Goal: Task Accomplishment & Management: Complete application form

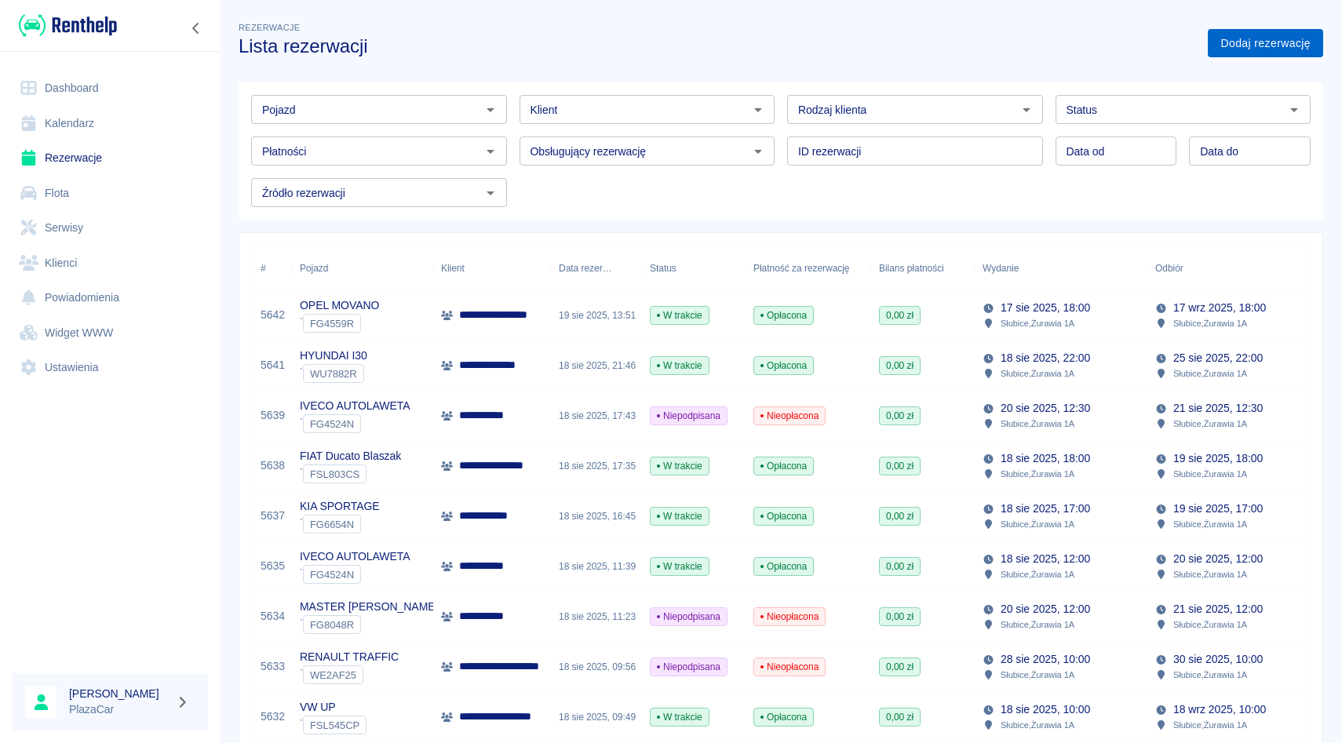
click at [1223, 29] on link "Dodaj rezerwację" at bounding box center [1265, 43] width 115 height 29
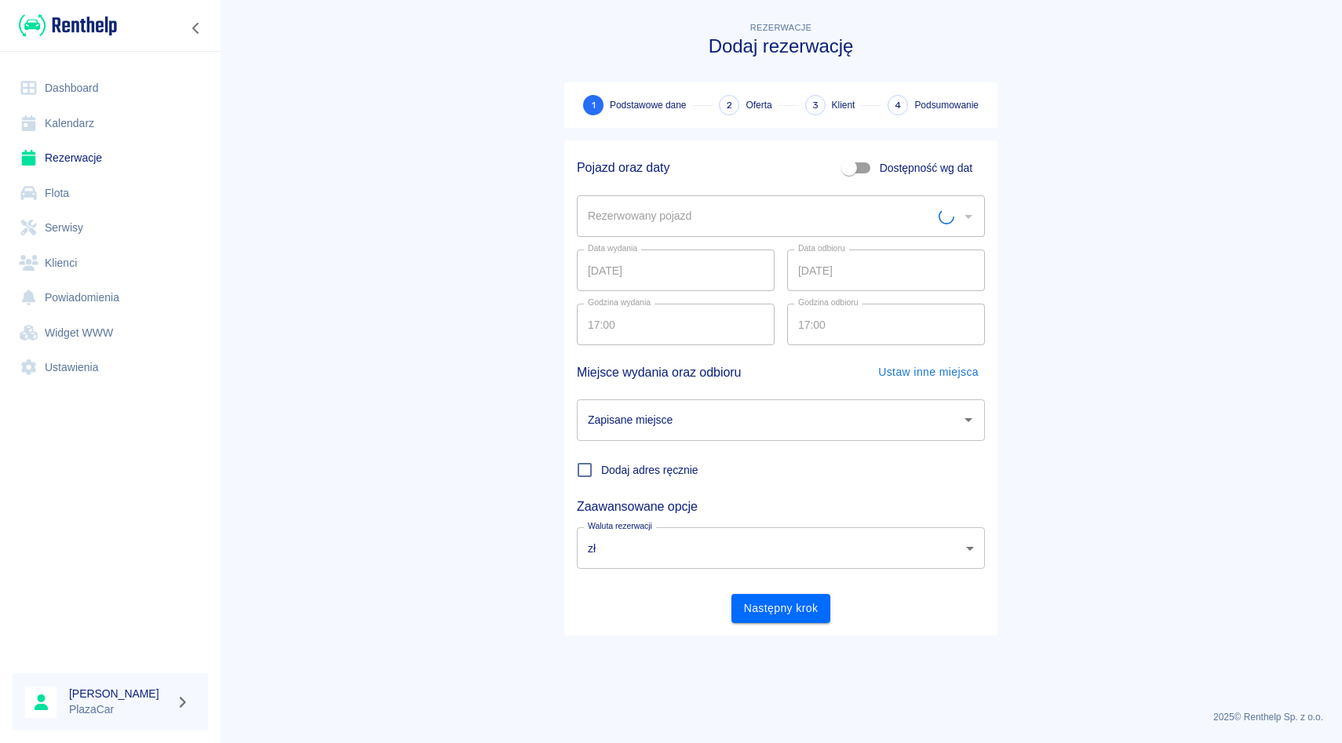
click at [649, 198] on div "Rezerwowany pojazd" at bounding box center [781, 216] width 408 height 42
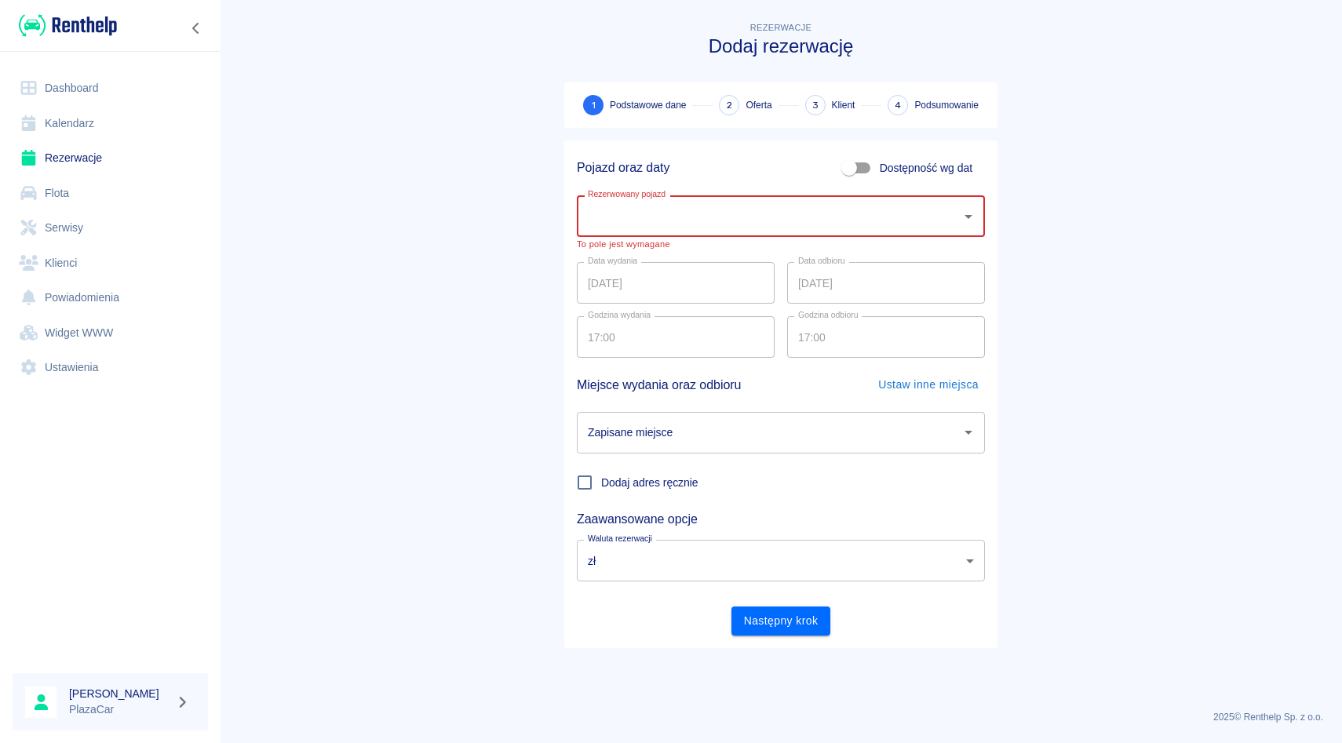
click at [693, 211] on input "Rezerwowany pojazd" at bounding box center [769, 215] width 370 height 27
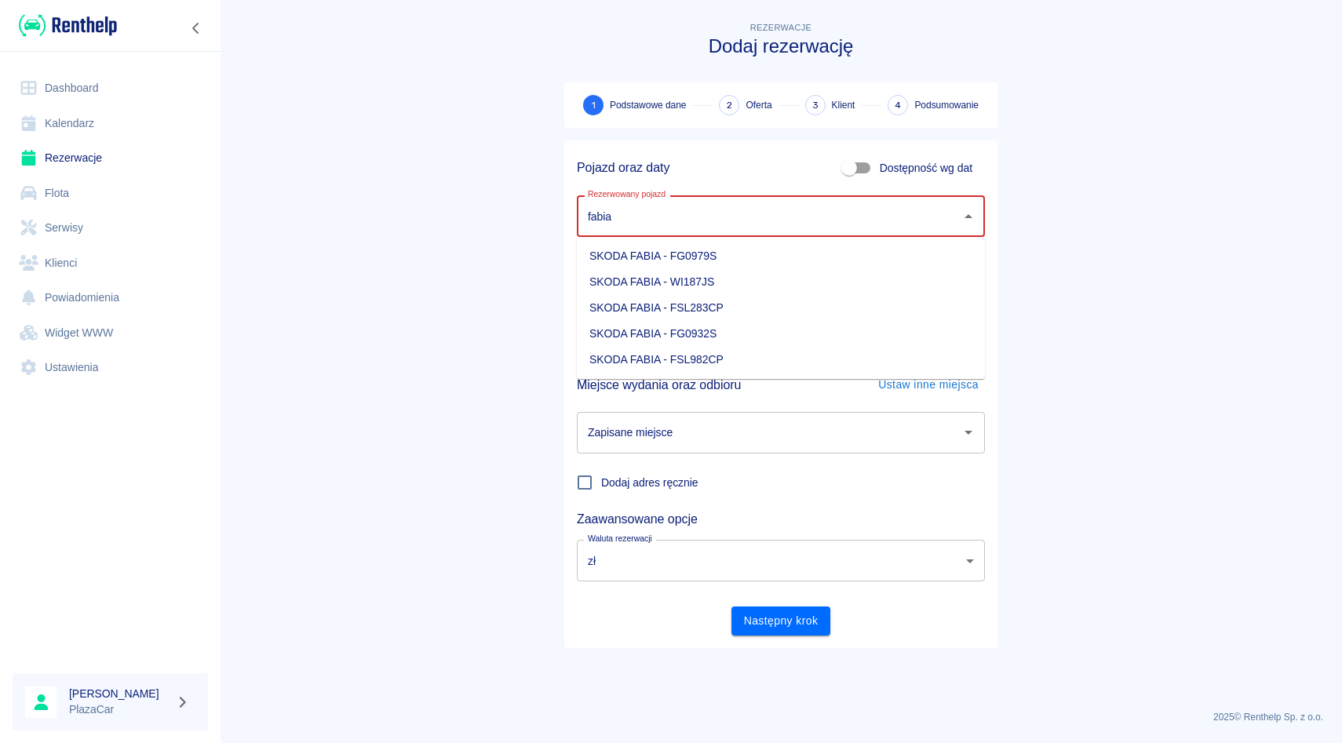
type input "fabia"
click at [618, 272] on ul "SKODA FABIA - FG0979S" at bounding box center [781, 256] width 408 height 38
click at [617, 255] on li "SKODA FABIA - FG0979S" at bounding box center [781, 256] width 408 height 26
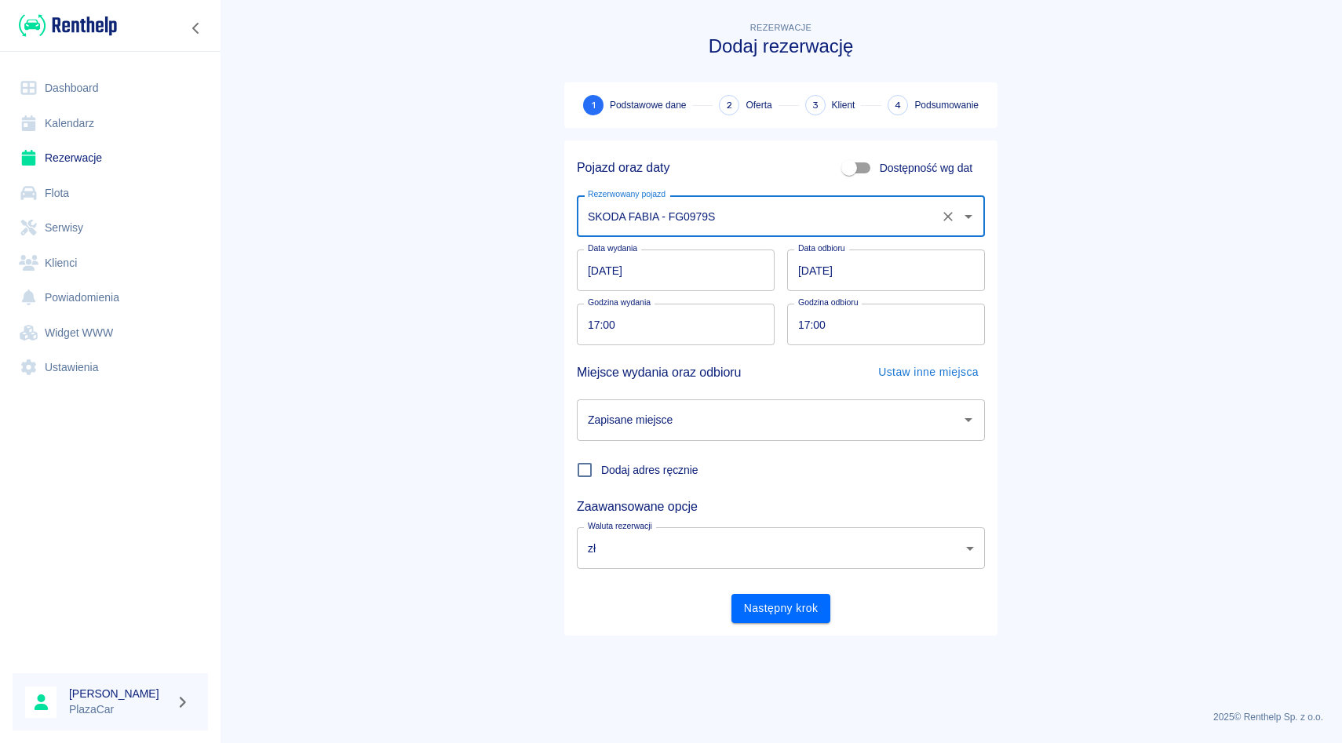
type input "SKODA FABIA - FG0979S"
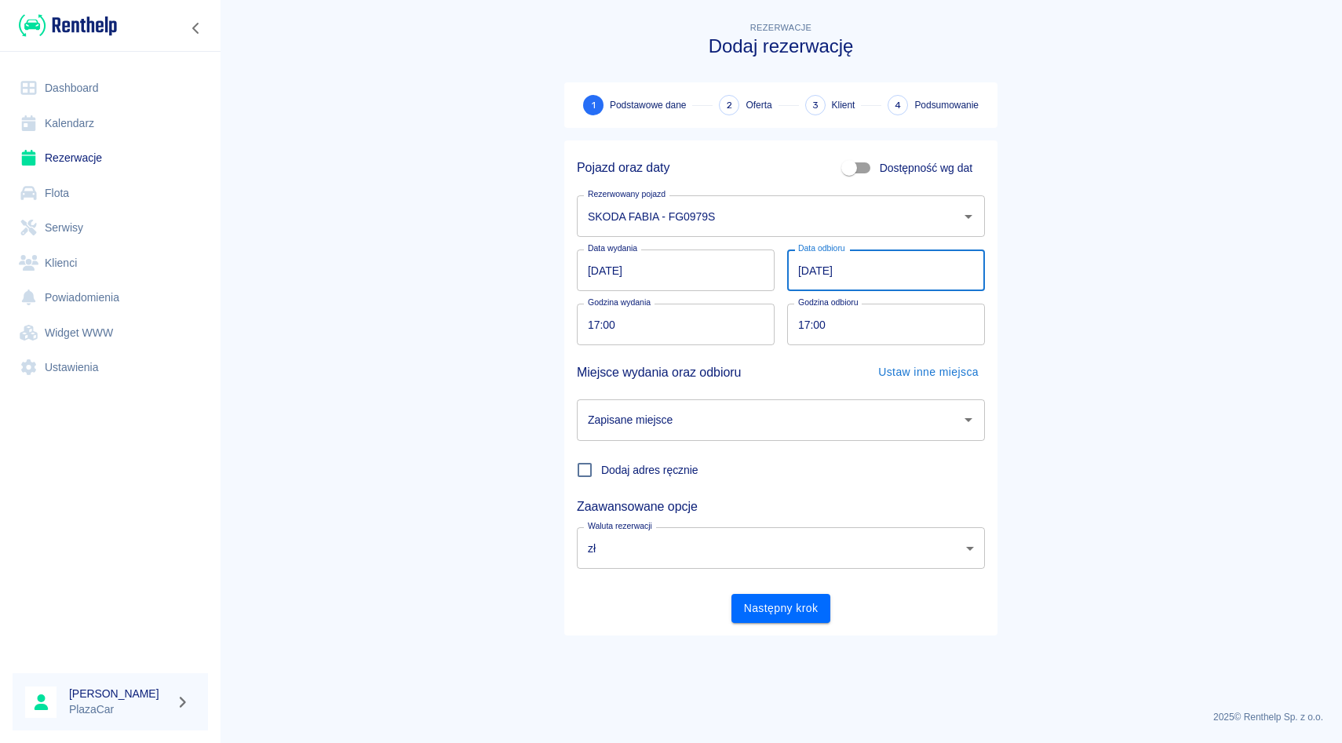
click at [801, 272] on input "20.08.2025" at bounding box center [886, 271] width 198 height 42
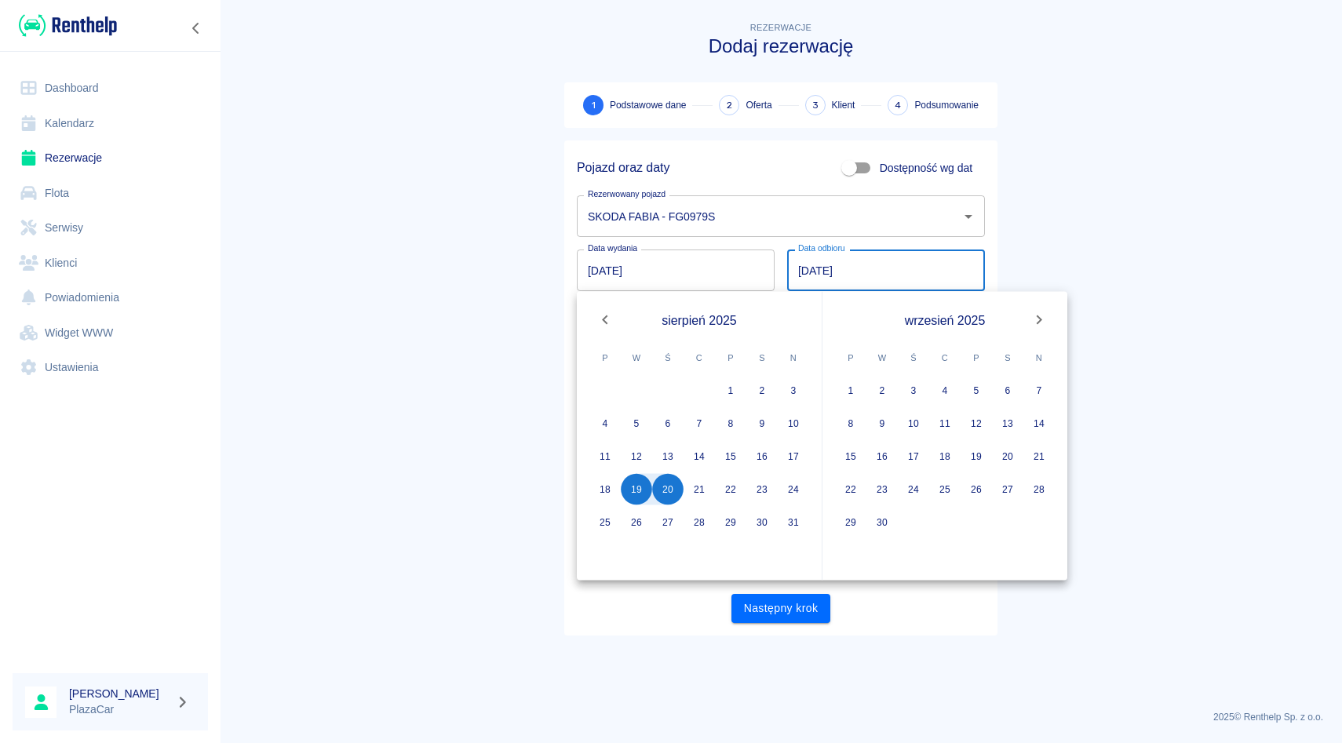
click at [749, 177] on div "Pojazd oraz daty Dostępność wg dat" at bounding box center [774, 161] width 421 height 42
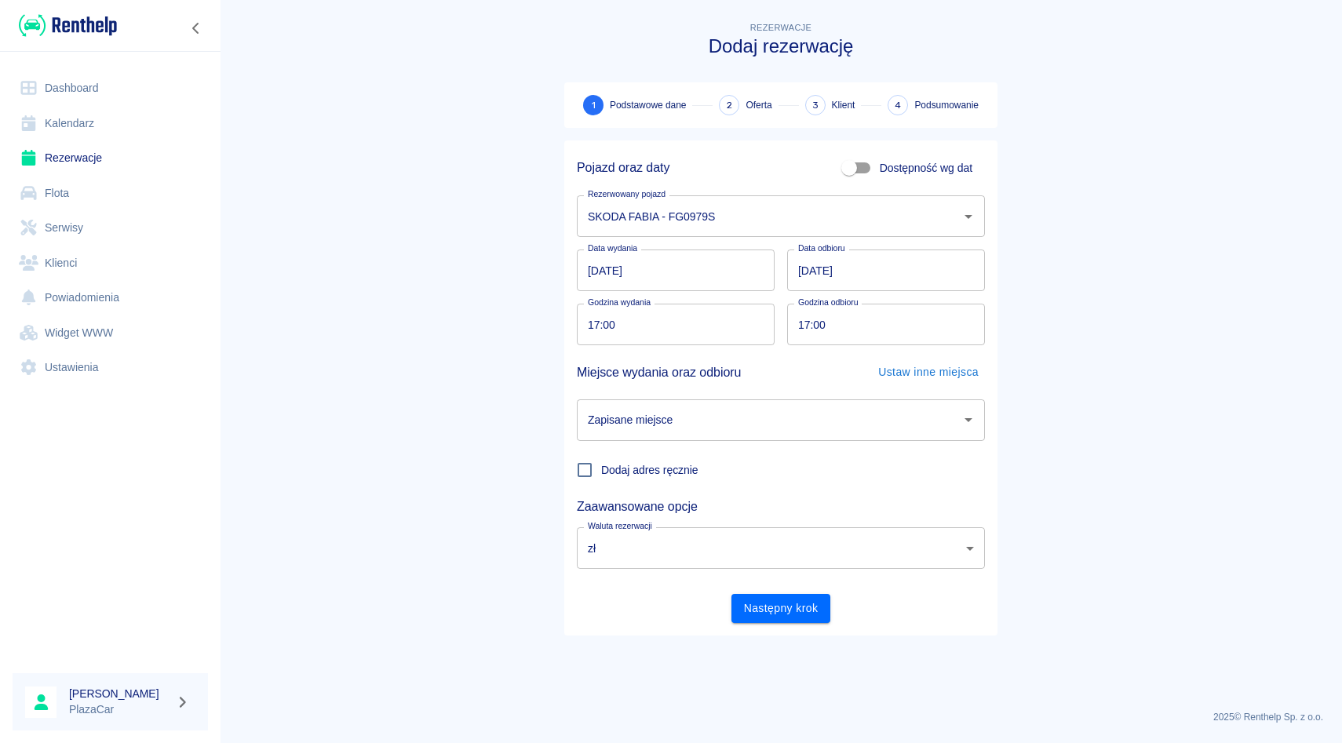
click at [804, 275] on input "20.08.2025" at bounding box center [886, 271] width 198 height 42
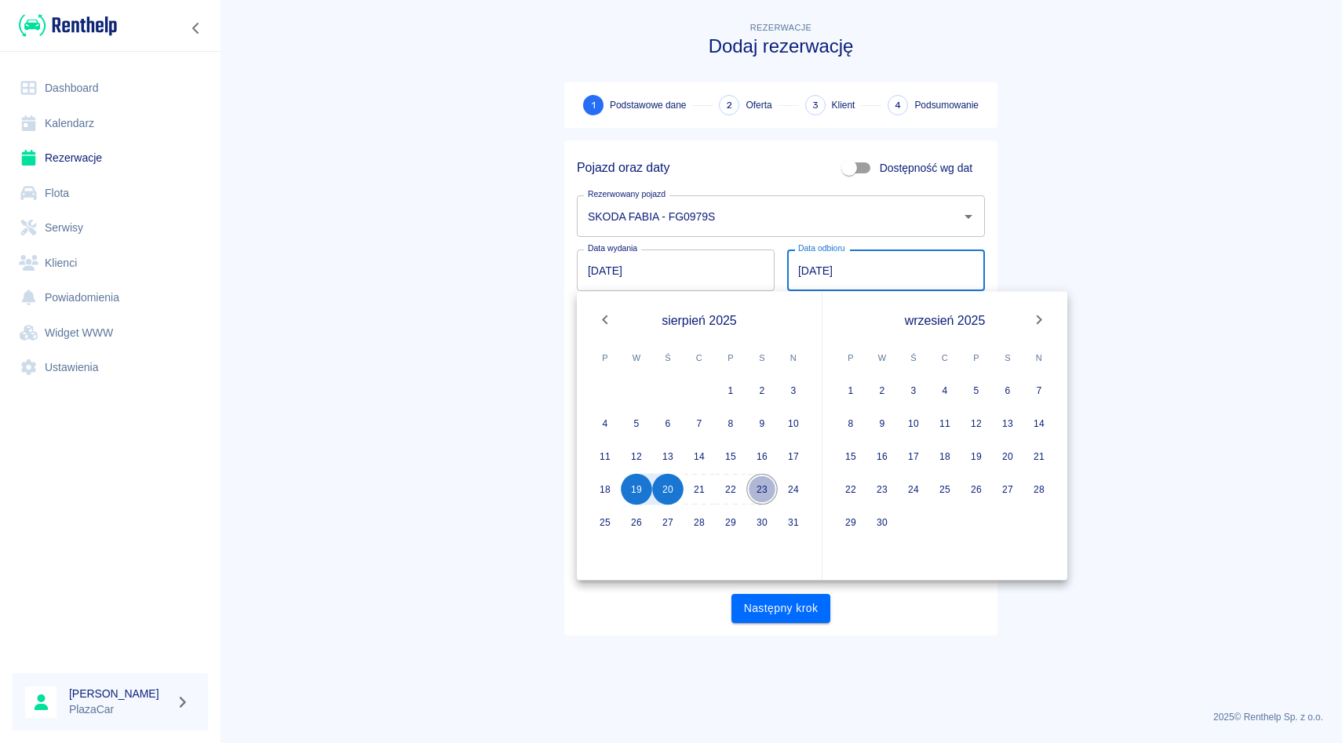
click at [758, 489] on button "23" at bounding box center [761, 489] width 31 height 31
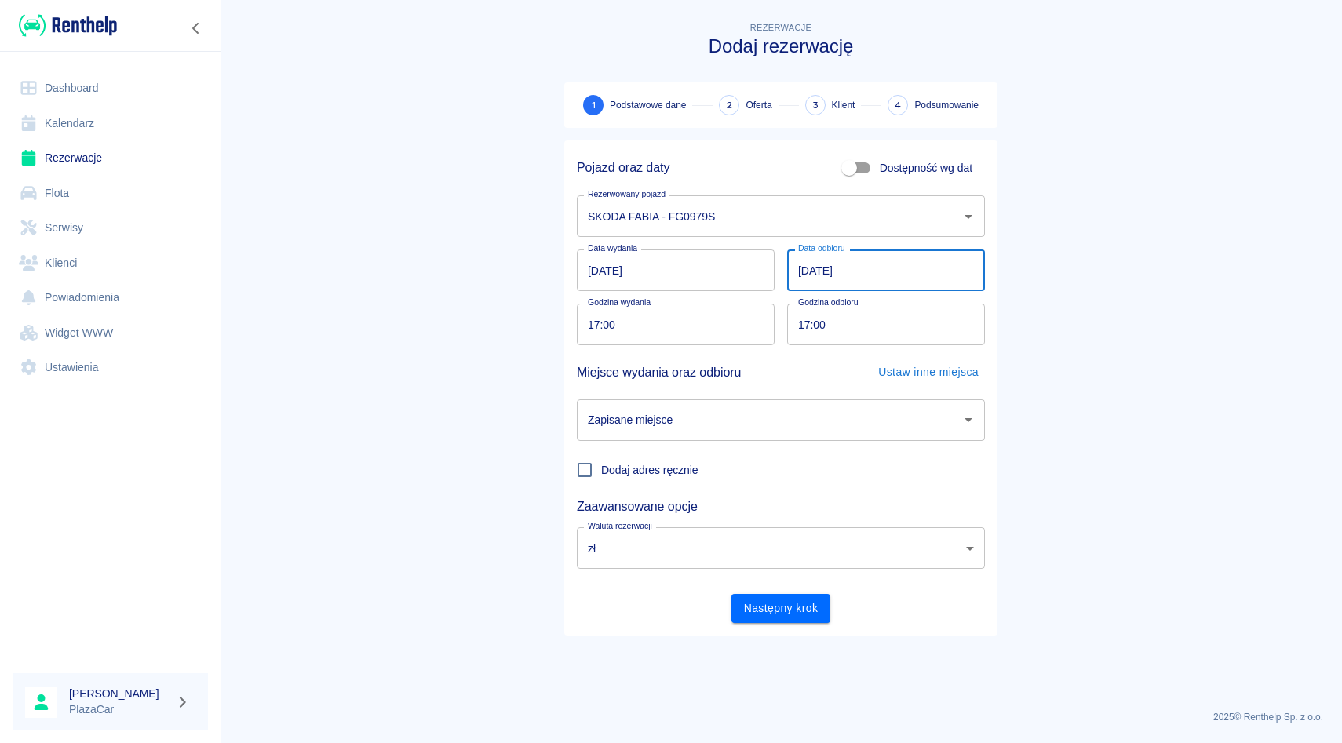
click at [802, 273] on input "23.08.2025" at bounding box center [886, 271] width 198 height 42
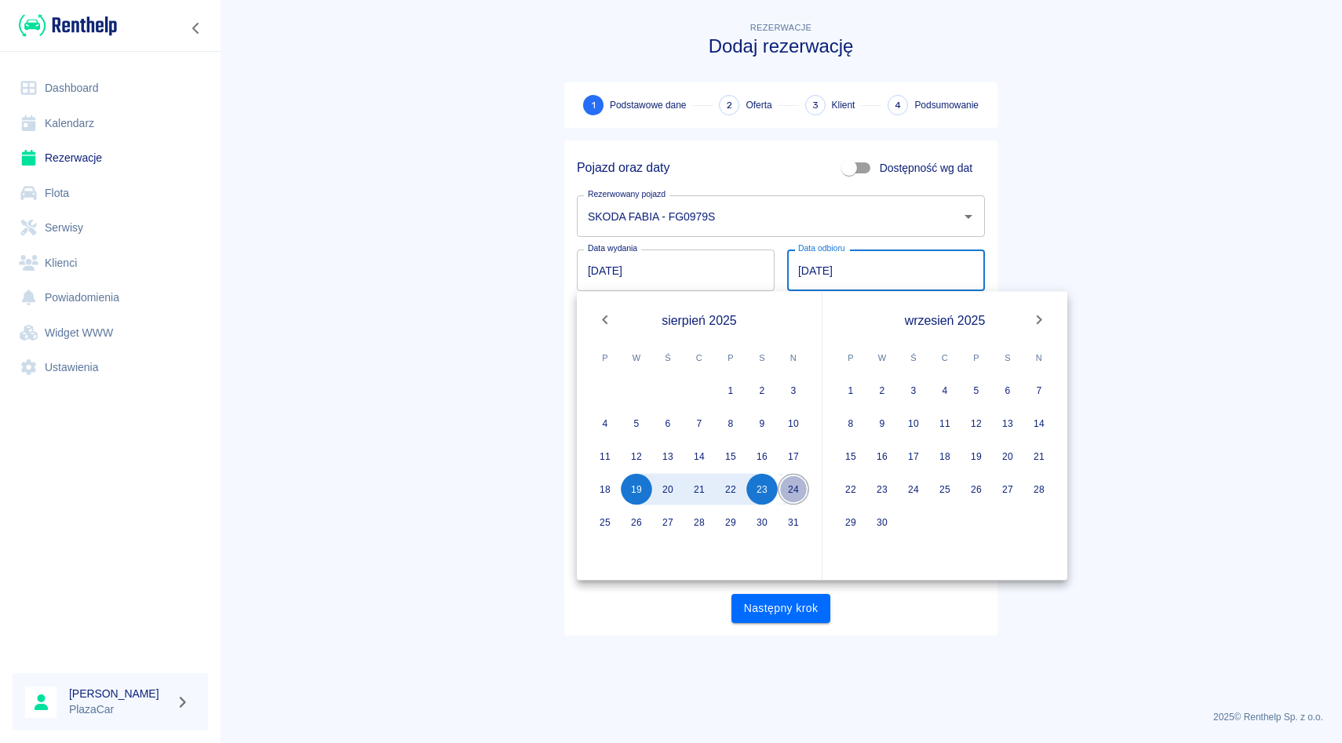
click at [796, 480] on button "24" at bounding box center [793, 489] width 31 height 31
type input "24.08.2025"
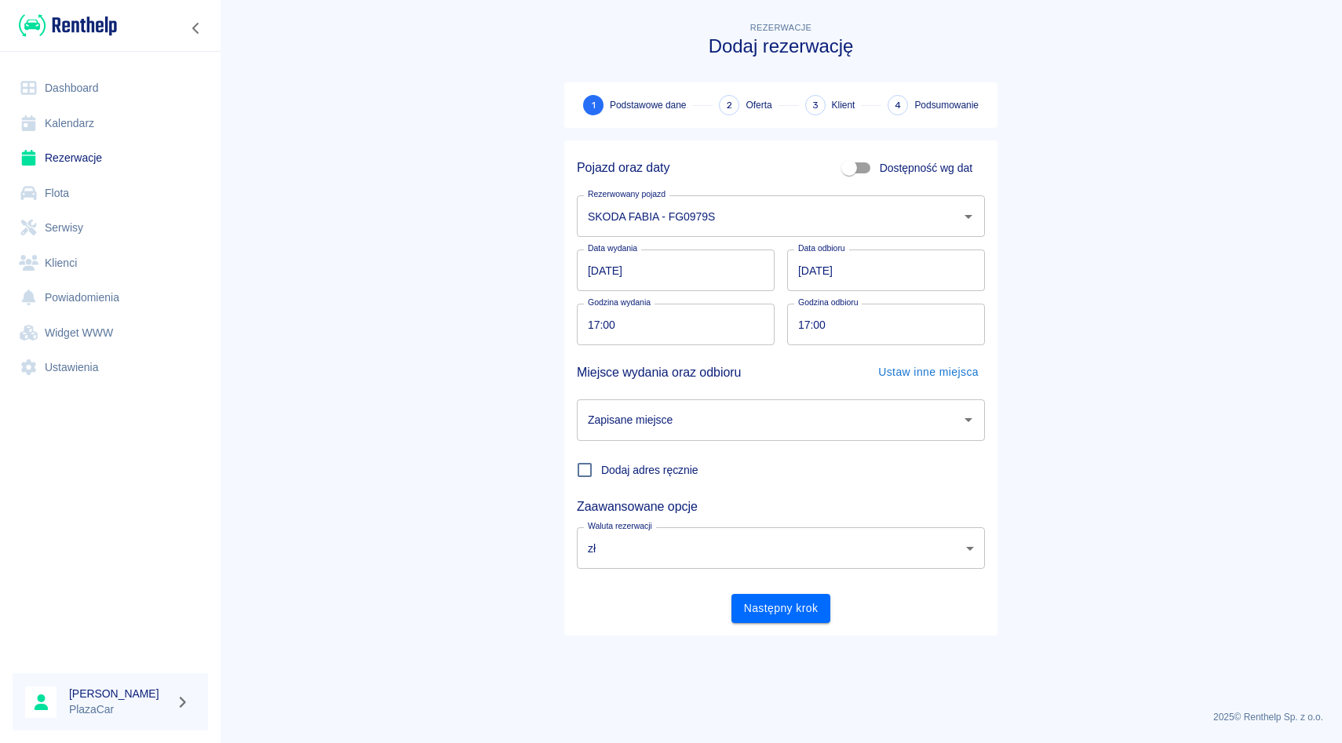
click at [668, 409] on input "Zapisane miejsce" at bounding box center [769, 419] width 370 height 27
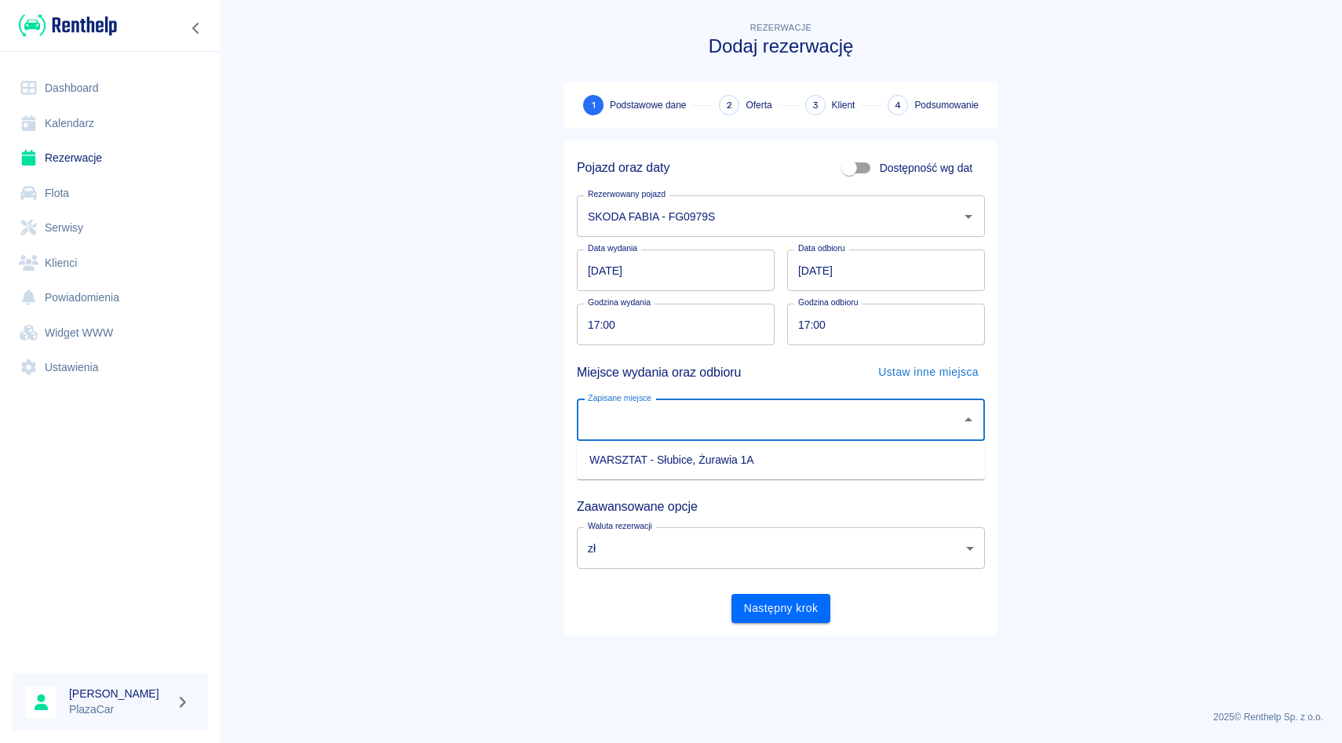
click at [668, 457] on li "WARSZTAT - Słubice, Żurawia 1A" at bounding box center [781, 460] width 408 height 26
type input "WARSZTAT - Słubice, Żurawia 1A"
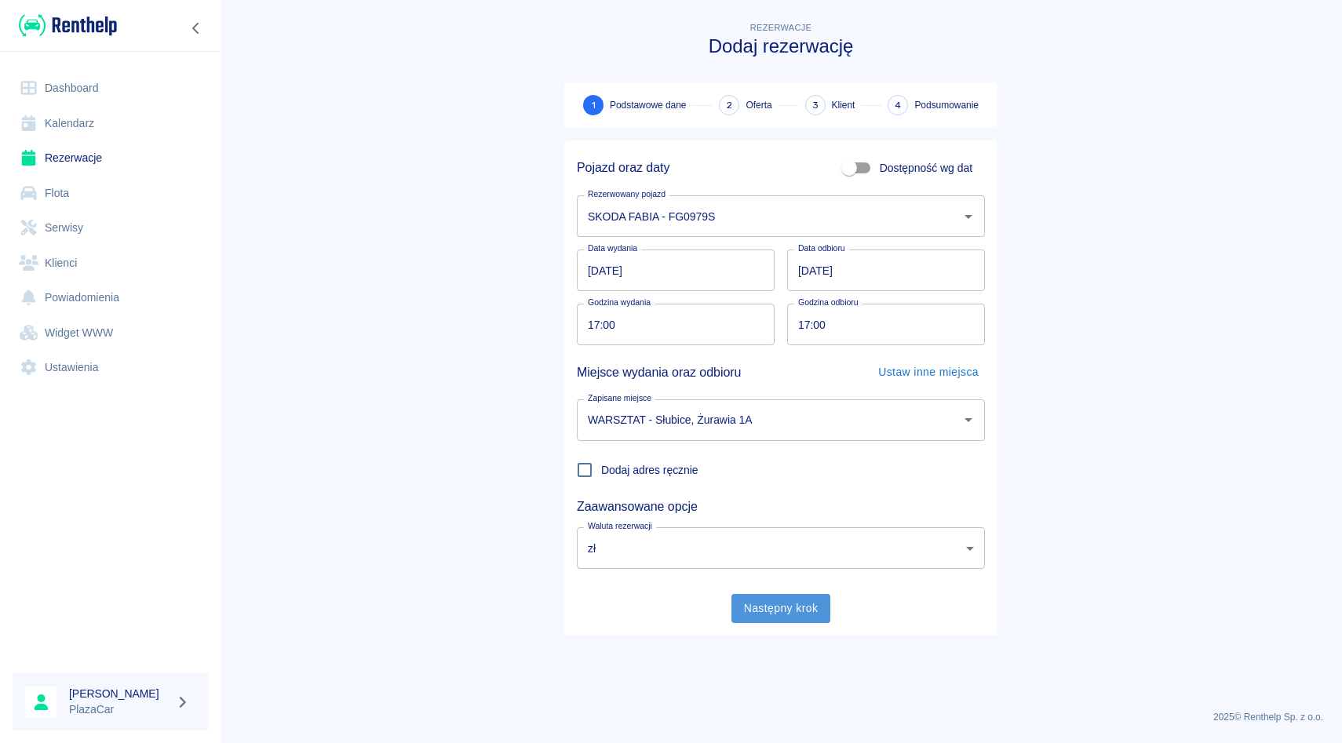
click at [748, 609] on button "Następny krok" at bounding box center [781, 608] width 100 height 29
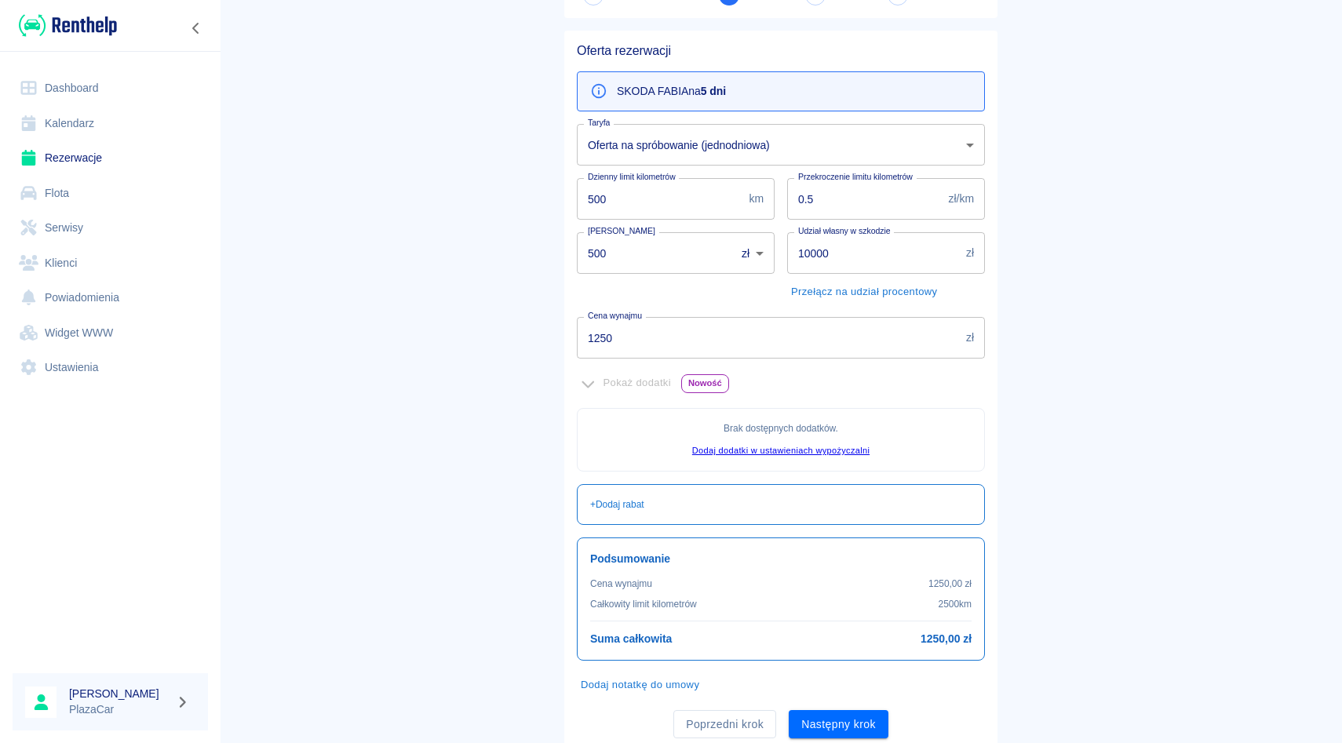
scroll to position [111, 0]
click at [660, 337] on input "1250" at bounding box center [768, 337] width 383 height 42
click at [679, 301] on div "Kaucja 500 zł PLN ​ Kaucja" at bounding box center [669, 261] width 210 height 85
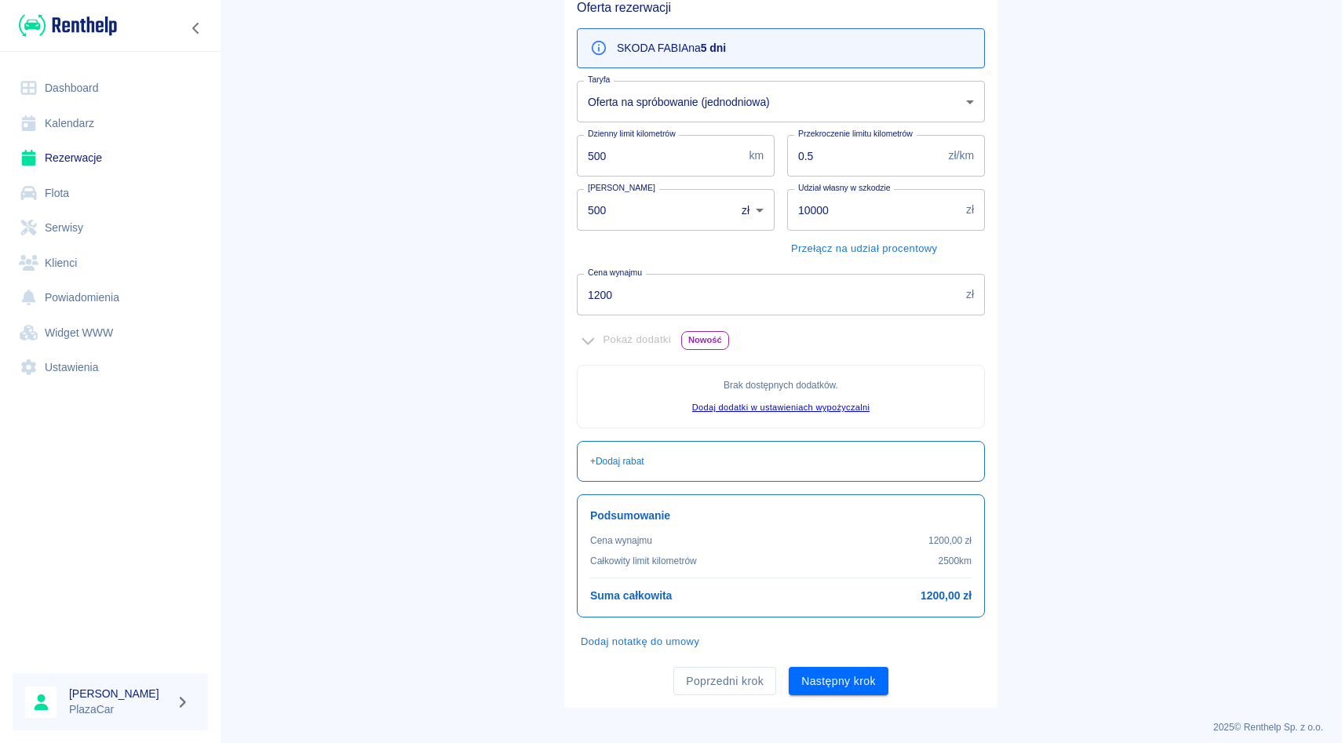
click at [691, 303] on input "1200" at bounding box center [768, 295] width 383 height 42
type input "1250"
click at [782, 179] on div "Udział własny w szkodzie 10000 zł Udział własny w szkodzie Przełącz na udział p…" at bounding box center [879, 219] width 210 height 85
click at [783, 130] on div "Przekroczenie limitu kilometrów 0.5 zł/km Przekroczenie limitu kilometrów" at bounding box center [879, 149] width 210 height 54
click at [782, 185] on div "Udział własny w szkodzie 10000 zł Udział własny w szkodzie Przełącz na udział p…" at bounding box center [879, 219] width 210 height 85
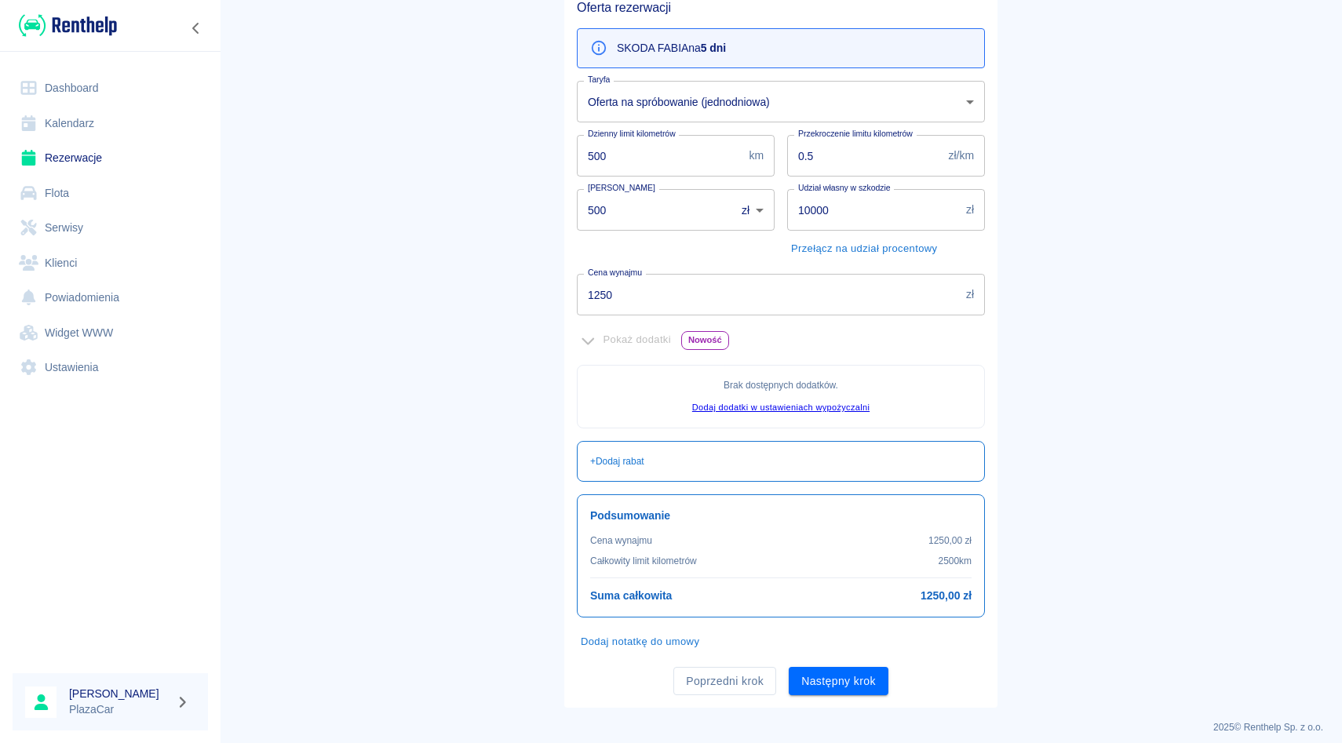
click at [783, 237] on div "Udział własny w szkodzie 10000 zł Udział własny w szkodzie Przełącz na udział p…" at bounding box center [879, 219] width 210 height 85
click at [783, 185] on div "Udział własny w szkodzie 10000 zł Udział własny w szkodzie Przełącz na udział p…" at bounding box center [879, 219] width 210 height 85
click at [781, 127] on div "Przekroczenie limitu kilometrów 0.5 zł/km Przekroczenie limitu kilometrów" at bounding box center [879, 149] width 210 height 54
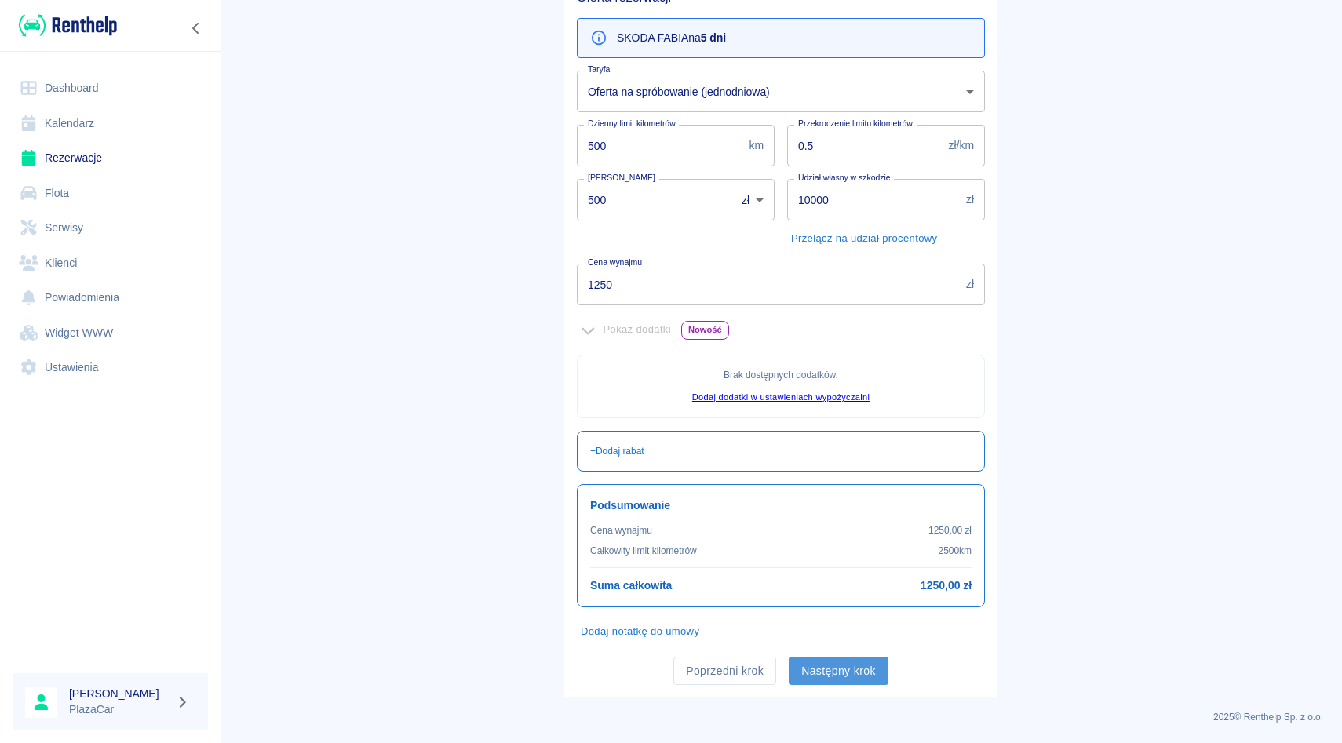
click at [858, 665] on button "Następny krok" at bounding box center [839, 671] width 100 height 29
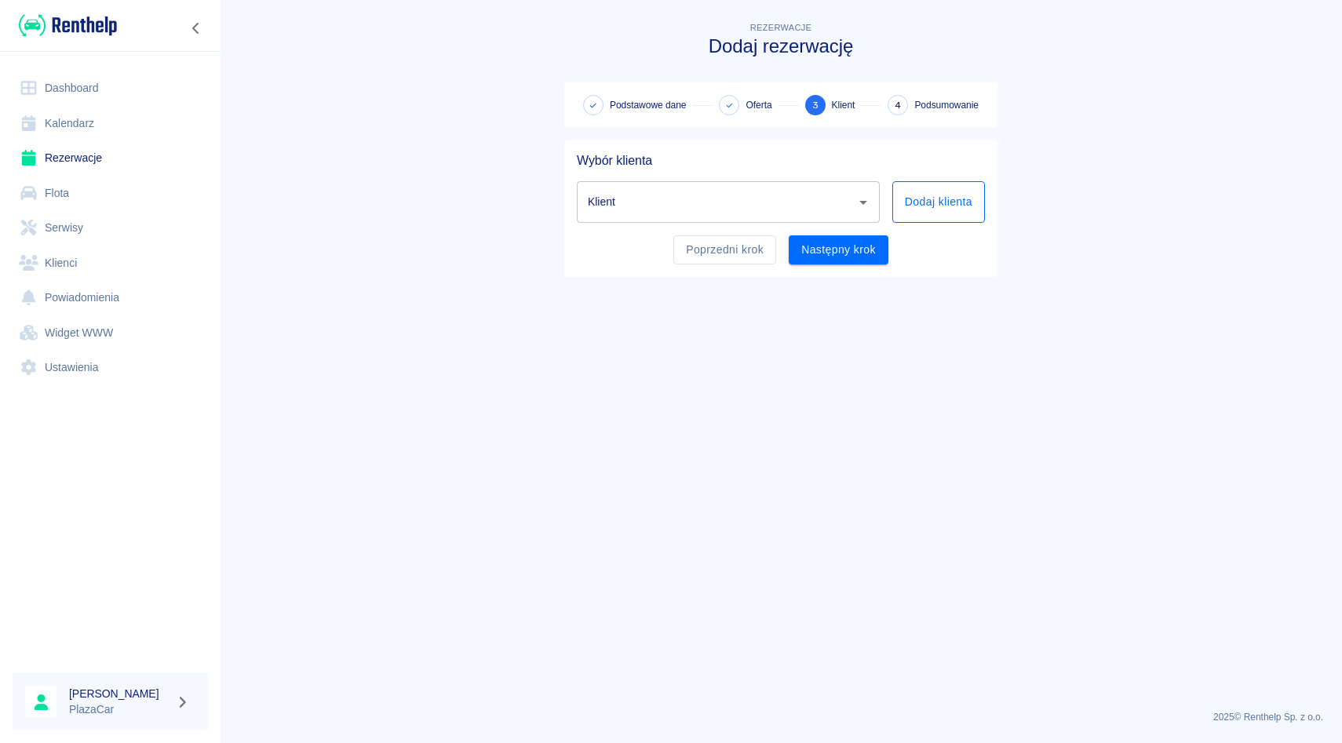
click at [967, 219] on button "Dodaj klienta" at bounding box center [938, 202] width 93 height 42
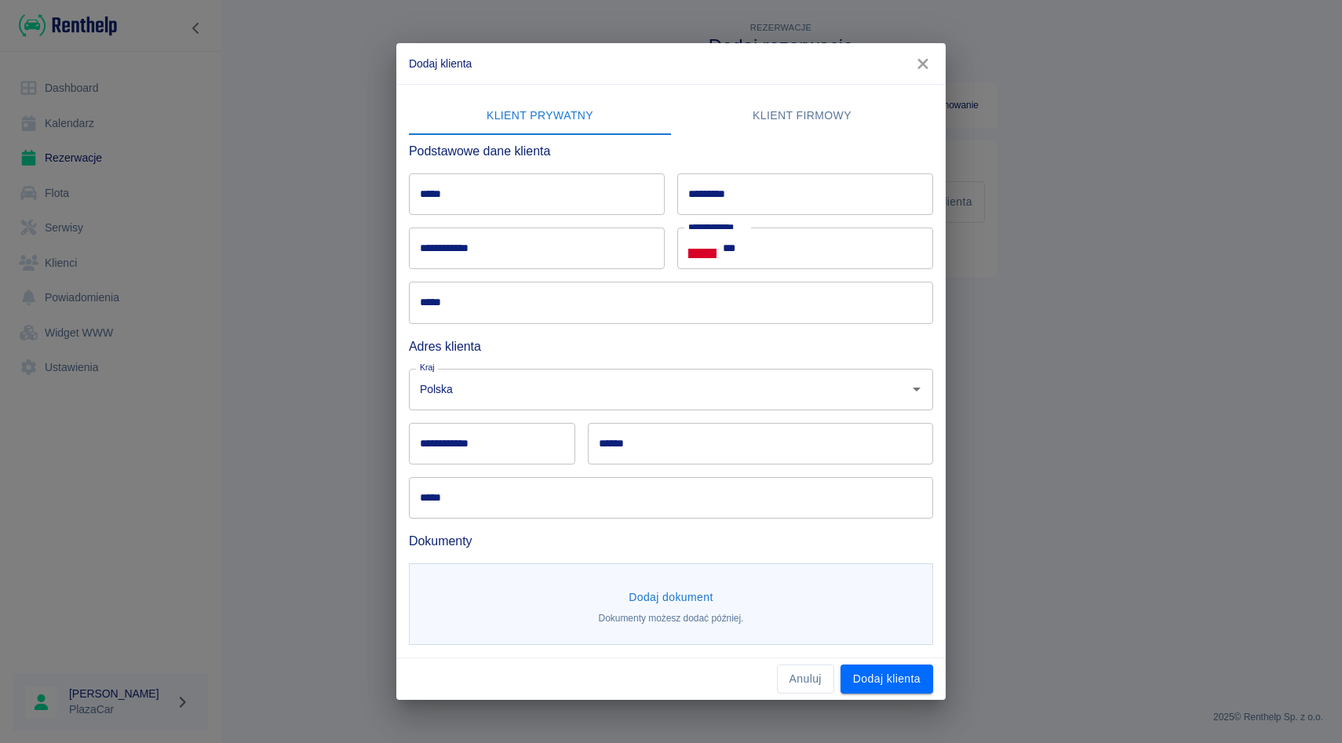
click at [558, 204] on input "*****" at bounding box center [537, 194] width 256 height 42
click at [651, 159] on div "**********" at bounding box center [664, 324] width 537 height 390
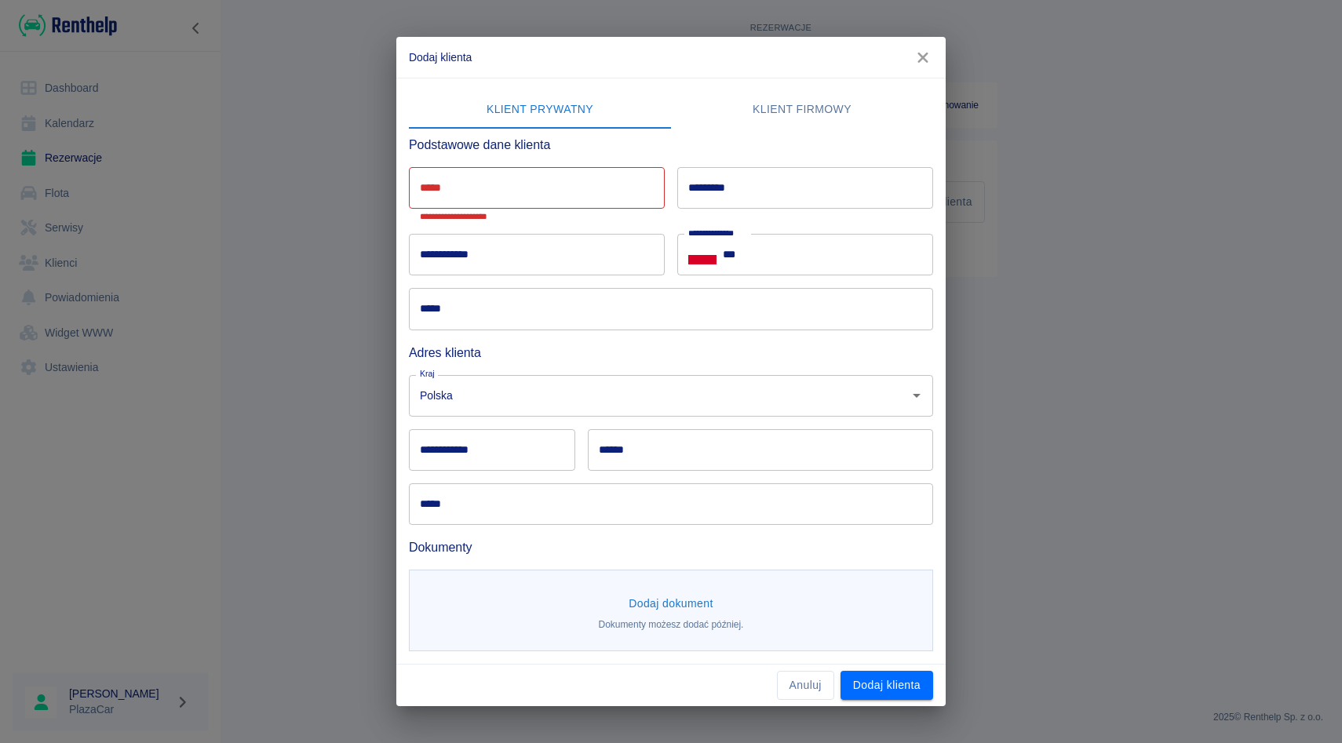
click at [600, 176] on input "*****" at bounding box center [537, 188] width 256 height 42
click at [661, 156] on div "**********" at bounding box center [530, 188] width 268 height 67
click at [578, 193] on input "*****" at bounding box center [537, 188] width 256 height 42
drag, startPoint x: 621, startPoint y: 166, endPoint x: 606, endPoint y: 177, distance: 18.7
click at [621, 167] on input "*****" at bounding box center [537, 188] width 256 height 42
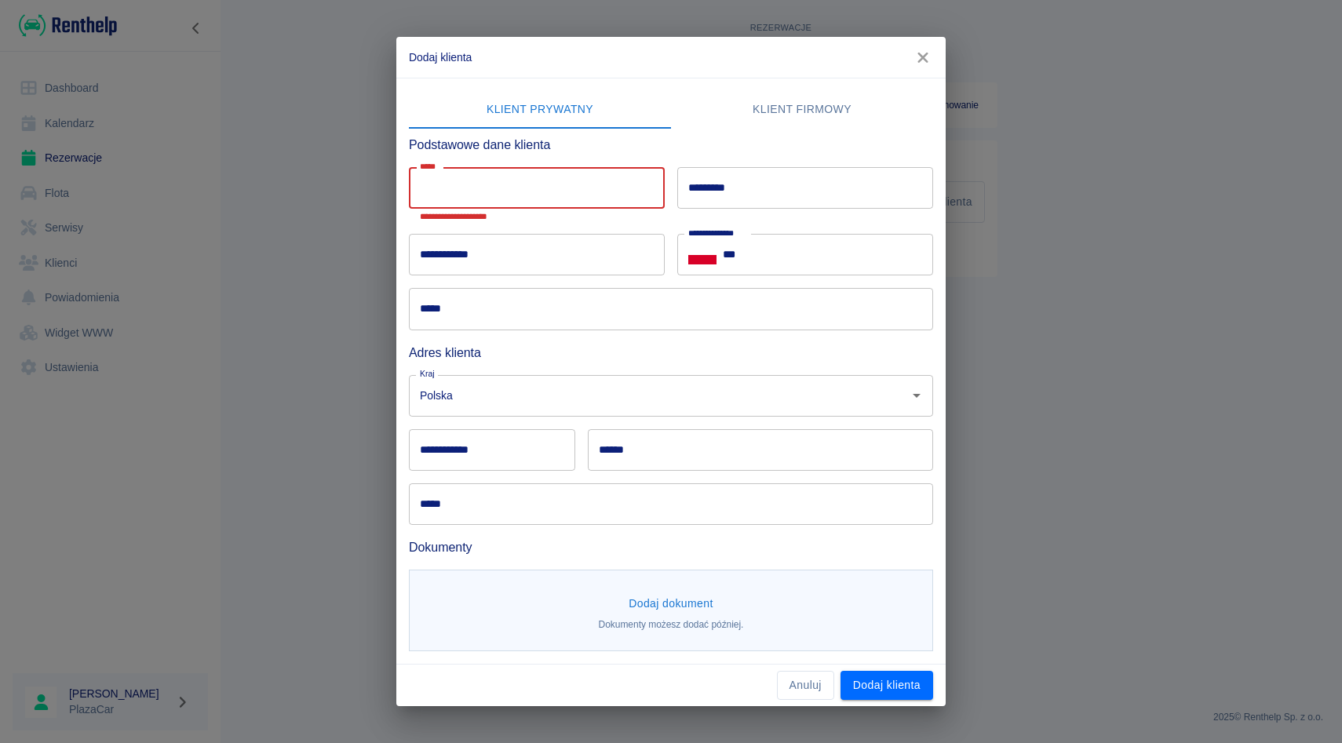
click at [583, 184] on input "*****" at bounding box center [537, 188] width 256 height 42
click at [664, 148] on h6 "Podstawowe dane klienta" at bounding box center [671, 145] width 524 height 20
click at [664, 149] on h6 "Podstawowe dane klienta" at bounding box center [671, 145] width 524 height 20
drag, startPoint x: 608, startPoint y: 188, endPoint x: 629, endPoint y: 162, distance: 34.1
click at [608, 188] on input "*****" at bounding box center [537, 188] width 256 height 42
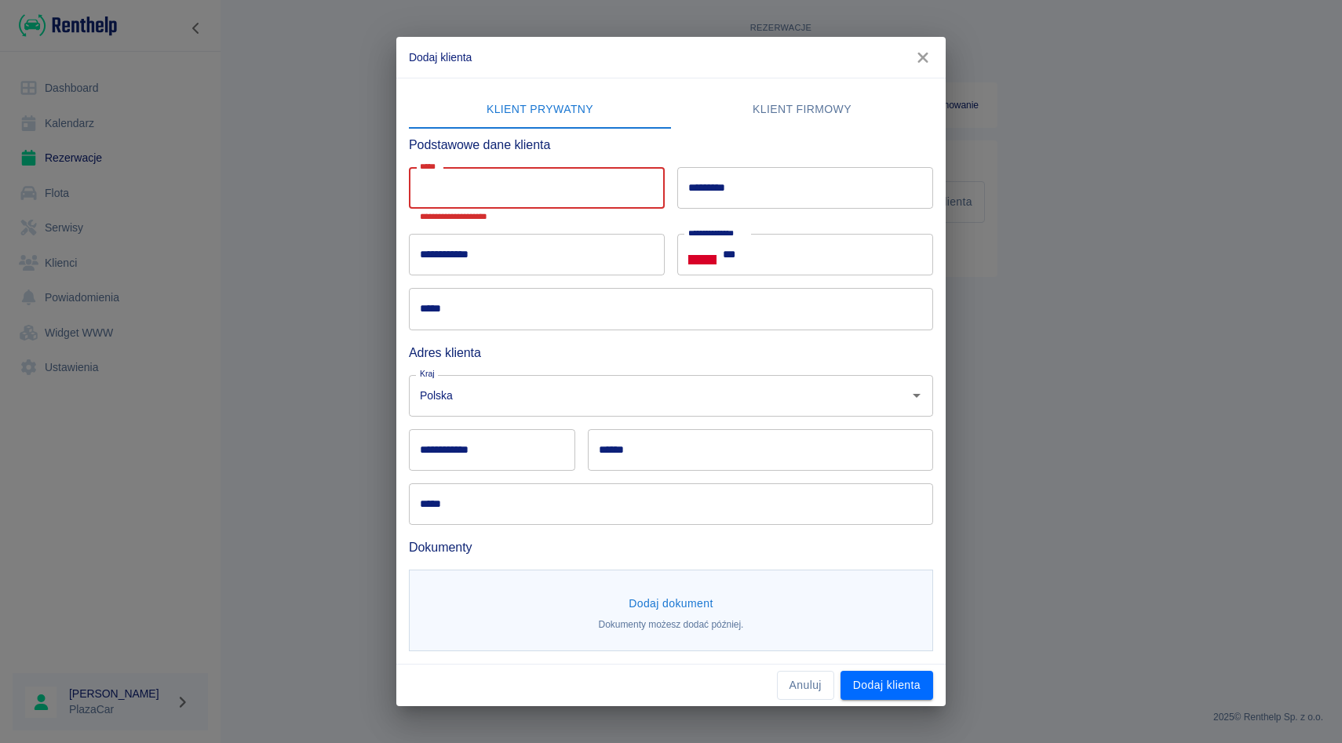
click at [631, 159] on div "**********" at bounding box center [530, 188] width 268 height 67
click at [597, 203] on input "*****" at bounding box center [537, 188] width 256 height 42
click at [640, 169] on input "*****" at bounding box center [537, 188] width 256 height 42
click at [607, 181] on input "*****" at bounding box center [537, 188] width 256 height 42
click at [626, 149] on h6 "Podstawowe dane klienta" at bounding box center [671, 145] width 524 height 20
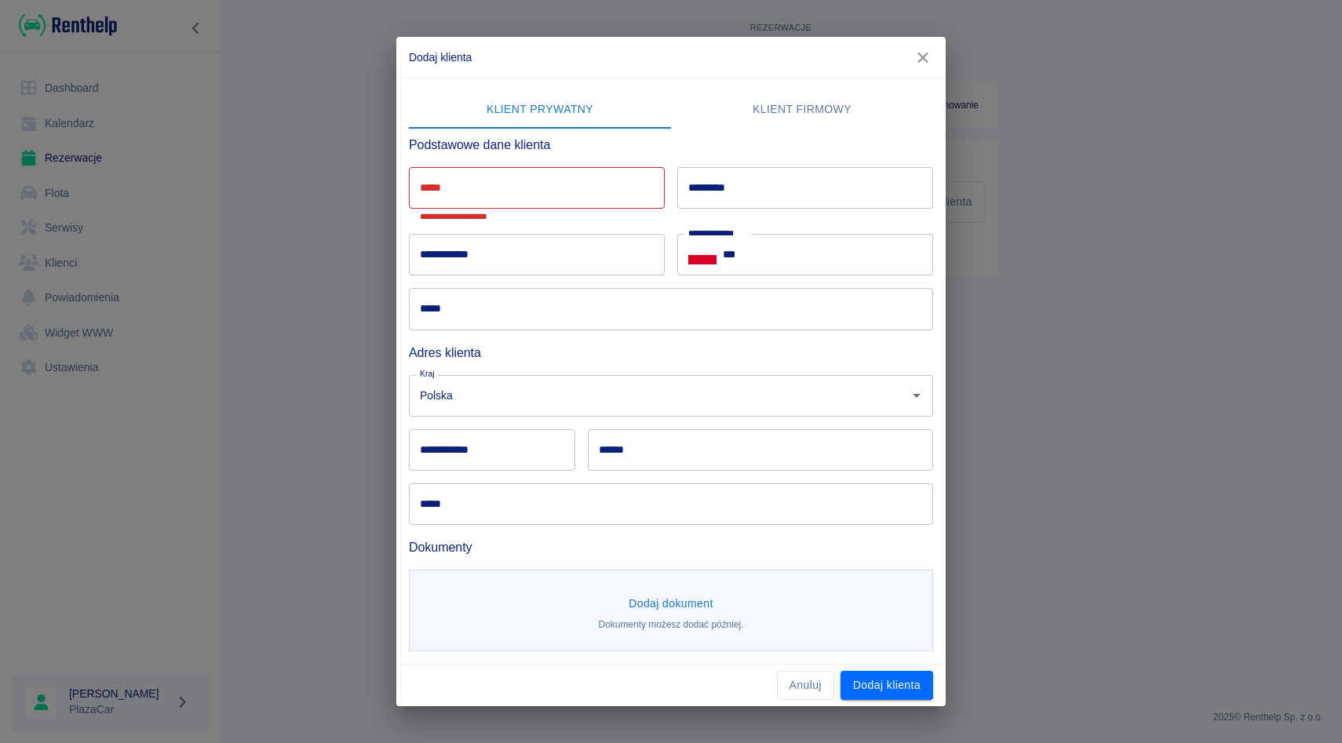
click at [600, 190] on input "*****" at bounding box center [537, 188] width 256 height 42
click at [652, 138] on h6 "Podstawowe dane klienta" at bounding box center [671, 145] width 524 height 20
click at [615, 188] on input "*****" at bounding box center [537, 188] width 256 height 42
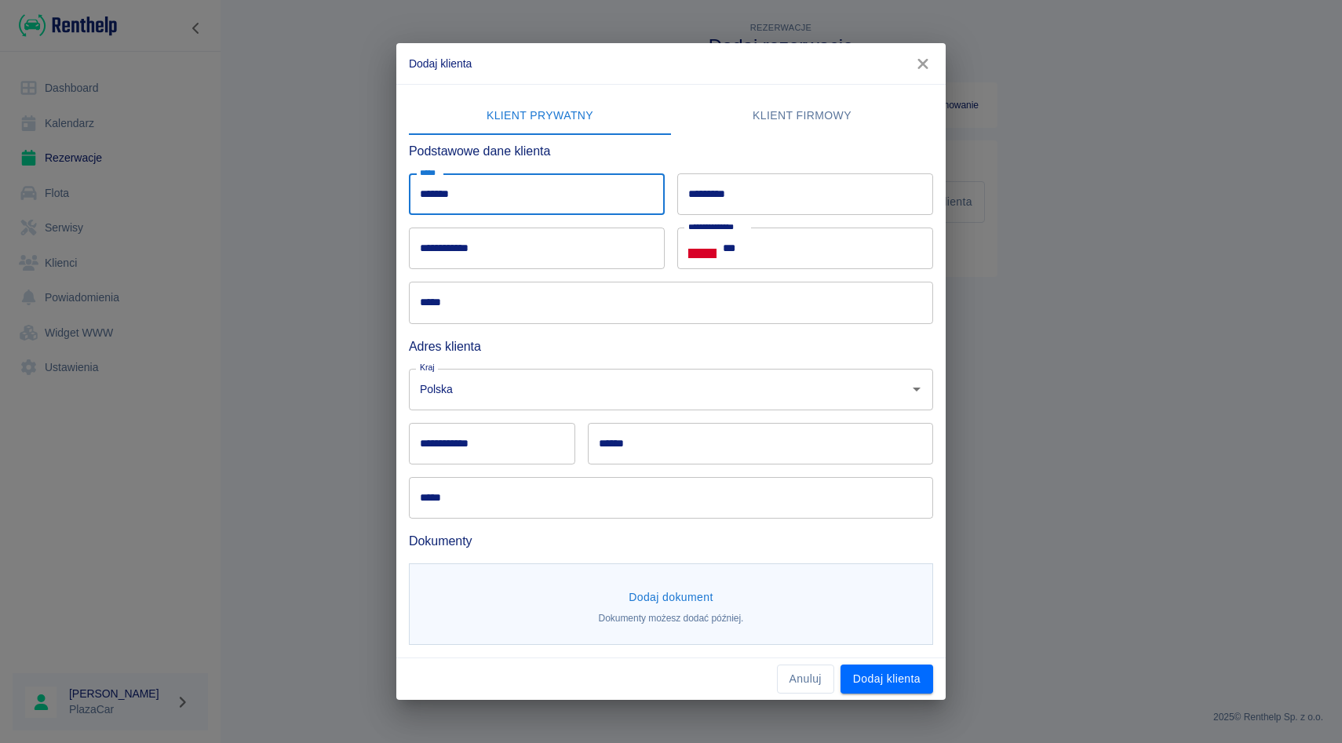
type input "*******"
click at [848, 194] on input "*********" at bounding box center [805, 194] width 256 height 42
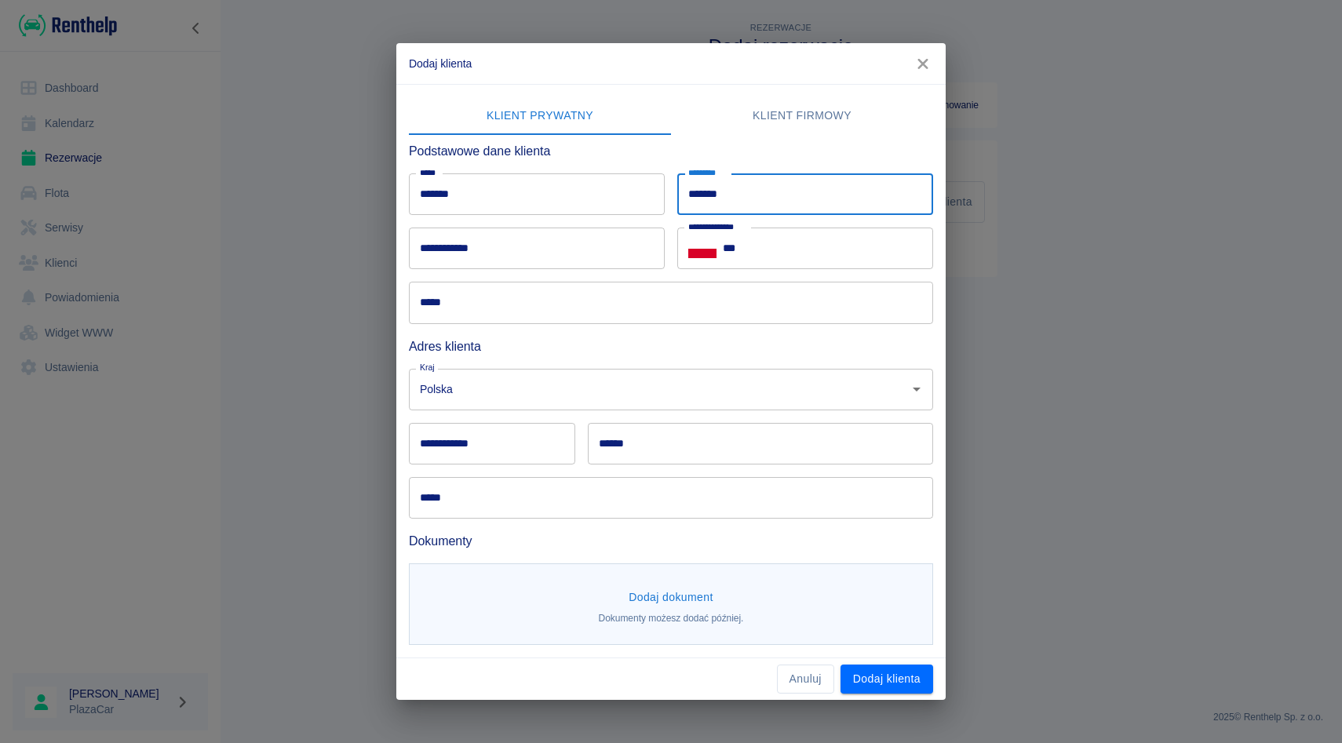
type input "*******"
click at [758, 248] on input "***" at bounding box center [828, 249] width 210 height 42
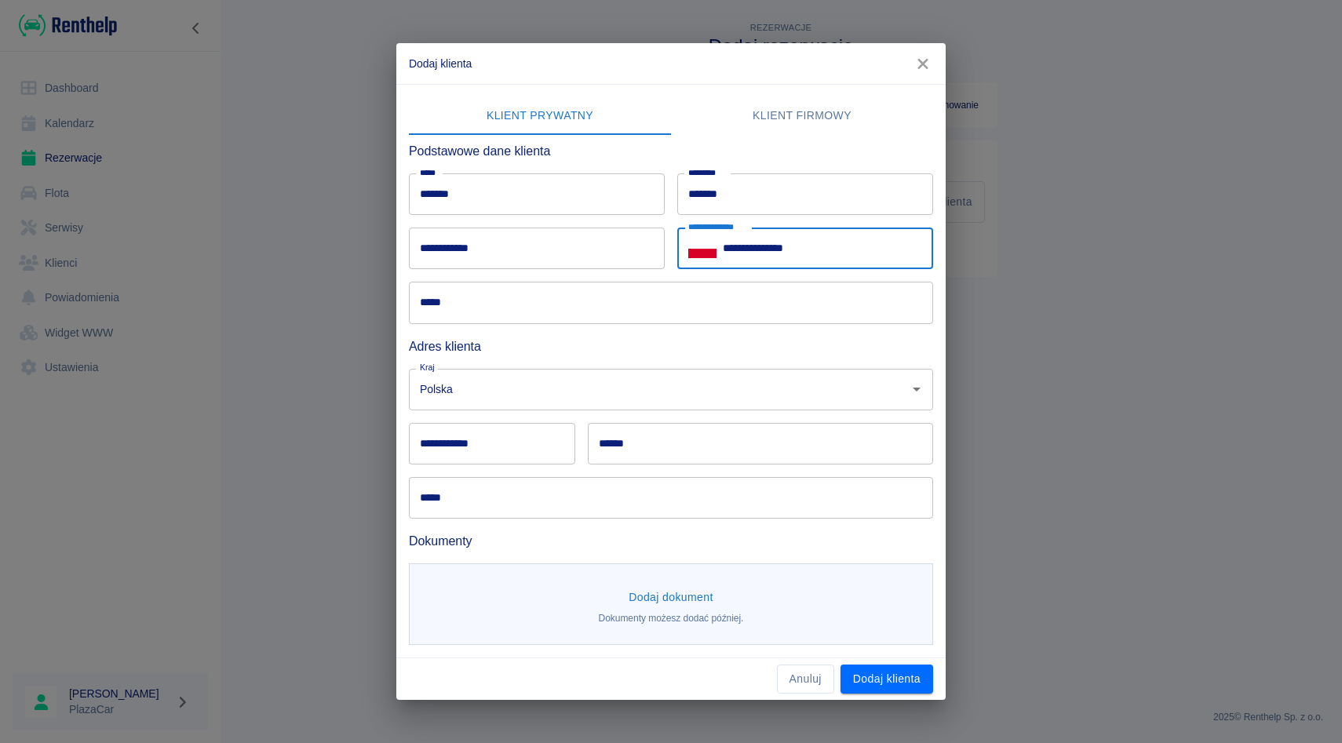
type input "**********"
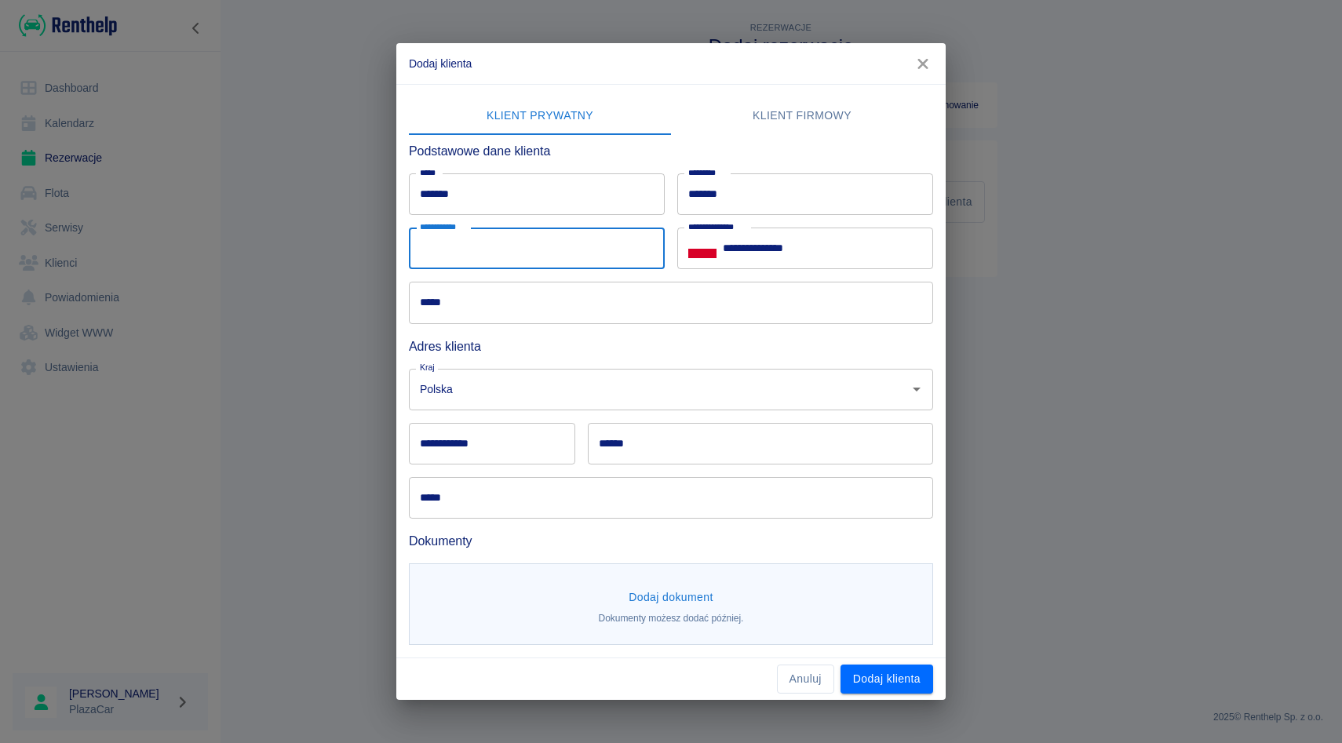
click at [461, 264] on input "**********" at bounding box center [537, 249] width 256 height 42
click at [489, 225] on div "**********" at bounding box center [530, 242] width 268 height 54
click at [479, 235] on input "**********" at bounding box center [537, 249] width 256 height 42
type input "*"
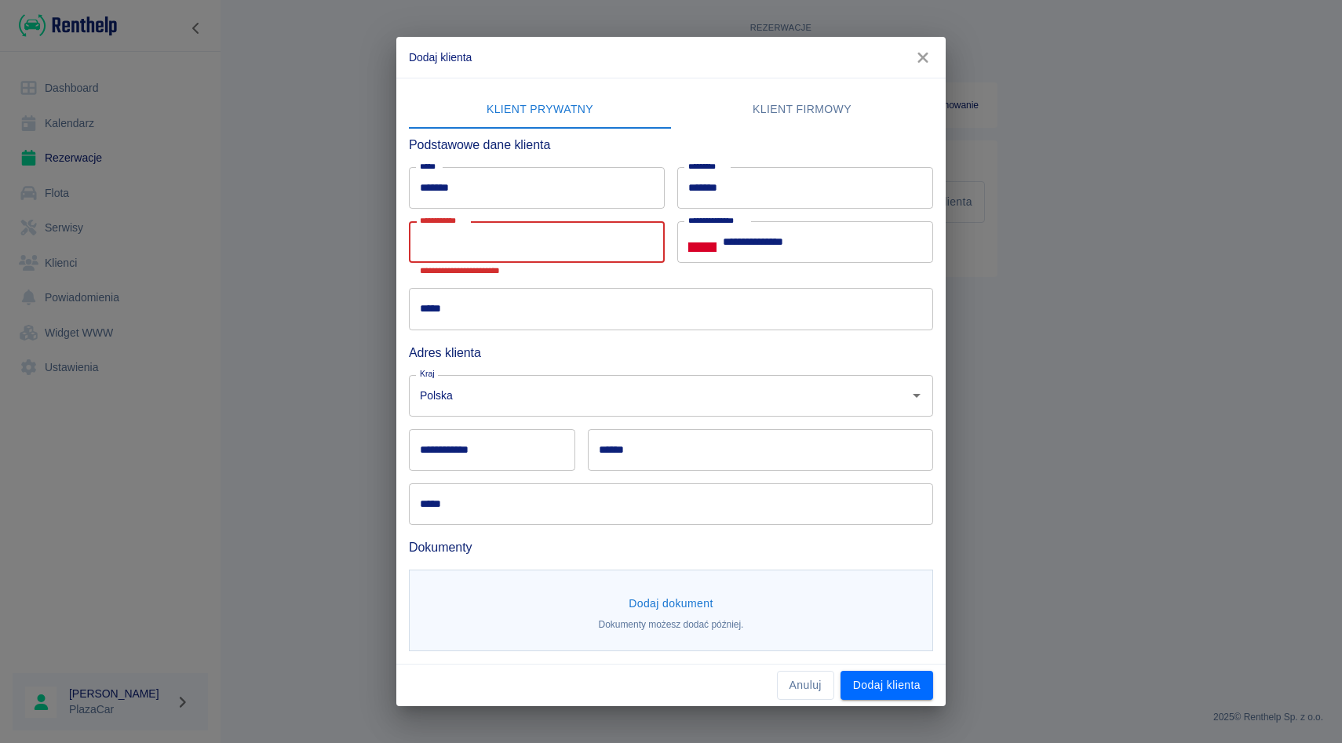
type input "*"
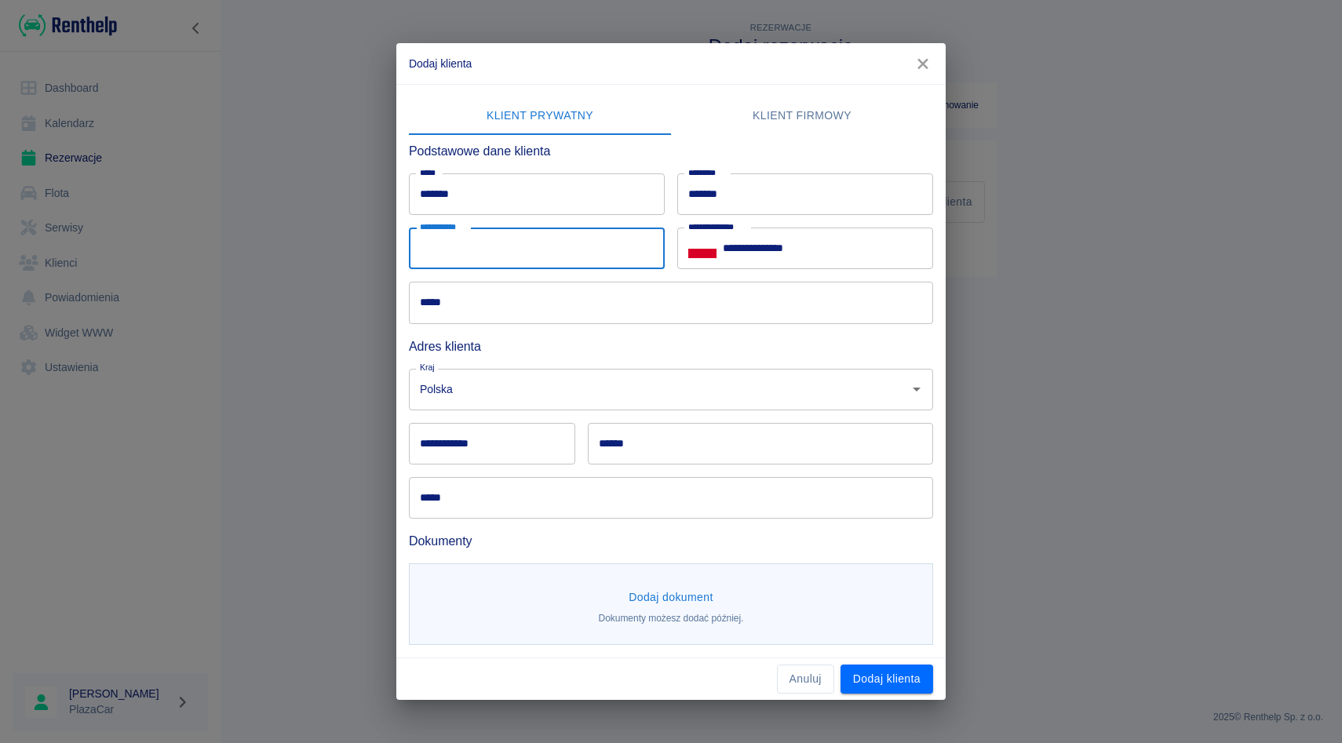
type input "*"
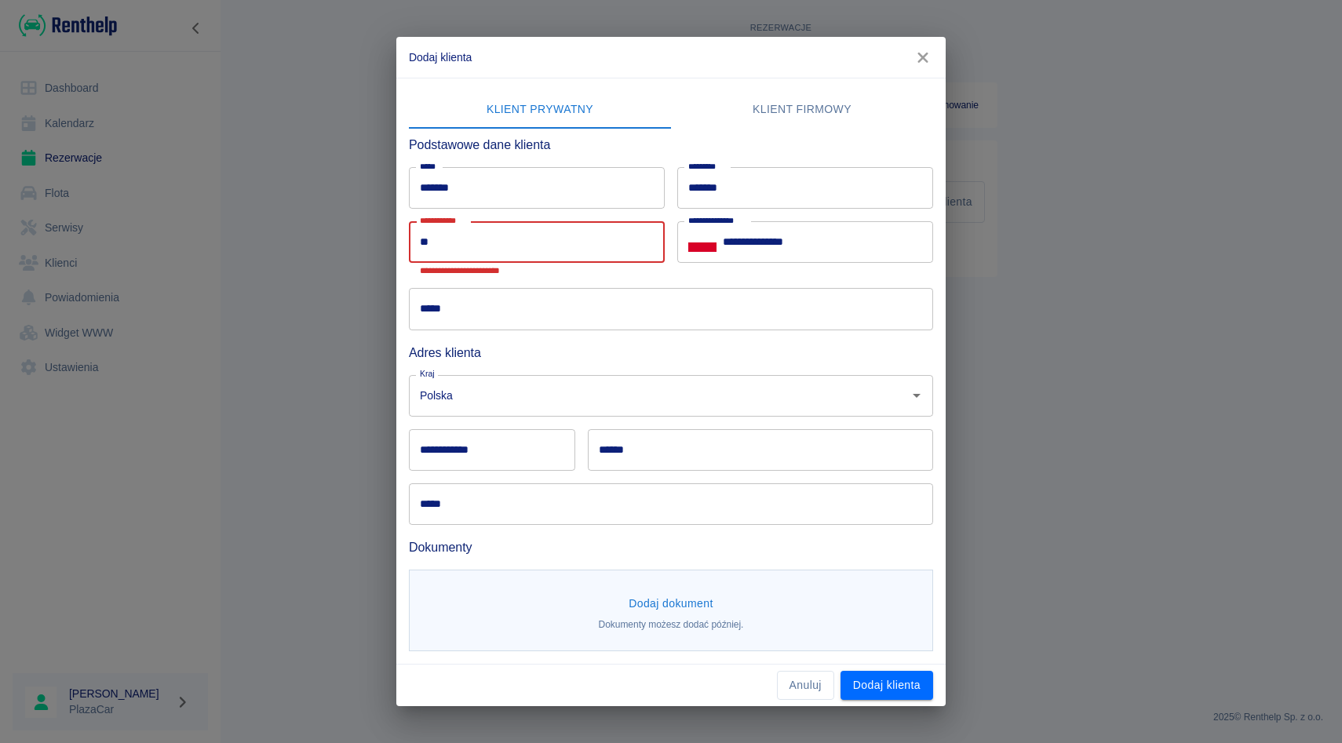
type input "*"
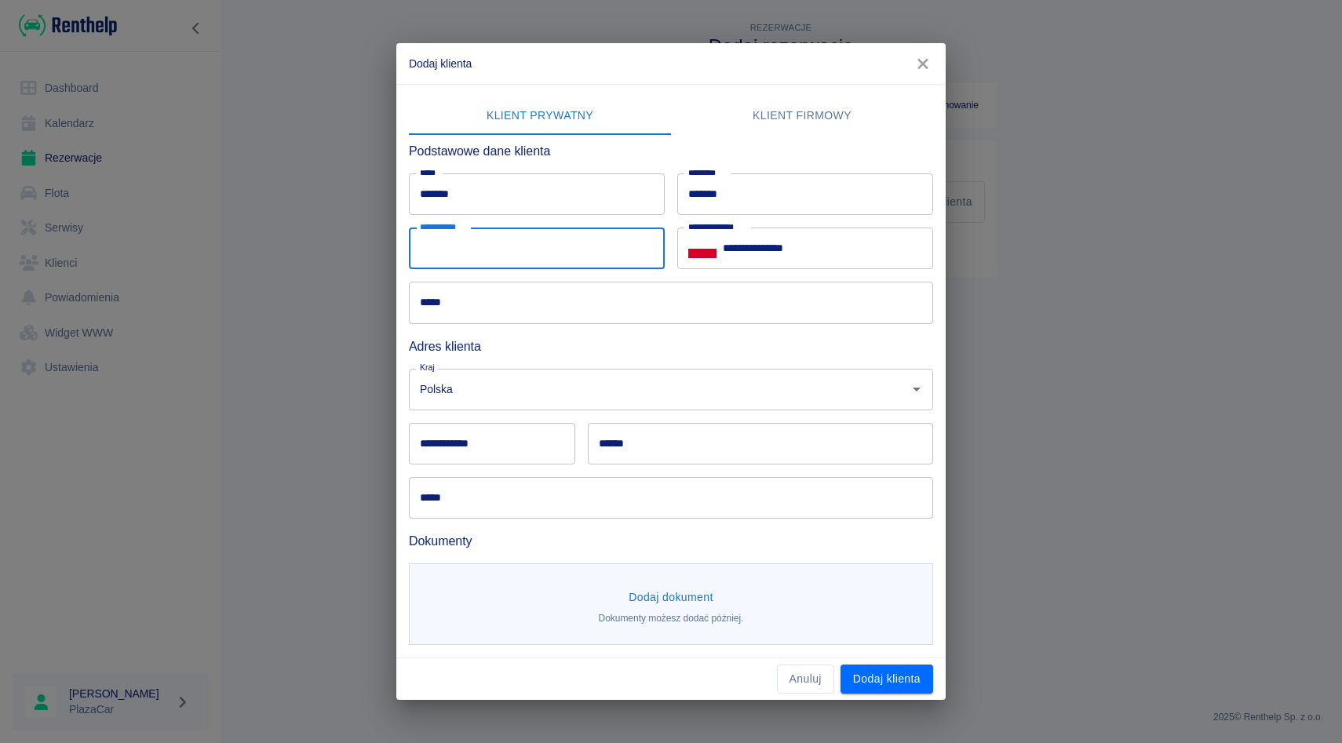
type input "*"
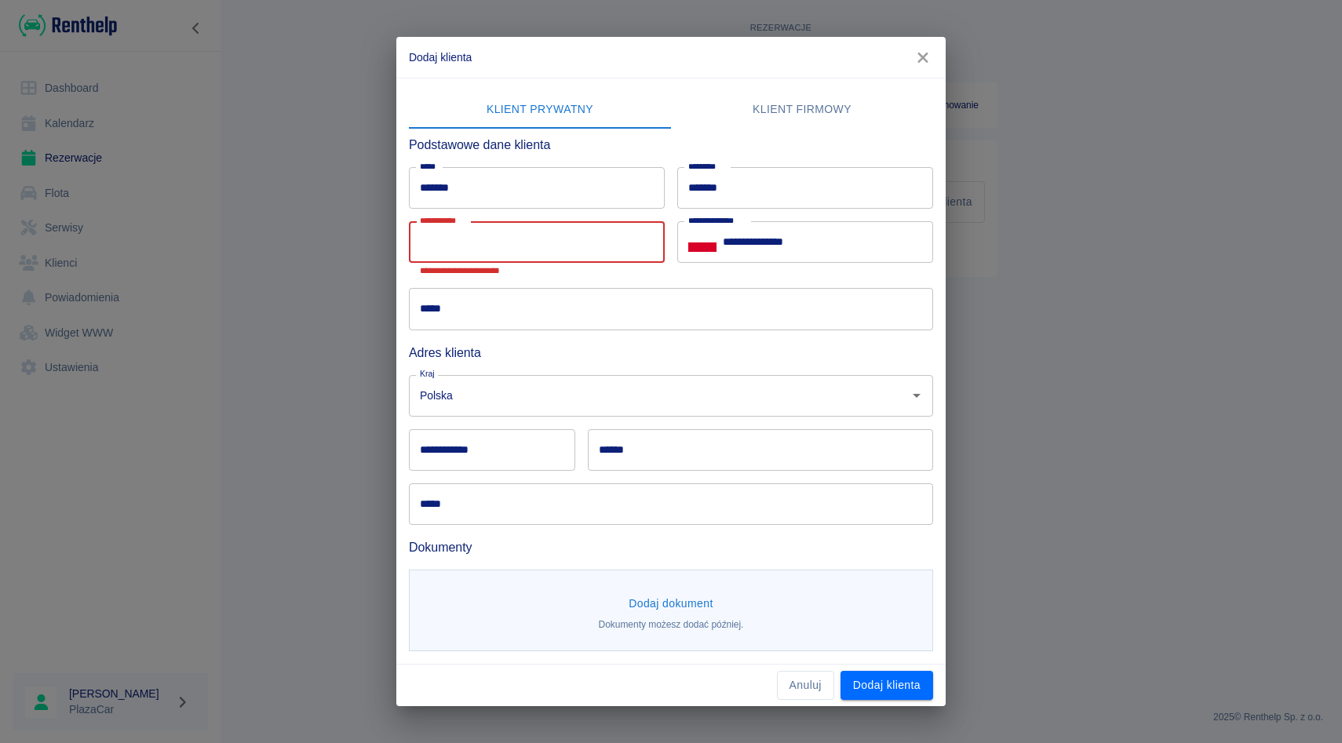
type input "*"
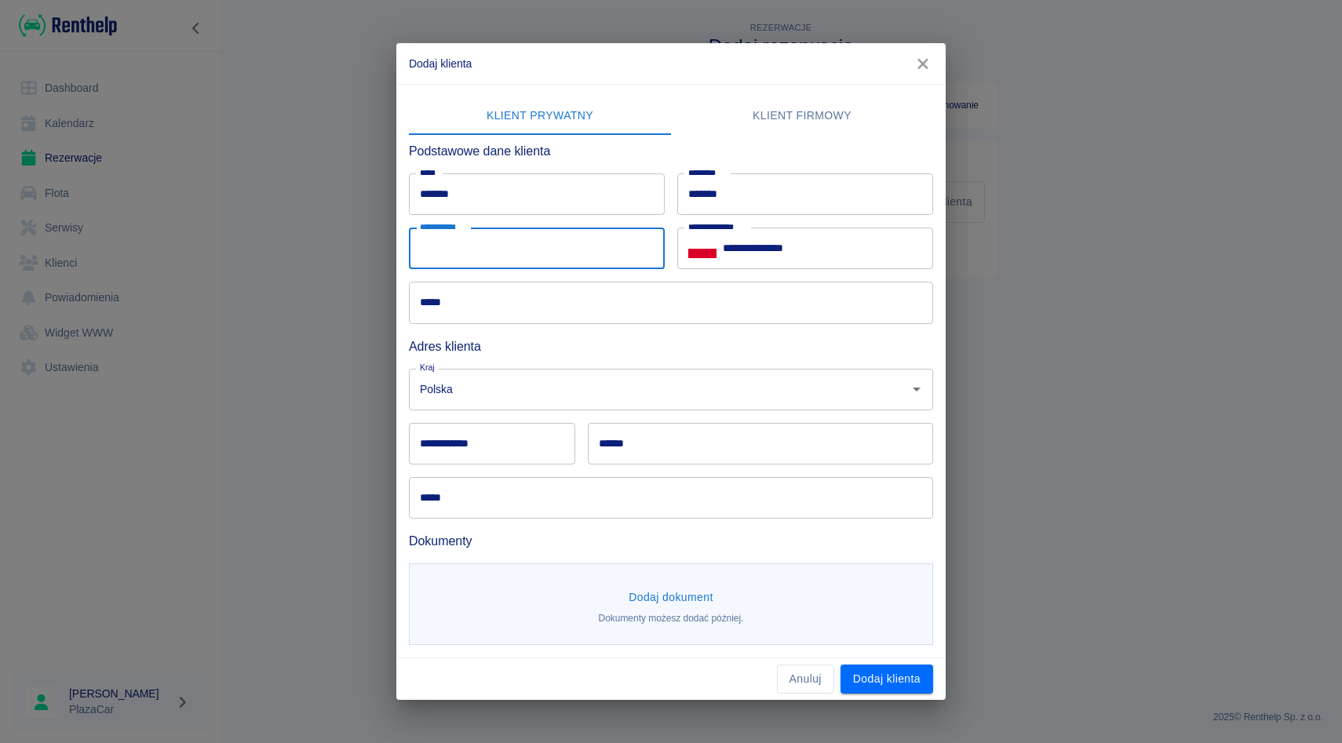
type input "*"
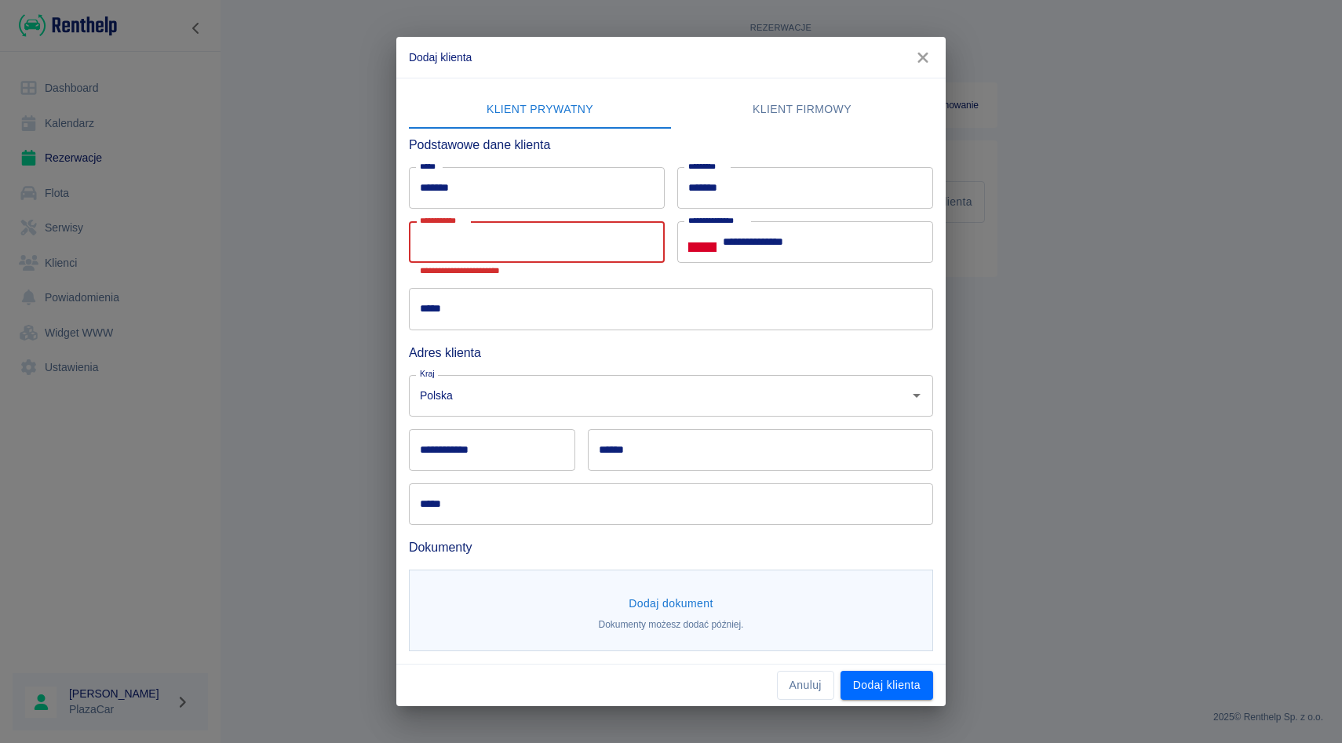
type input "*"
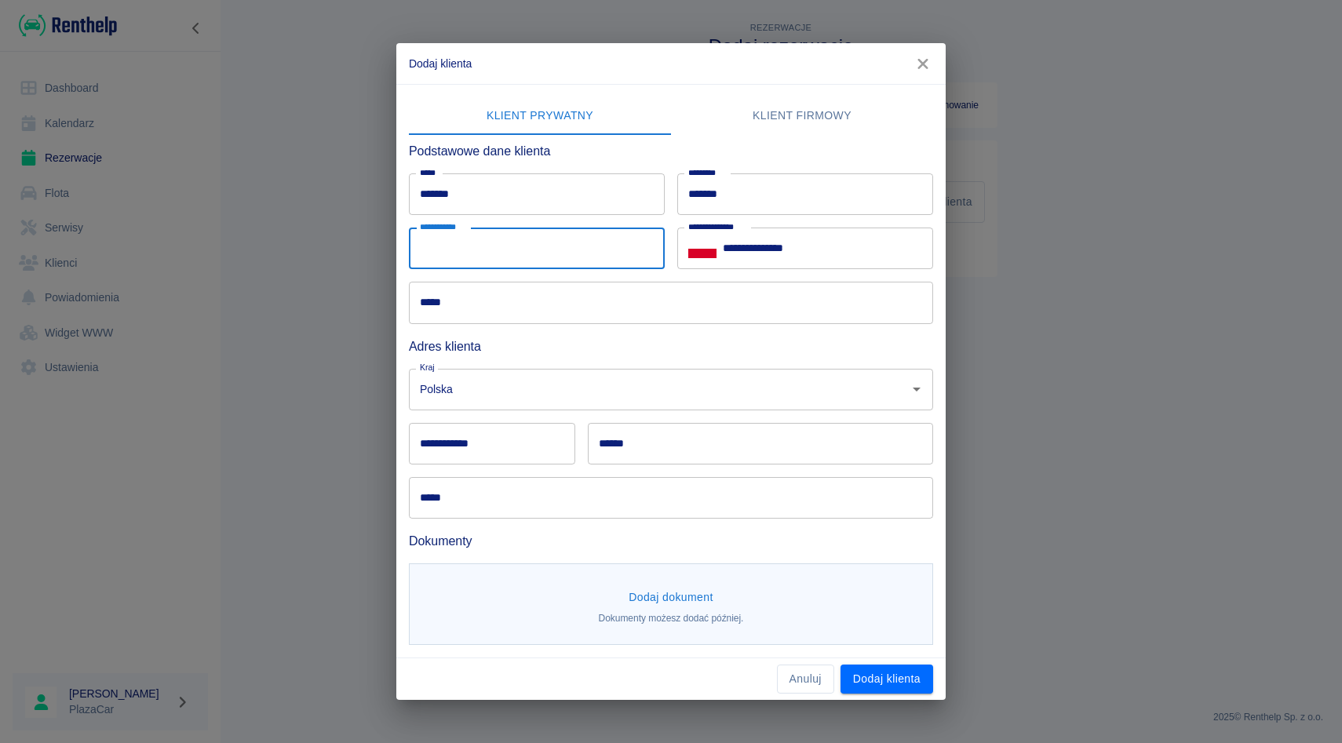
type input "*"
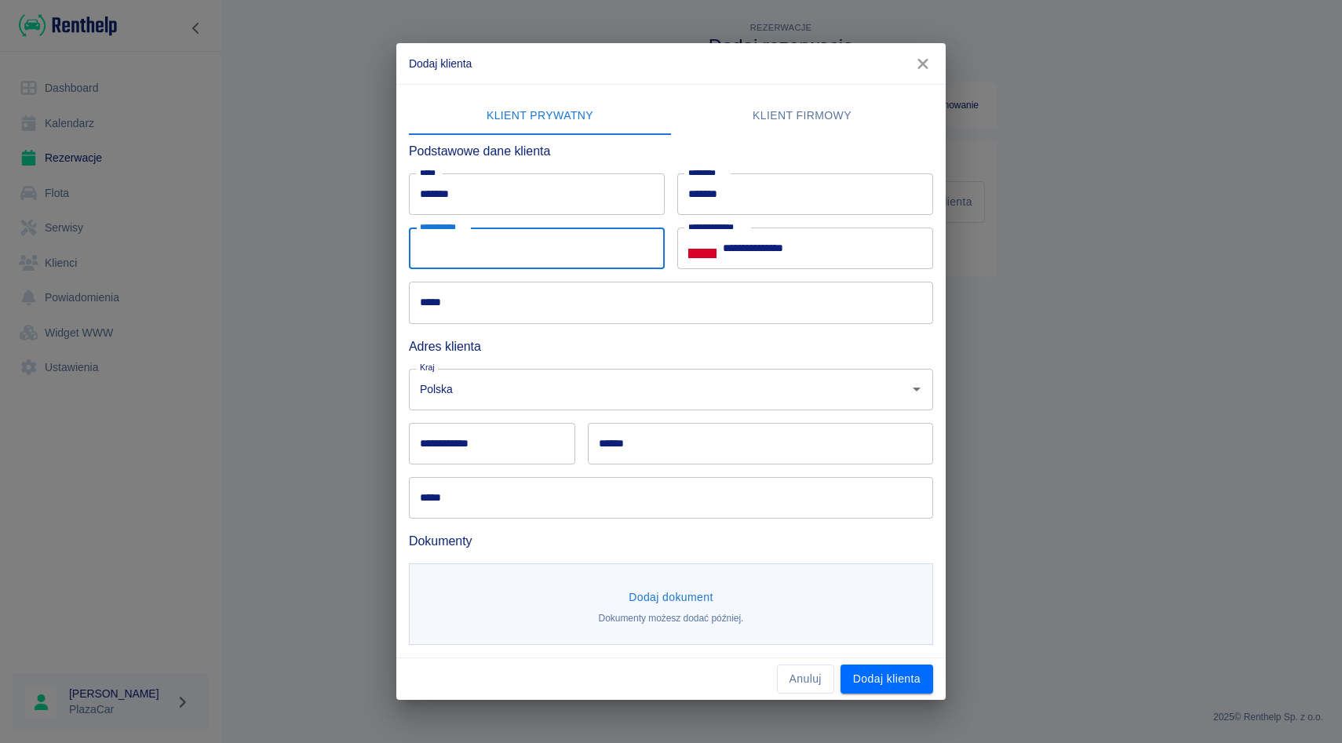
type input "*"
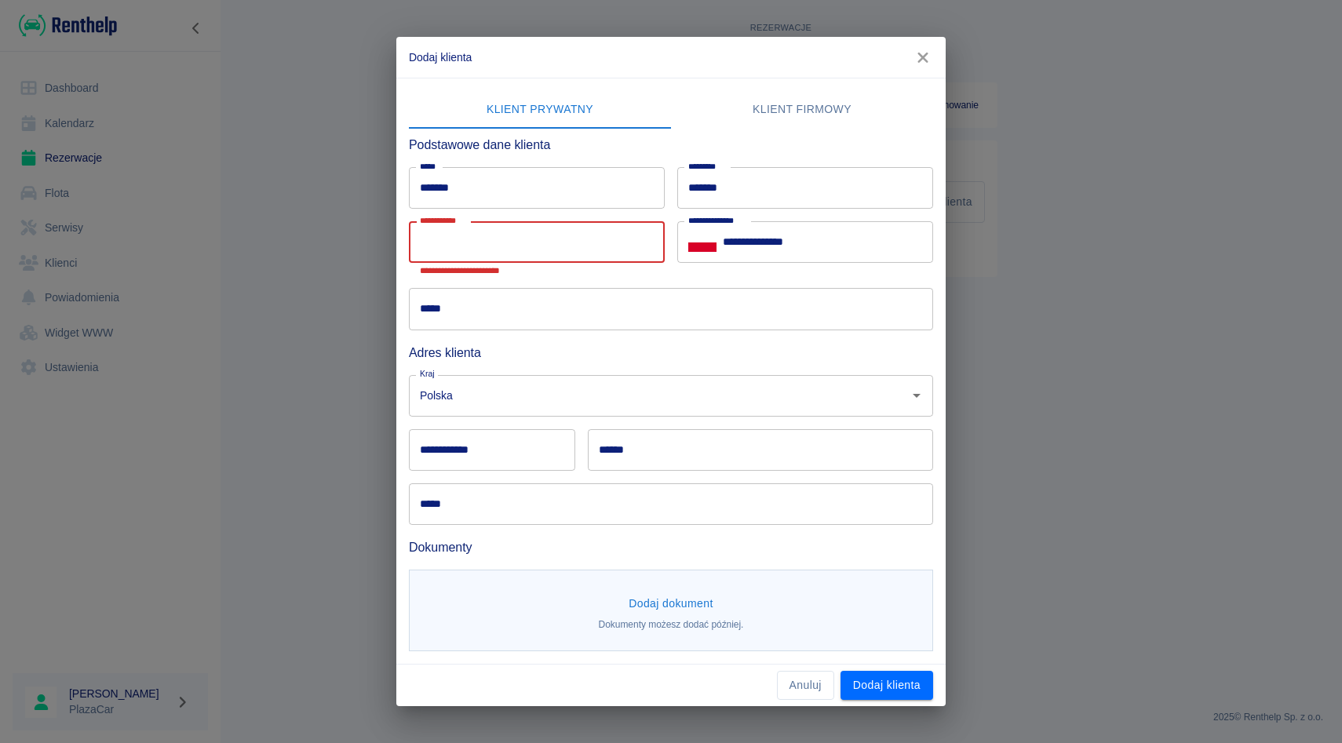
type input "*"
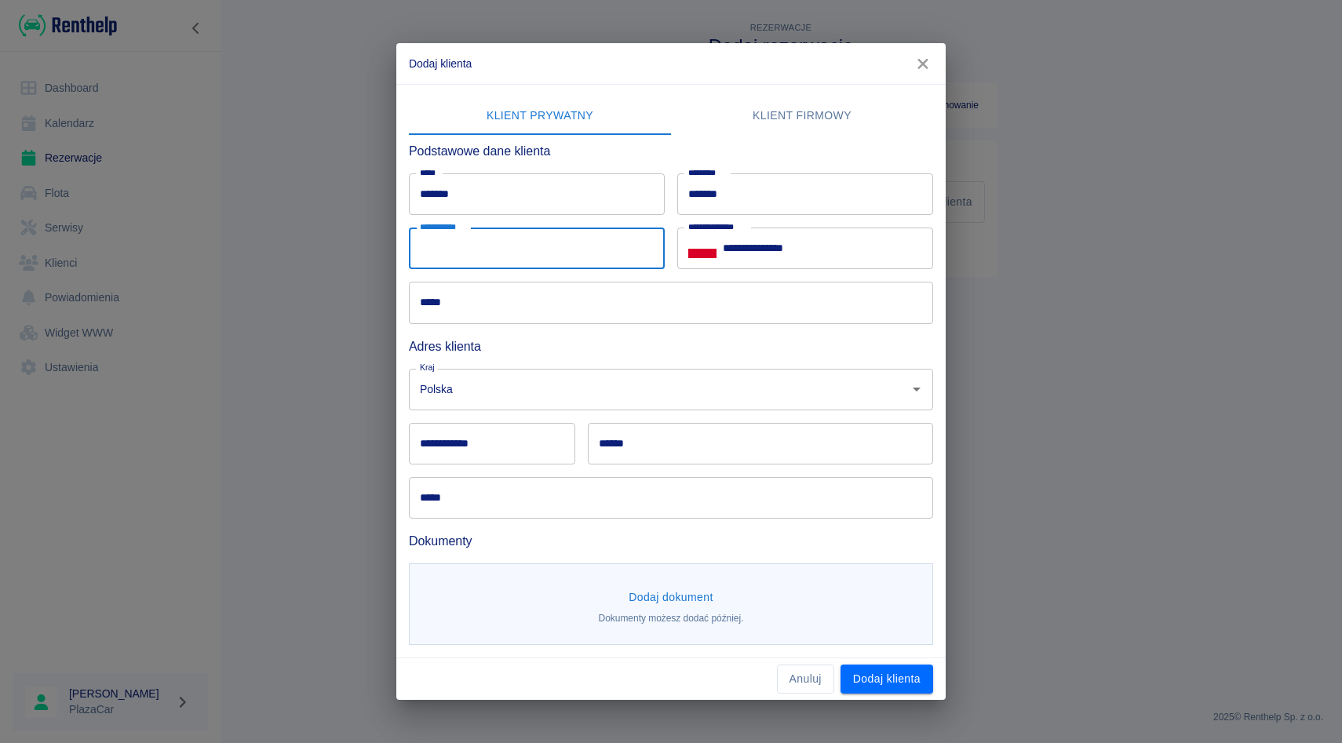
type input "*"
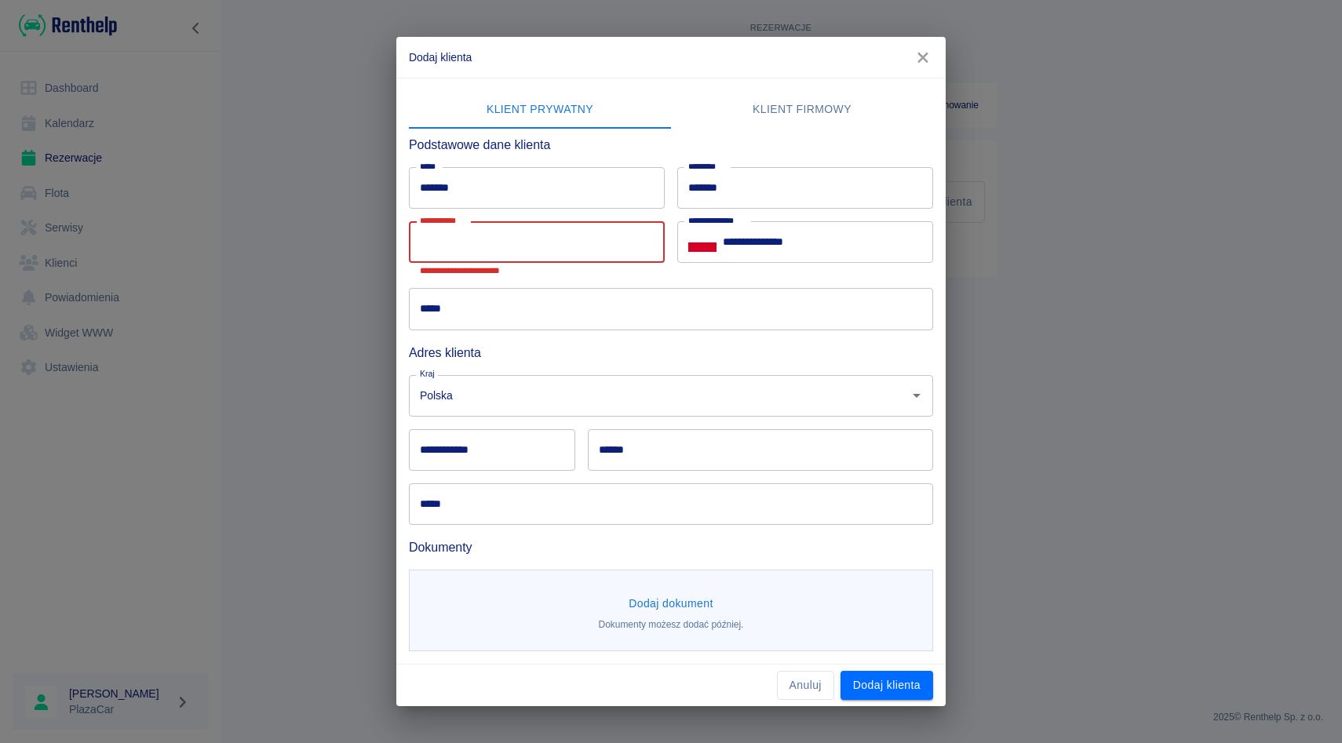
type input "*"
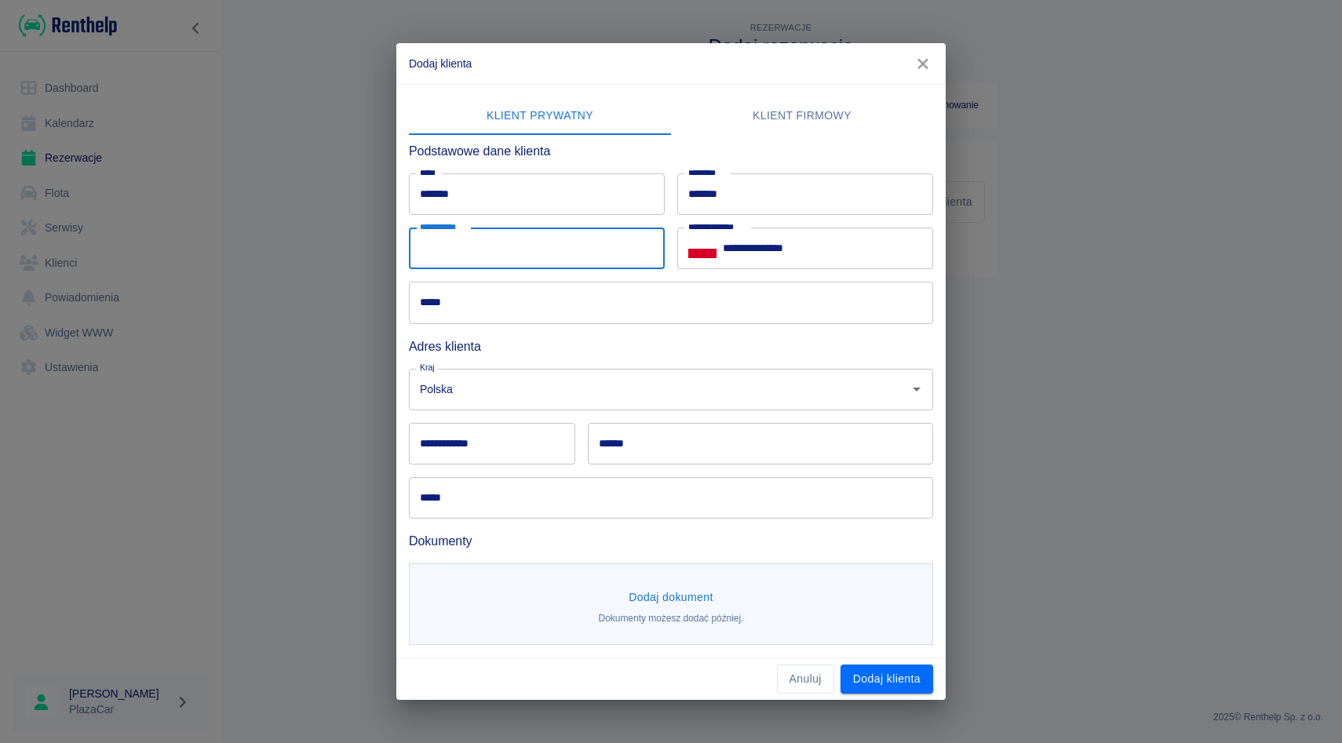
type input "*"
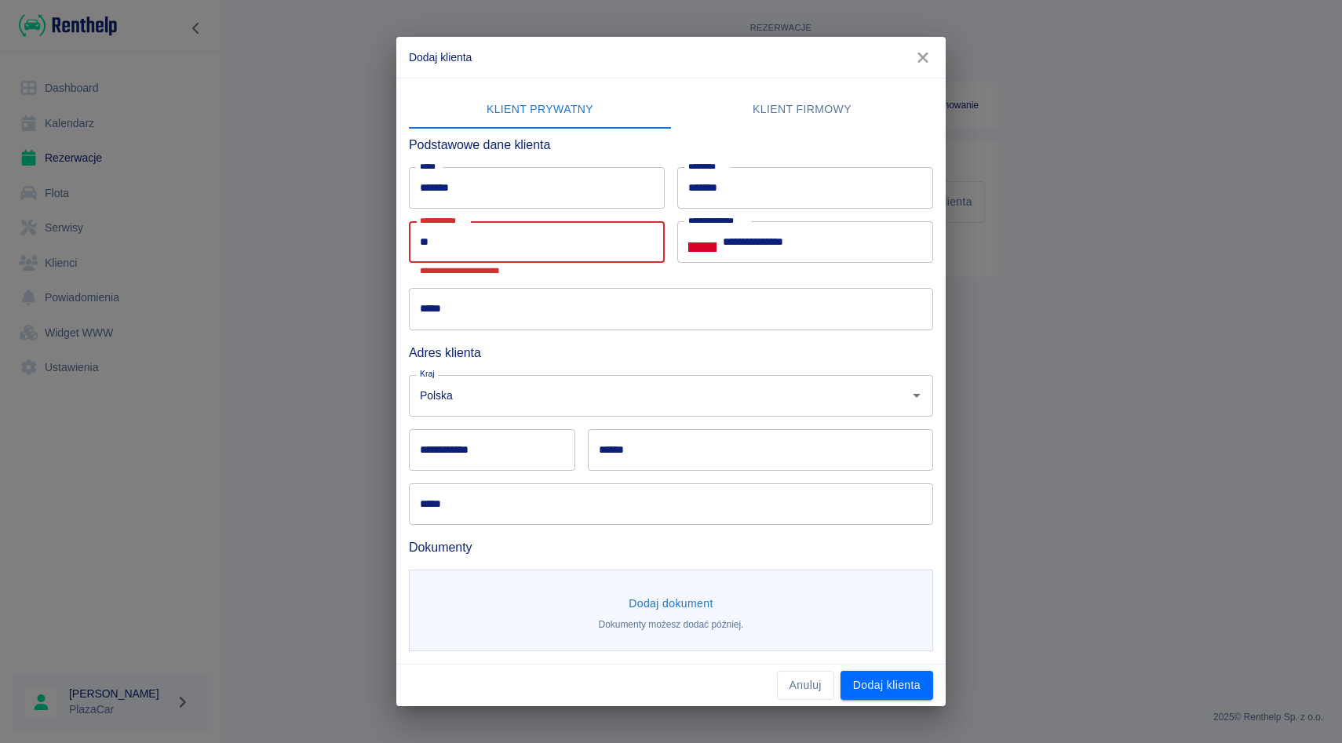
type input "*"
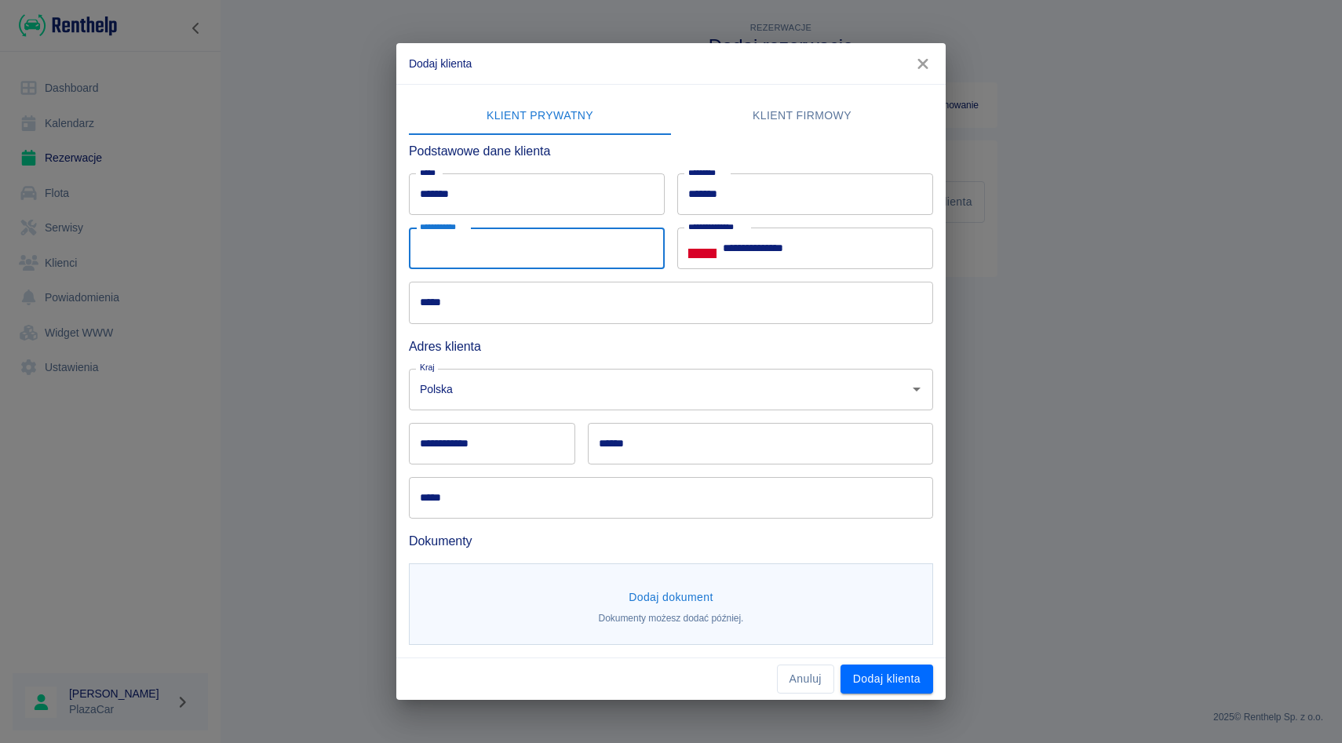
type input "*"
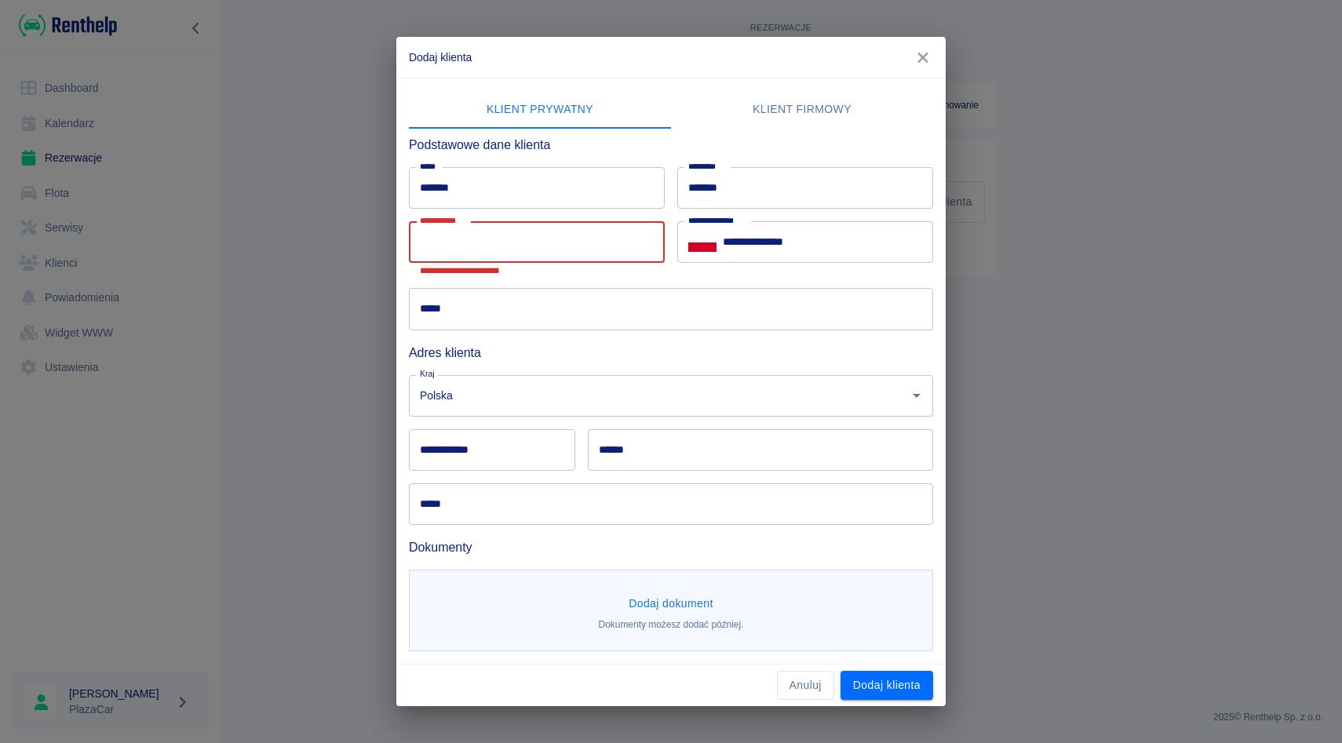
type input "*"
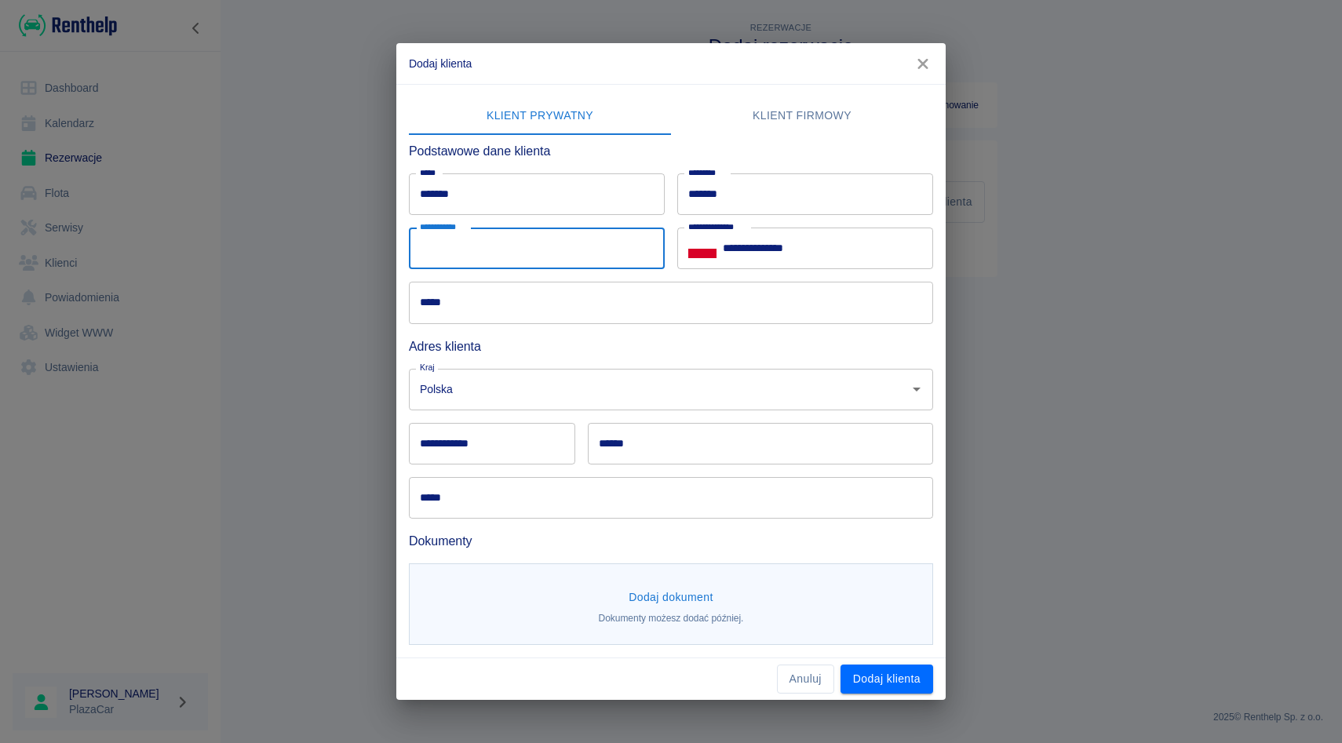
type input "*"
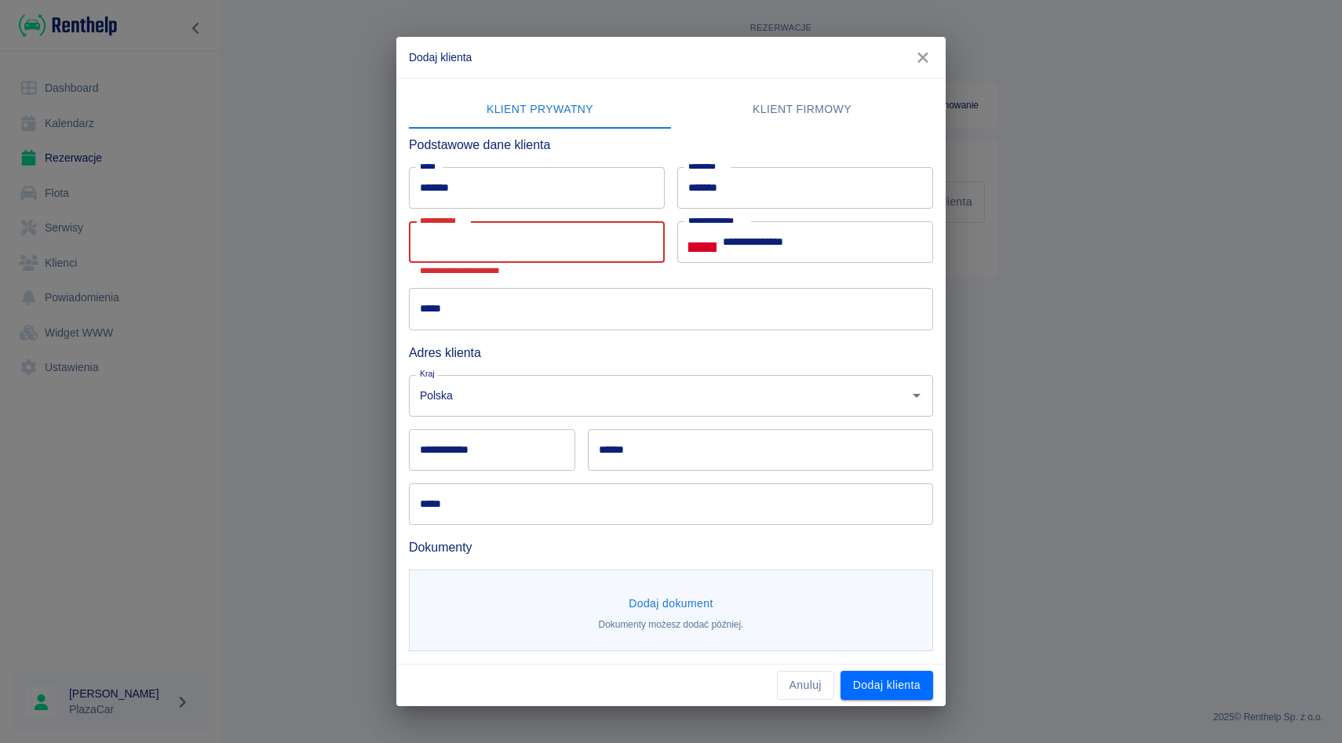
type input "*"
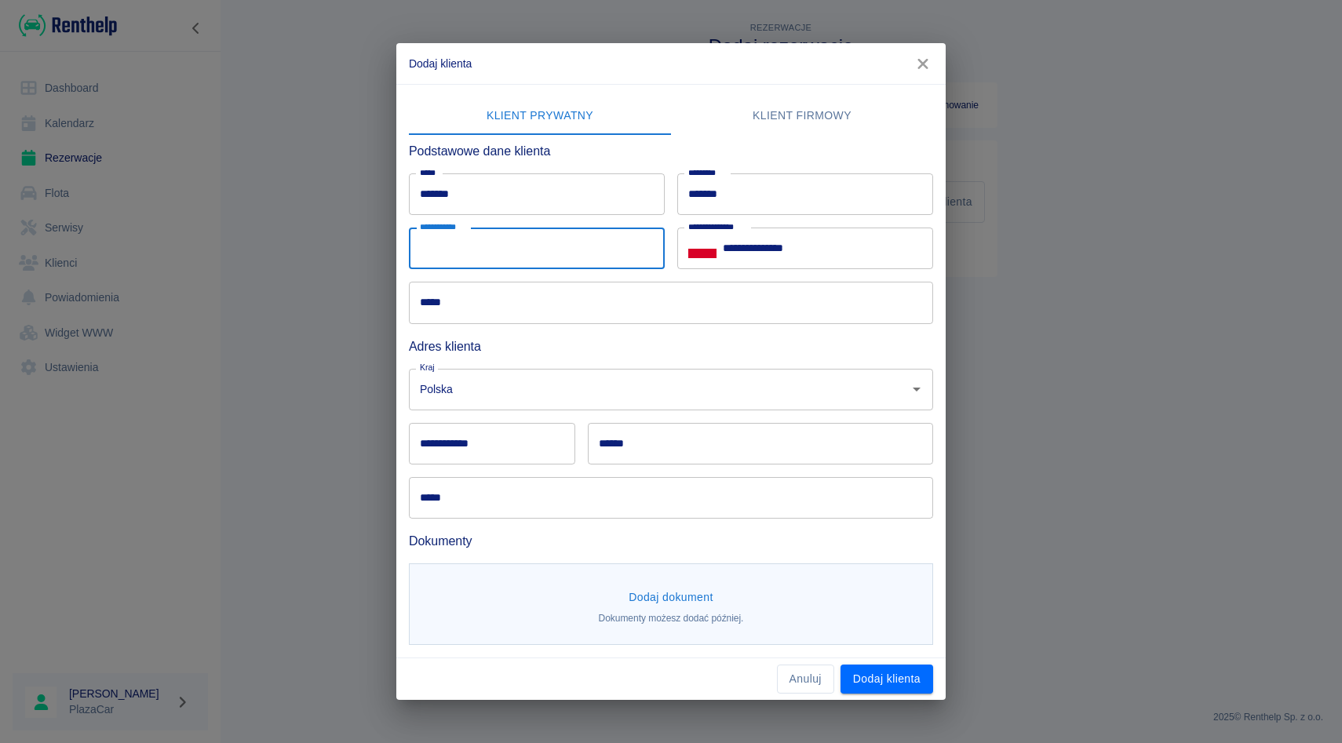
type input "*"
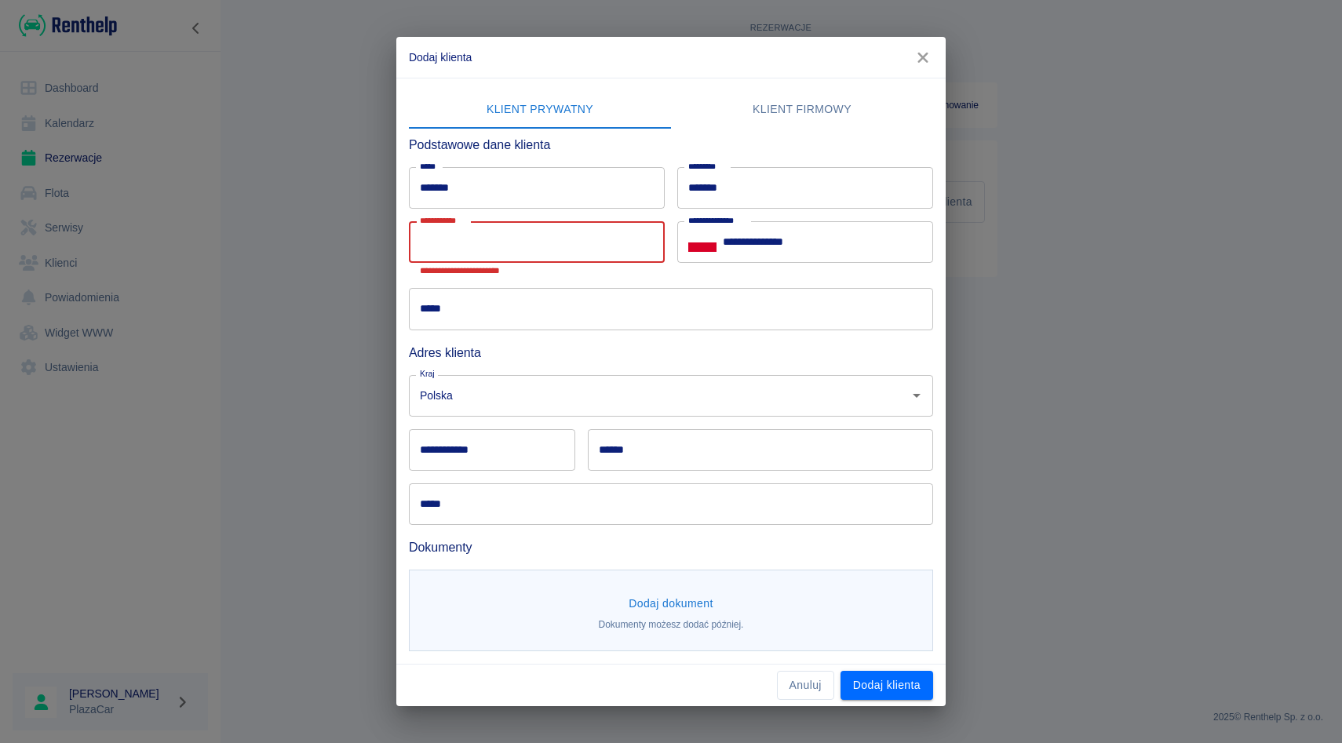
type input "*"
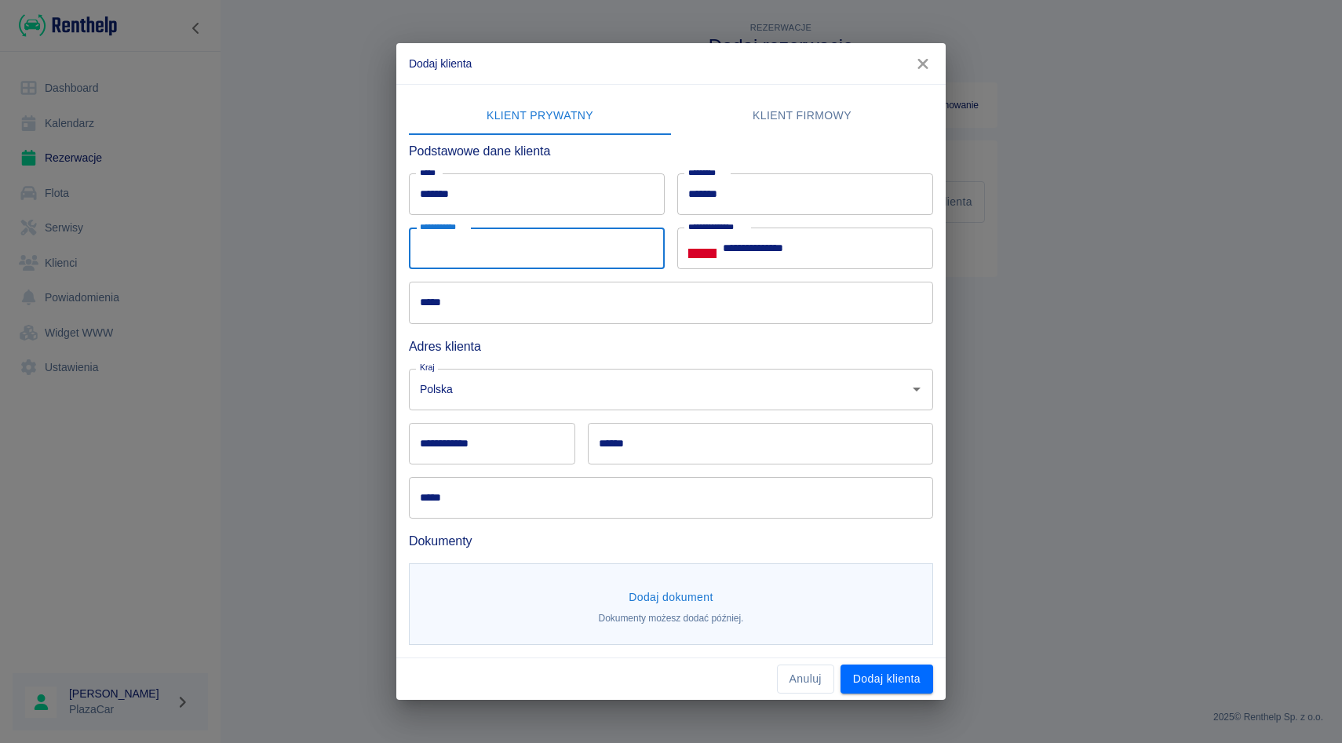
type input "*"
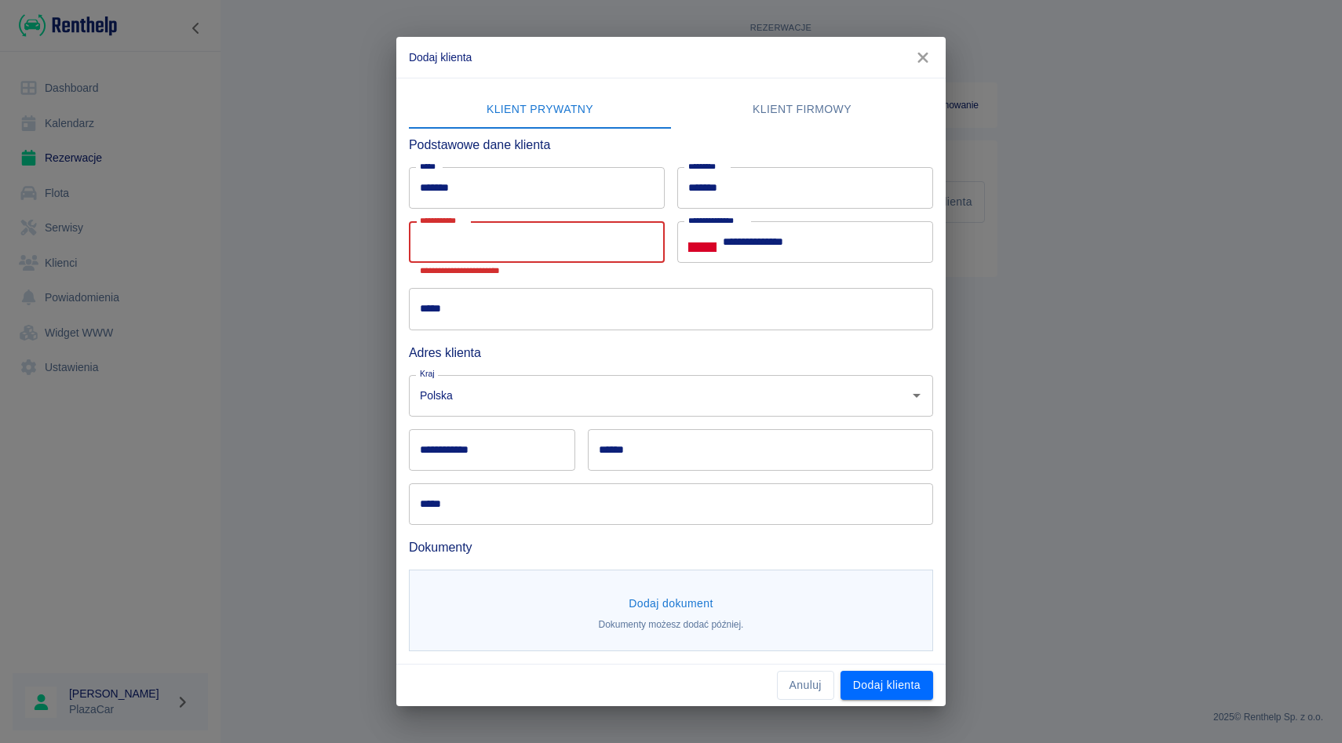
type input "*"
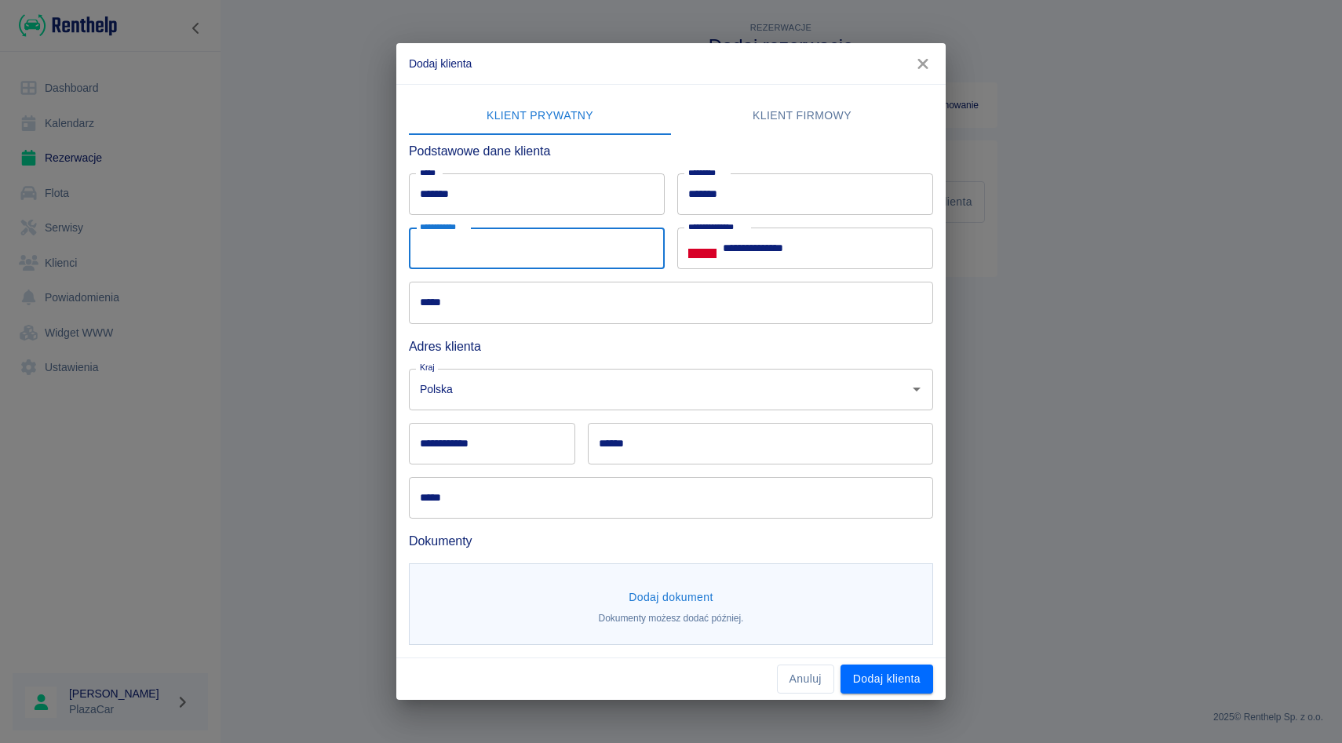
type input "*"
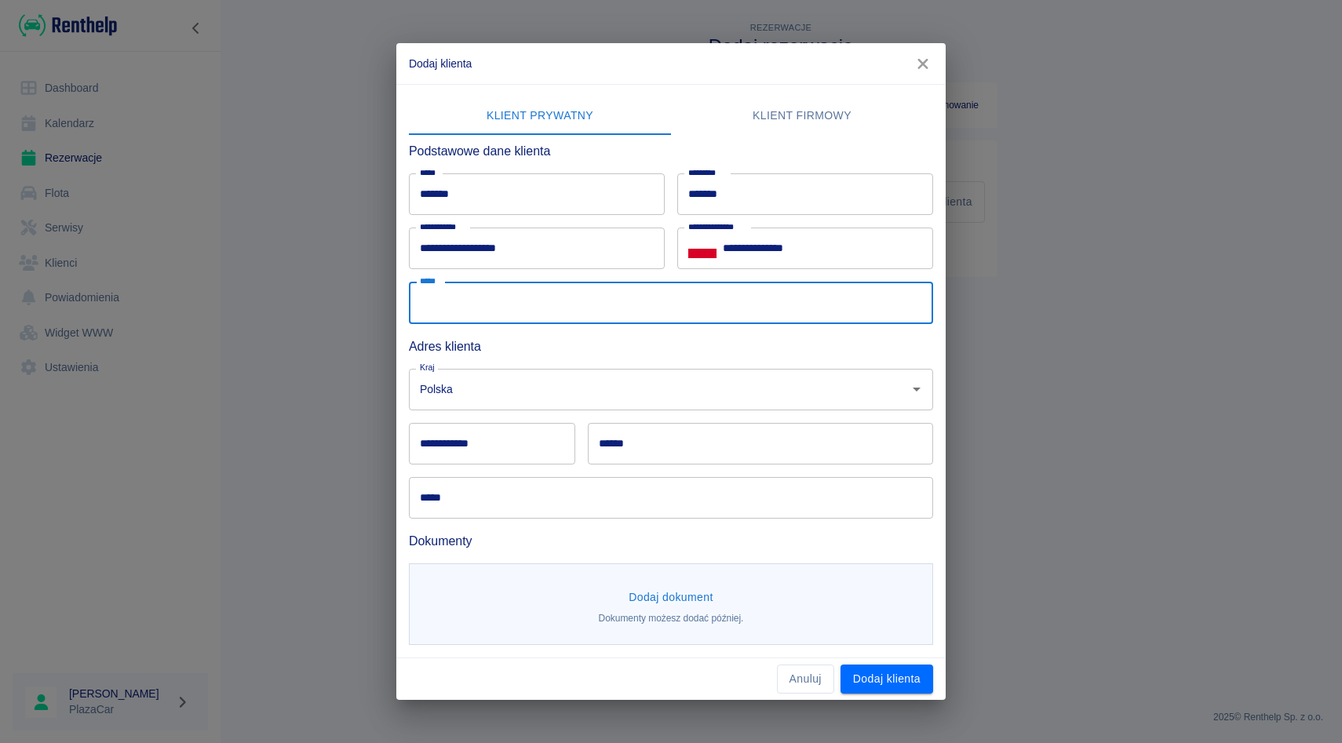
click at [728, 290] on input "*****" at bounding box center [671, 303] width 524 height 42
click at [600, 247] on input "**********" at bounding box center [537, 249] width 256 height 42
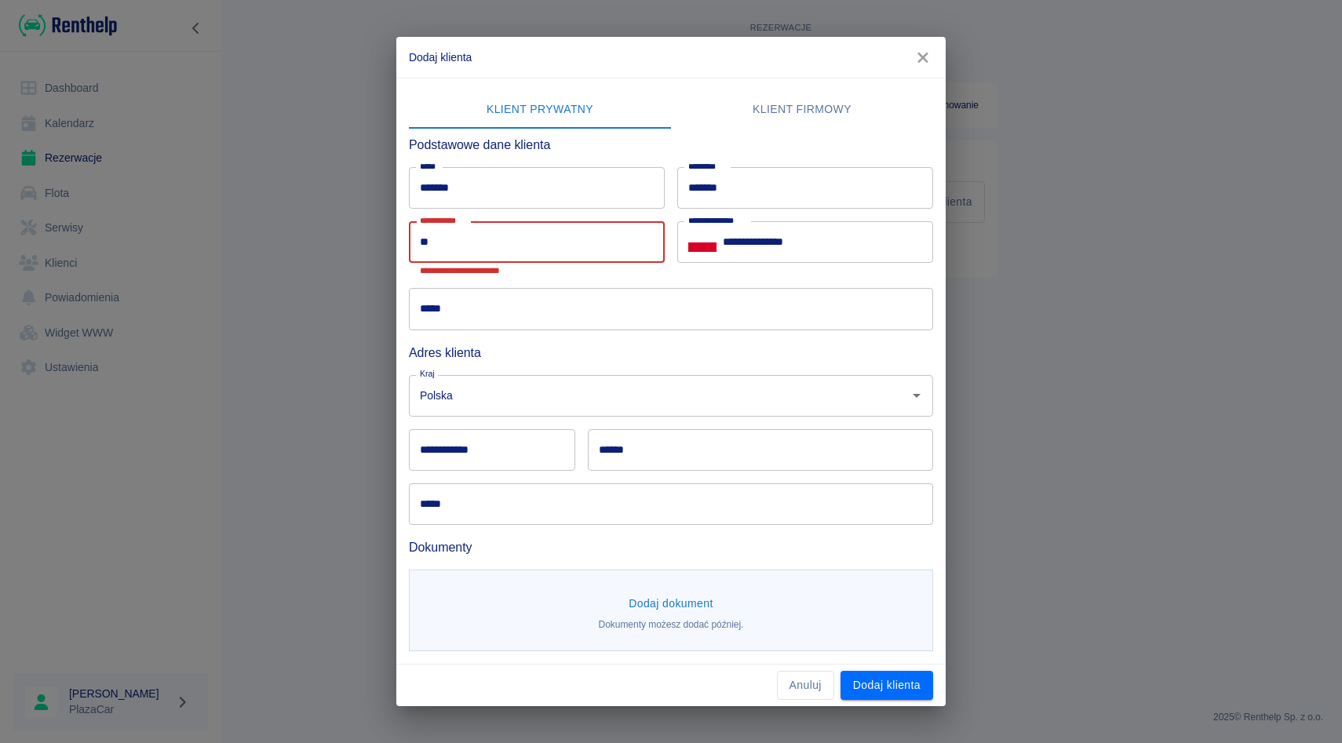
type input "*"
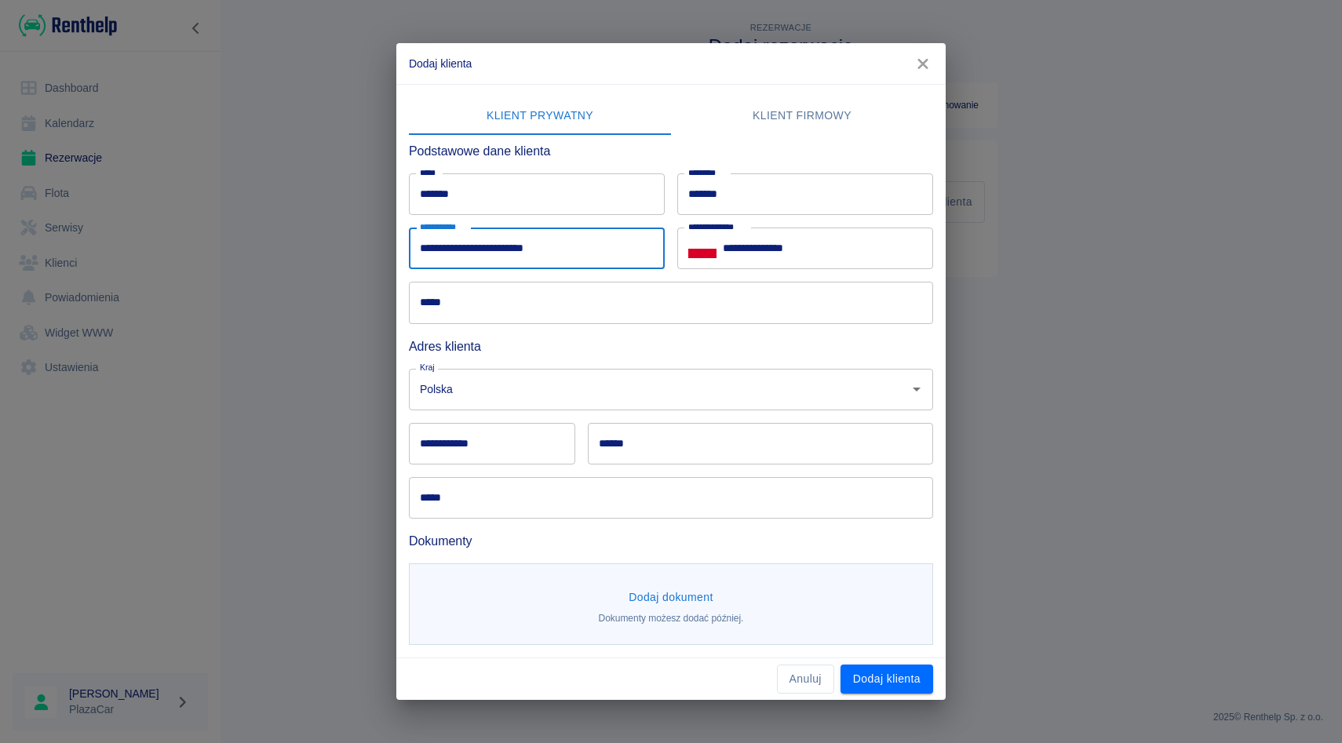
type input "**********"
click at [483, 316] on input "*****" at bounding box center [671, 303] width 524 height 42
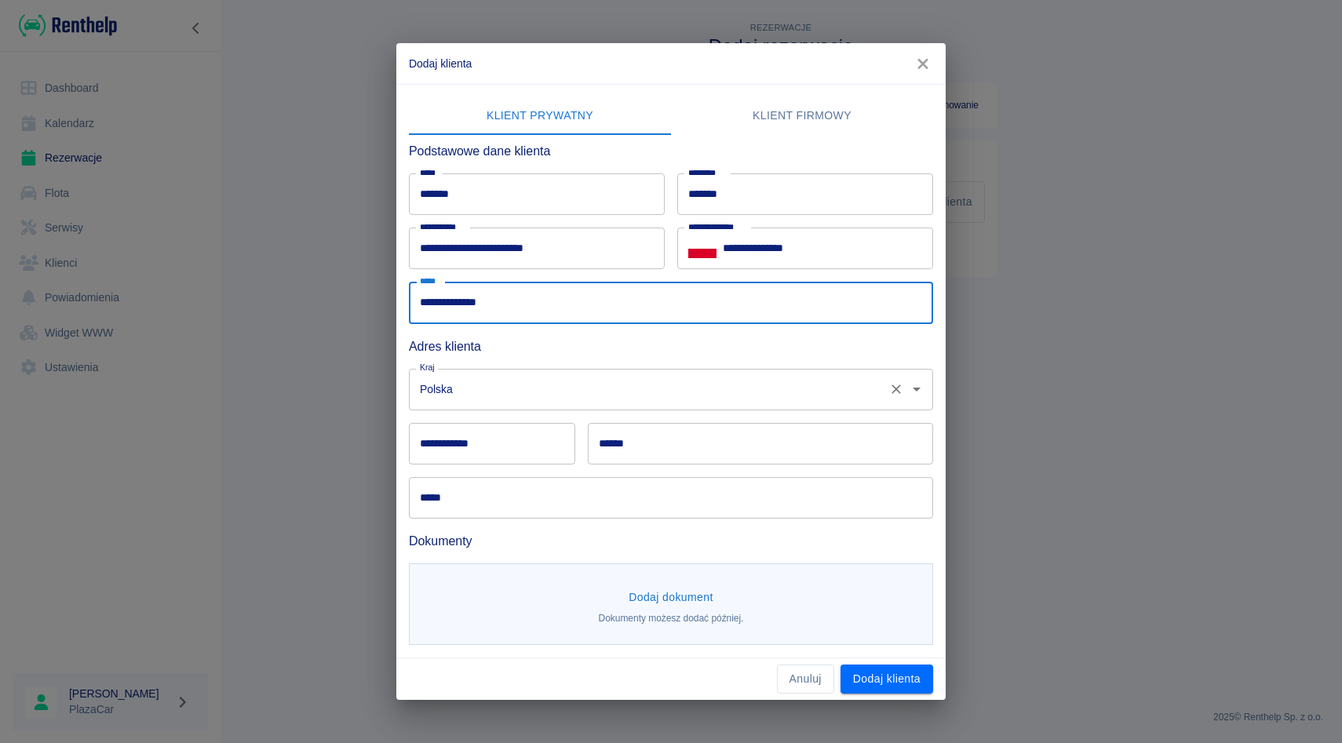
type input "**********"
click at [457, 384] on input "Polska" at bounding box center [649, 389] width 466 height 27
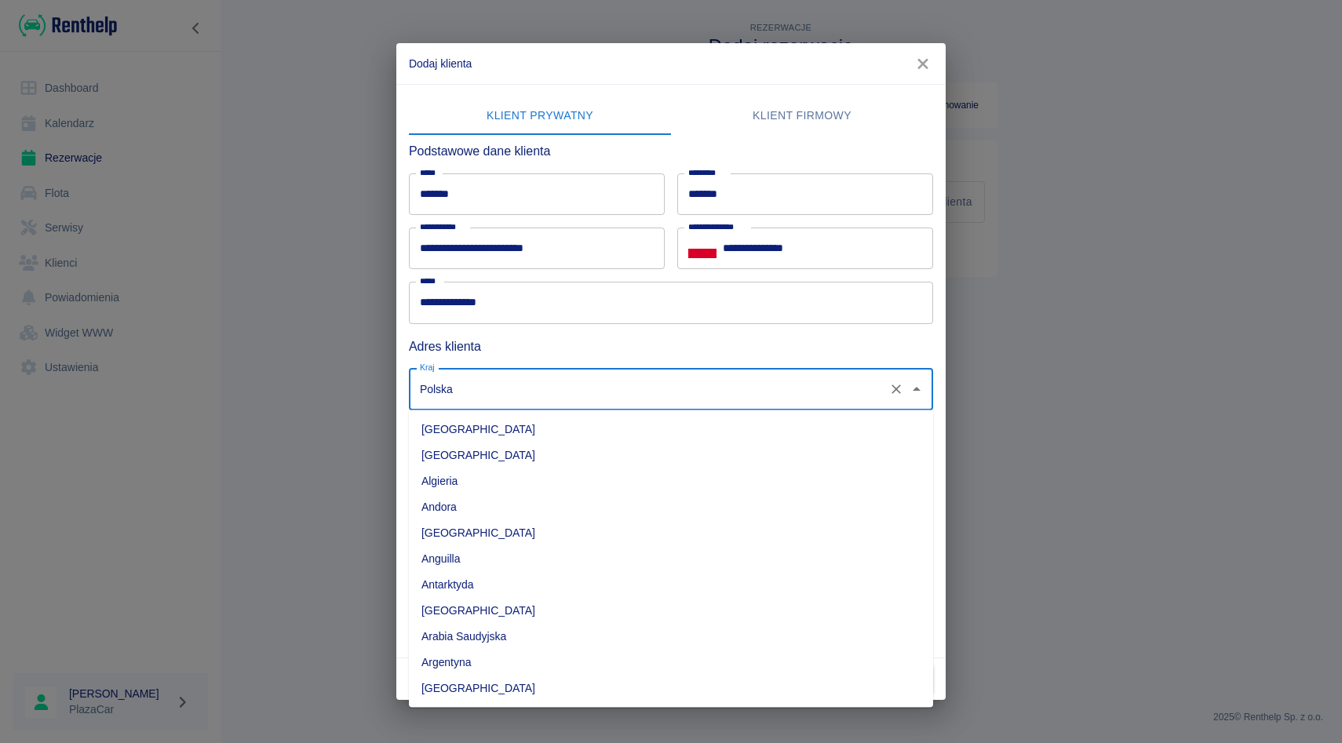
scroll to position [4085, 0]
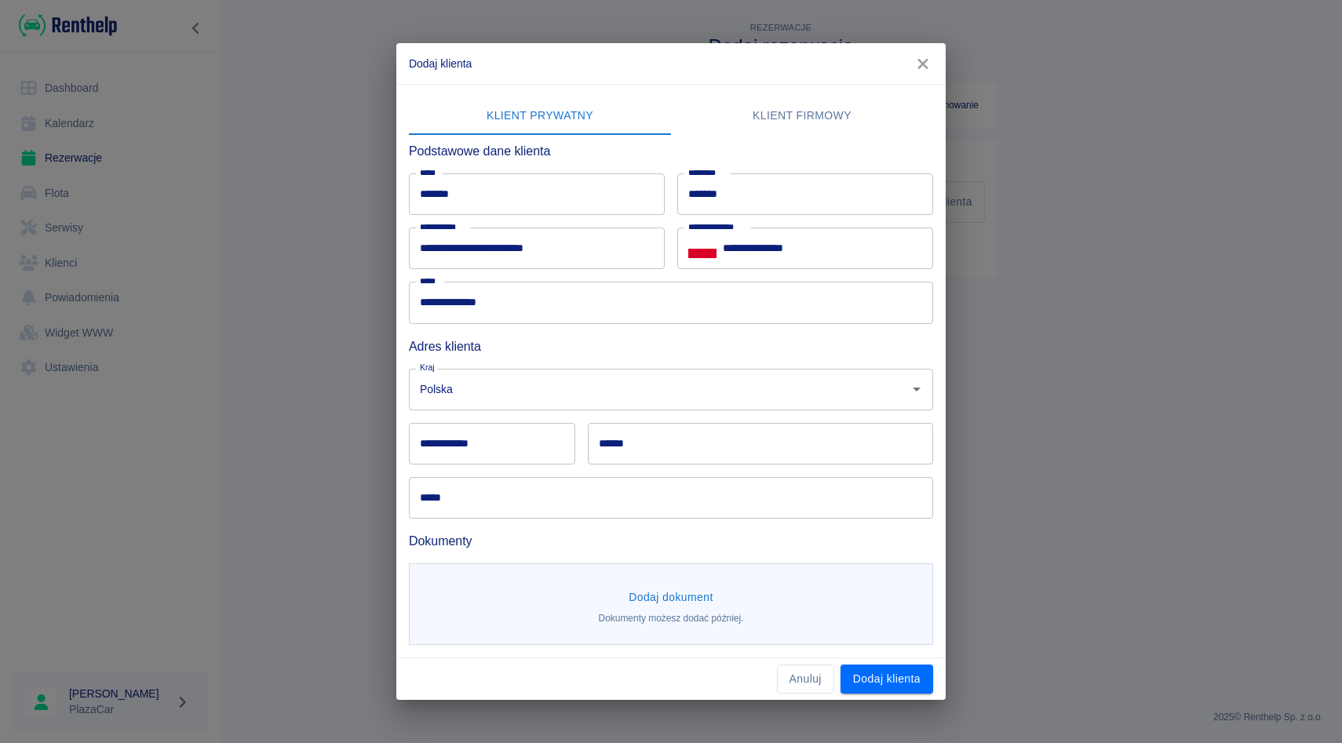
click at [532, 354] on h6 "Adres klienta" at bounding box center [671, 347] width 524 height 20
click at [578, 418] on div "****** ******" at bounding box center [754, 437] width 358 height 54
click at [632, 332] on div "Adres klienta" at bounding box center [664, 340] width 537 height 32
click at [665, 222] on div "**********" at bounding box center [799, 242] width 268 height 54
click at [585, 414] on div "****** ******" at bounding box center [754, 437] width 358 height 54
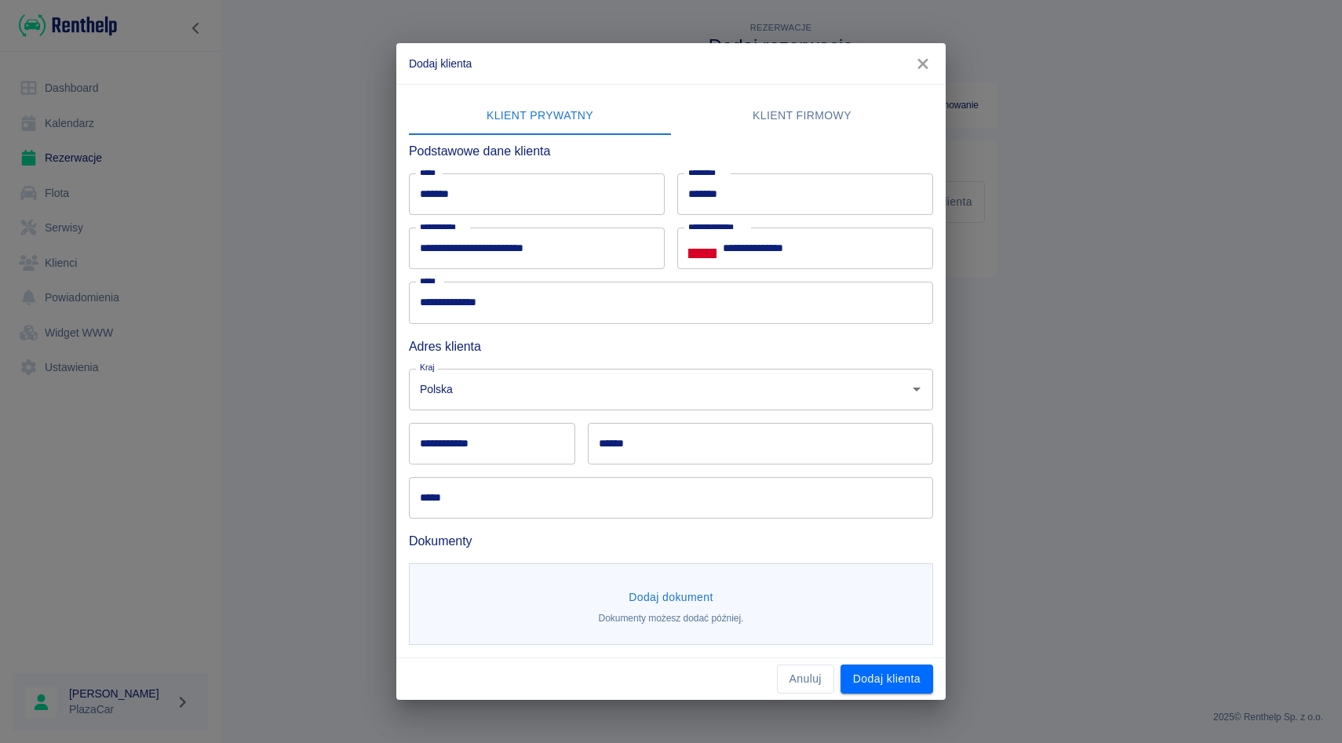
click at [519, 426] on input "**********" at bounding box center [492, 444] width 166 height 42
click at [523, 481] on input "*****" at bounding box center [671, 498] width 524 height 42
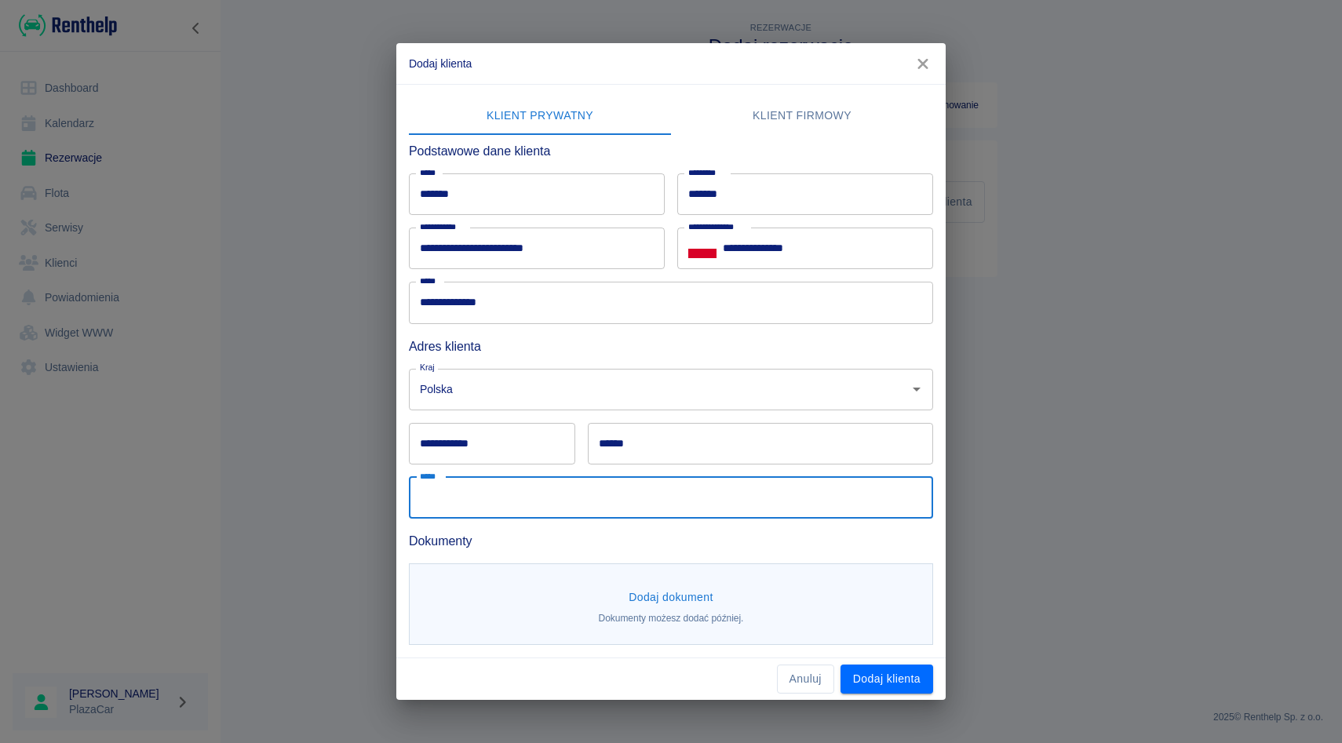
click at [773, 440] on input "******" at bounding box center [760, 444] width 345 height 42
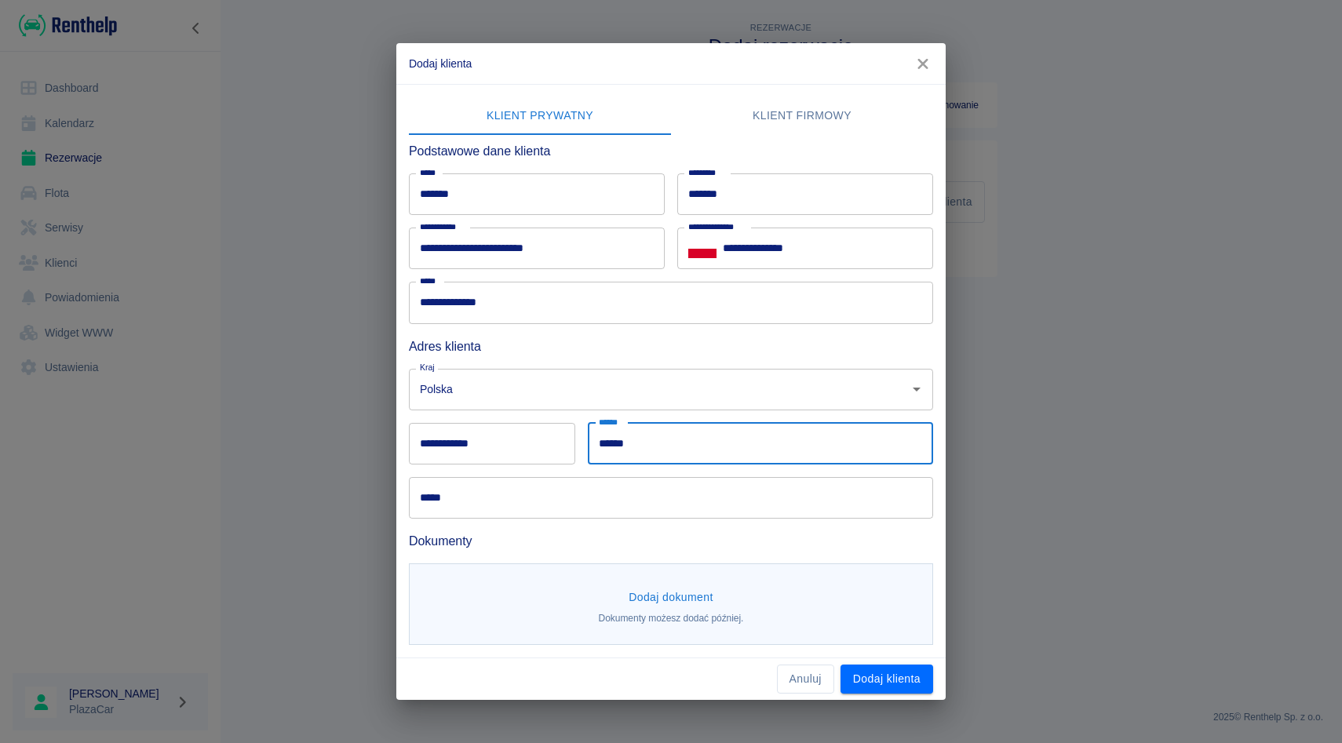
type input "******"
click at [625, 512] on input "*****" at bounding box center [671, 498] width 524 height 42
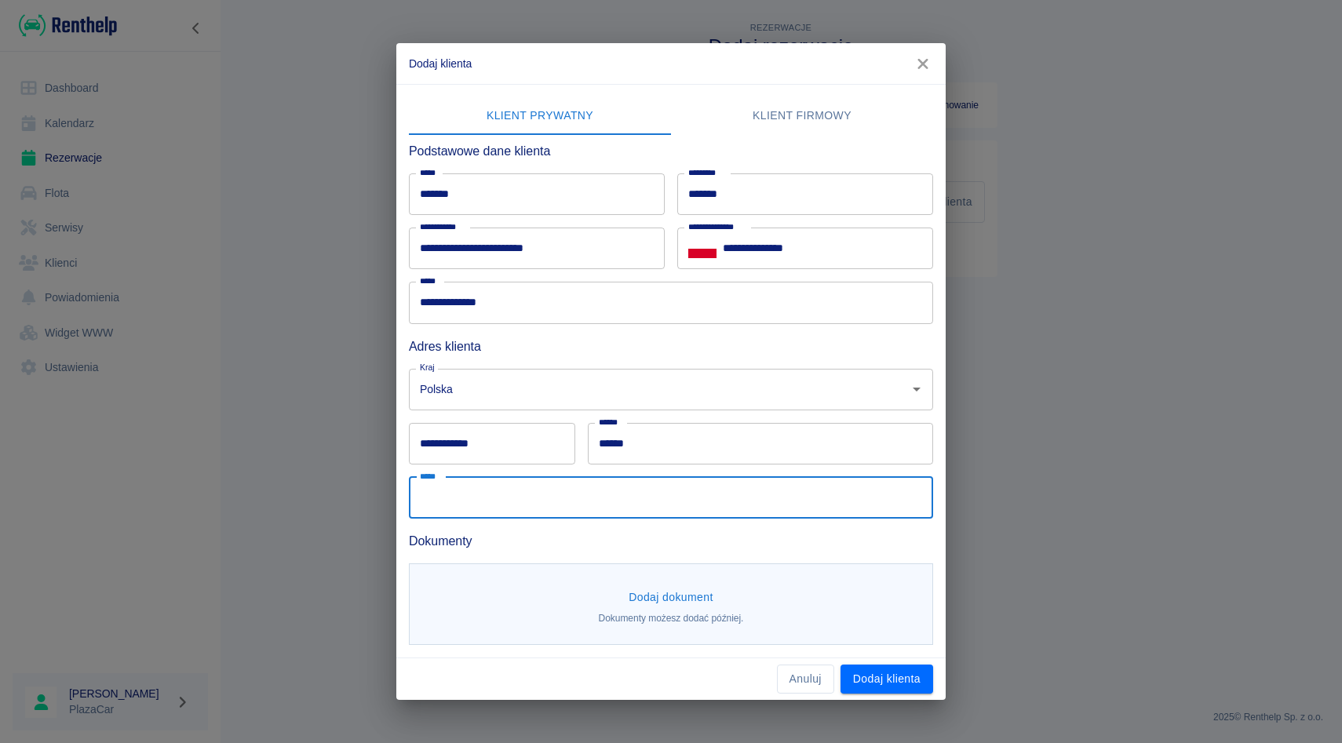
click at [441, 502] on input "*****" at bounding box center [671, 498] width 524 height 42
type input "**********"
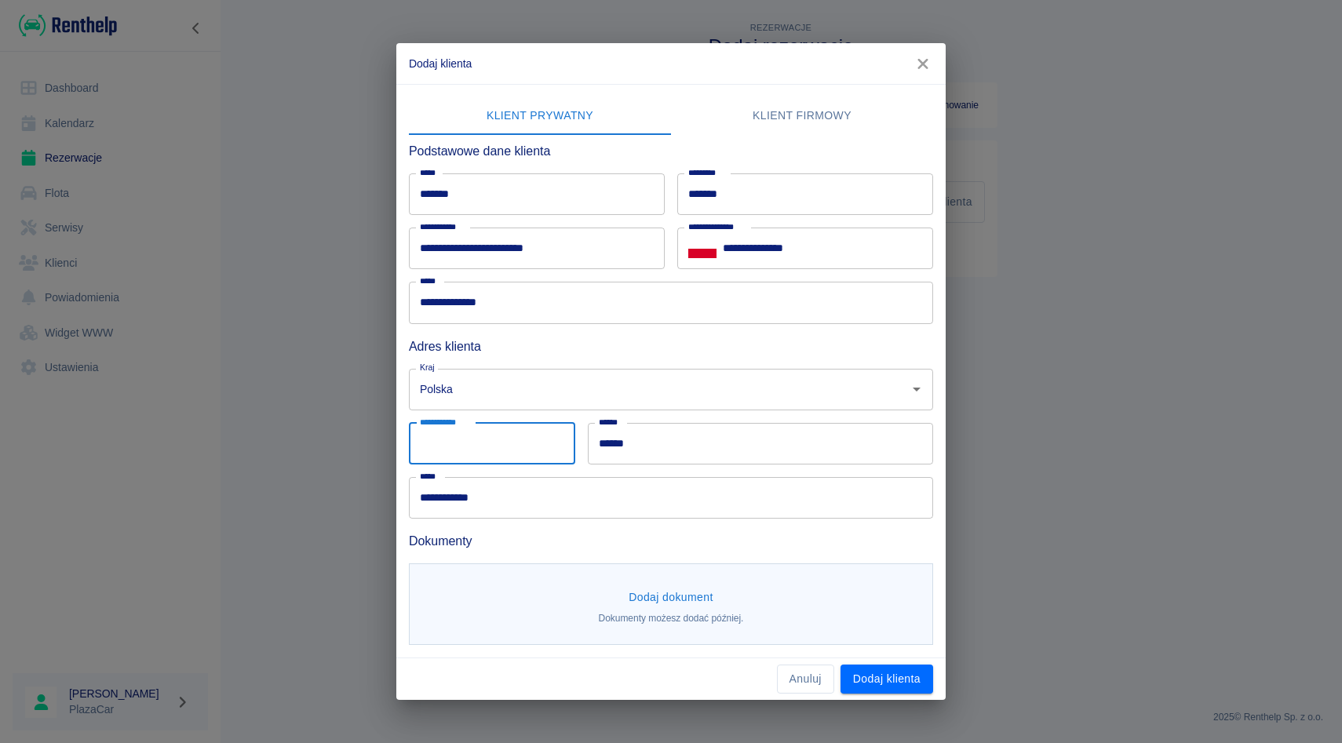
click at [476, 435] on div "**********" at bounding box center [492, 444] width 166 height 42
click at [585, 443] on div "****** ****** ******" at bounding box center [754, 437] width 358 height 54
click at [472, 443] on input "**********" at bounding box center [492, 444] width 166 height 42
click at [582, 450] on div "****** ****** ******" at bounding box center [754, 437] width 358 height 54
click at [530, 450] on input "**********" at bounding box center [492, 444] width 166 height 42
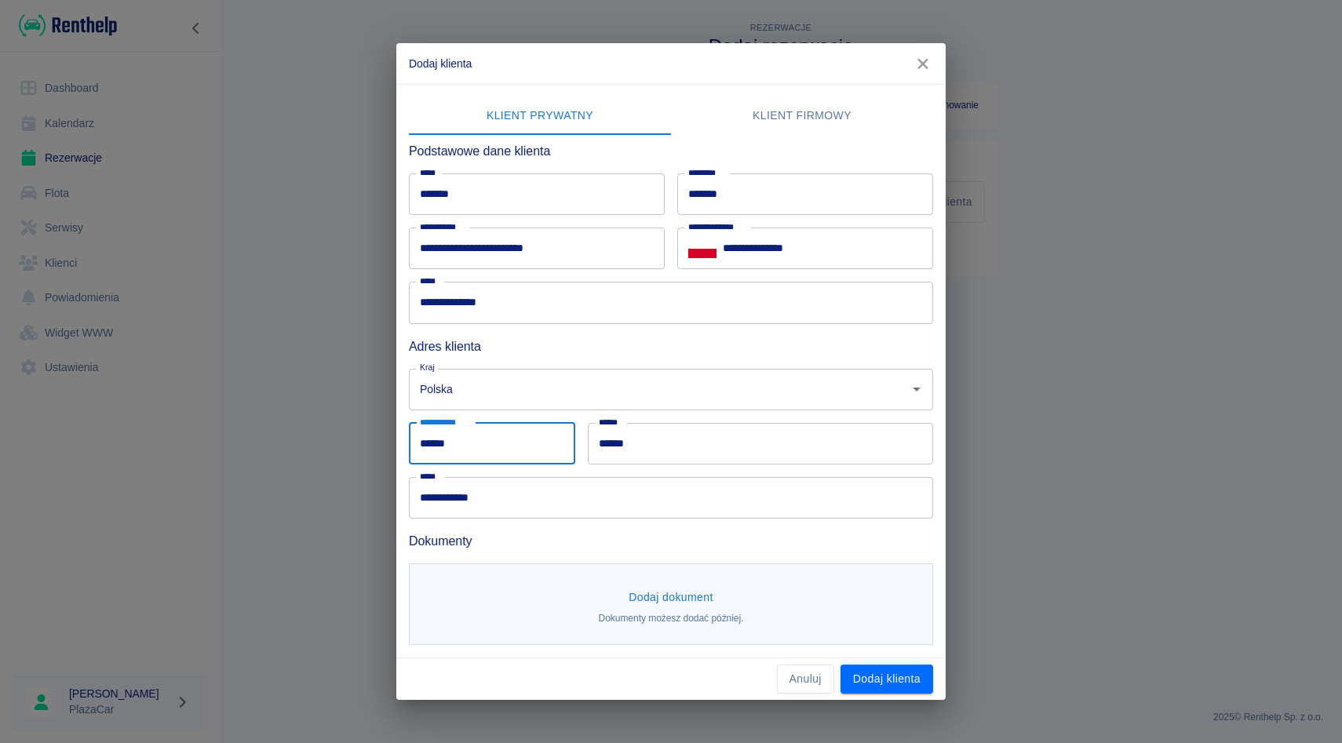
type input "******"
click at [647, 439] on input "******" at bounding box center [760, 444] width 345 height 42
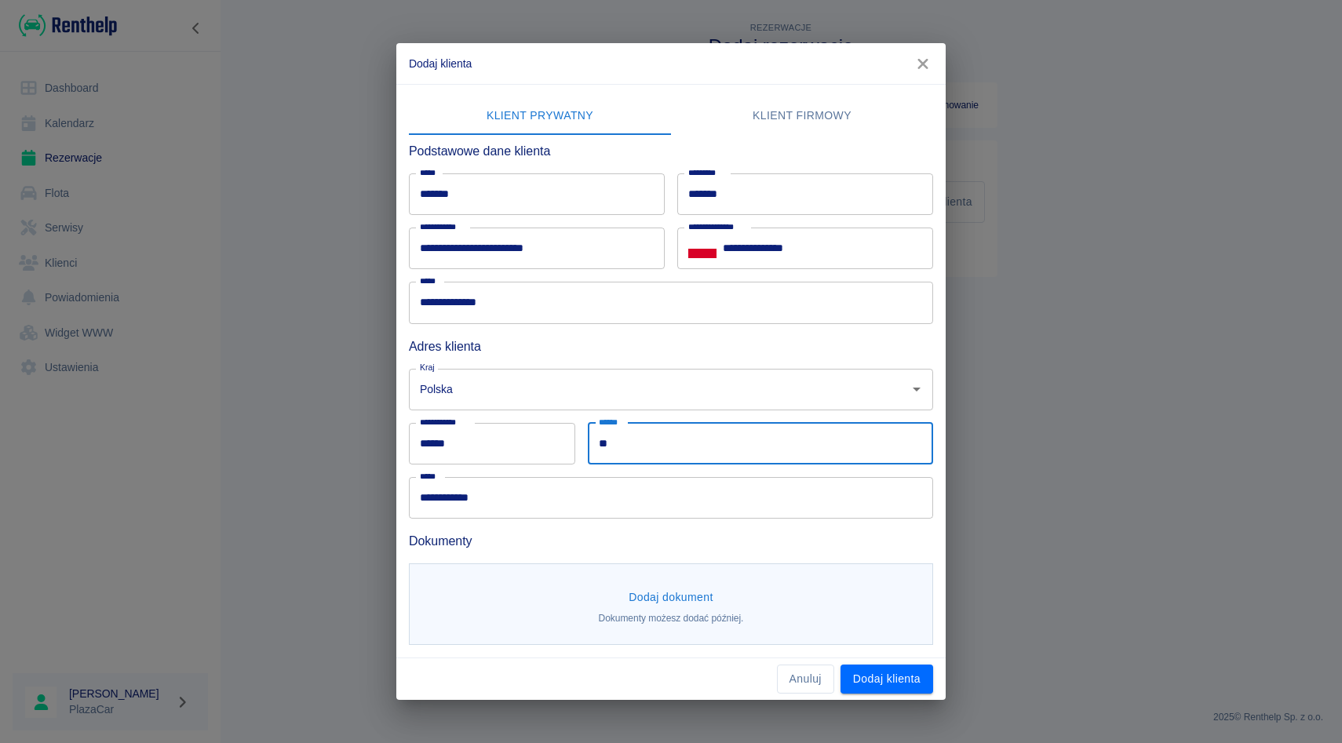
type input "*"
type input "*********"
click at [654, 595] on button "Dodaj dokument" at bounding box center [670, 597] width 97 height 29
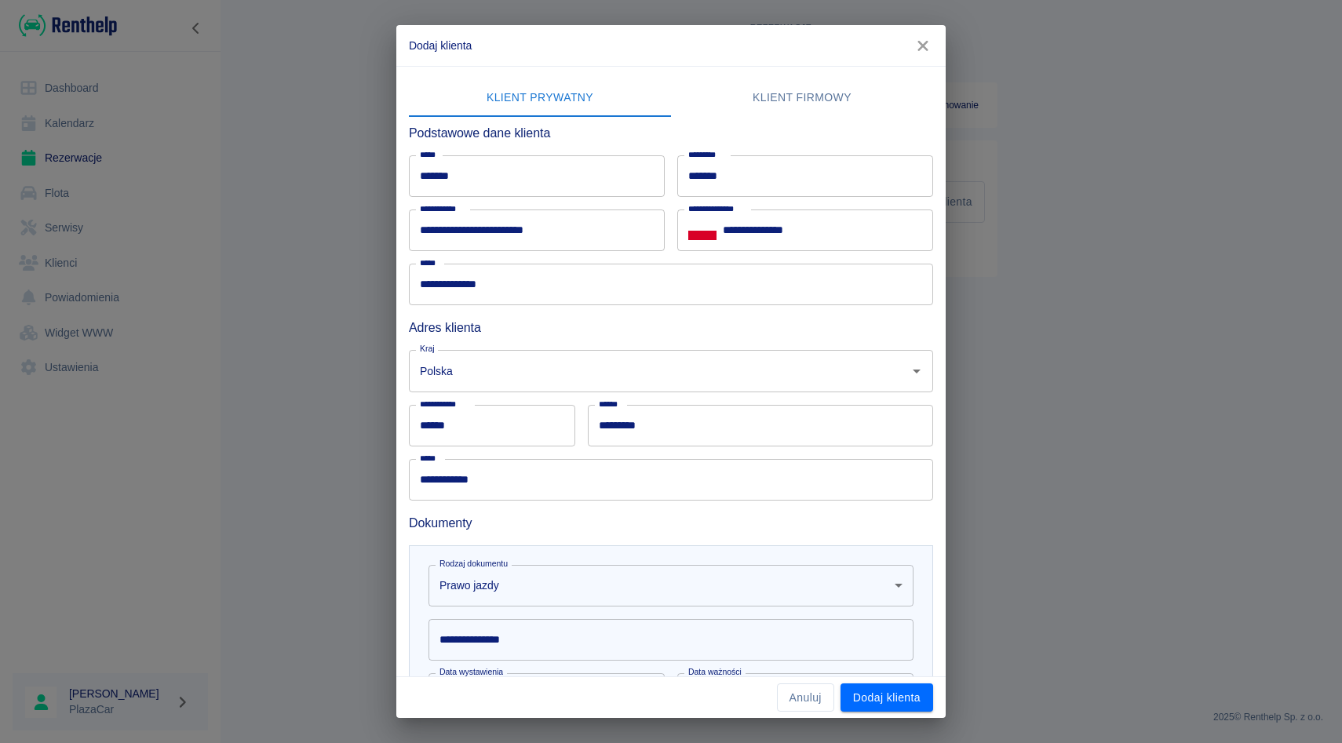
scroll to position [103, 0]
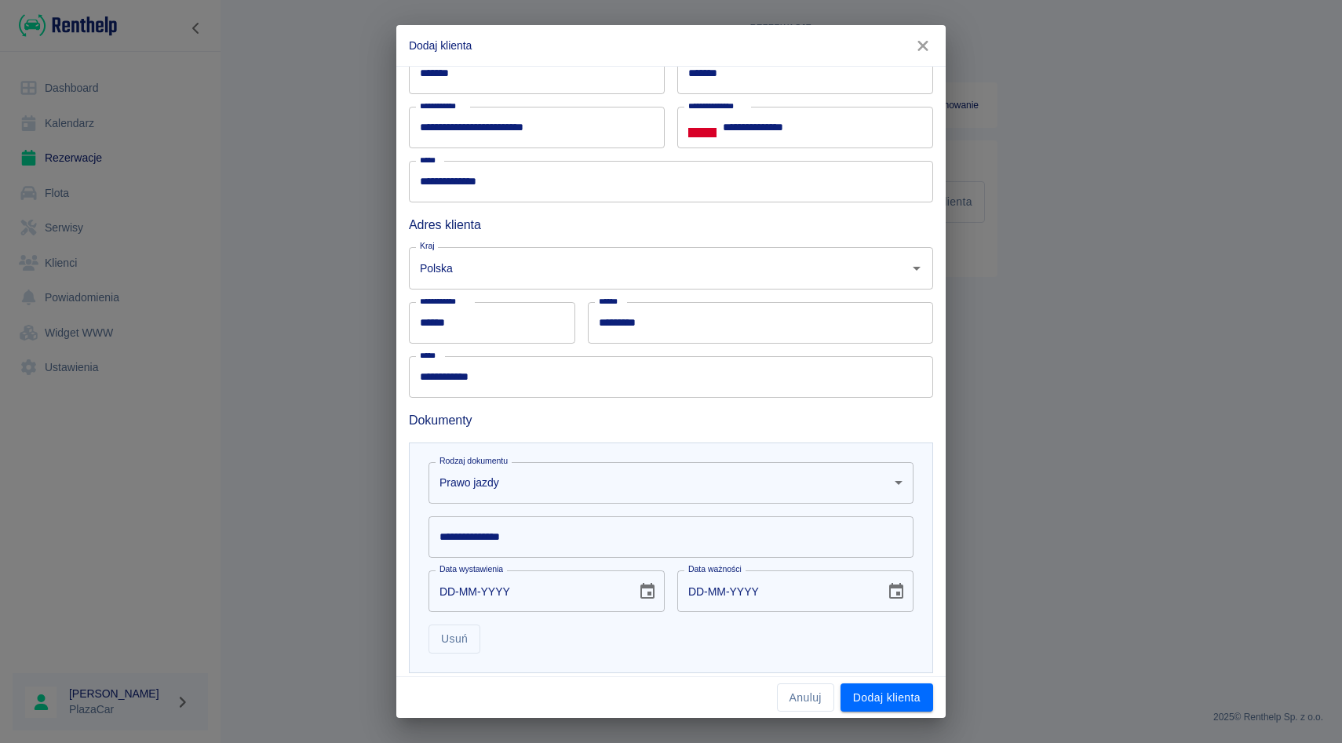
click at [542, 534] on input "**********" at bounding box center [670, 537] width 485 height 42
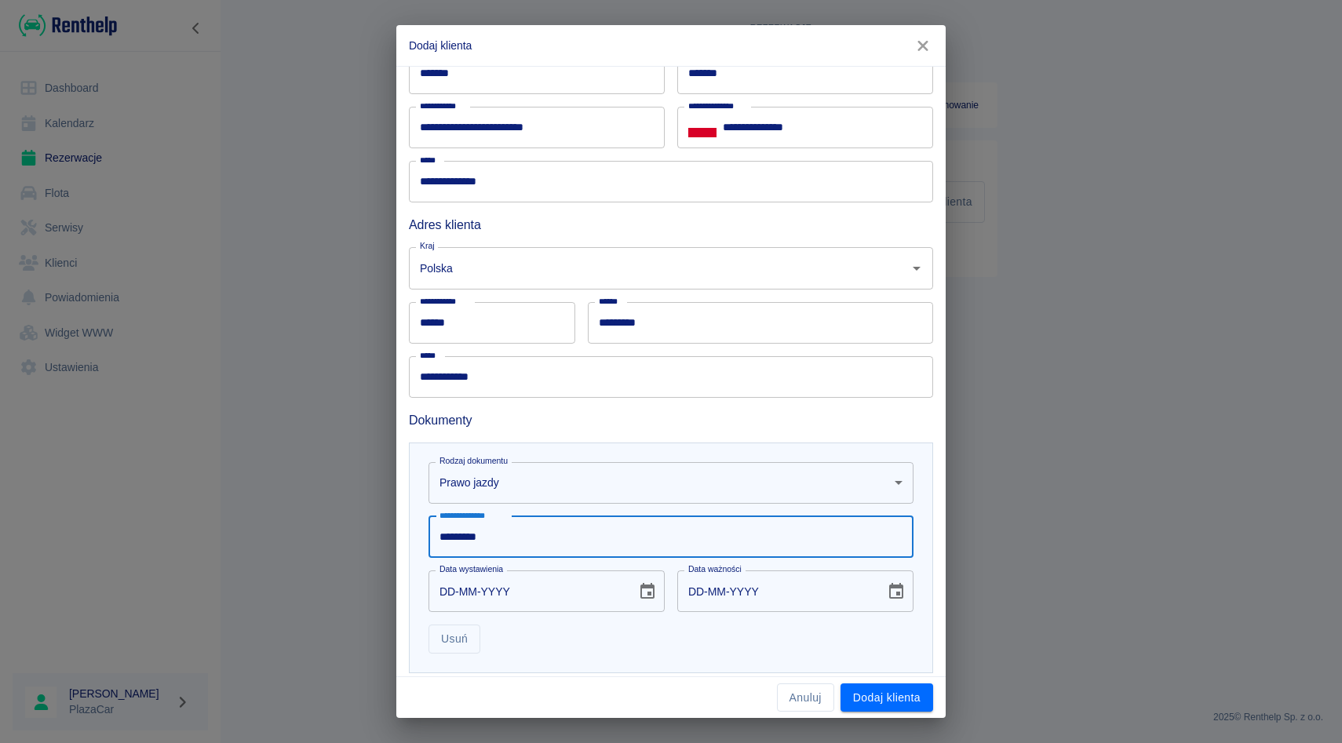
type input "*********"
click at [454, 593] on input "DD-MM-YYYY" at bounding box center [526, 591] width 197 height 42
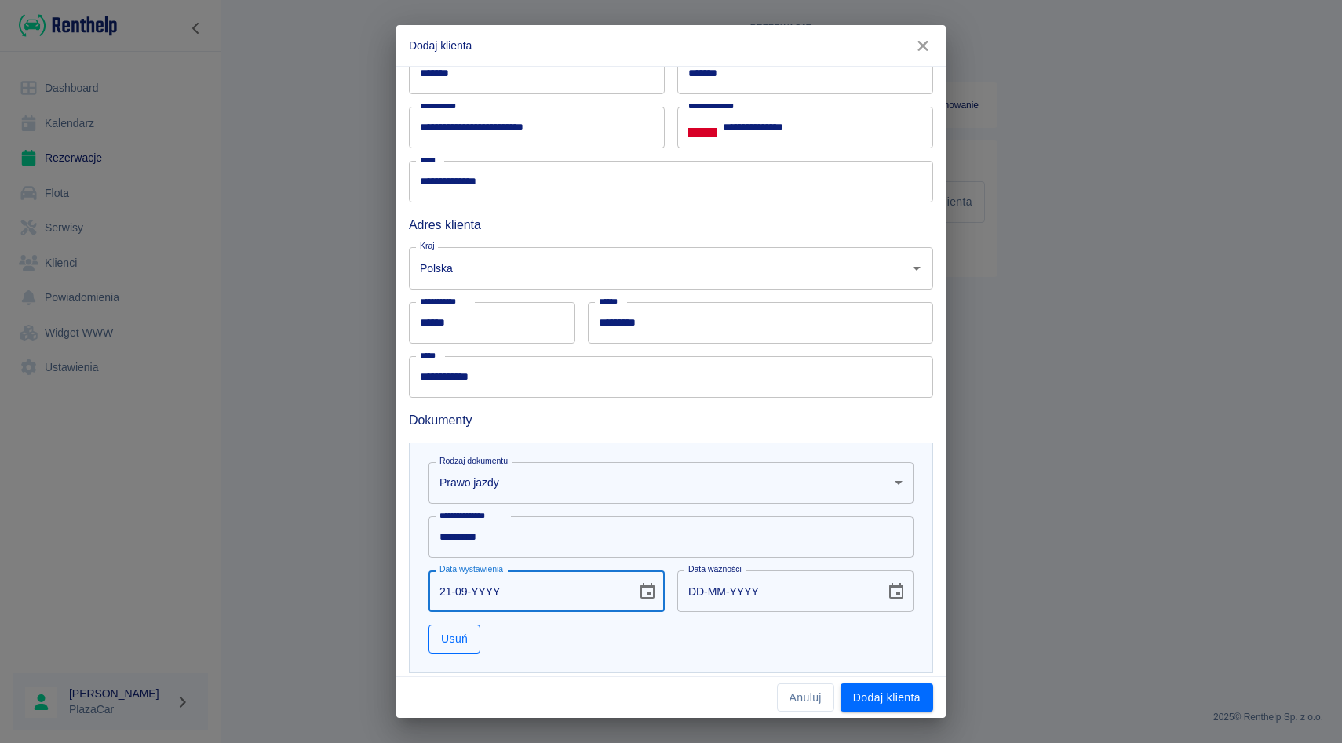
type input "21-09-0002"
type input "21-09-0012"
type input "21-09-0020"
type input "21-09-0030"
type input "21-09-0201"
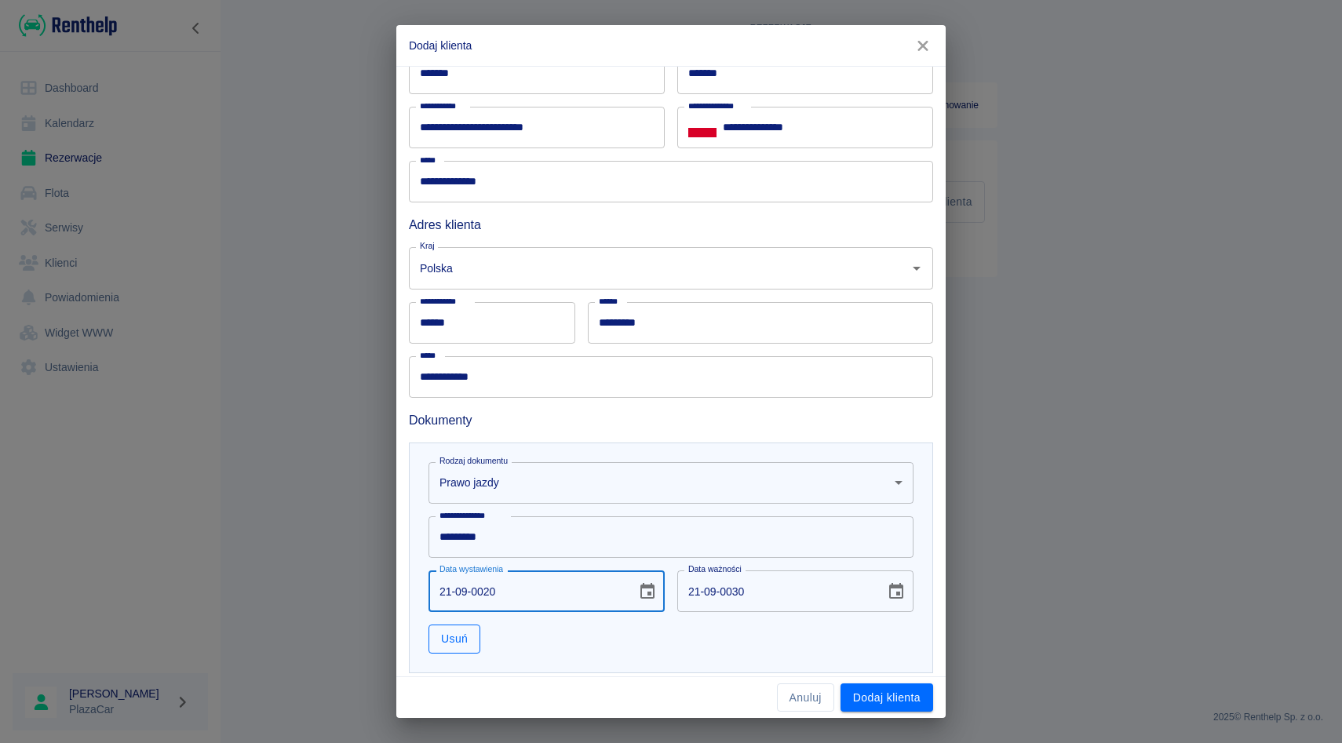
type input "21-09-0211"
type input "21-09-2018"
type input "21-09-2028"
type input "21-09-2018"
click at [655, 648] on div "Usuń" at bounding box center [664, 633] width 497 height 42
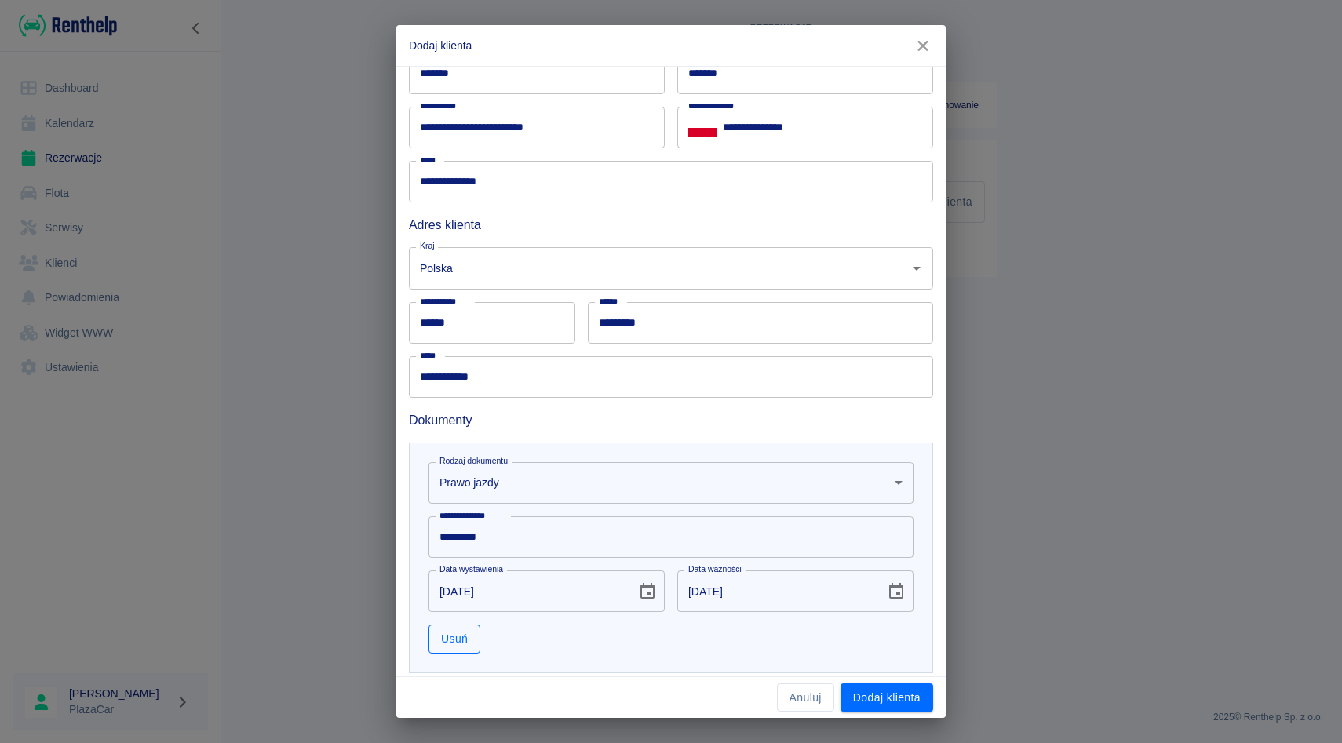
scroll to position [192, 0]
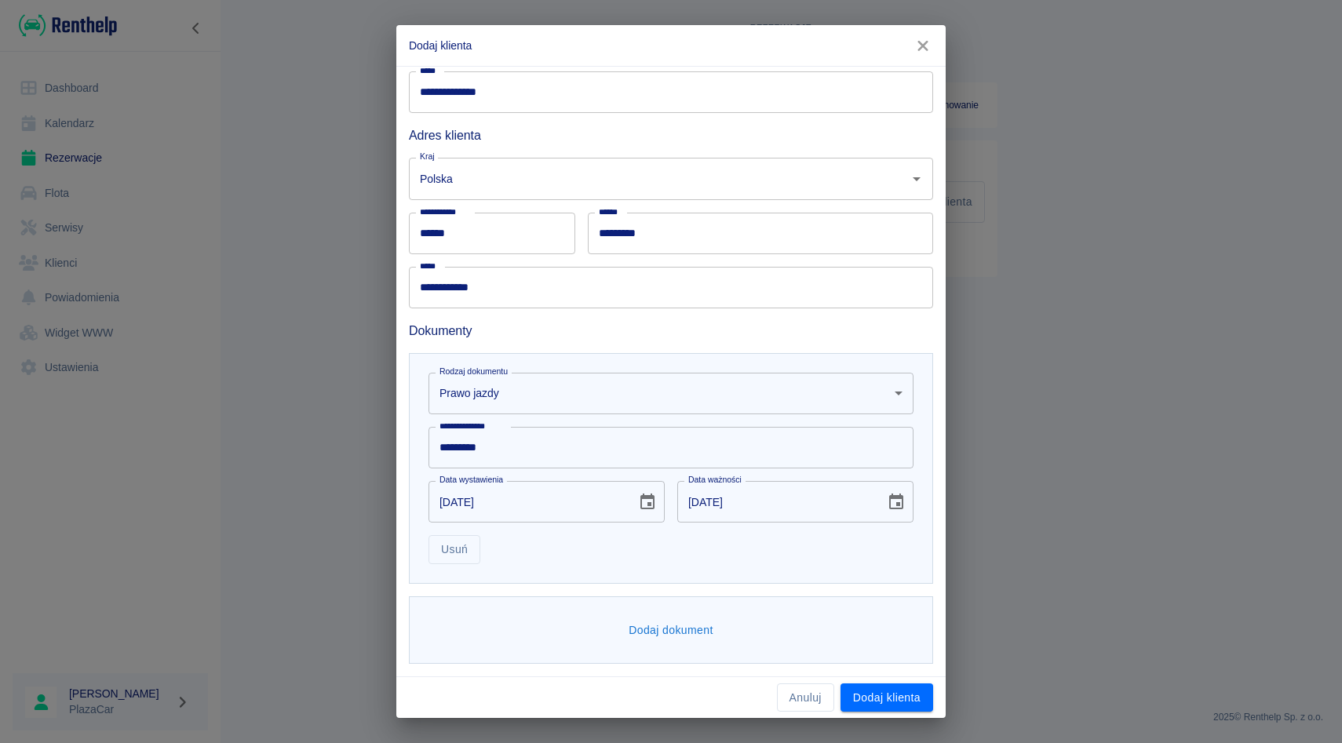
click at [640, 626] on button "Dodaj dokument" at bounding box center [670, 630] width 97 height 29
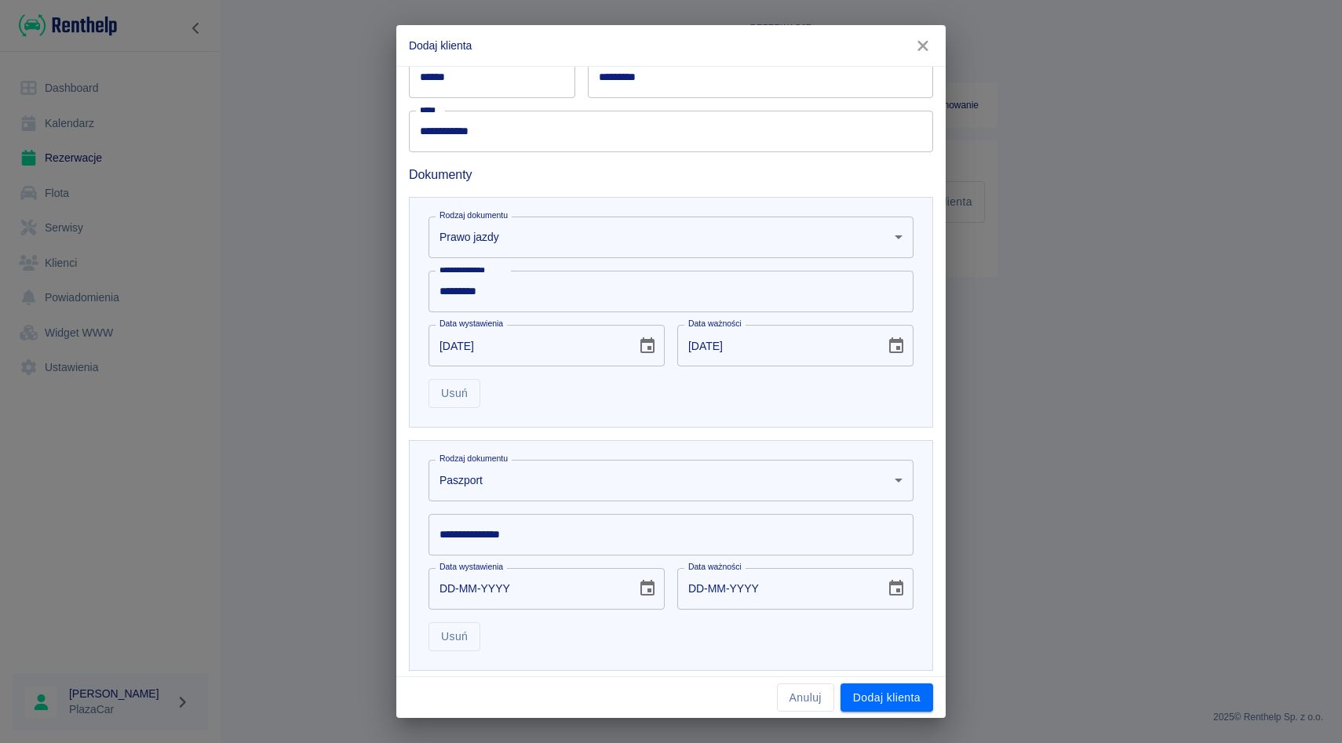
scroll to position [355, 0]
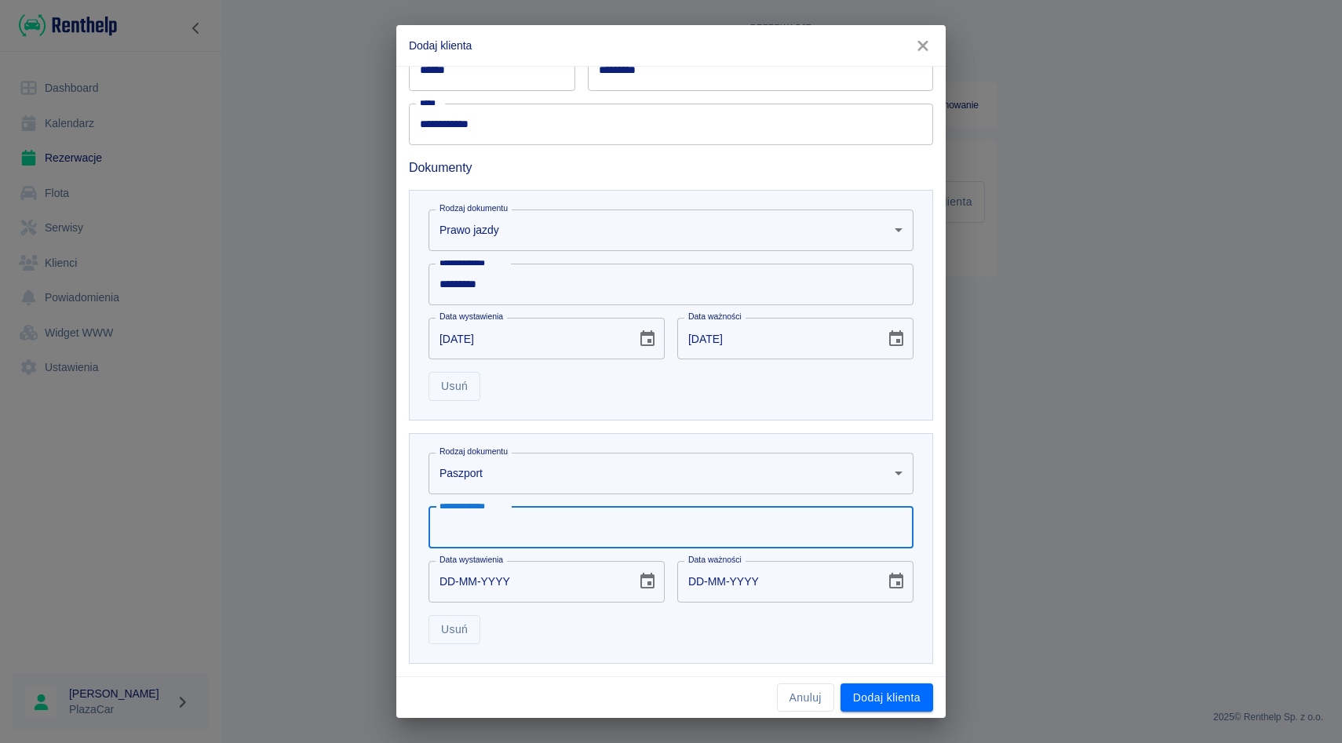
click at [515, 529] on input "**********" at bounding box center [670, 528] width 485 height 42
type input "*"
type input "*********"
click at [443, 580] on input "DD-MM-YYYY" at bounding box center [526, 582] width 197 height 42
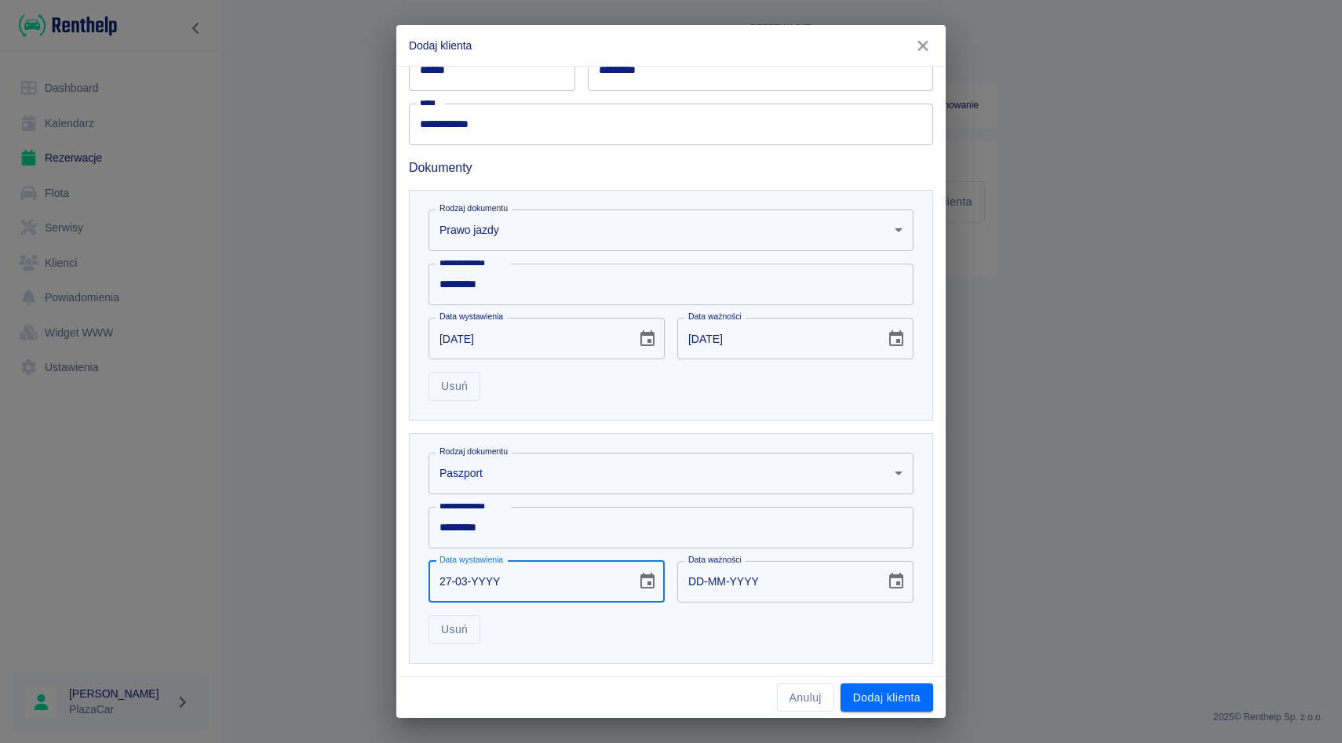
type input "27-03-0002"
type input "27-03-0012"
type input "27-03-0020"
type input "27-03-0030"
type input "27-03-0202"
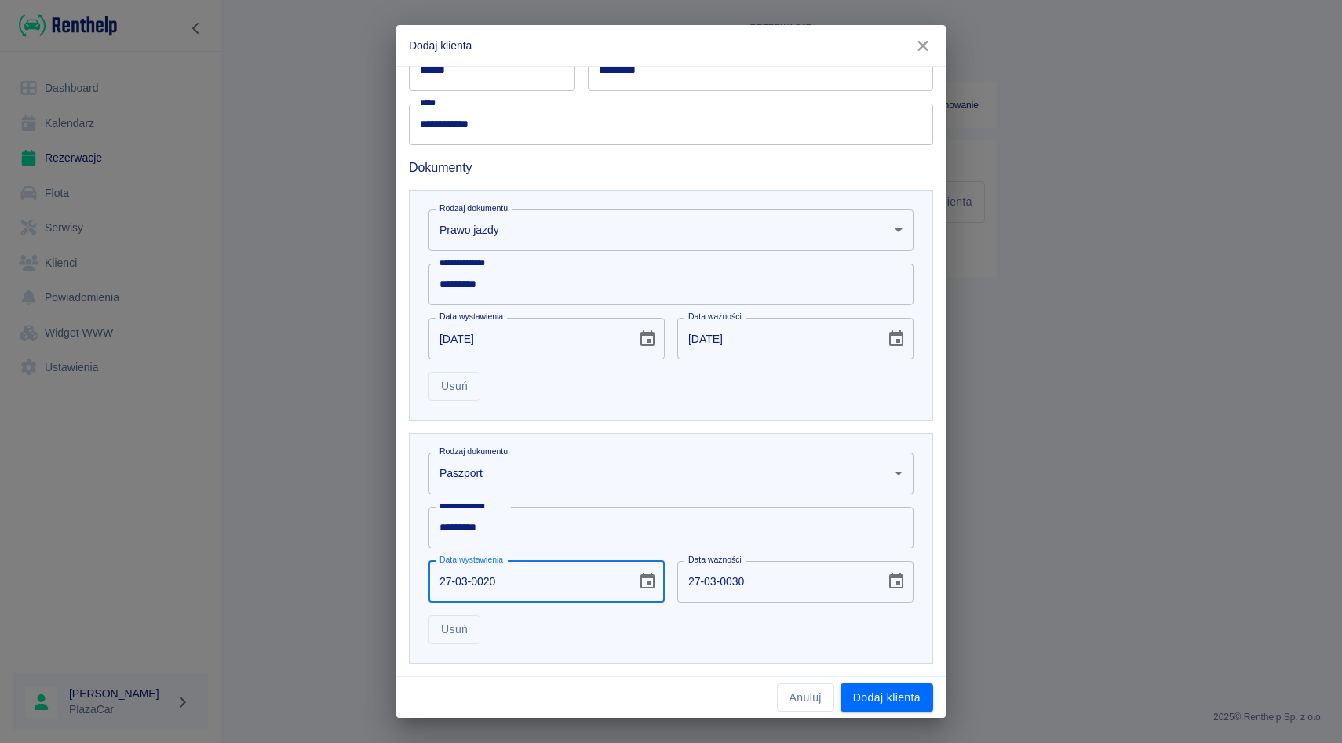
type input "27-03-0212"
type input "27-03-2025"
type input "27-03-2035"
type input "27-03-2025"
click at [648, 668] on div "Dodaj dokument" at bounding box center [664, 704] width 537 height 81
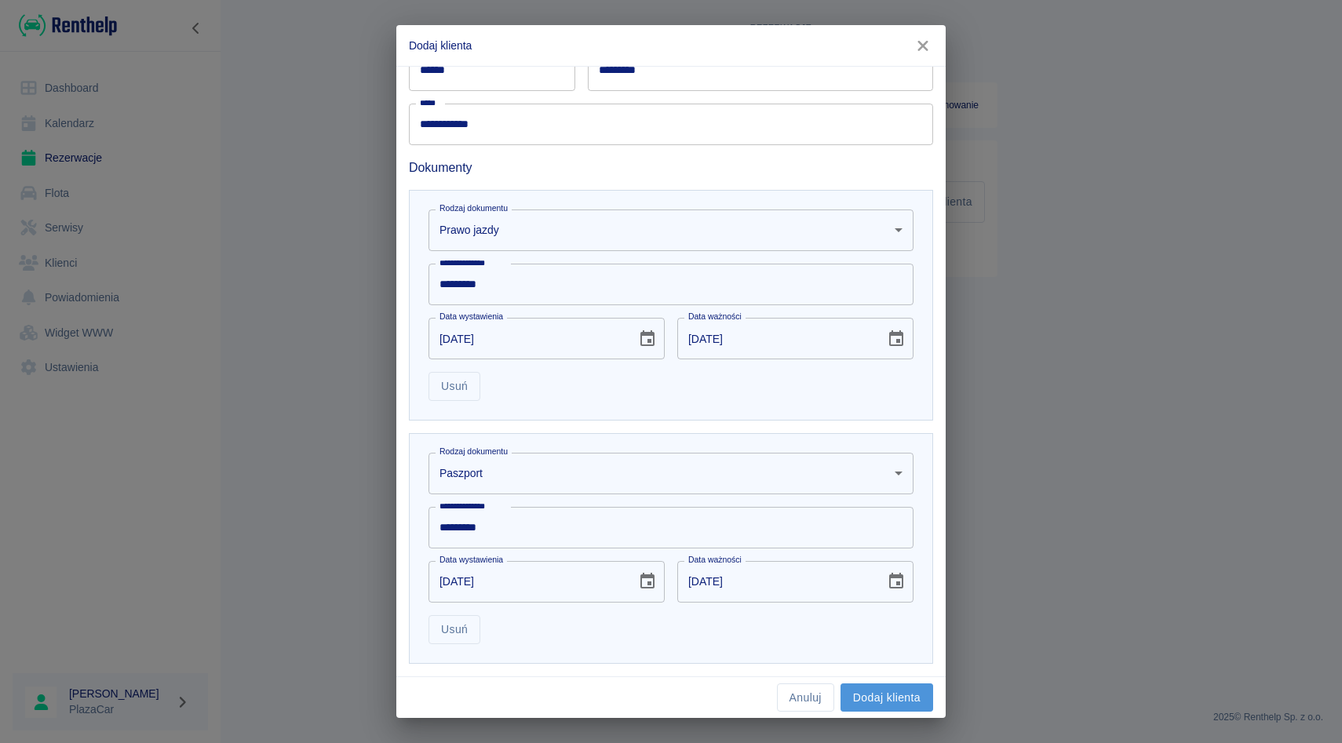
click at [885, 700] on button "Dodaj klienta" at bounding box center [886, 697] width 93 height 29
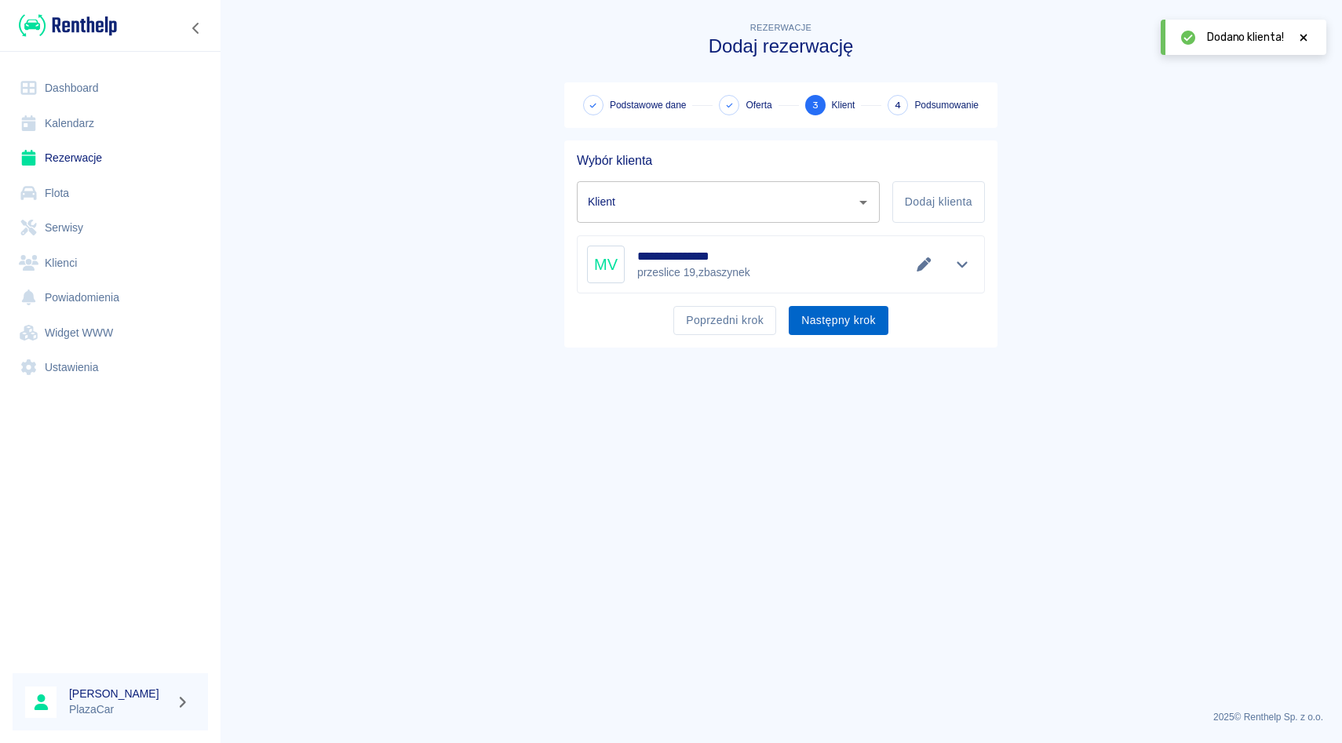
type input "[PERSON_NAME] ([PHONE_NUMBER])"
click at [842, 307] on button "Następny krok" at bounding box center [839, 320] width 100 height 29
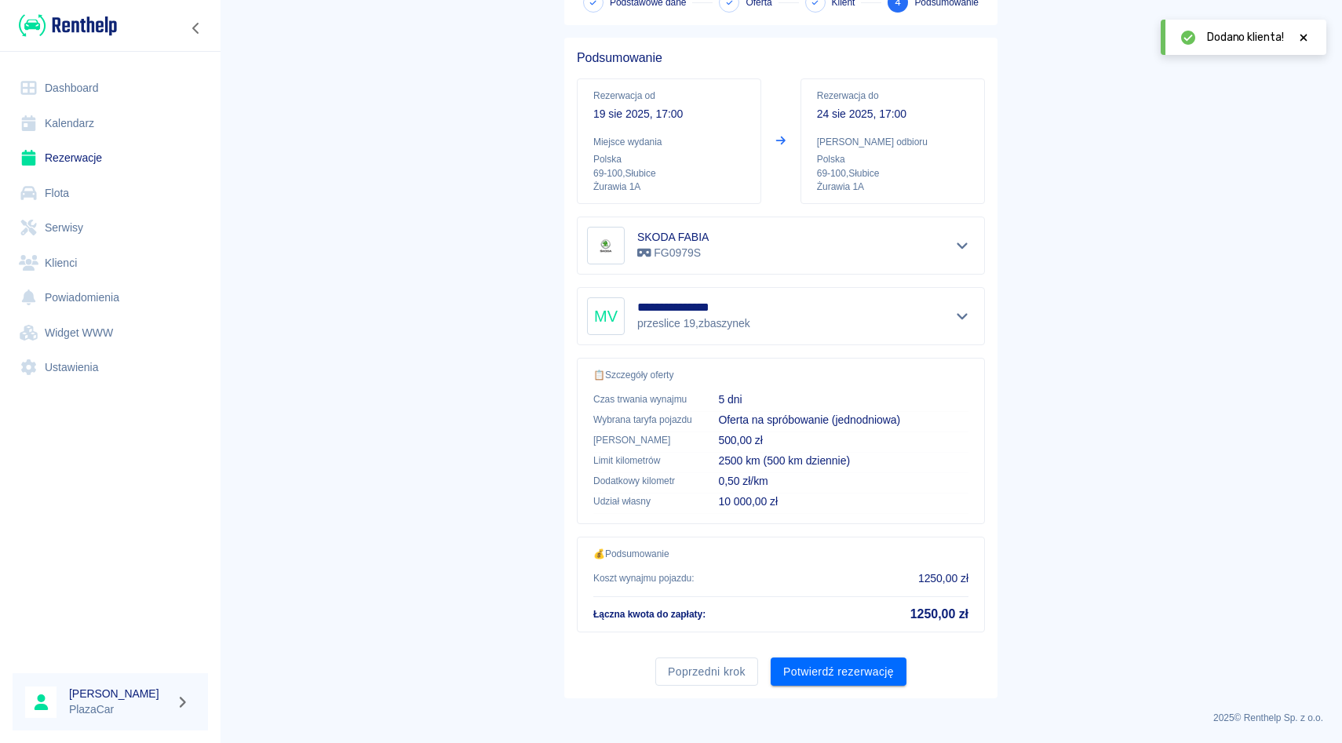
scroll to position [104, 0]
click at [807, 665] on button "Potwierdź rezerwację" at bounding box center [839, 671] width 136 height 29
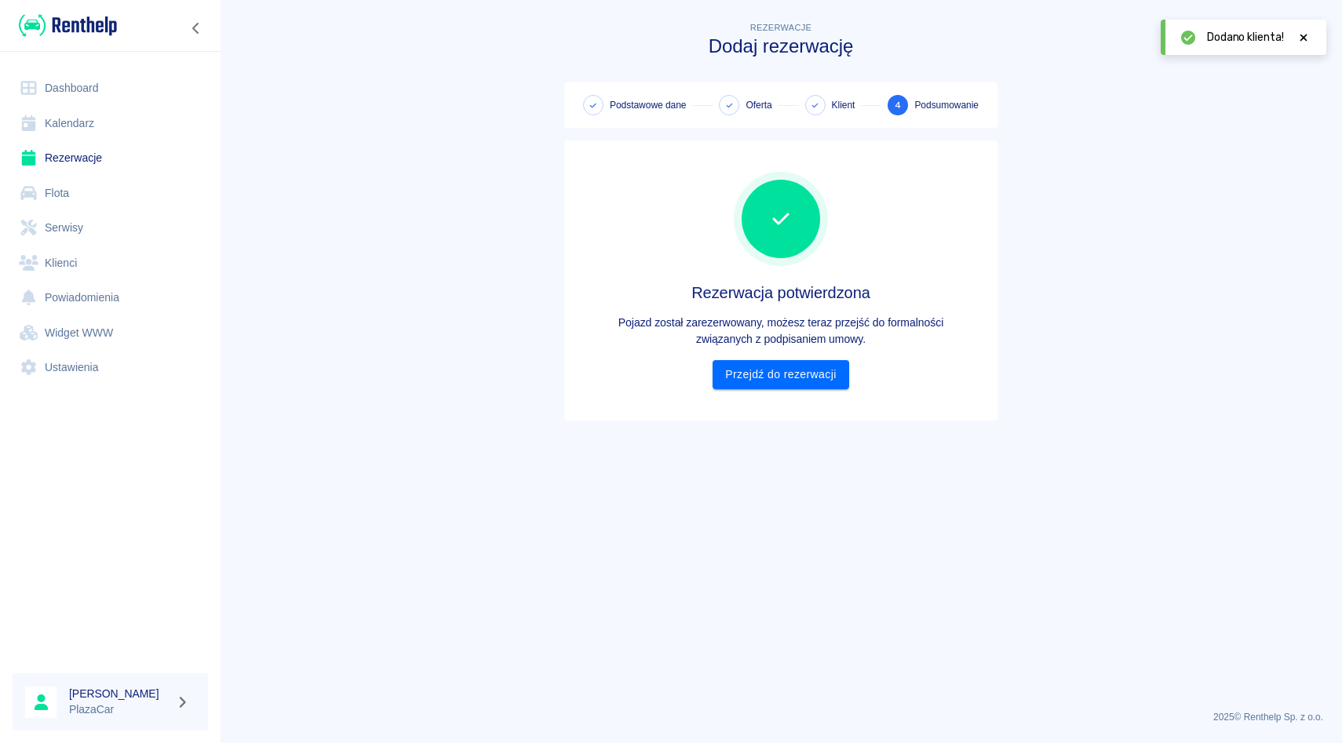
scroll to position [0, 0]
click at [772, 372] on link "Przejdź do rezerwacji" at bounding box center [781, 374] width 136 height 29
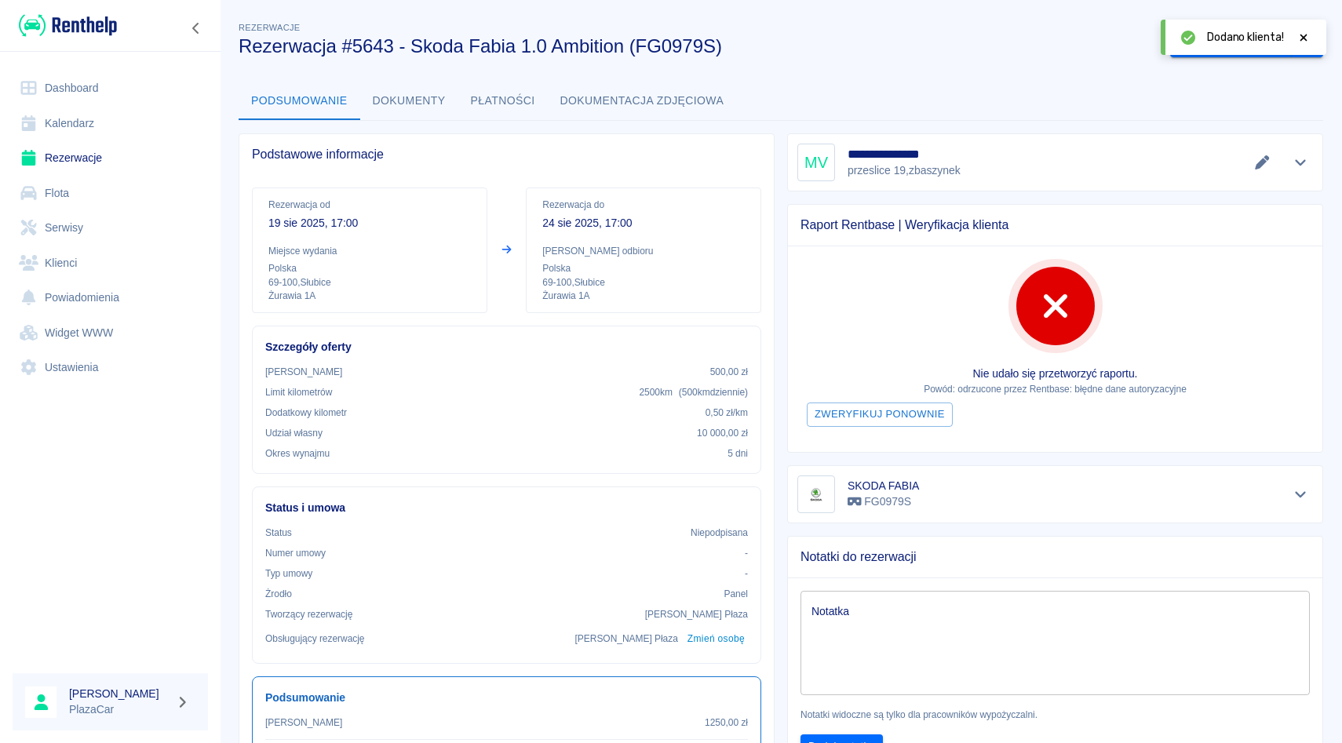
click at [1306, 31] on div at bounding box center [1303, 37] width 14 height 16
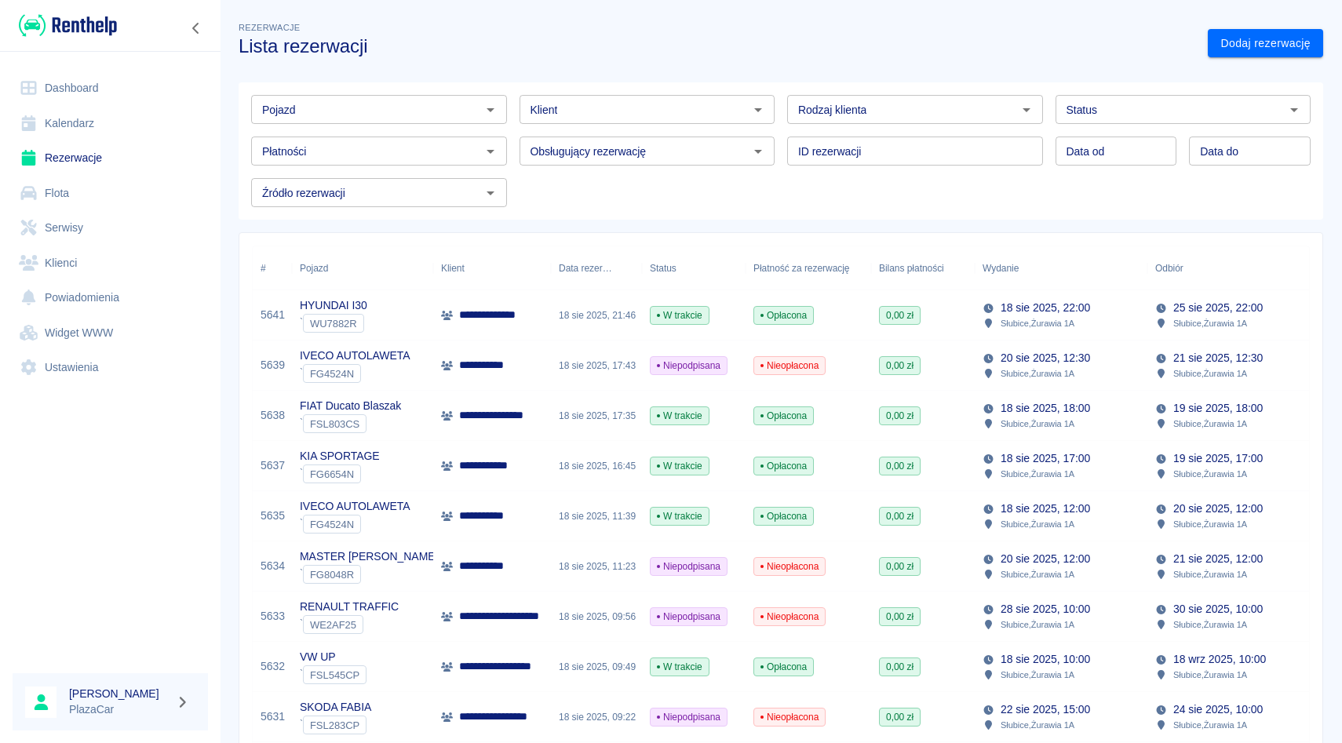
click at [282, 112] on input "Pojazd" at bounding box center [366, 110] width 220 height 20
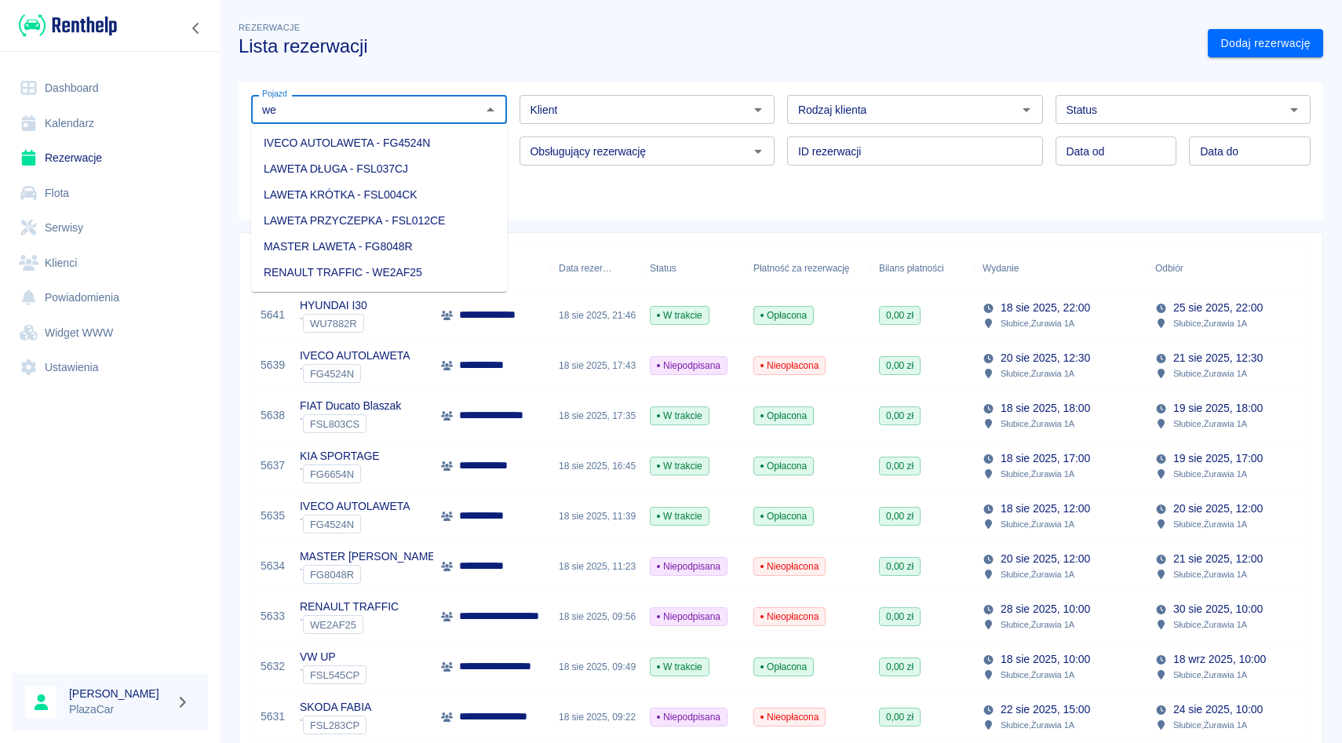
click at [325, 270] on li "RENAULT TRAFFIC - WE2AF25" at bounding box center [379, 273] width 256 height 26
type input "RENAULT TRAFFIC - WE2AF25"
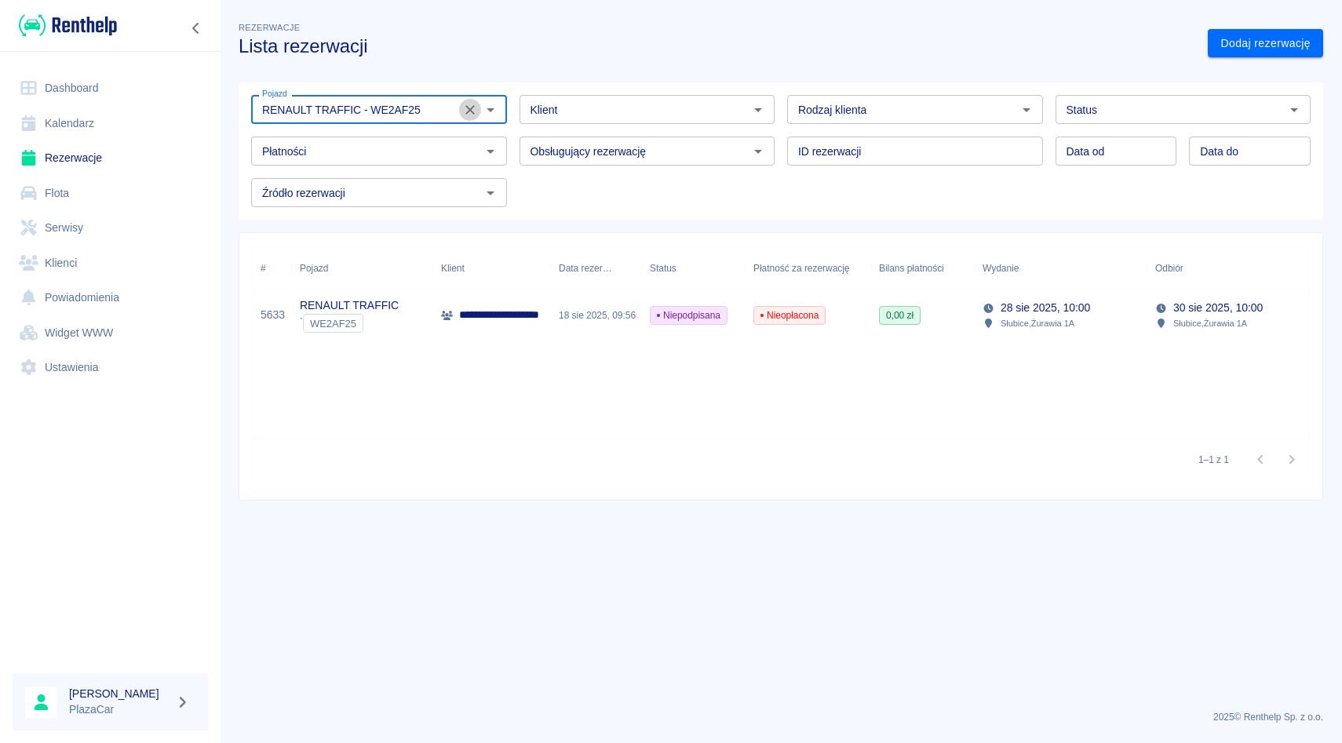
click at [472, 106] on icon "Wyczyść" at bounding box center [469, 109] width 9 height 9
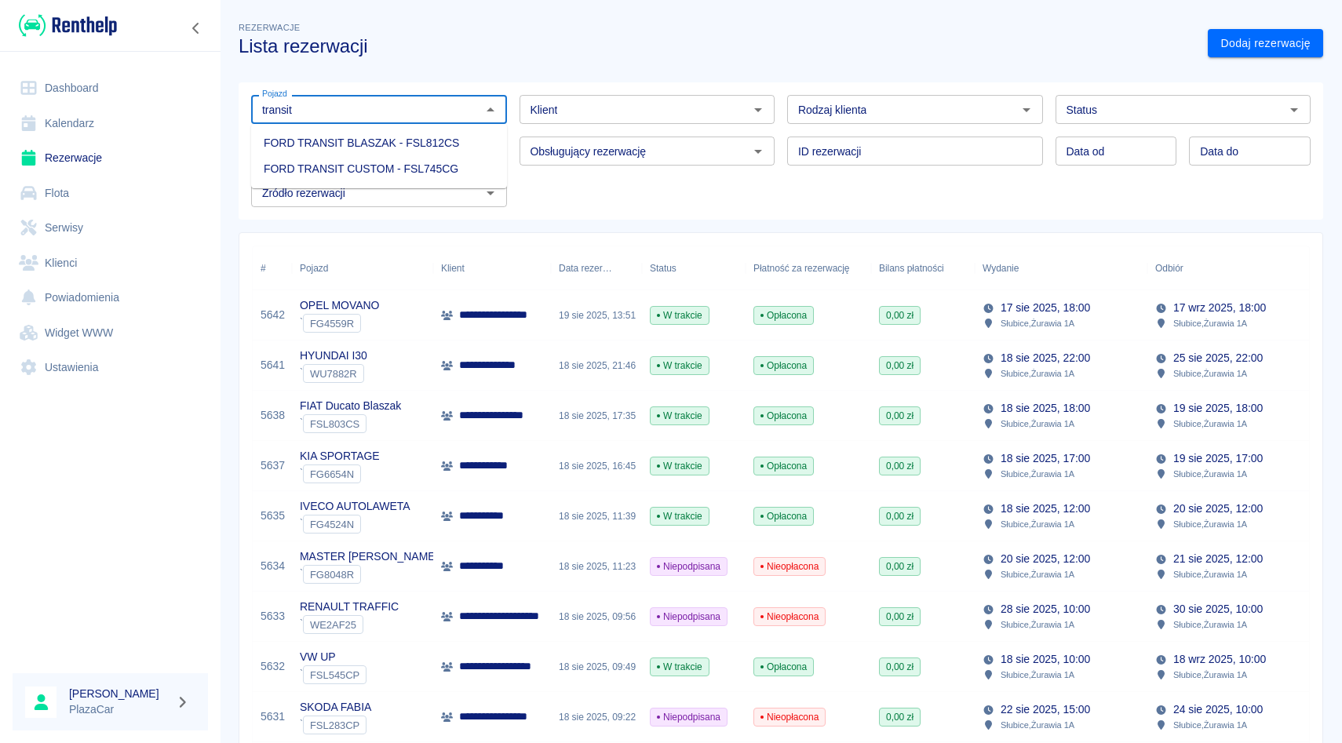
click at [446, 140] on li "FORD TRANSIT BLASZAK - FSL812CS" at bounding box center [379, 143] width 256 height 26
type input "FORD TRANSIT BLASZAK - FSL812CS"
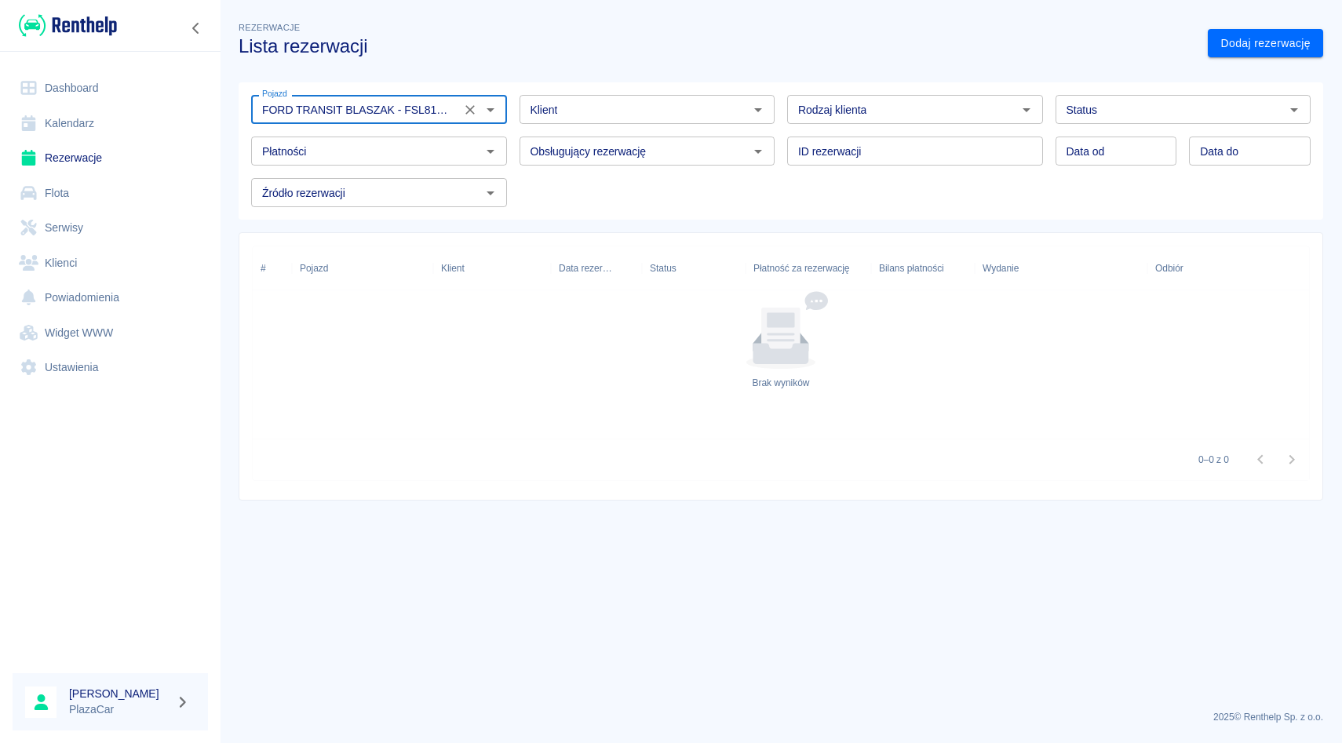
click at [475, 109] on icon "Wyczyść" at bounding box center [470, 110] width 16 height 16
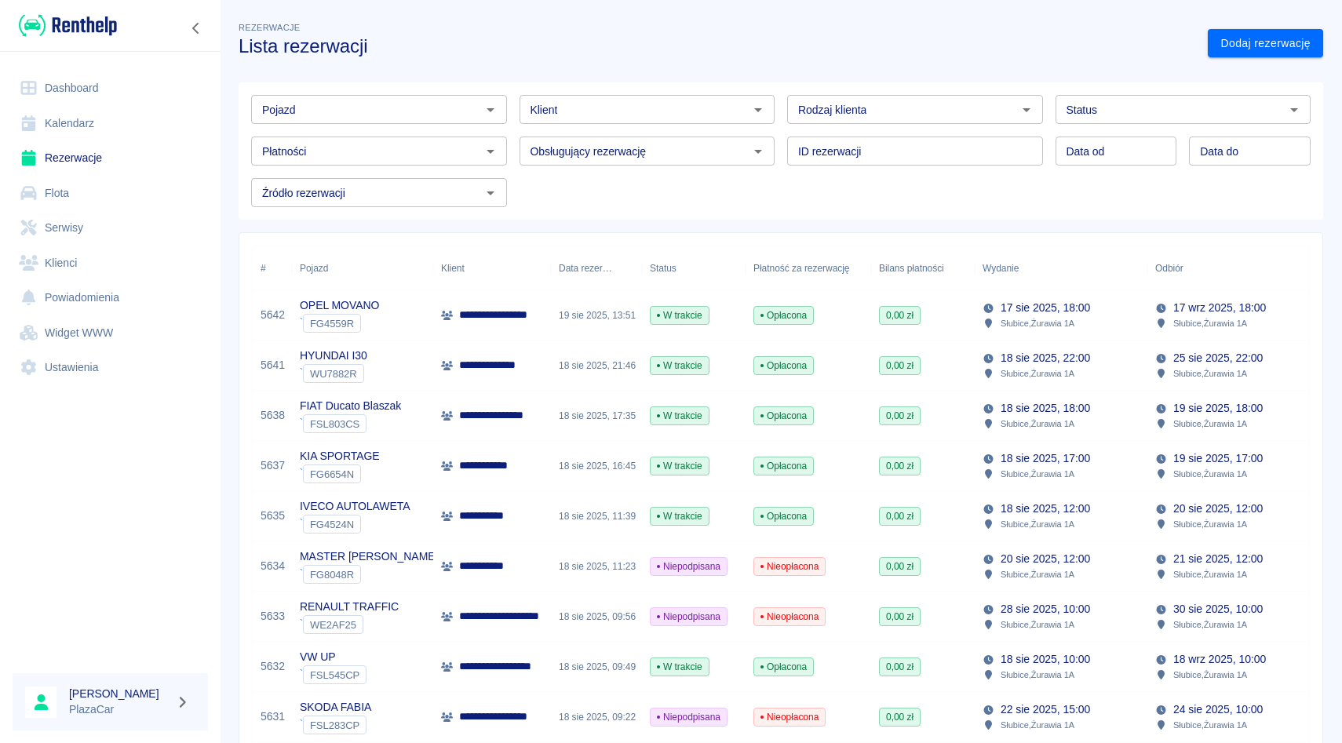
click at [516, 128] on div "Obsługujący rezerwację Obsługujący rezerwację" at bounding box center [641, 145] width 268 height 42
click at [780, 135] on div "ID rezerwacji ID rezerwacji" at bounding box center [908, 145] width 268 height 42
click at [780, 90] on div "Rodzaj klienta Rodzaj klienta" at bounding box center [908, 103] width 268 height 42
click at [507, 85] on div "Klient Klient" at bounding box center [641, 103] width 268 height 42
click at [511, 122] on div "Klient Klient" at bounding box center [641, 103] width 268 height 42
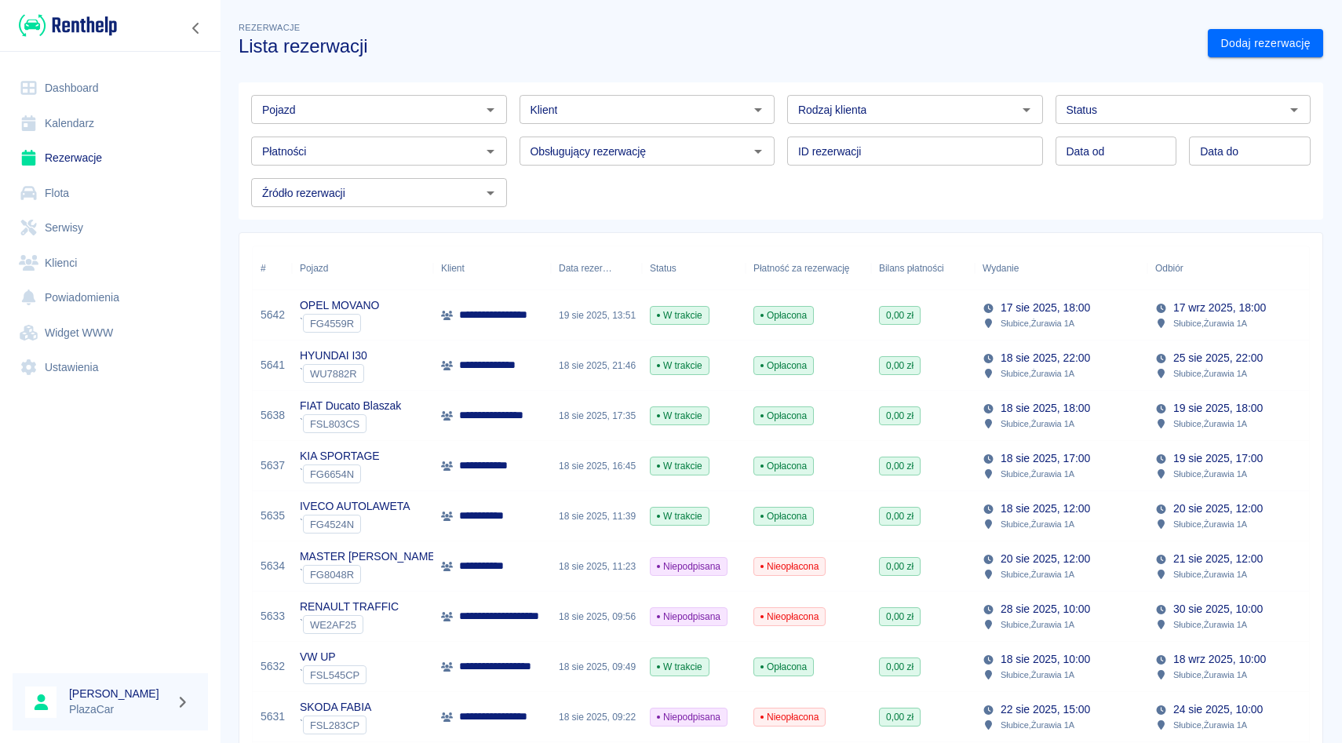
click at [512, 81] on div "Pojazd Pojazd Klient Klient Rodzaj klienta Rodzaj klienta Status Status Płatnoś…" at bounding box center [774, 145] width 1097 height 150
click at [512, 130] on div "Obsługujący rezerwację Obsługujący rezerwację" at bounding box center [641, 145] width 268 height 42
click at [782, 126] on div "ID rezerwacji ID rezerwacji" at bounding box center [908, 145] width 268 height 42
click at [782, 88] on div "Rodzaj klienta Rodzaj klienta" at bounding box center [908, 103] width 268 height 42
click at [782, 129] on div "ID rezerwacji ID rezerwacji" at bounding box center [908, 145] width 268 height 42
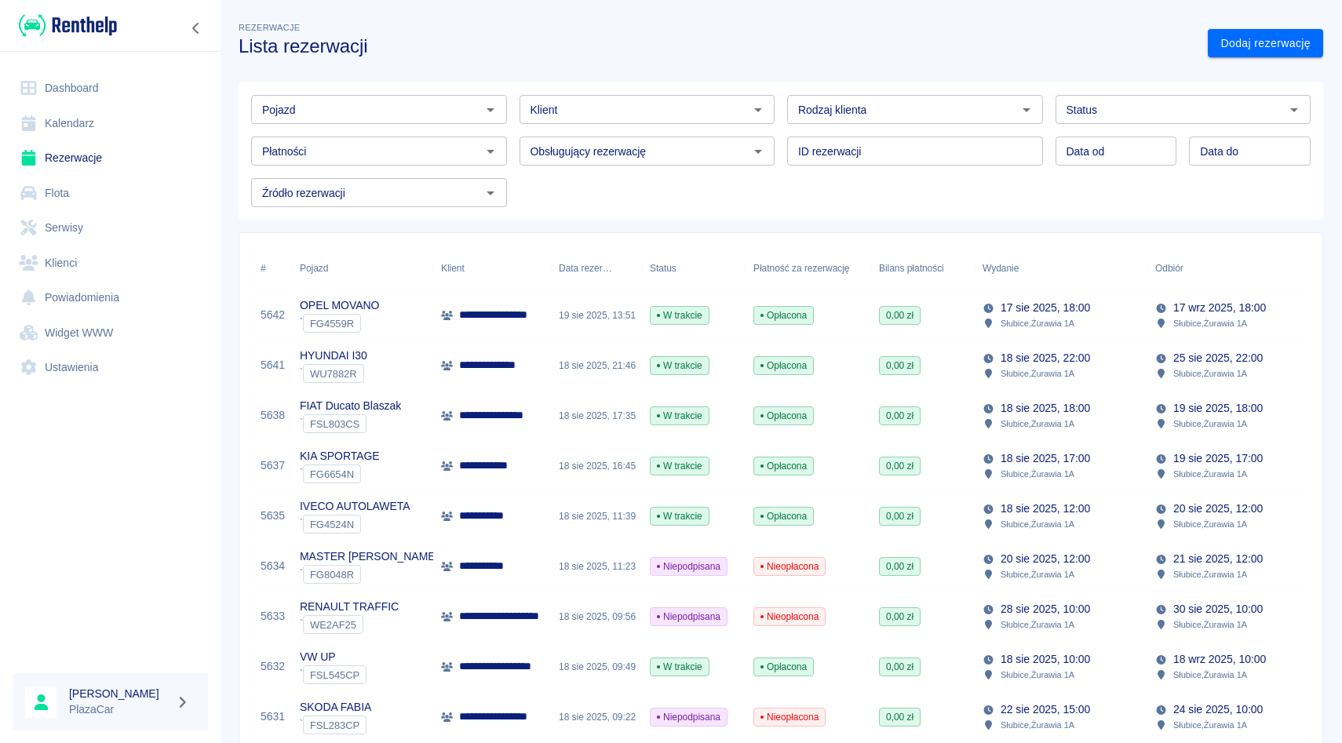
click at [782, 164] on div "ID rezerwacji ID rezerwacji" at bounding box center [908, 145] width 268 height 42
click at [782, 129] on div "ID rezerwacji ID rezerwacji" at bounding box center [908, 145] width 268 height 42
click at [784, 93] on div "Rodzaj klienta Rodzaj klienta" at bounding box center [908, 103] width 268 height 42
click at [784, 133] on div "ID rezerwacji ID rezerwacji" at bounding box center [908, 145] width 268 height 42
click at [784, 170] on div "Pojazd Pojazd Klient Klient Rodzaj klienta Rodzaj klienta Status Status Płatnoś…" at bounding box center [775, 144] width 1072 height 125
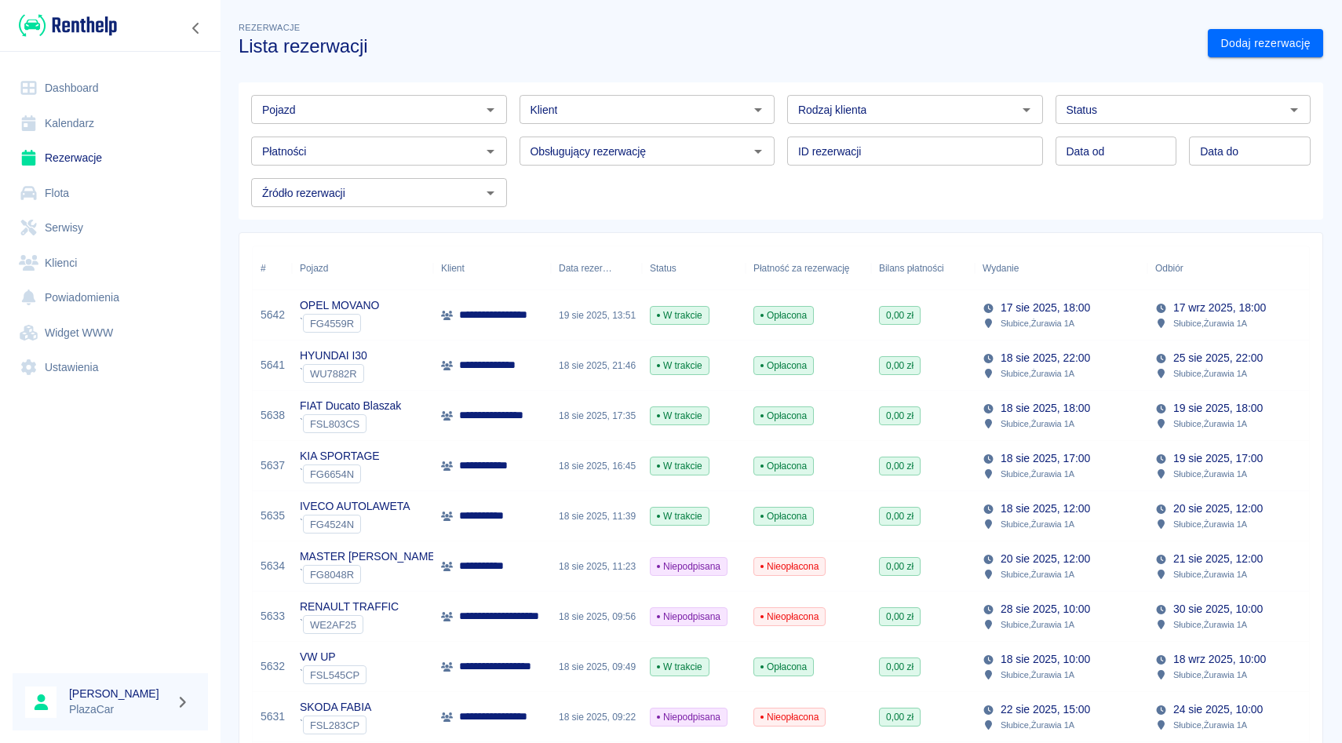
click at [784, 133] on div "ID rezerwacji ID rezerwacji" at bounding box center [908, 145] width 268 height 42
click at [782, 87] on div "Rodzaj klienta Rodzaj klienta" at bounding box center [908, 103] width 268 height 42
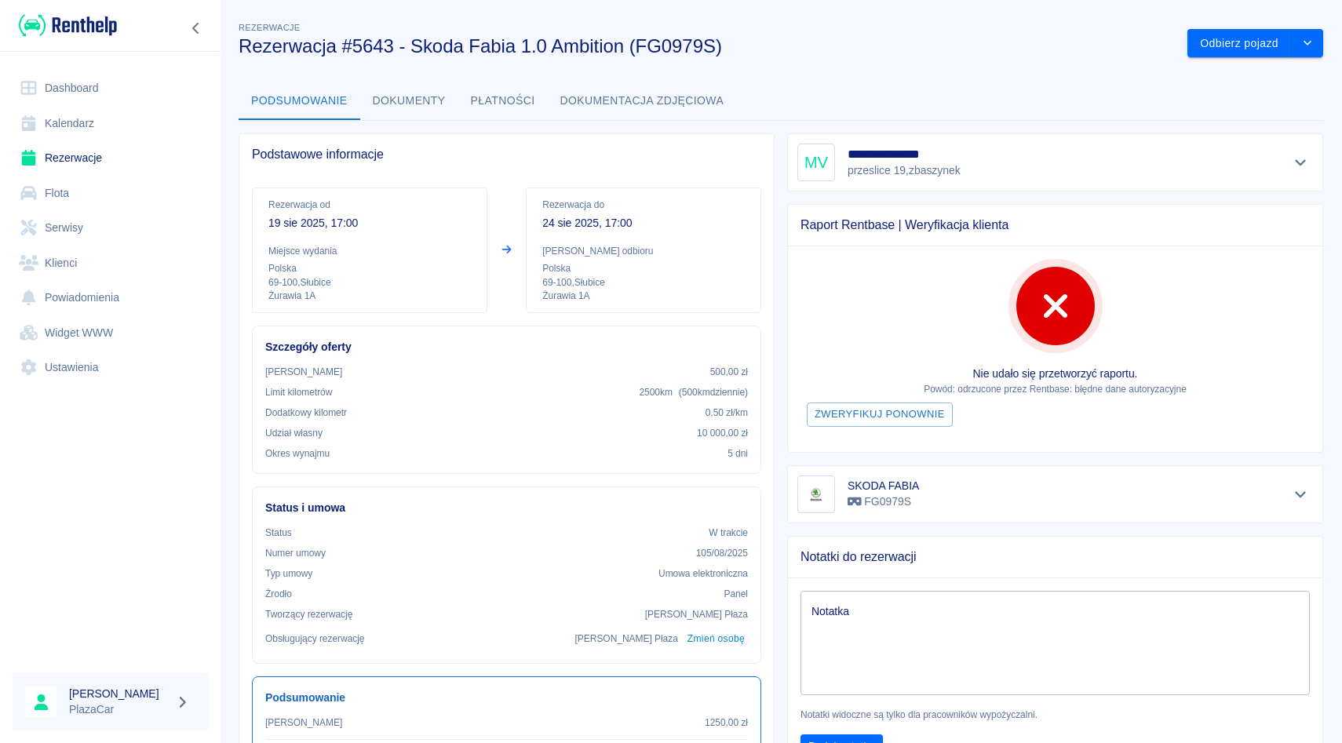
click at [1312, 160] on div at bounding box center [1301, 162] width 26 height 22
click at [1298, 160] on icon "Pokaż szczegóły" at bounding box center [1301, 162] width 18 height 14
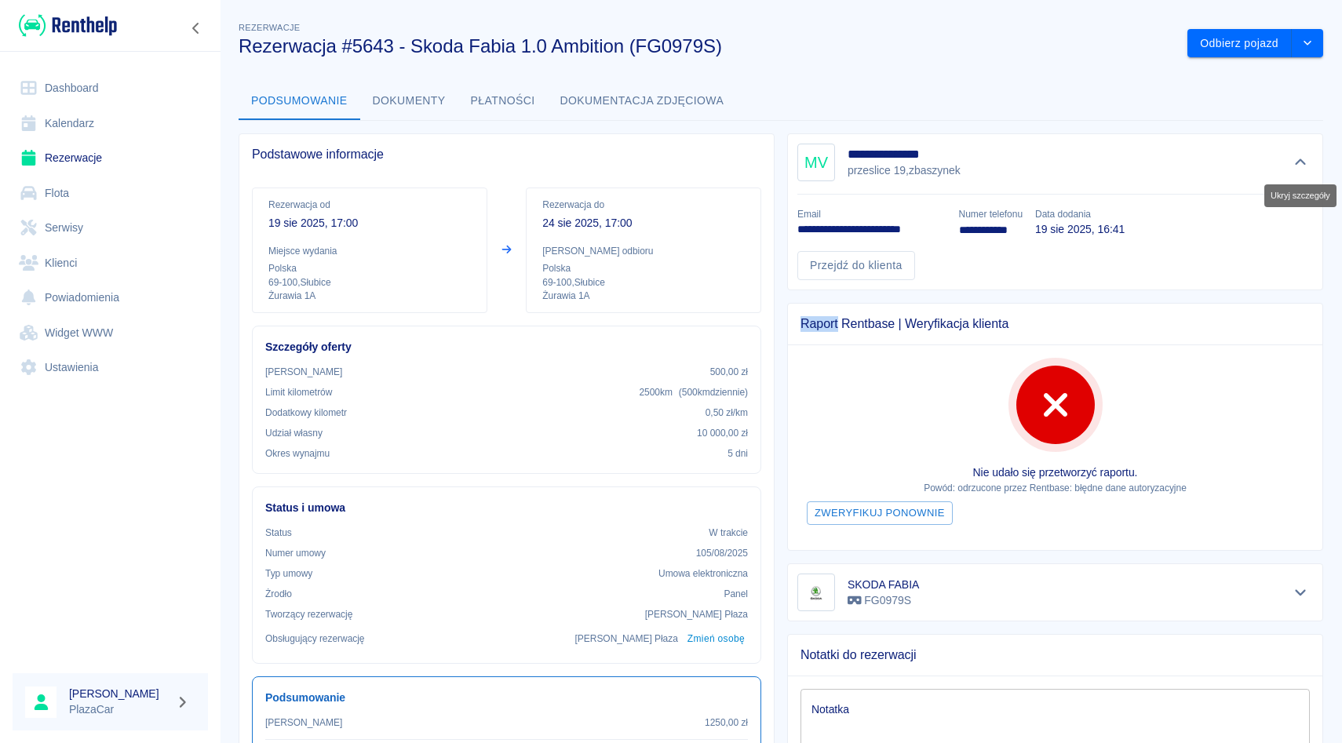
click at [1298, 160] on icon "Ukryj szczegóły" at bounding box center [1300, 162] width 11 height 6
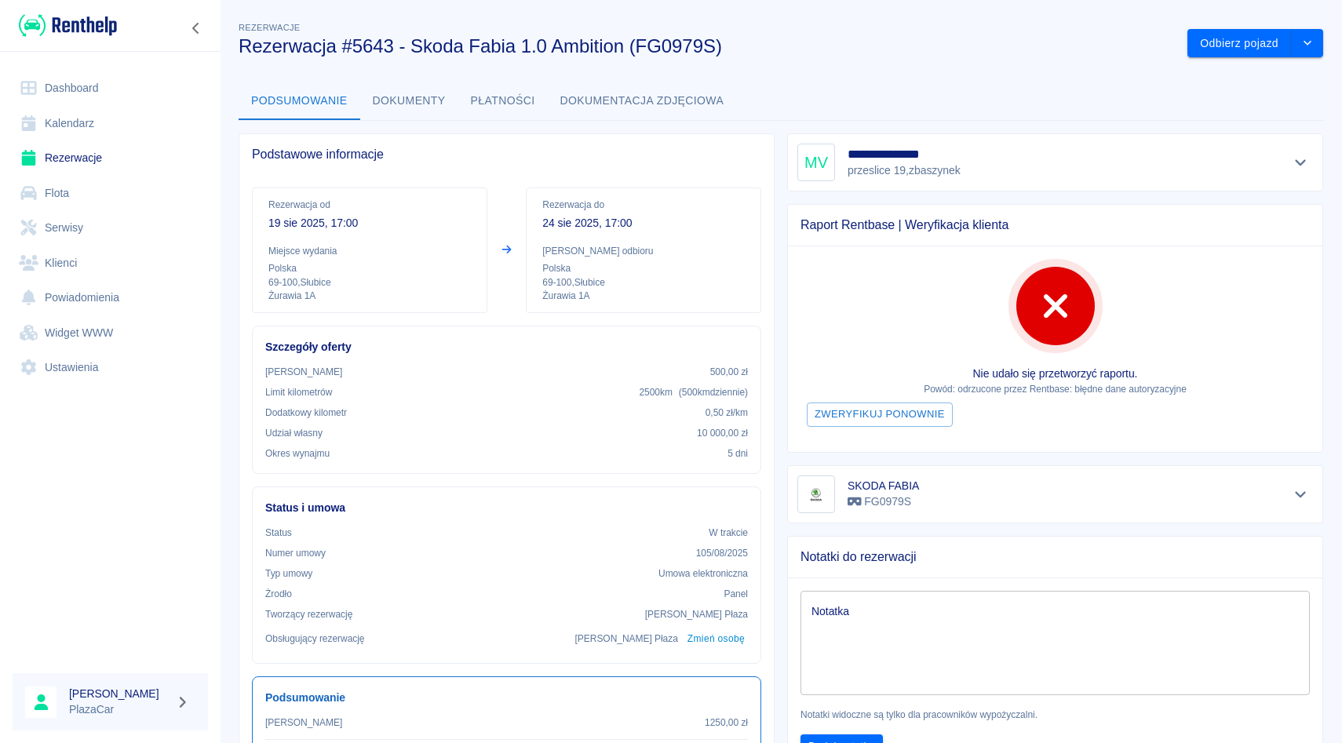
click at [861, 149] on h5 "**********" at bounding box center [904, 155] width 115 height 16
drag, startPoint x: 843, startPoint y: 154, endPoint x: 951, endPoint y: 182, distance: 111.9
click at [951, 182] on div "**********" at bounding box center [1055, 162] width 536 height 58
click at [101, 252] on link "Klienci" at bounding box center [110, 263] width 195 height 35
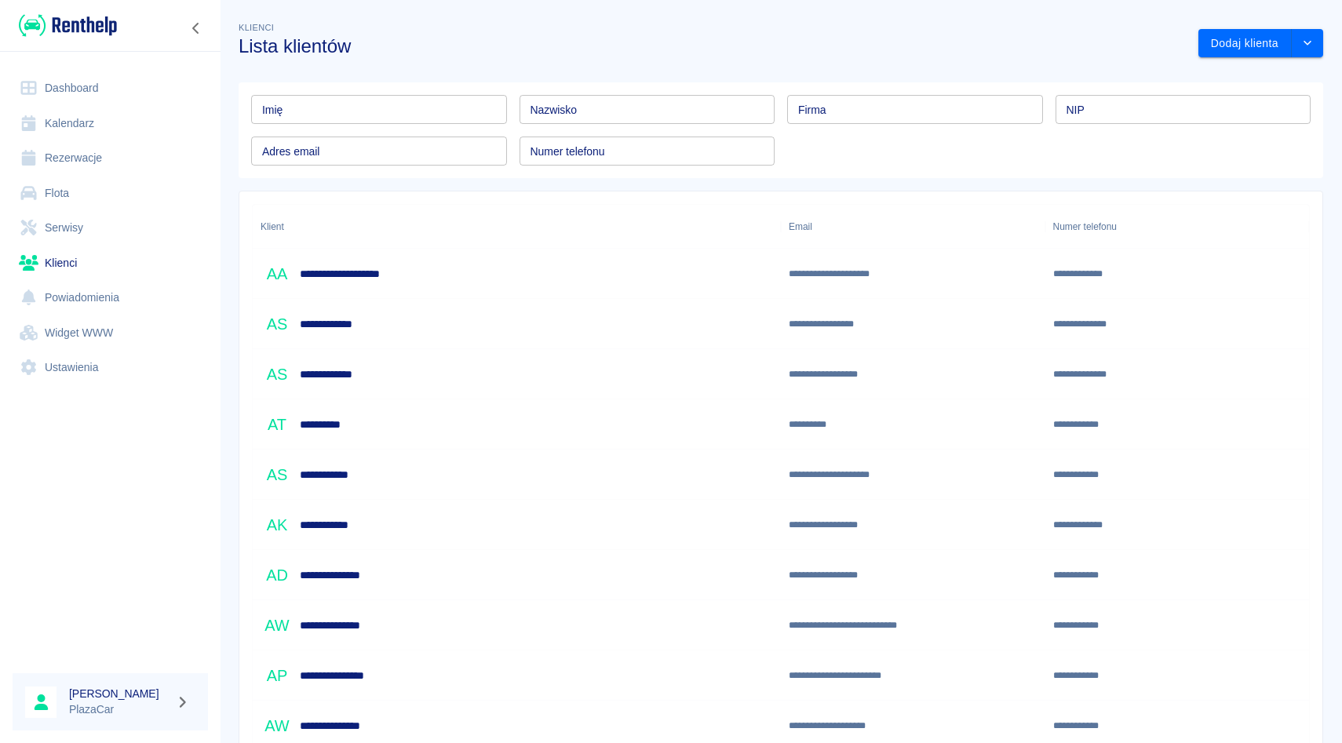
click at [349, 105] on input "Imię" at bounding box center [379, 109] width 256 height 29
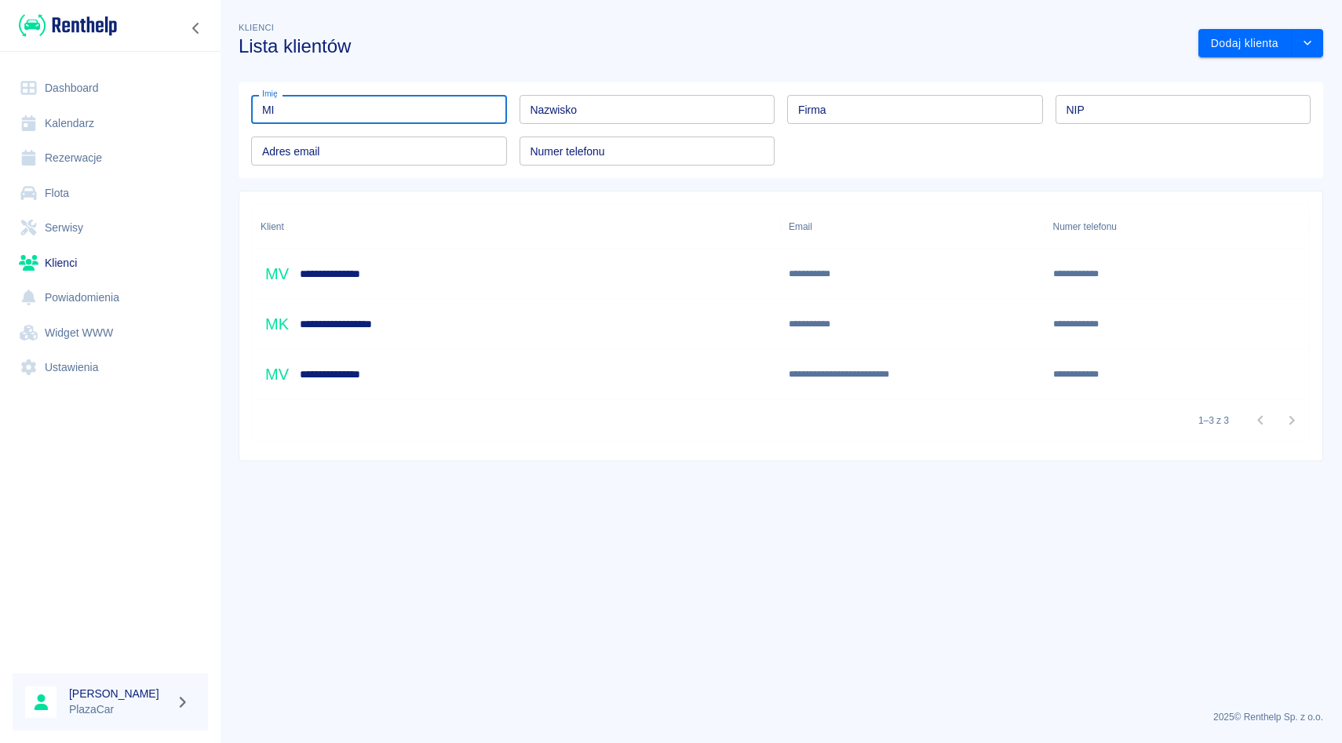
type input "M"
type input "m"
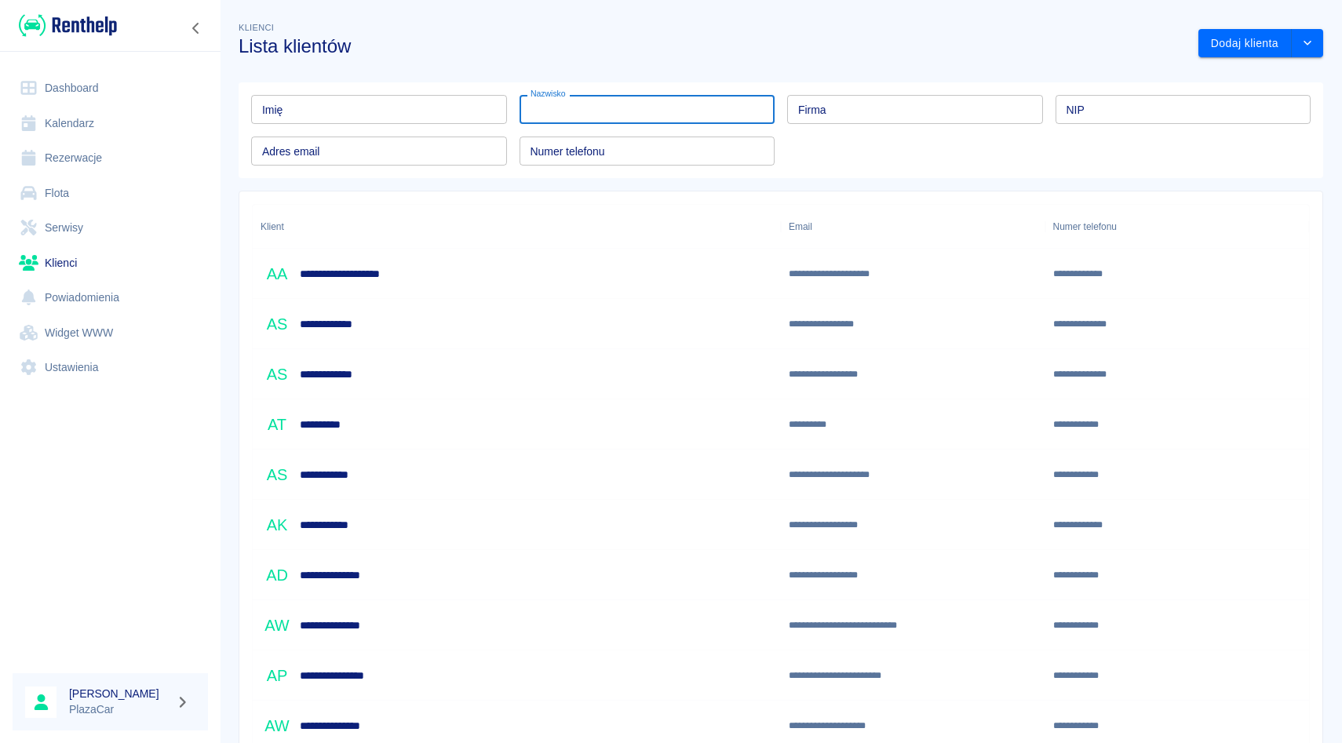
click at [660, 120] on input "Nazwisko" at bounding box center [647, 109] width 256 height 29
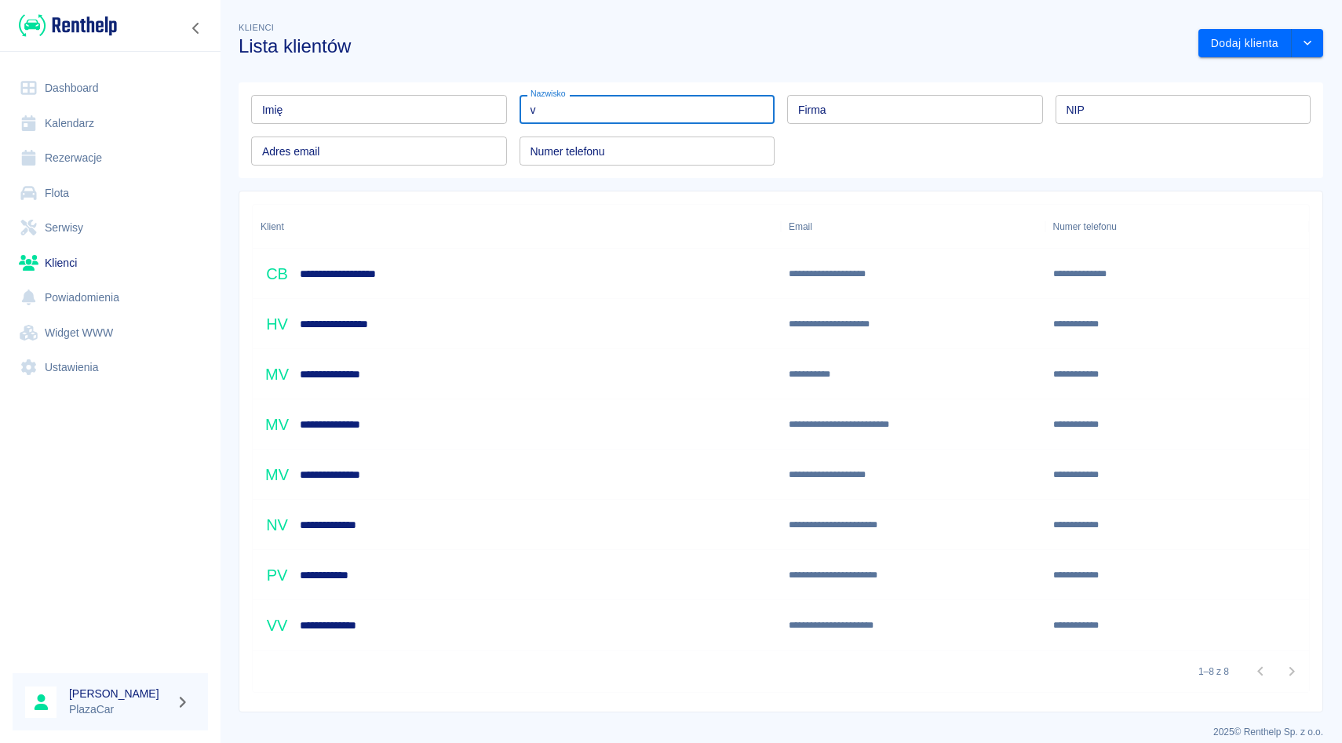
type input "v"
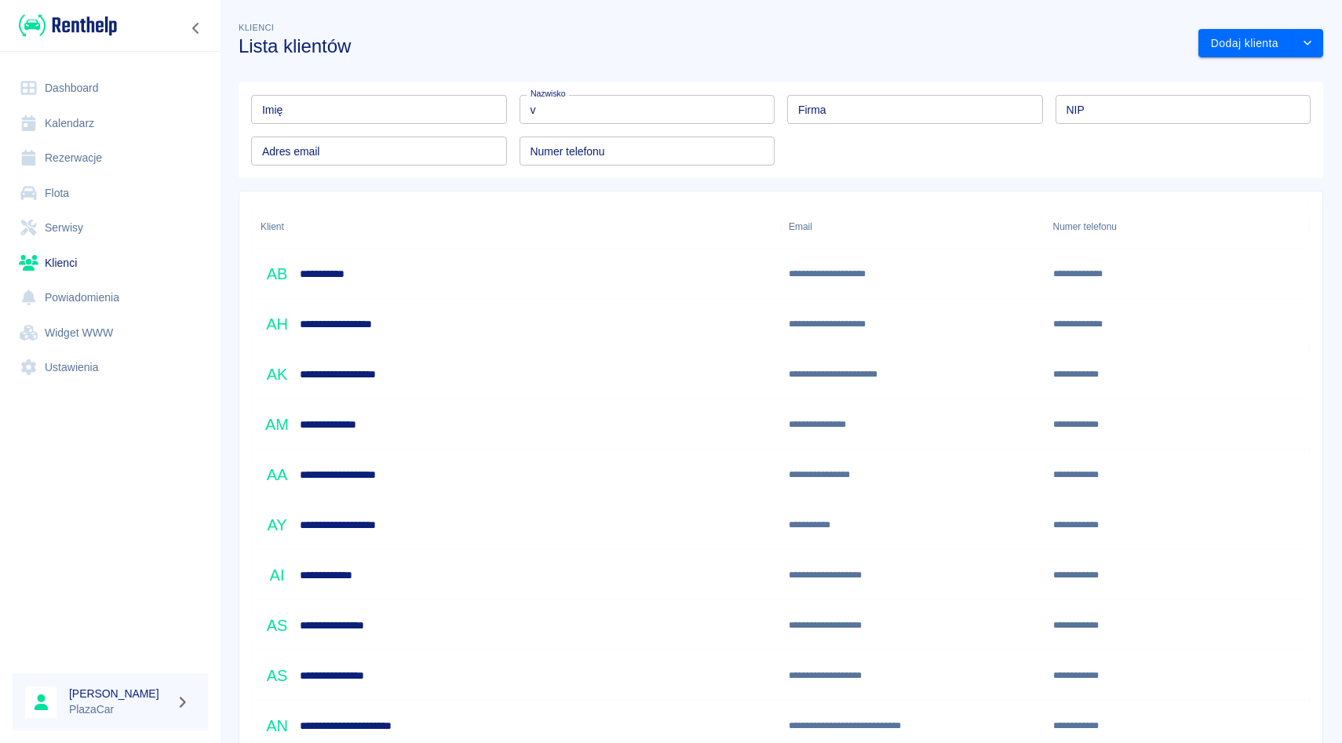
click at [551, 117] on input "v" at bounding box center [647, 109] width 256 height 29
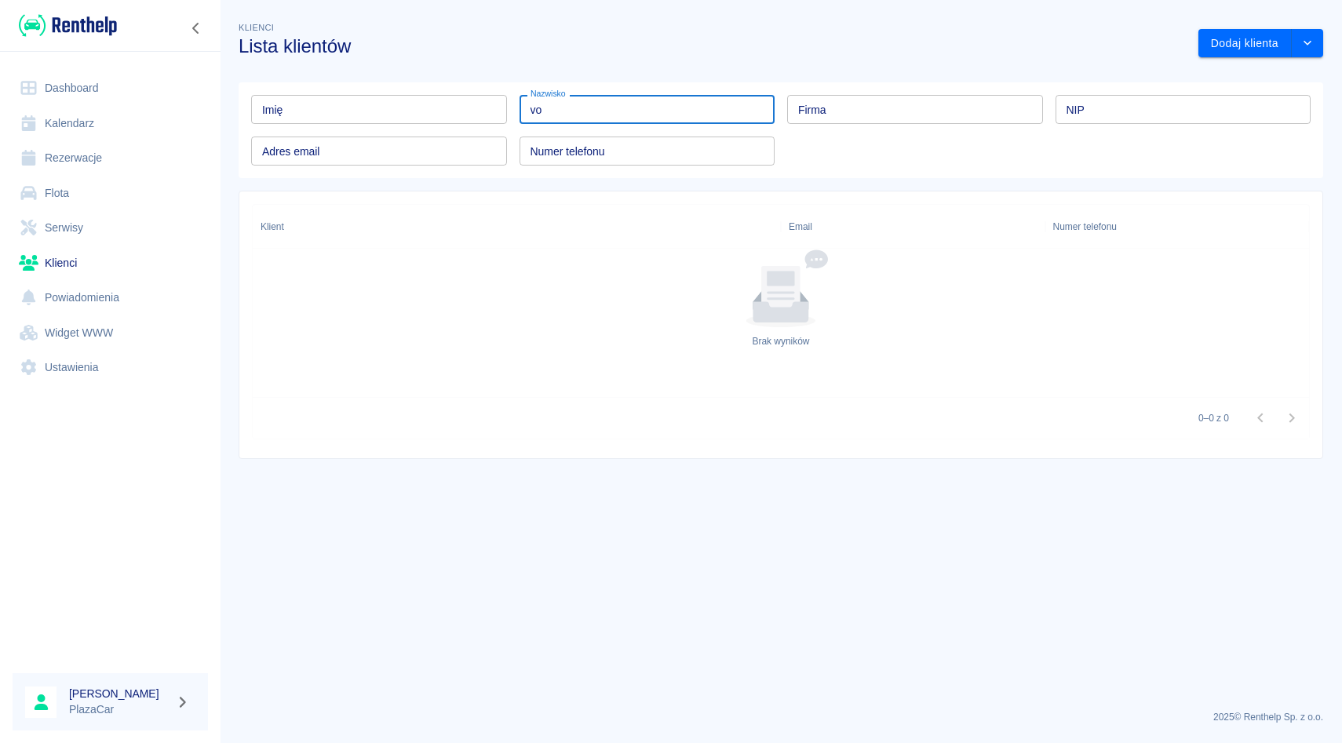
type input "v"
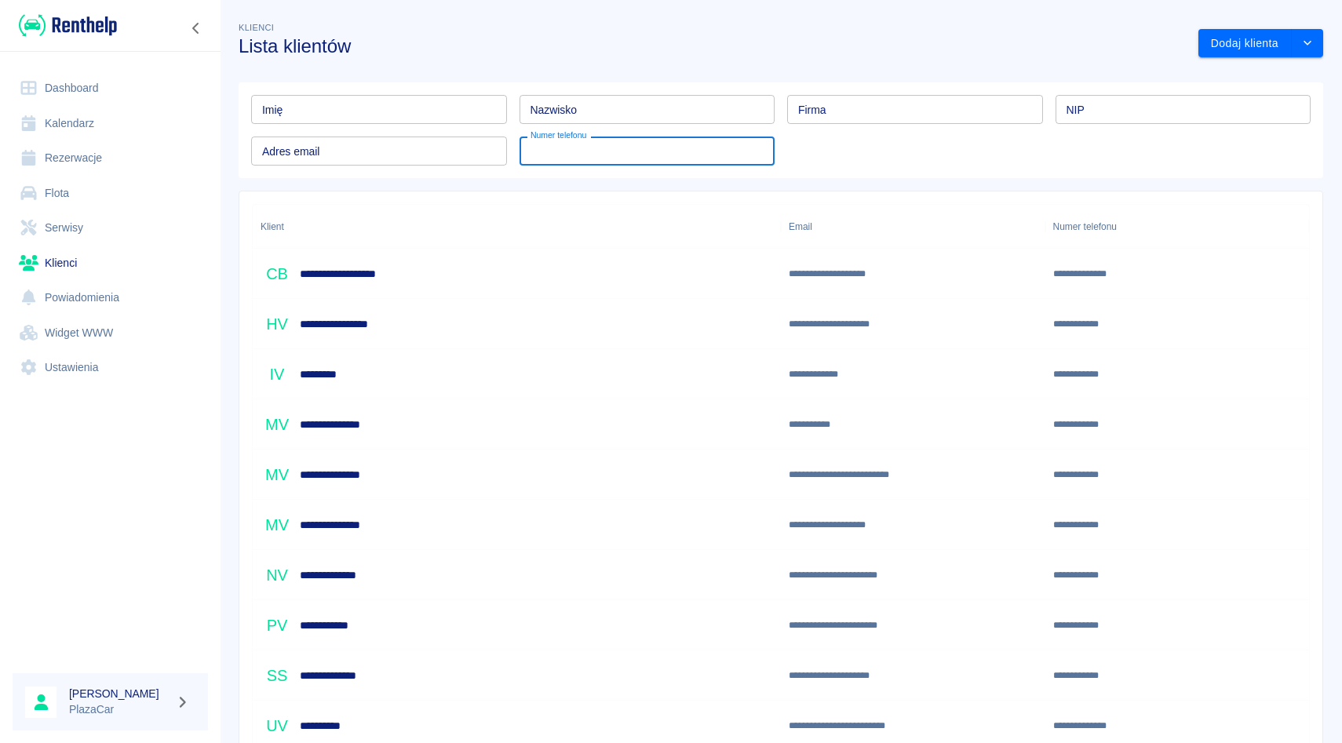
click at [661, 150] on input "Numer telefonu" at bounding box center [647, 151] width 256 height 29
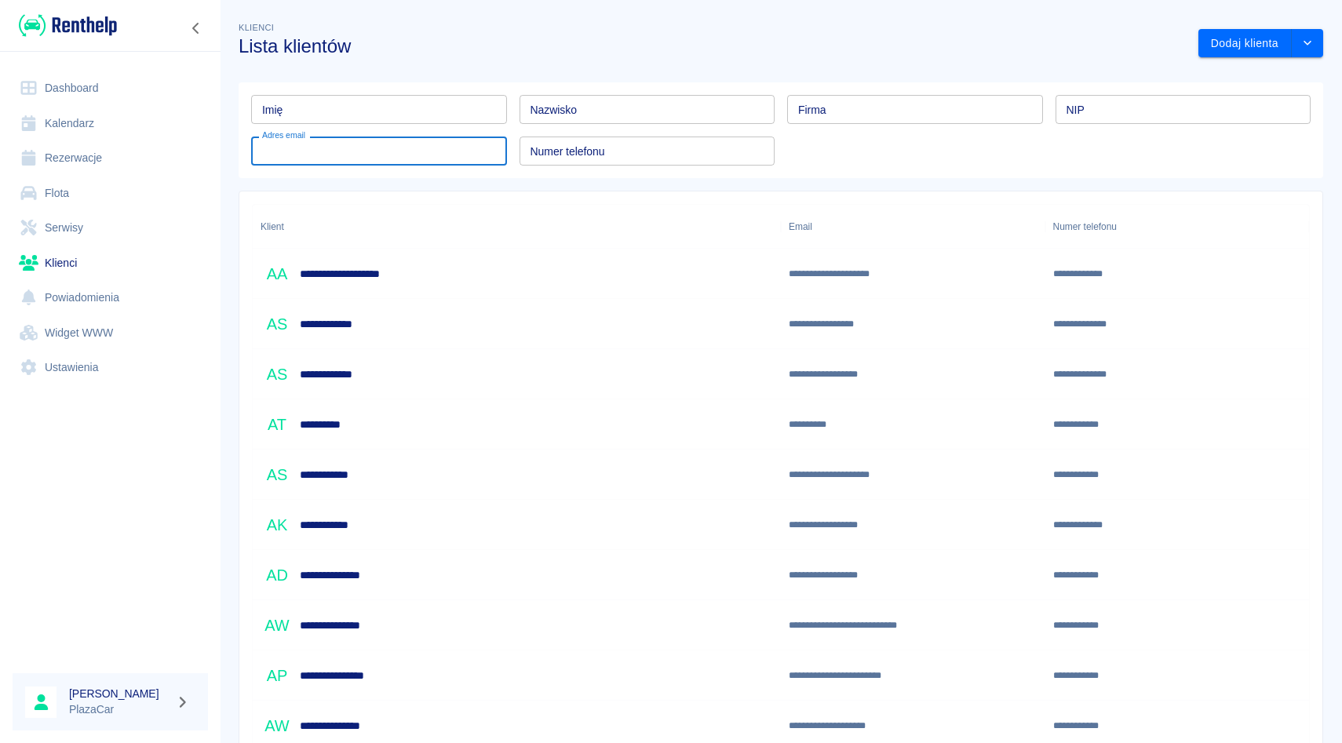
click at [380, 163] on input "Adres email" at bounding box center [379, 151] width 256 height 29
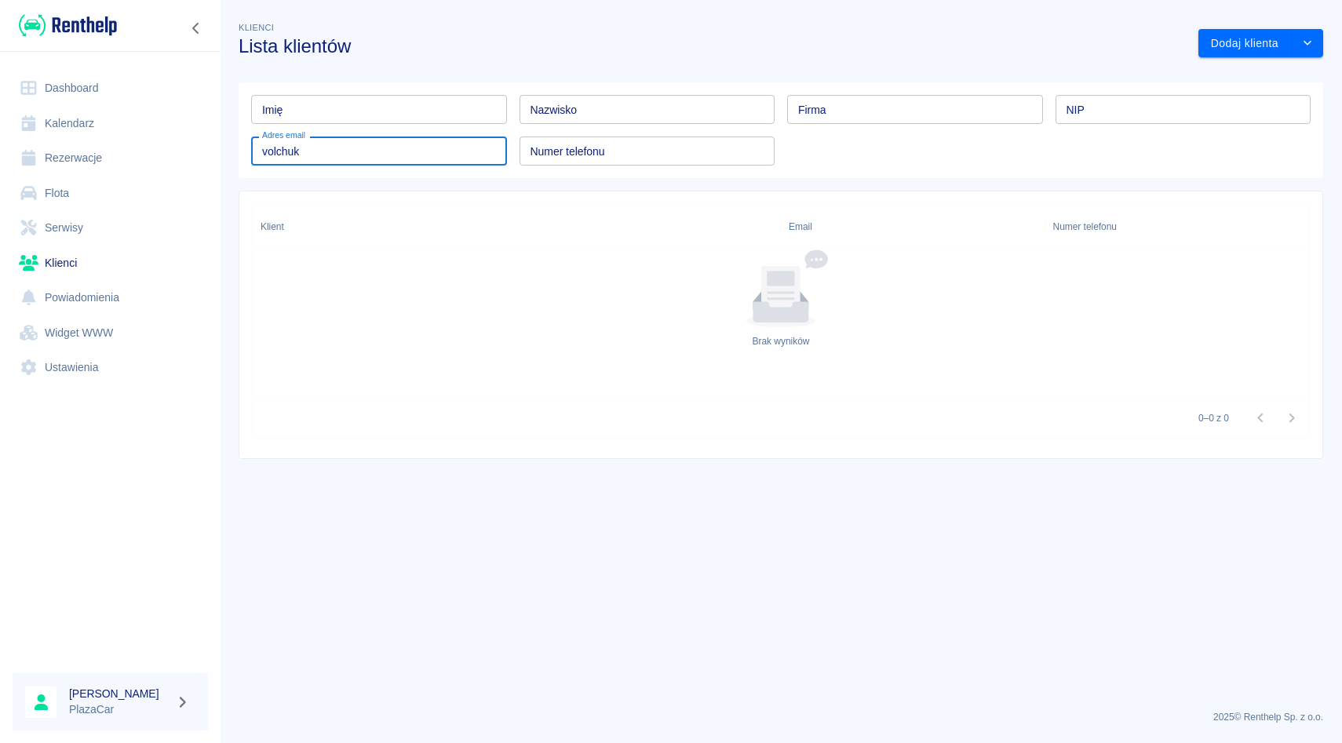
type input "volchuk"
click at [142, 145] on link "Rezerwacje" at bounding box center [110, 157] width 195 height 35
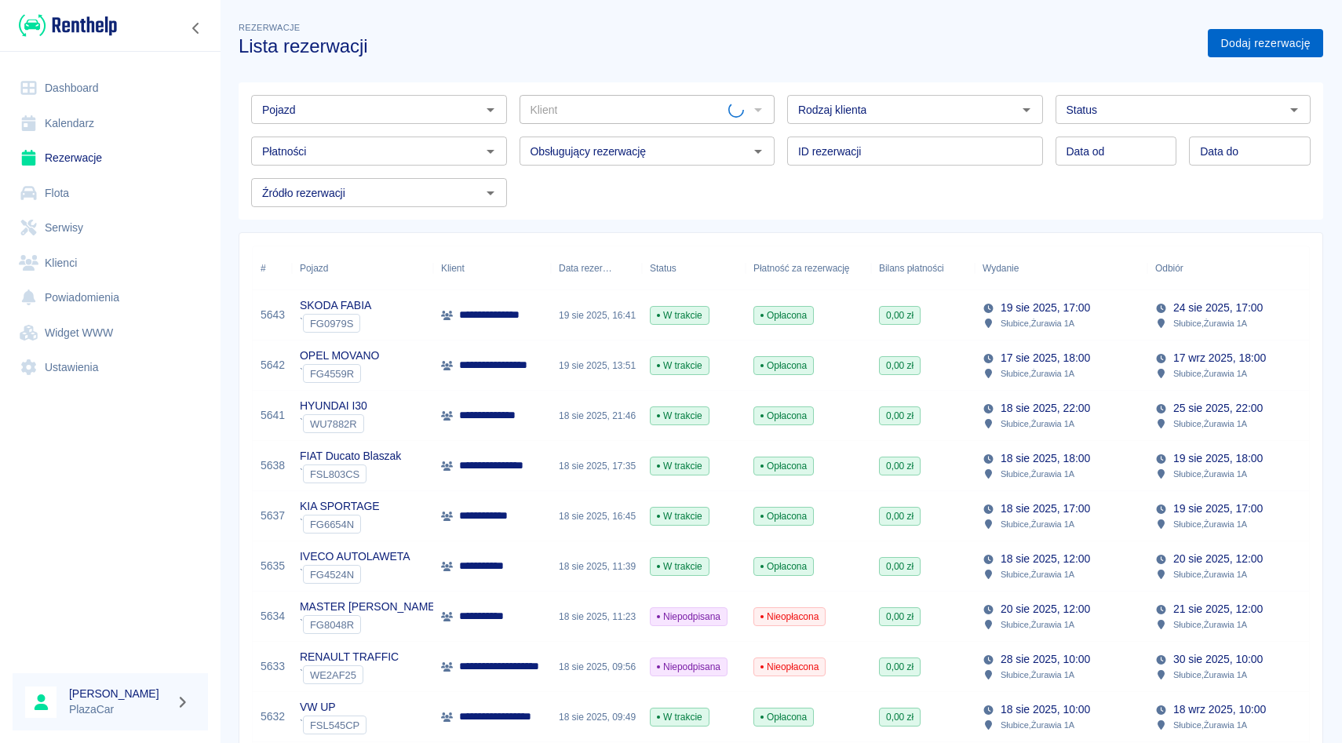
click at [1230, 42] on link "Dodaj rezerwację" at bounding box center [1265, 43] width 115 height 29
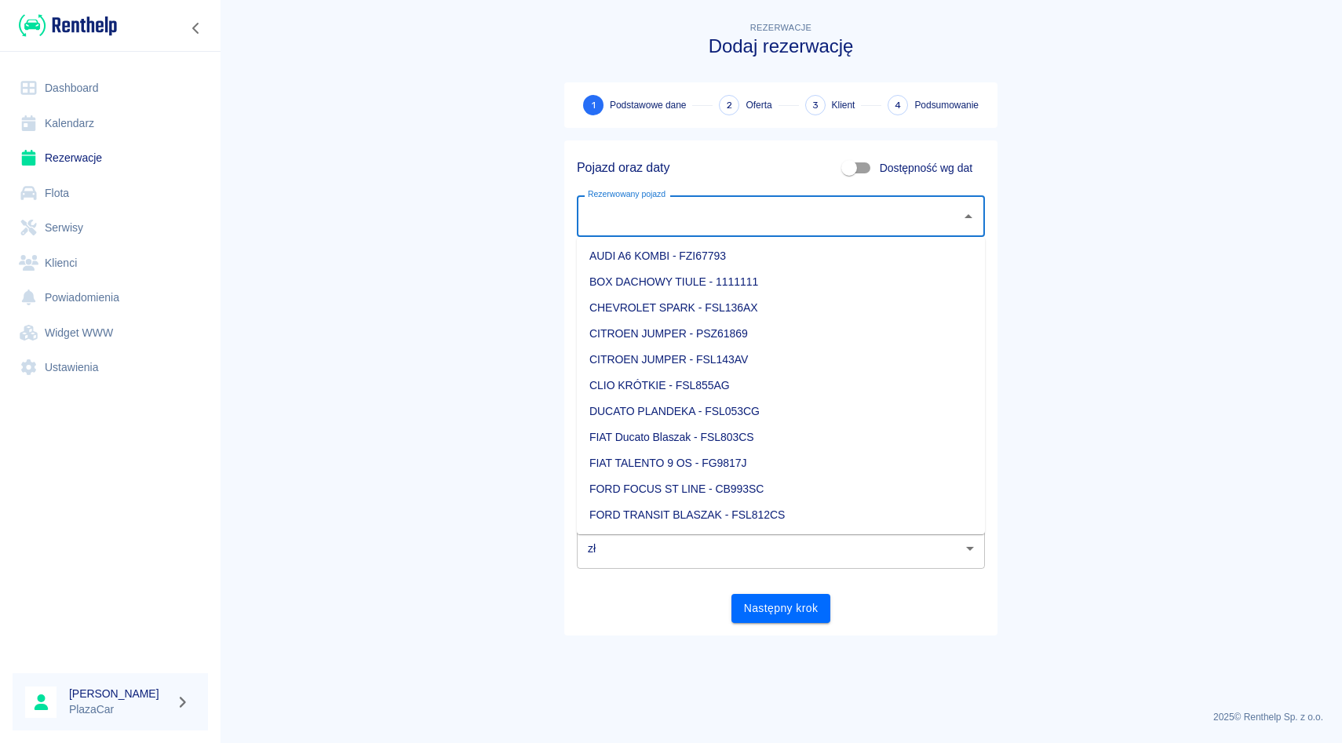
click at [687, 218] on input "Rezerwowany pojazd" at bounding box center [769, 215] width 370 height 27
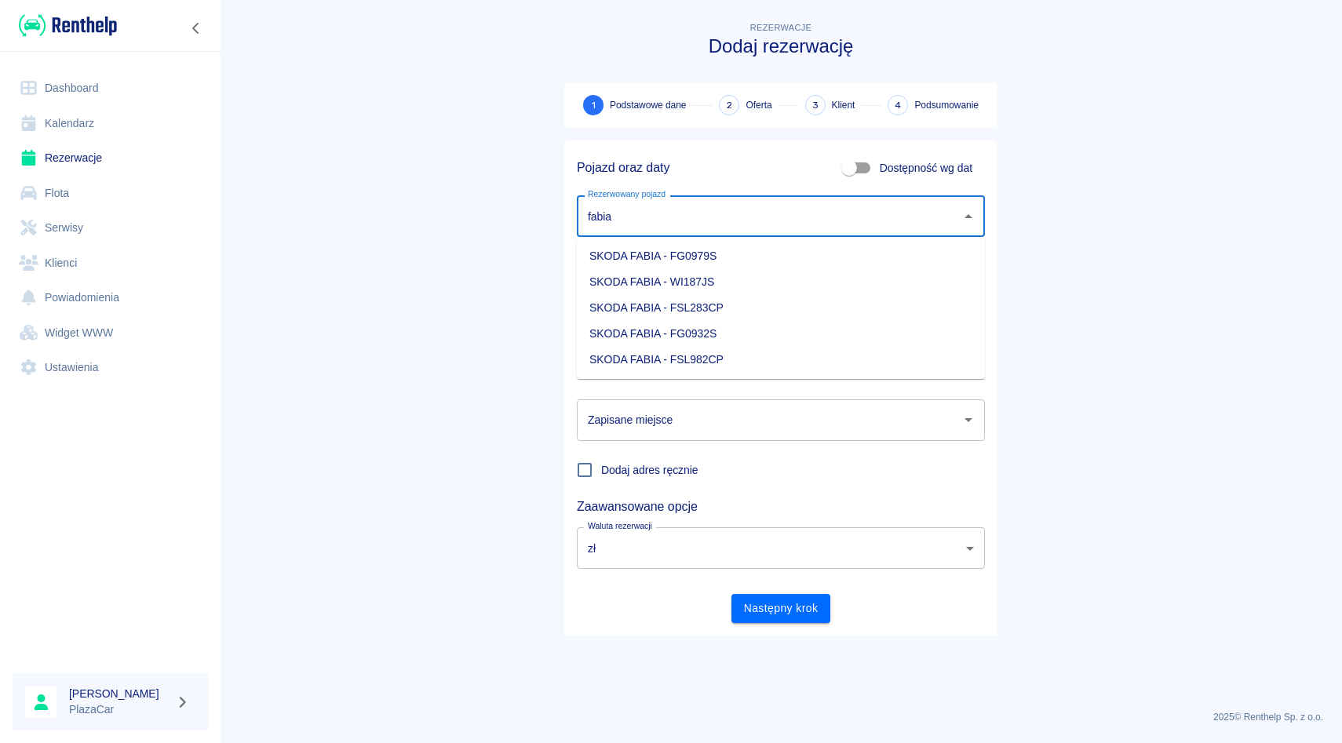
click at [689, 365] on li "SKODA FABIA - FSL982CP" at bounding box center [781, 360] width 408 height 26
type input "SKODA FABIA - FSL982CP"
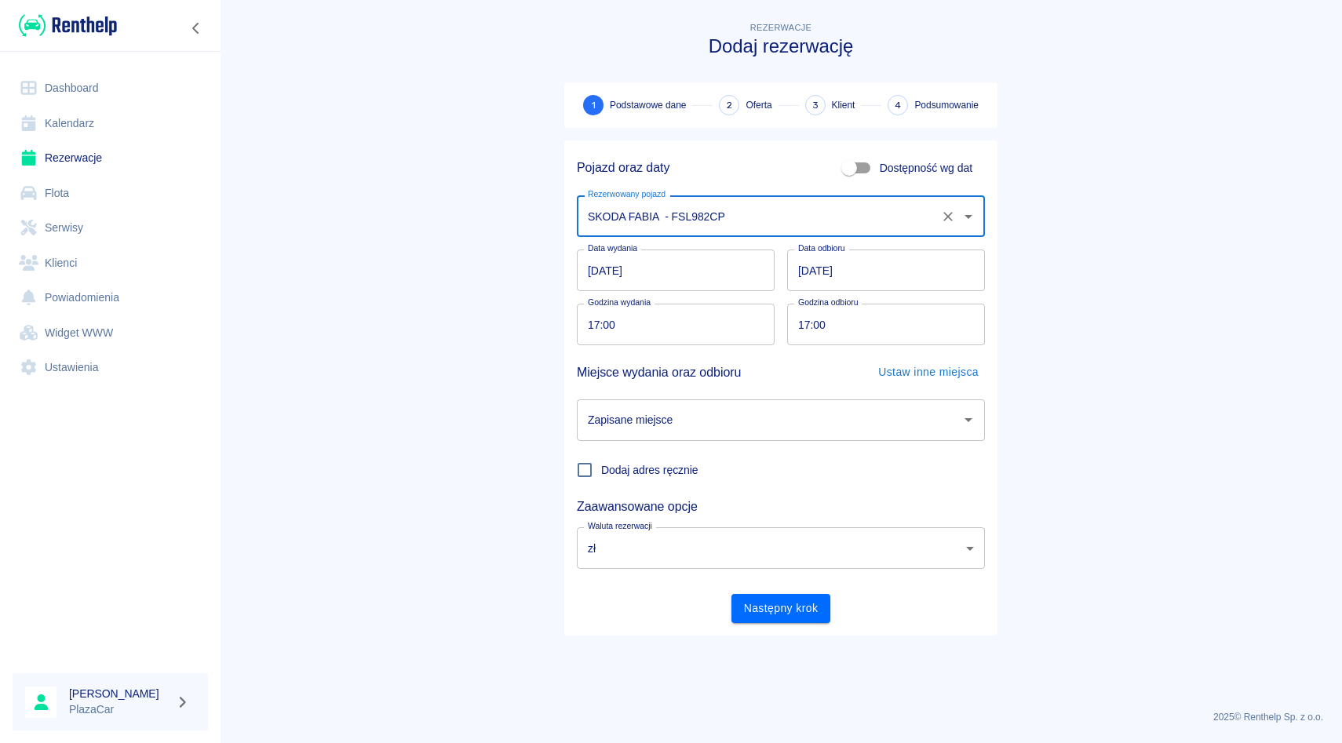
click at [938, 213] on button "Wyczyść" at bounding box center [948, 217] width 22 height 22
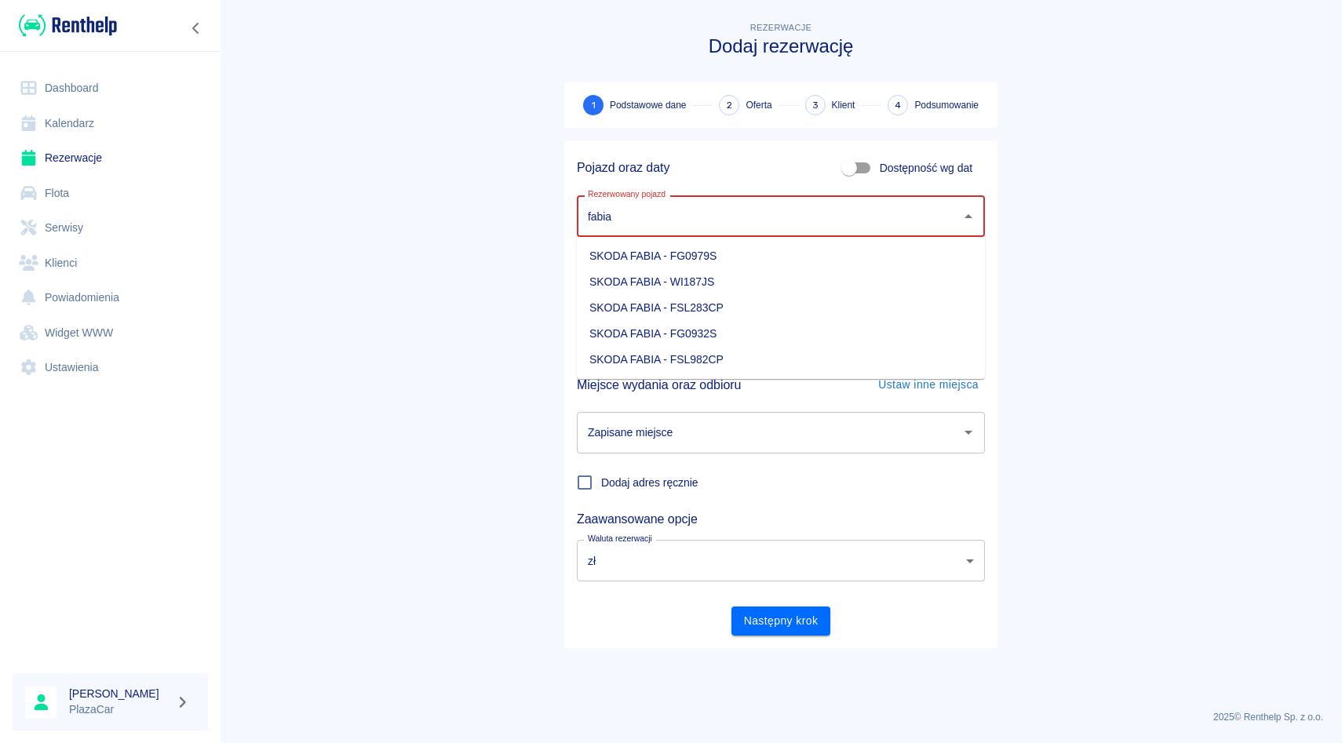
click at [799, 267] on li "SKODA FABIA - FG0979S" at bounding box center [781, 256] width 408 height 26
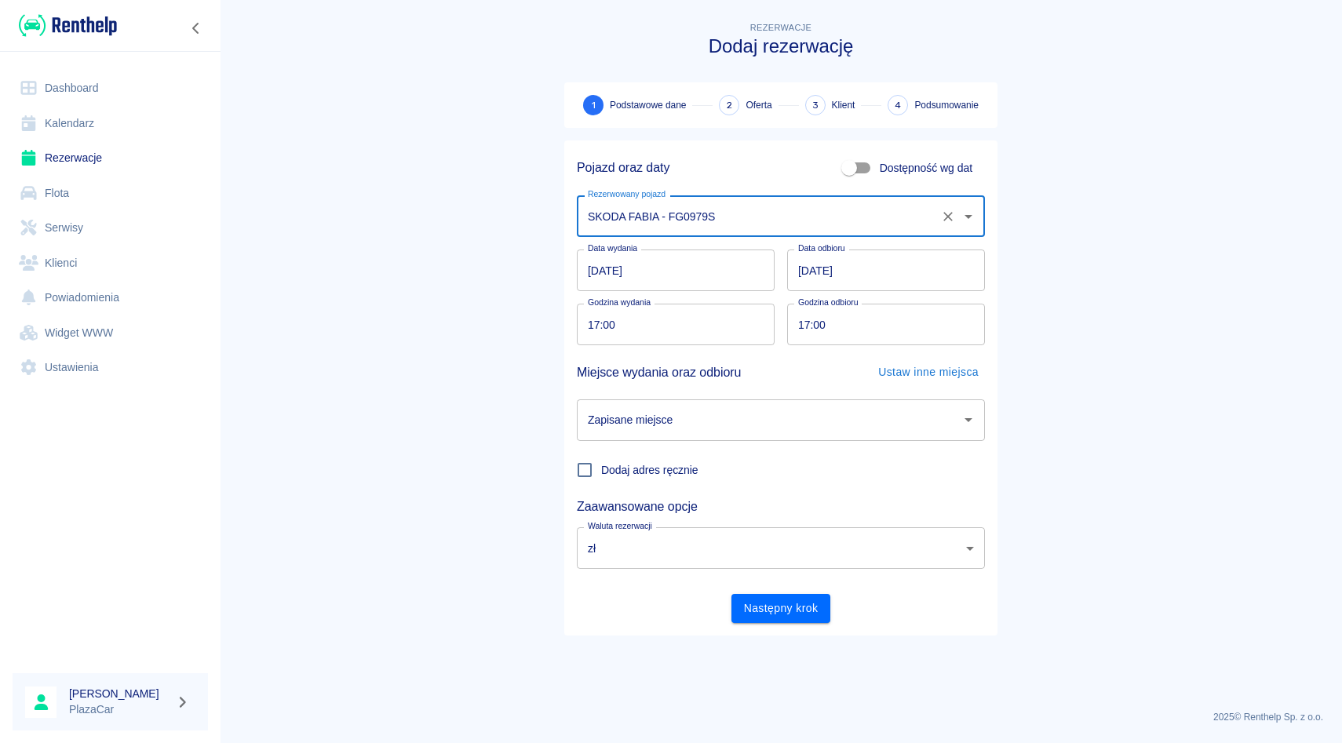
type input "SKODA FABIA - FG0979S"
click at [780, 247] on div "Data wydania 19.08.2025 Data wydania Data odbioru 20.08.2025 Data odbioru" at bounding box center [774, 264] width 421 height 54
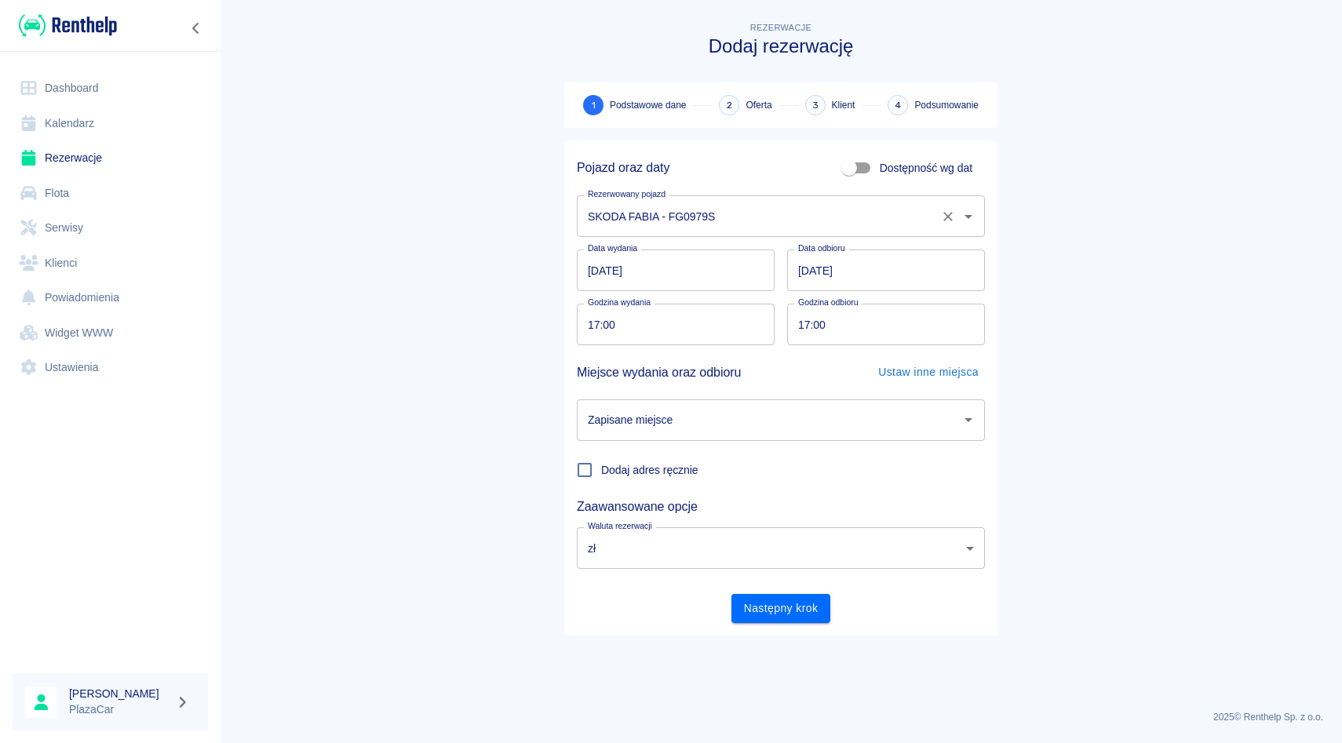
click at [671, 435] on div "Zapisane miejsce" at bounding box center [781, 420] width 408 height 42
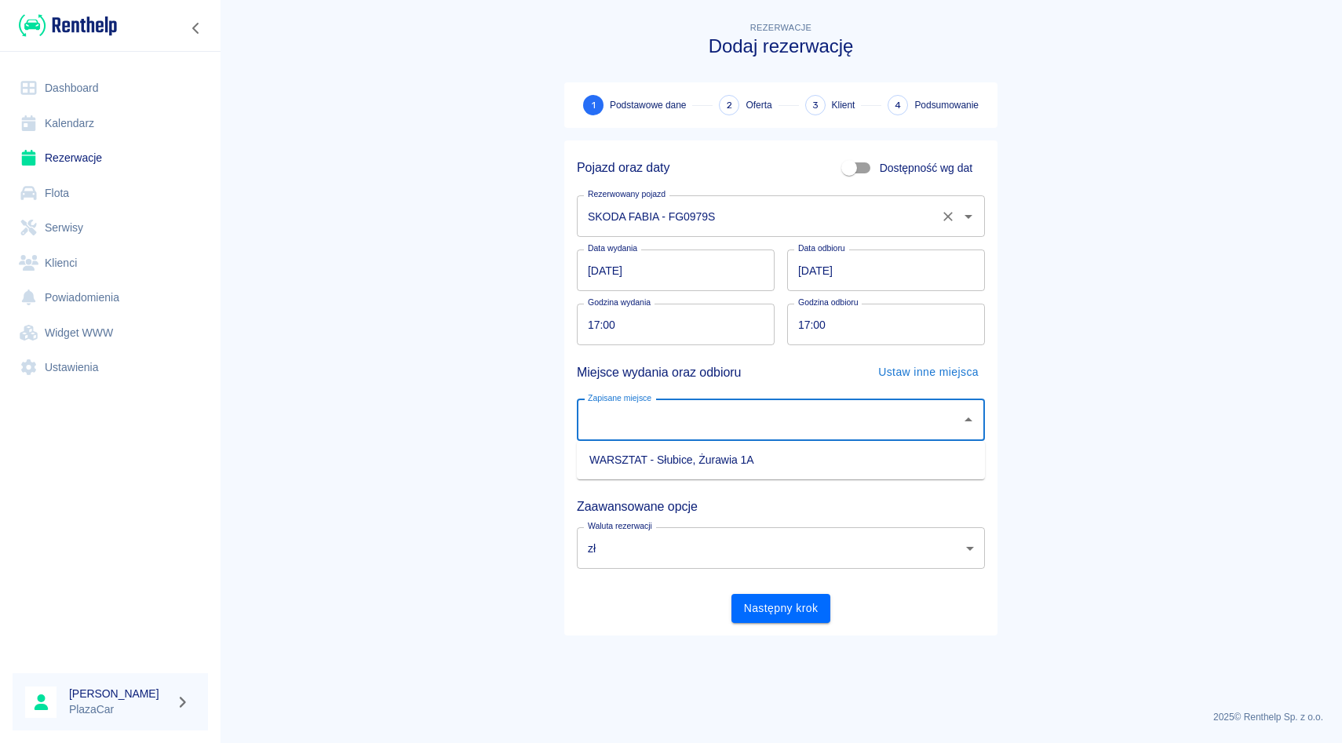
click at [671, 449] on li "WARSZTAT - Słubice, Żurawia 1A" at bounding box center [781, 460] width 408 height 26
type input "WARSZTAT - Słubice, Żurawia 1A"
click at [783, 294] on div "Godzina odbioru 17:00 Godzina odbioru" at bounding box center [879, 318] width 210 height 54
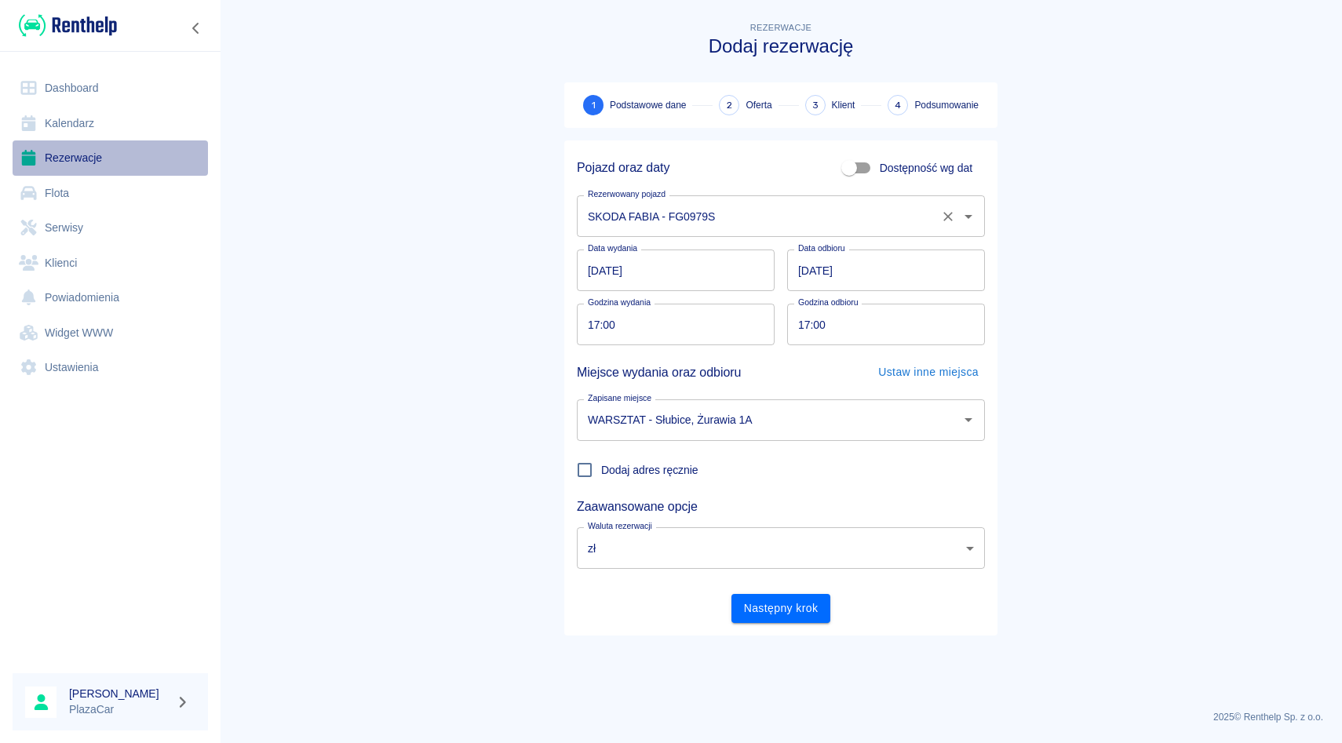
click at [99, 171] on link "Rezerwacje" at bounding box center [110, 157] width 195 height 35
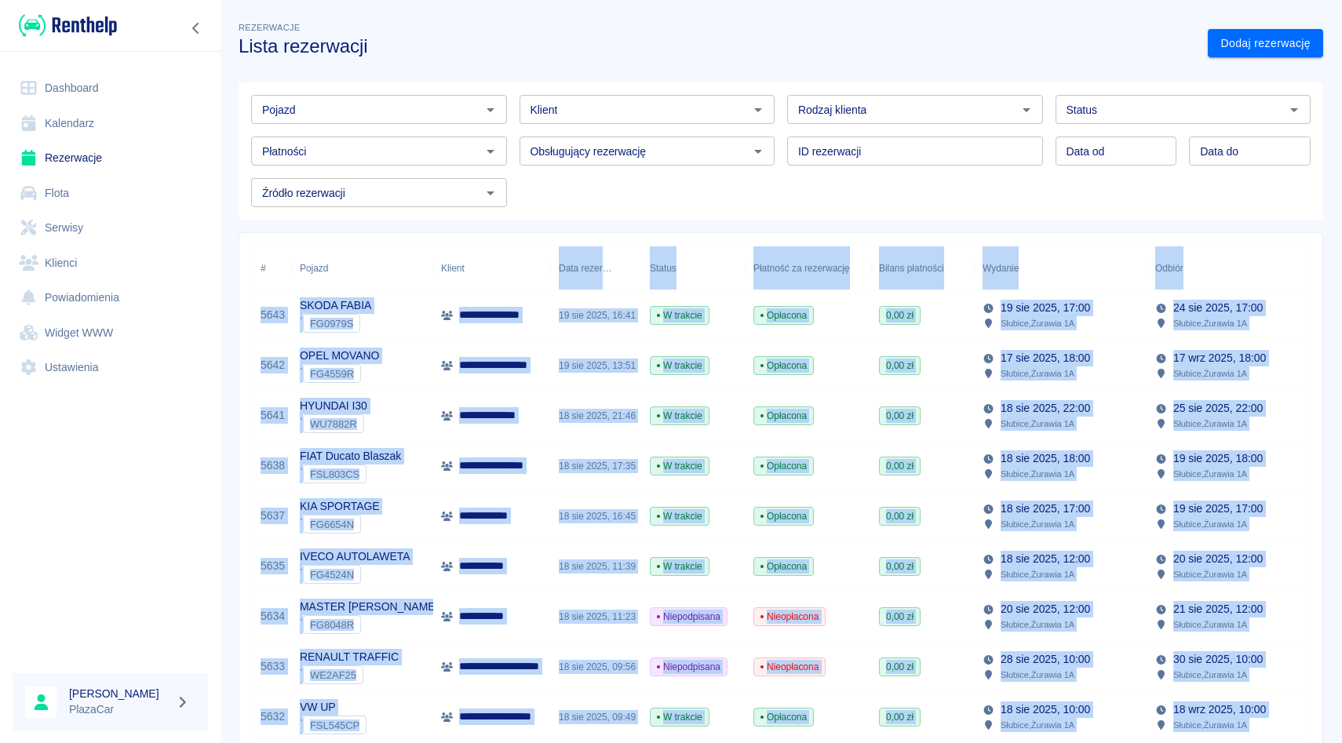
drag, startPoint x: 556, startPoint y: 314, endPoint x: 542, endPoint y: 252, distance: 63.4
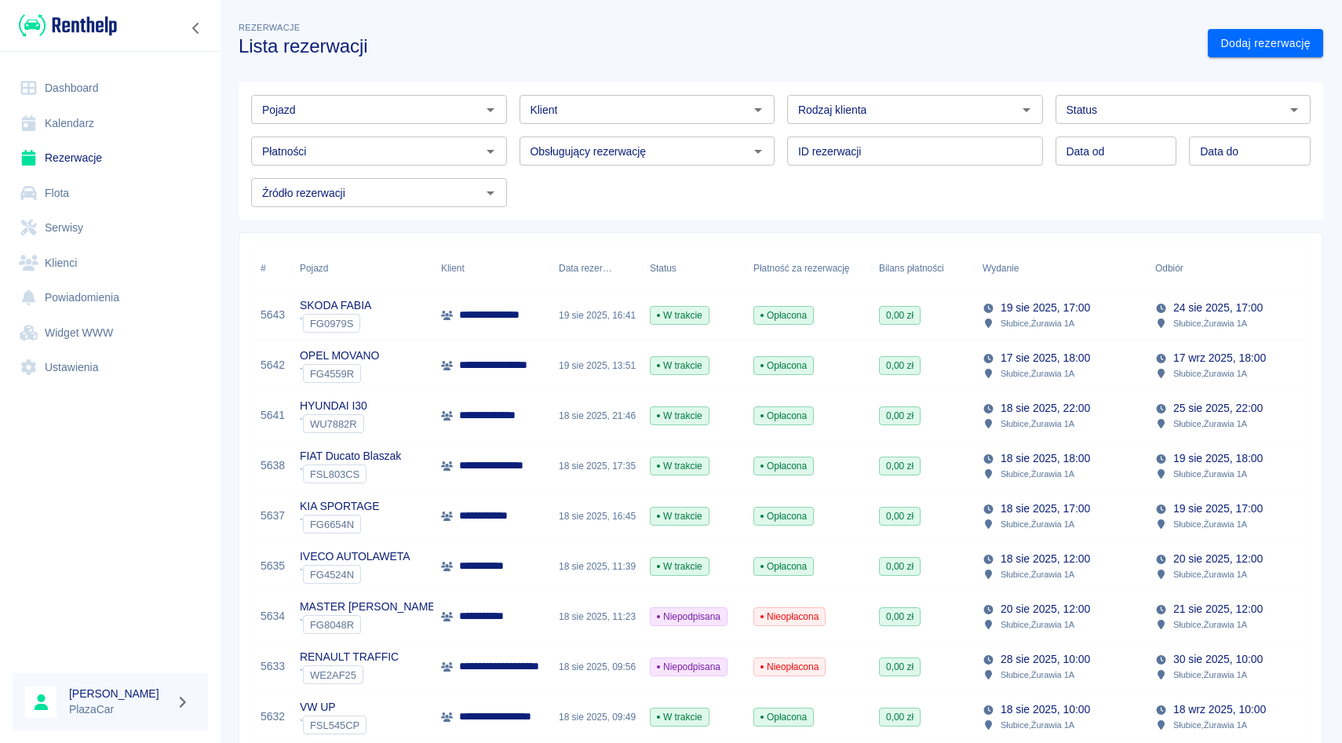
click at [542, 252] on div "Klient" at bounding box center [550, 268] width 19 height 44
click at [510, 319] on p "**********" at bounding box center [496, 315] width 75 height 16
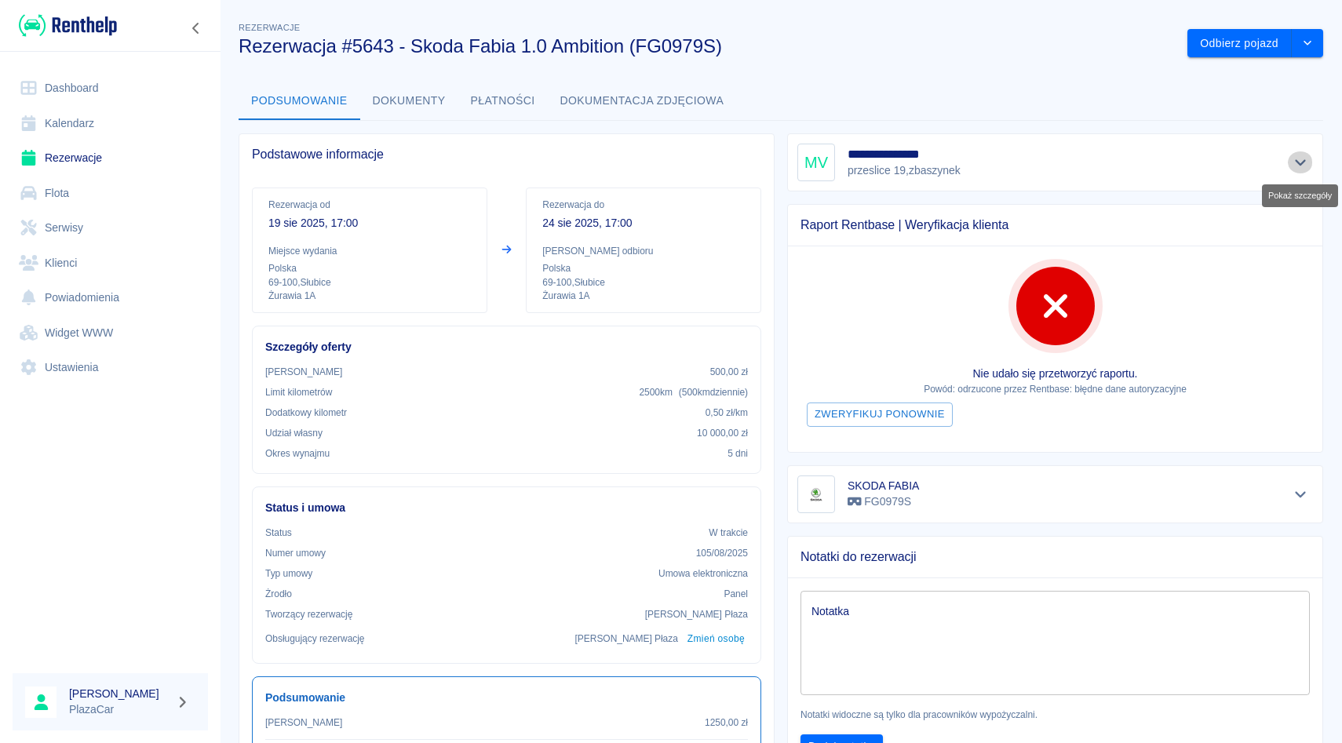
click at [1301, 155] on icon "Pokaż szczegóły" at bounding box center [1301, 162] width 18 height 14
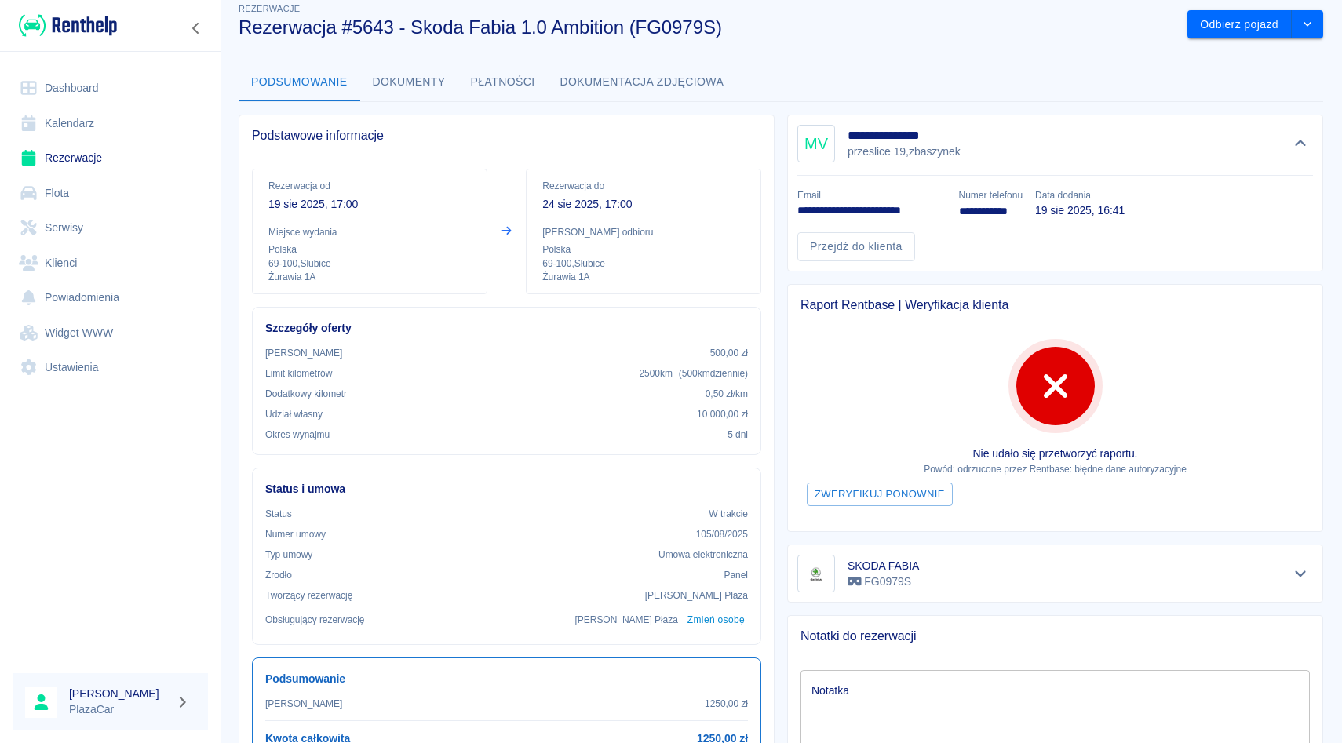
scroll to position [16, 0]
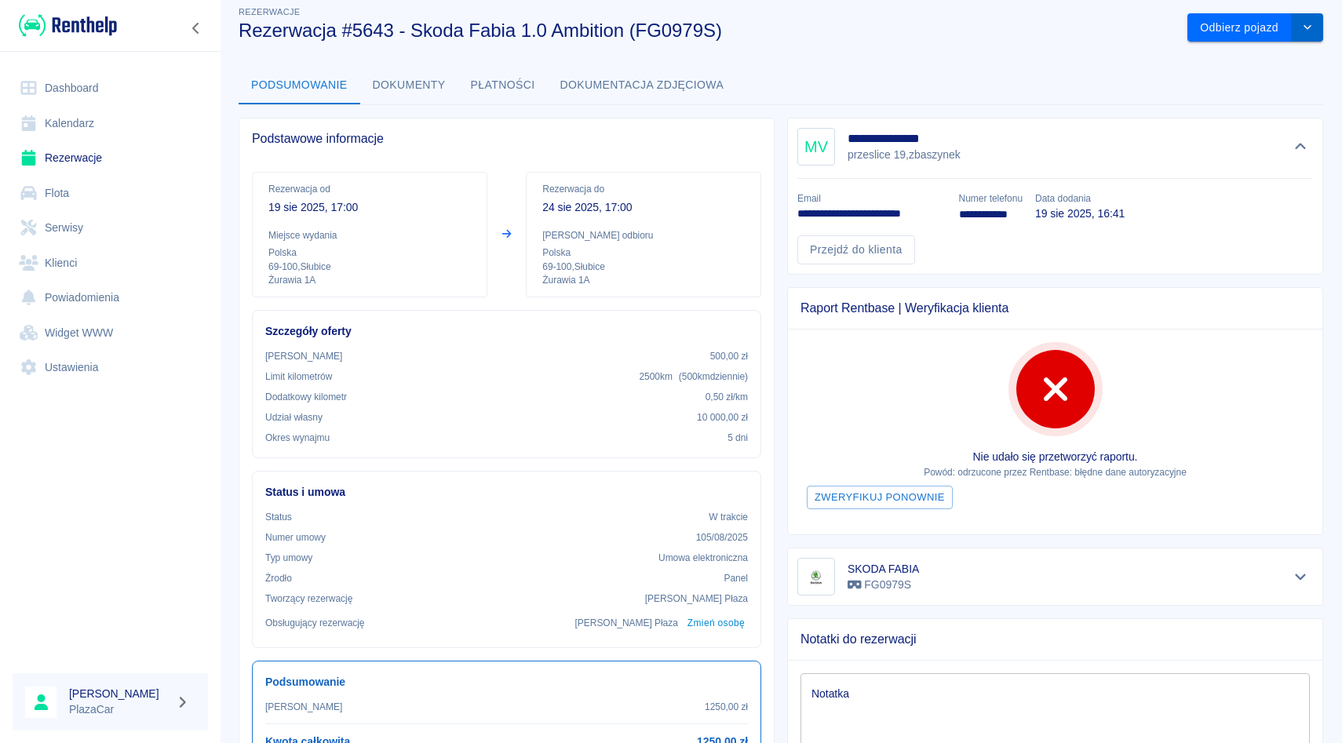
click at [1307, 19] on button "drop-down" at bounding box center [1307, 27] width 31 height 29
click at [1233, 60] on li "Przedłuż rezerwację" at bounding box center [1255, 61] width 123 height 26
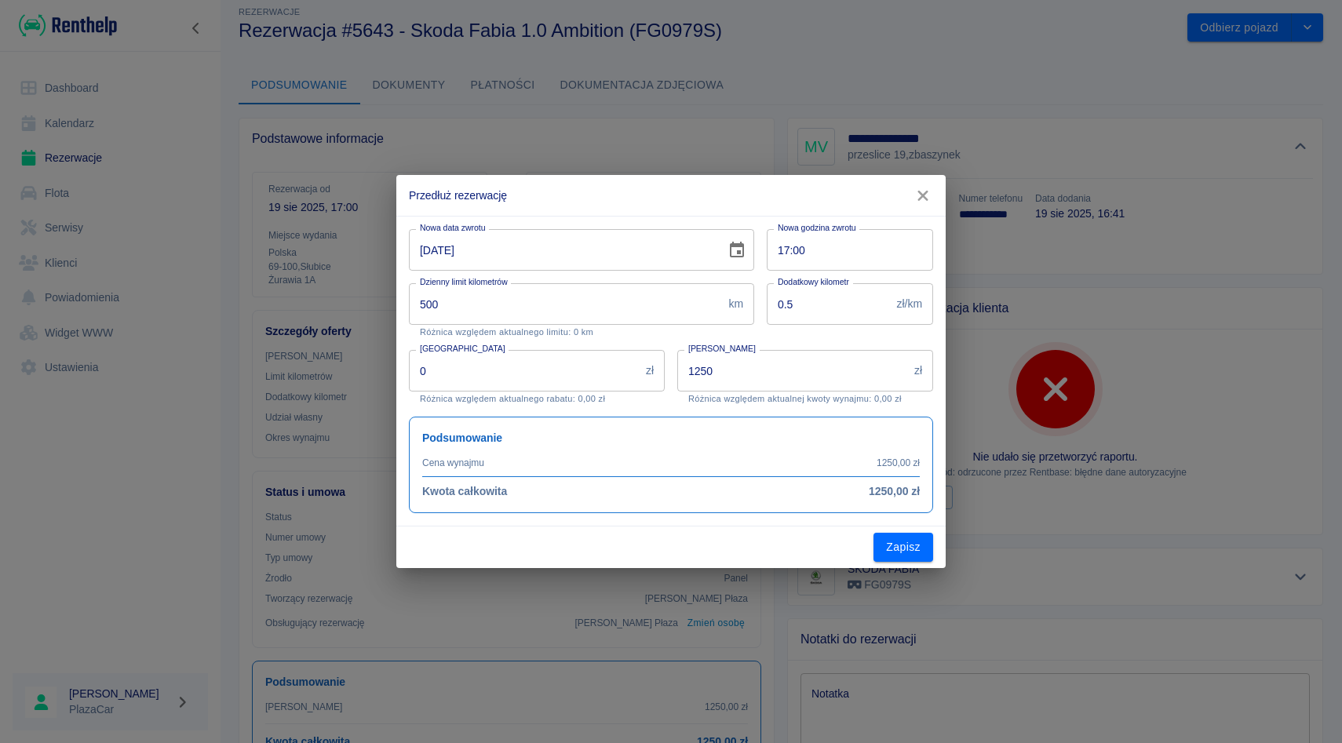
click at [929, 195] on icon "button" at bounding box center [923, 196] width 20 height 16
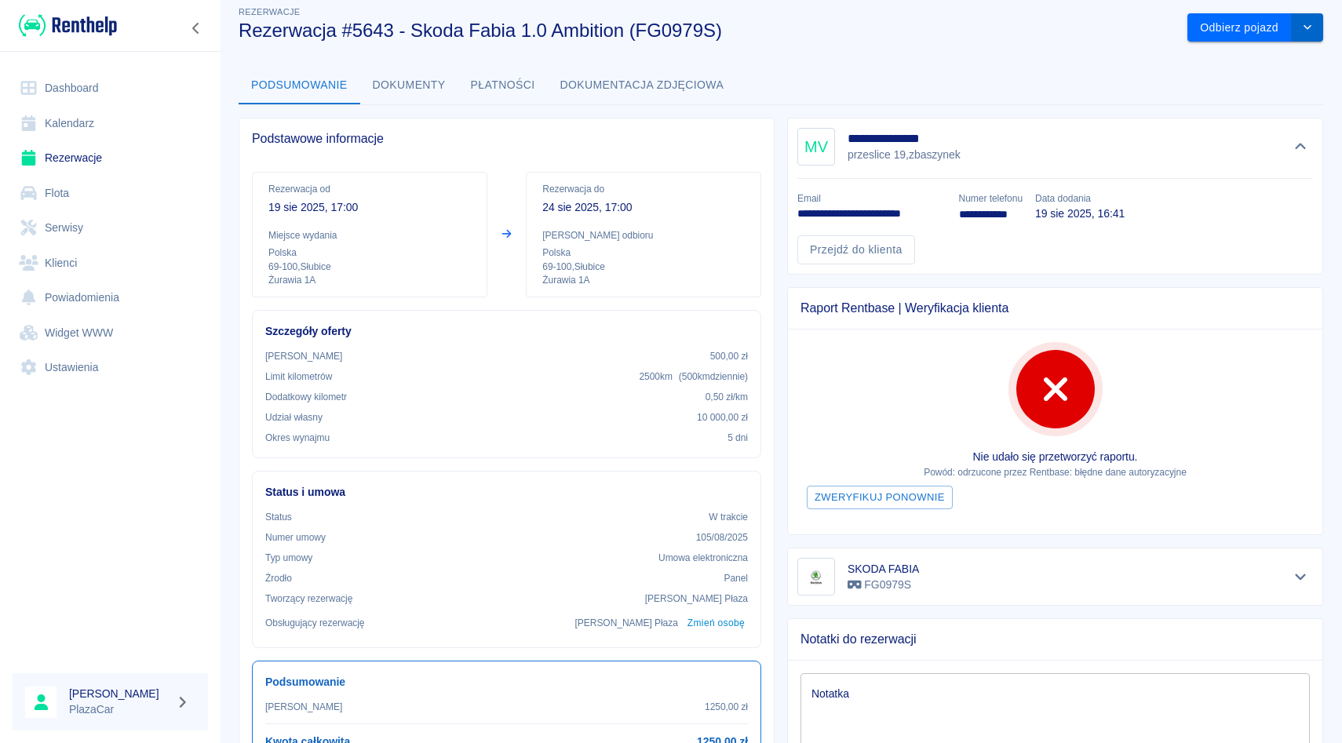
click at [1310, 29] on icon "drop-down" at bounding box center [1307, 27] width 13 height 10
click at [1230, 97] on li "Anuluj rezerwację" at bounding box center [1255, 87] width 123 height 26
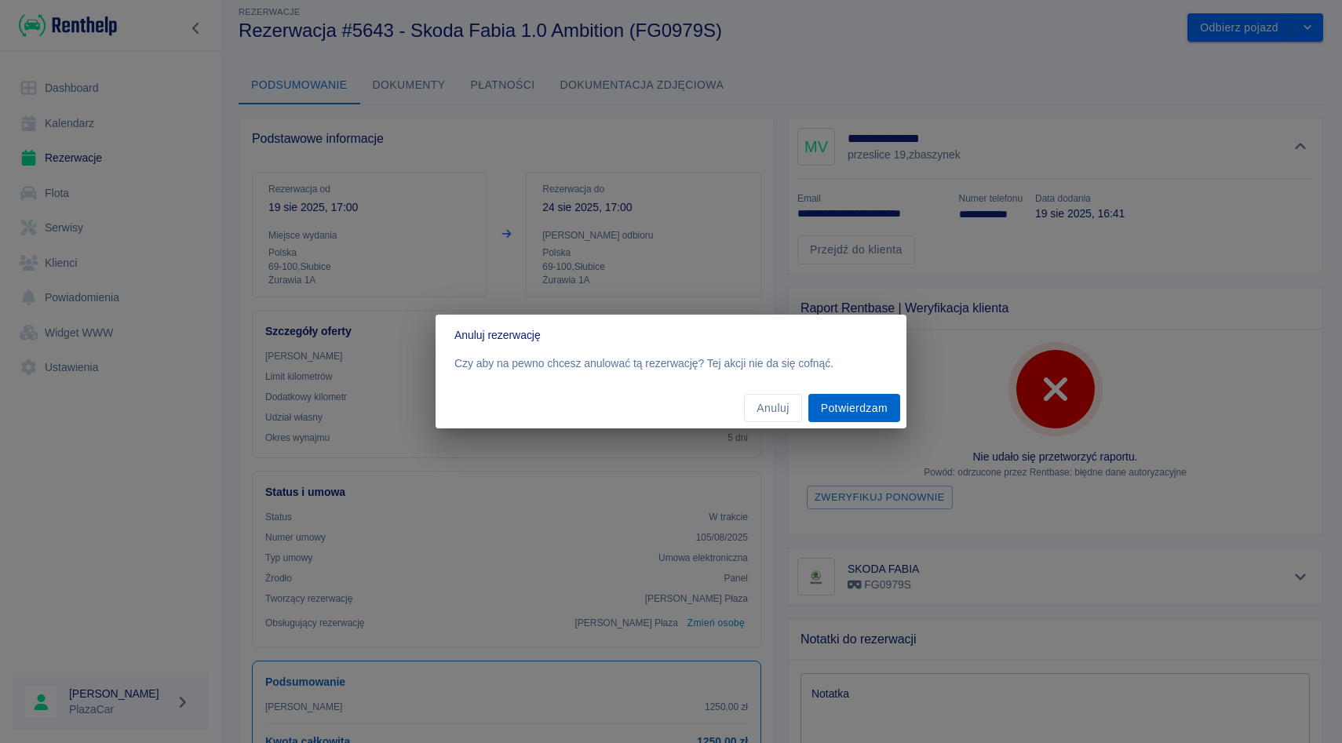
click at [862, 396] on button "Potwierdzam" at bounding box center [854, 408] width 92 height 29
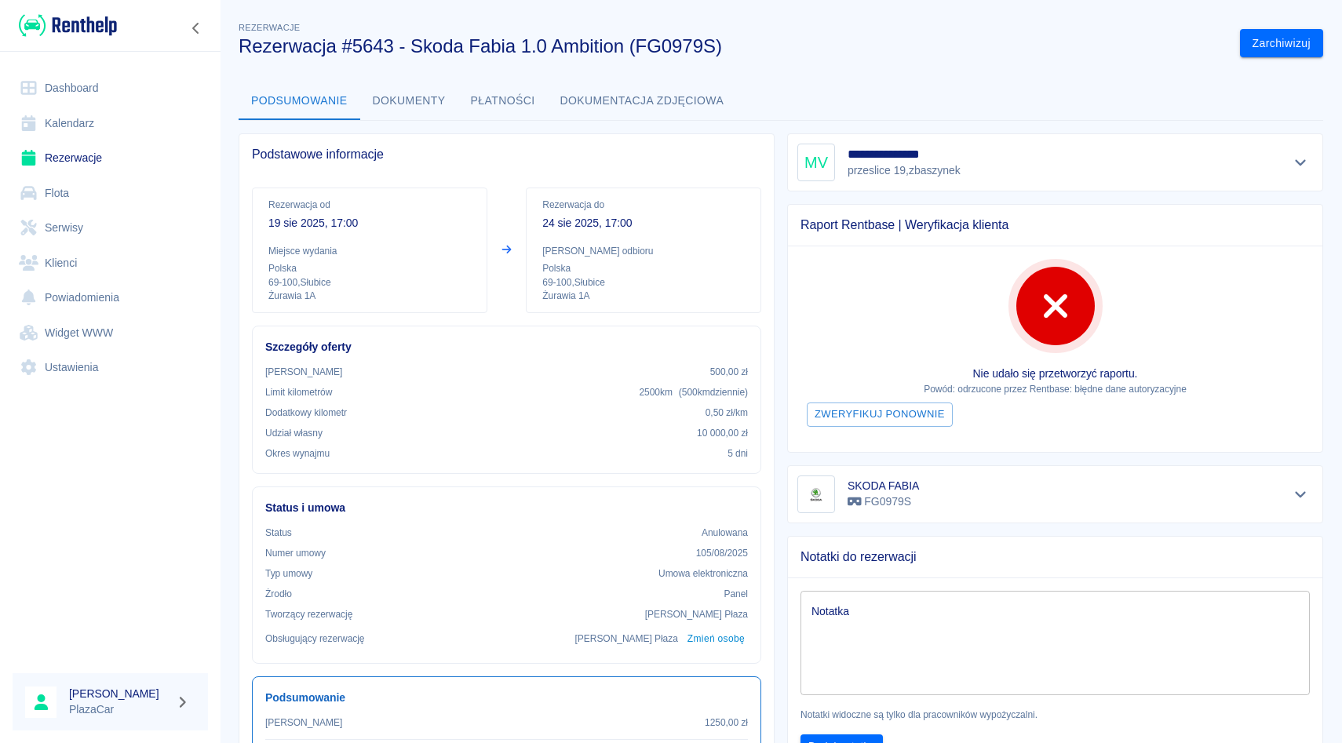
click at [174, 162] on link "Rezerwacje" at bounding box center [110, 157] width 195 height 35
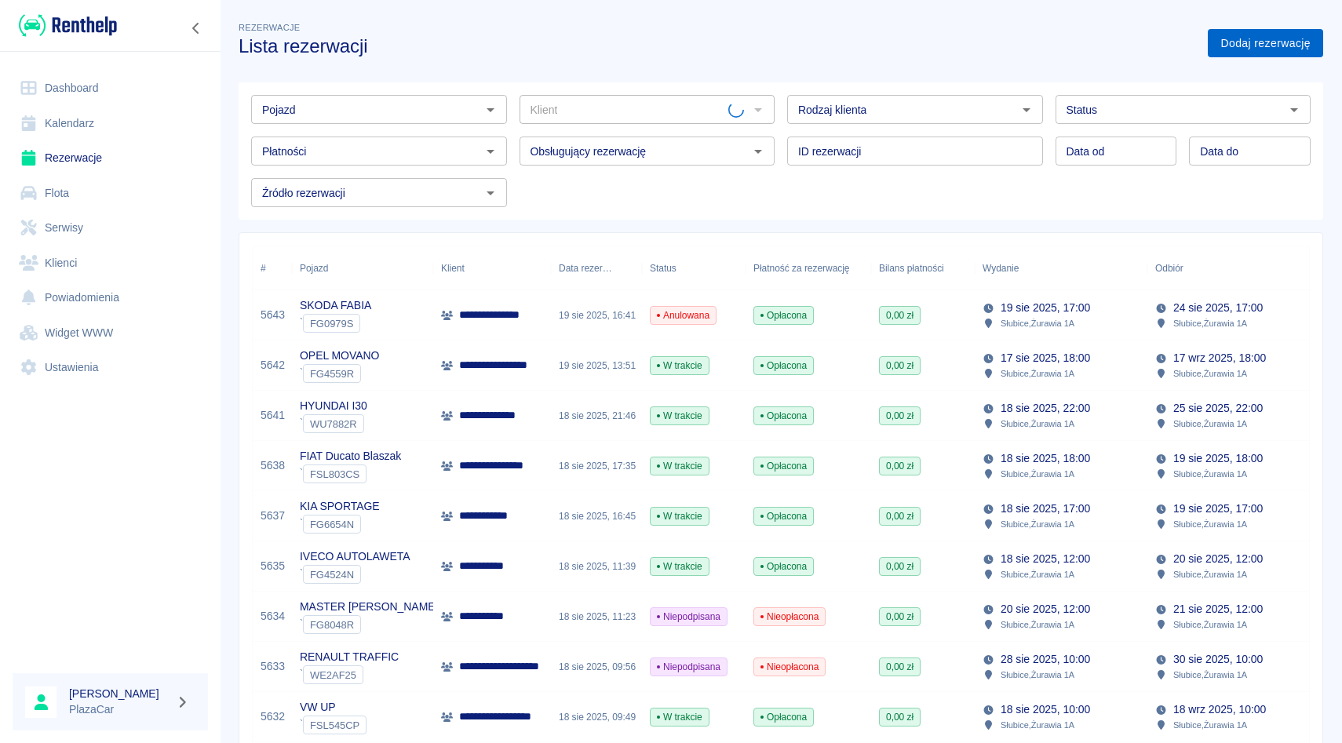
click at [1267, 53] on link "Dodaj rezerwację" at bounding box center [1265, 43] width 115 height 29
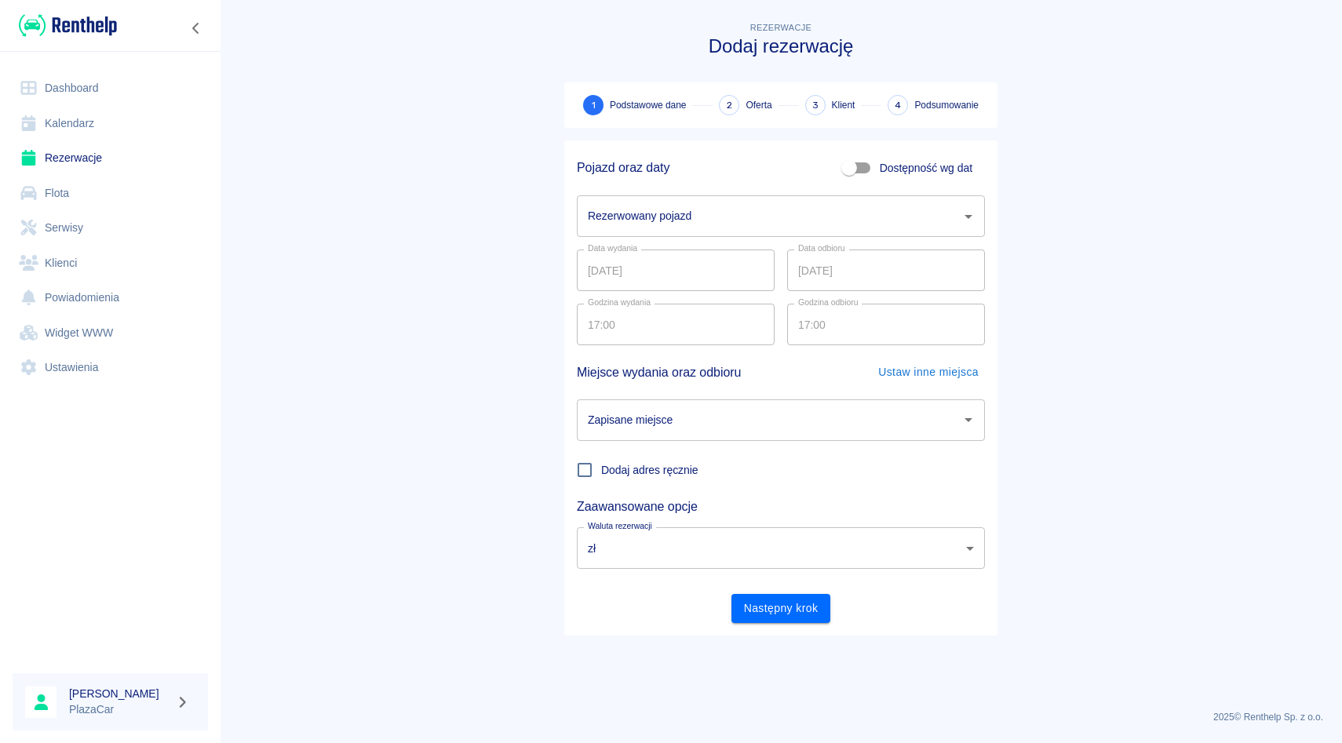
click at [684, 227] on input "Rezerwowany pojazd" at bounding box center [769, 215] width 370 height 27
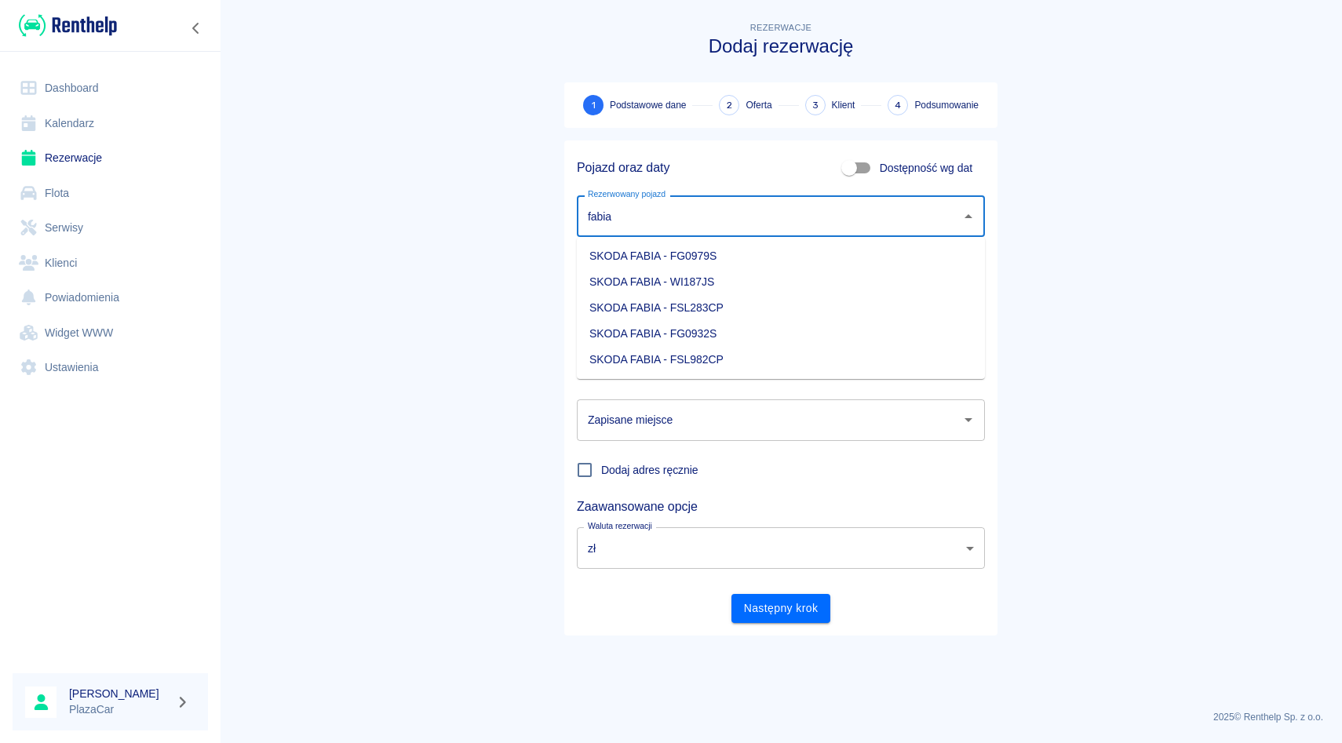
click at [708, 261] on li "SKODA FABIA - FG0979S" at bounding box center [781, 256] width 408 height 26
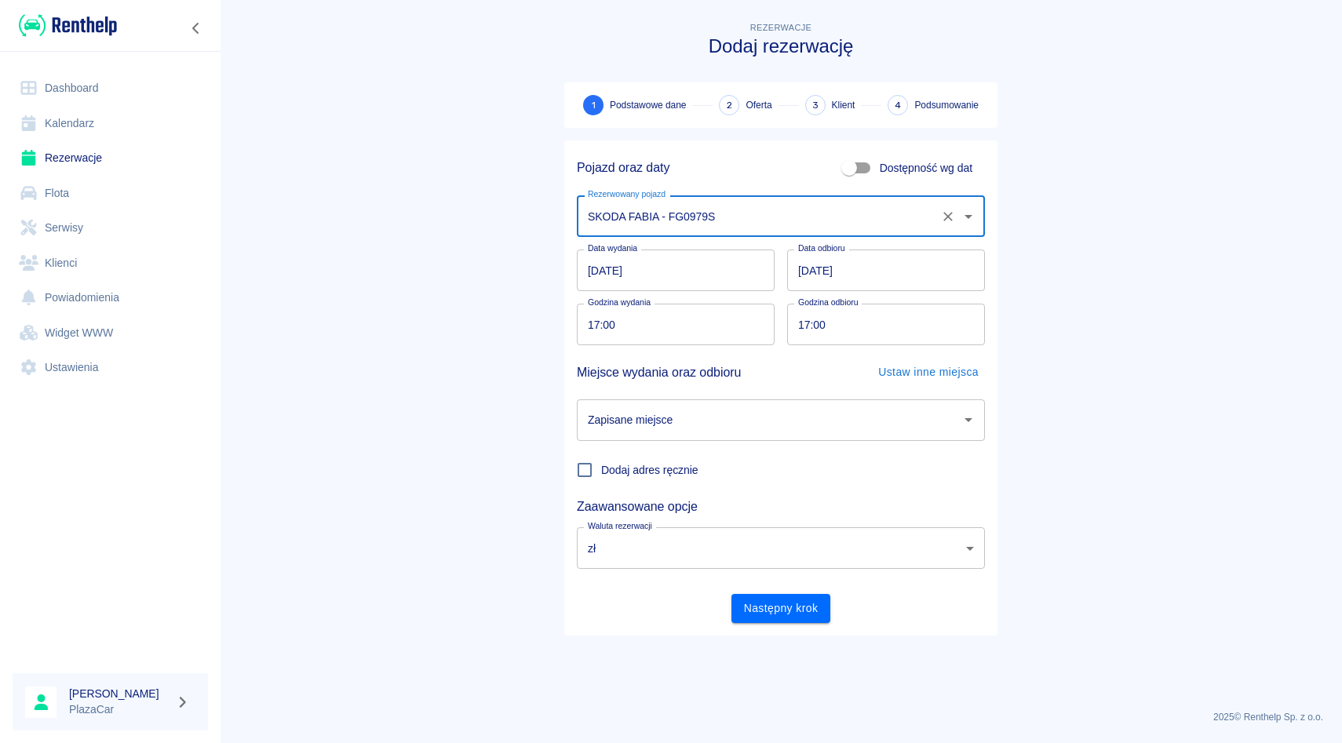
type input "SKODA FABIA - FG0979S"
click at [805, 268] on input "[DATE]" at bounding box center [886, 271] width 198 height 42
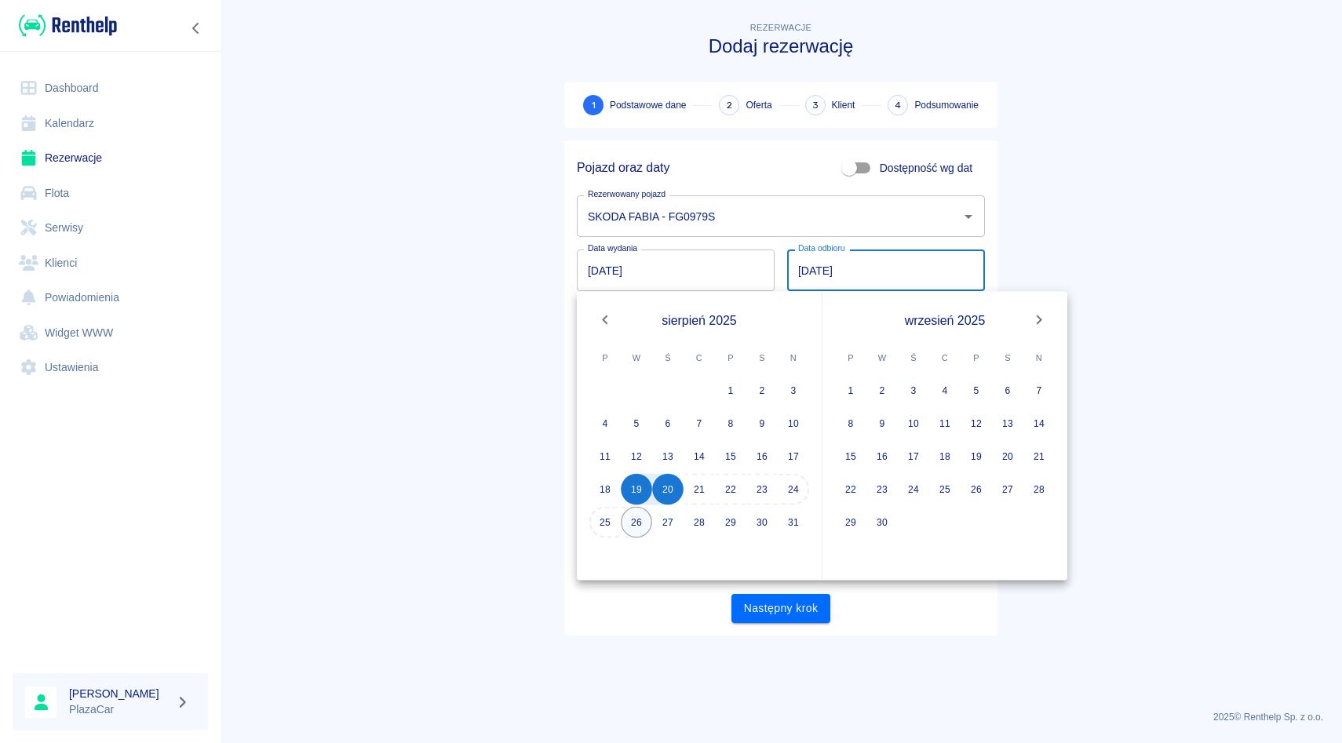
click at [635, 523] on button "26" at bounding box center [636, 522] width 31 height 31
type input "[DATE]"
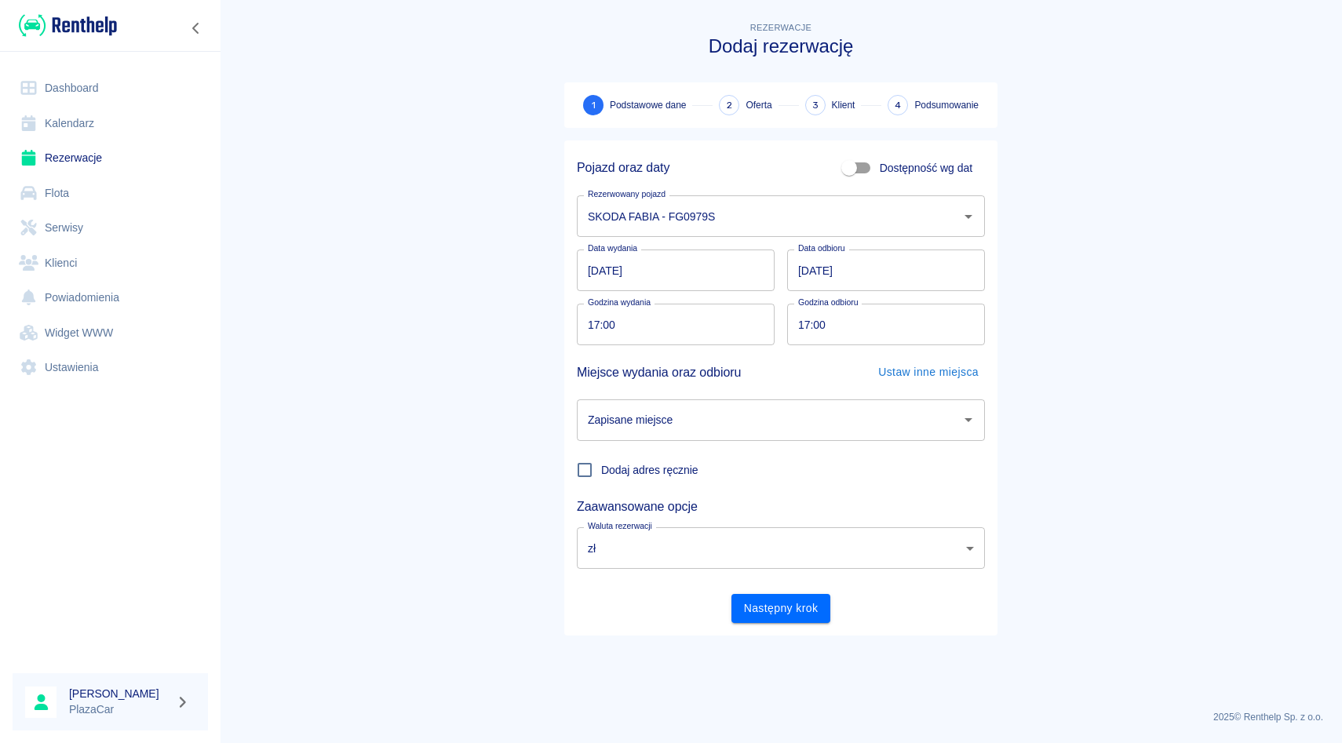
click at [657, 426] on input "Zapisane miejsce" at bounding box center [769, 419] width 370 height 27
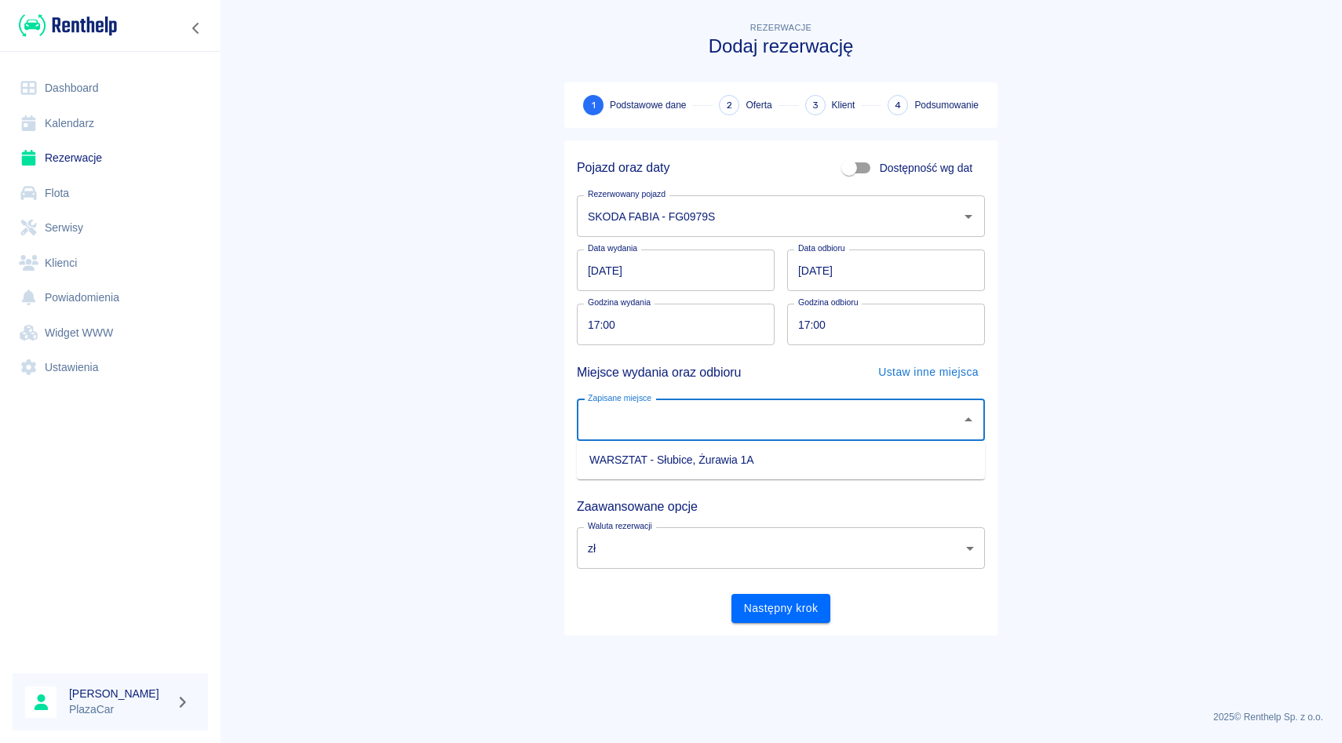
click at [657, 453] on li "WARSZTAT - Słubice, Żurawia 1A" at bounding box center [781, 460] width 408 height 26
type input "WARSZTAT - Słubice, Żurawia 1A"
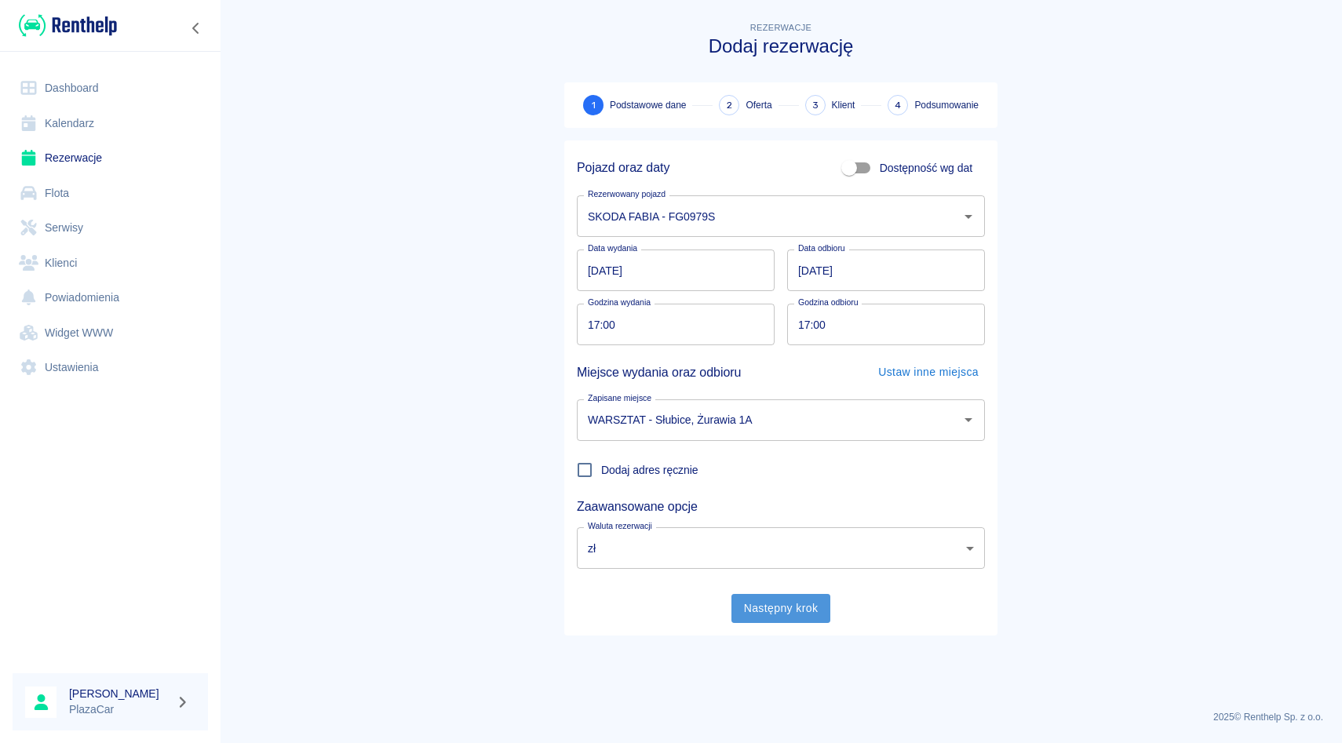
click at [787, 607] on button "Następny krok" at bounding box center [781, 608] width 100 height 29
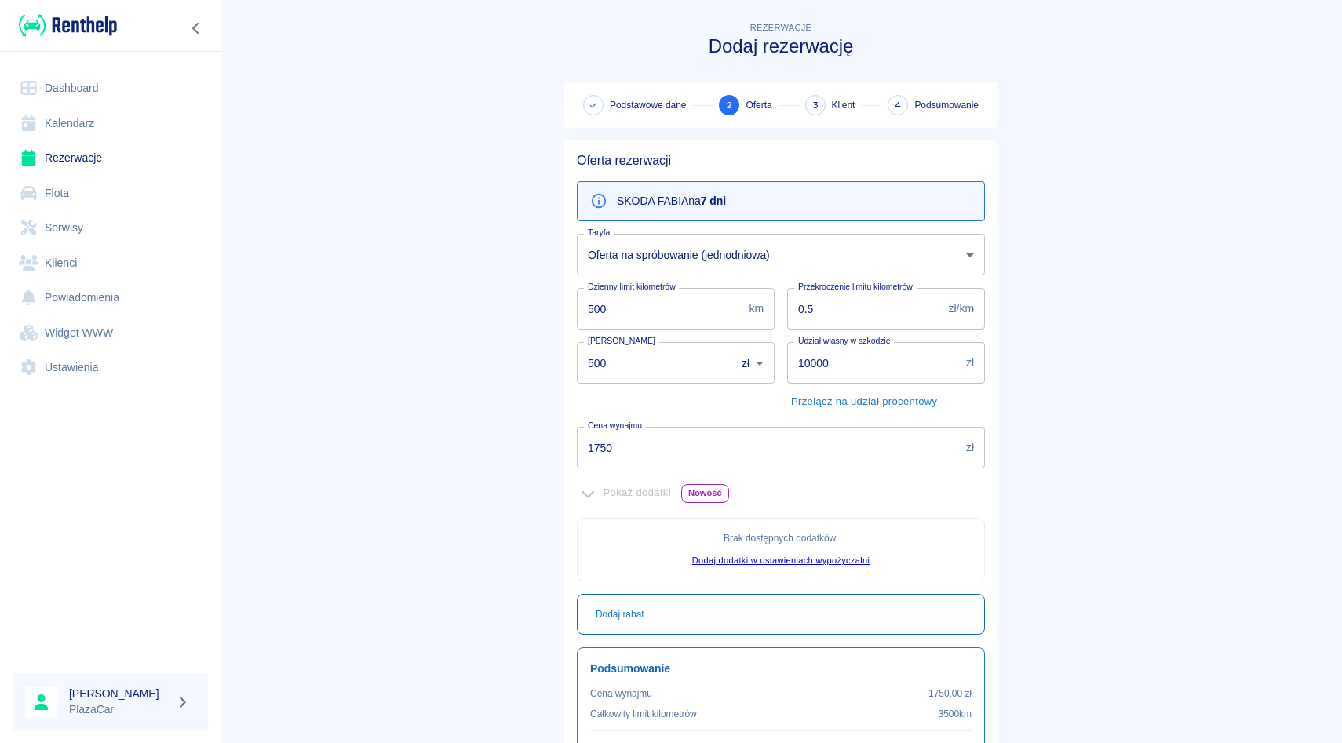
scroll to position [163, 0]
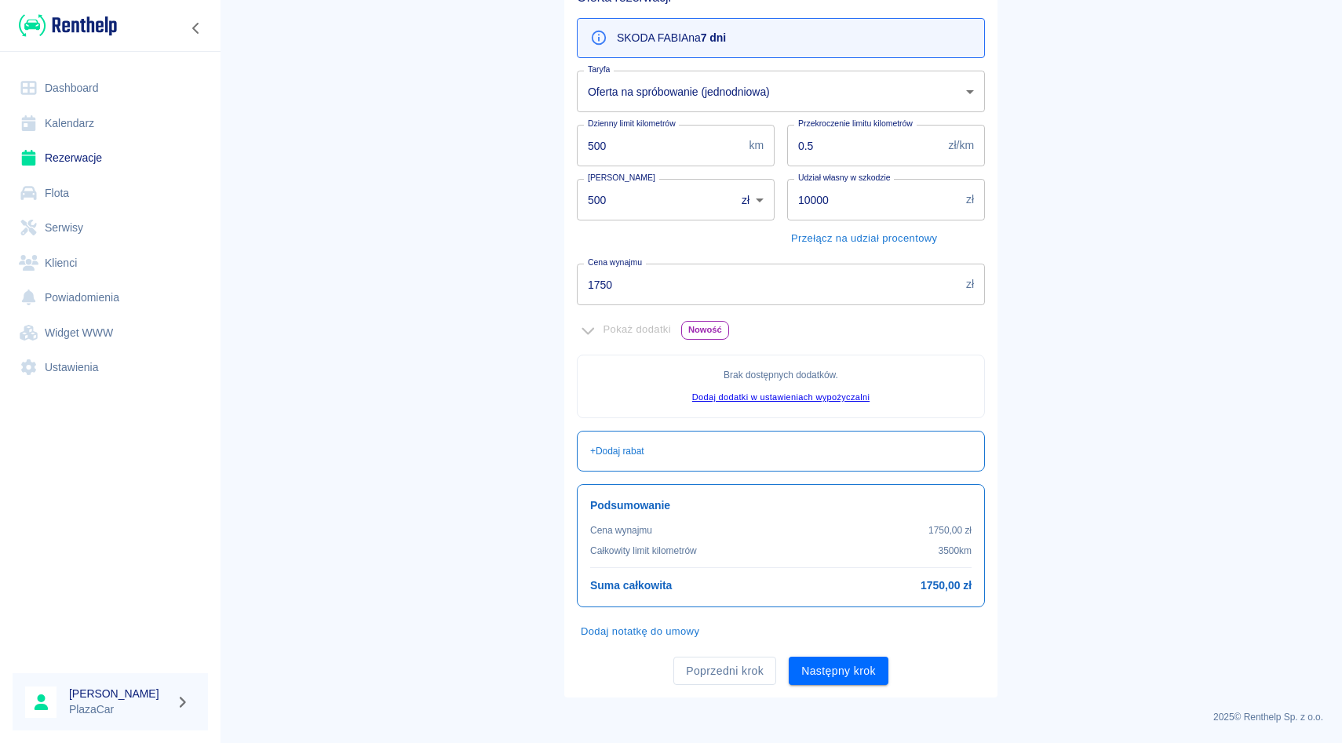
click at [676, 269] on input "1750" at bounding box center [768, 285] width 383 height 42
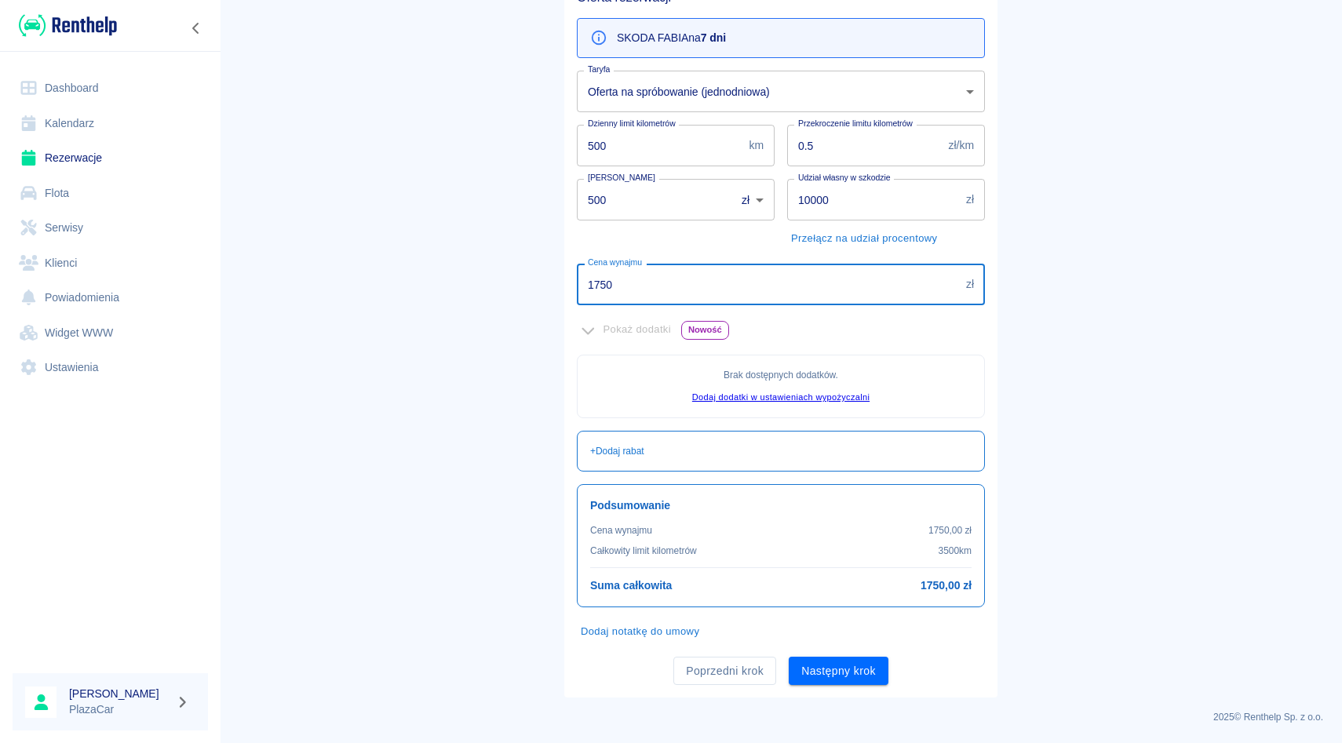
click at [625, 282] on input "1750" at bounding box center [768, 285] width 383 height 42
type input "1"
type input "1050"
click at [1076, 285] on main "Rezerwacje Dodaj rezerwację Podstawowe dane 2 Oferta 3 Klient 4 Podsumowanie Of…" at bounding box center [781, 277] width 1122 height 842
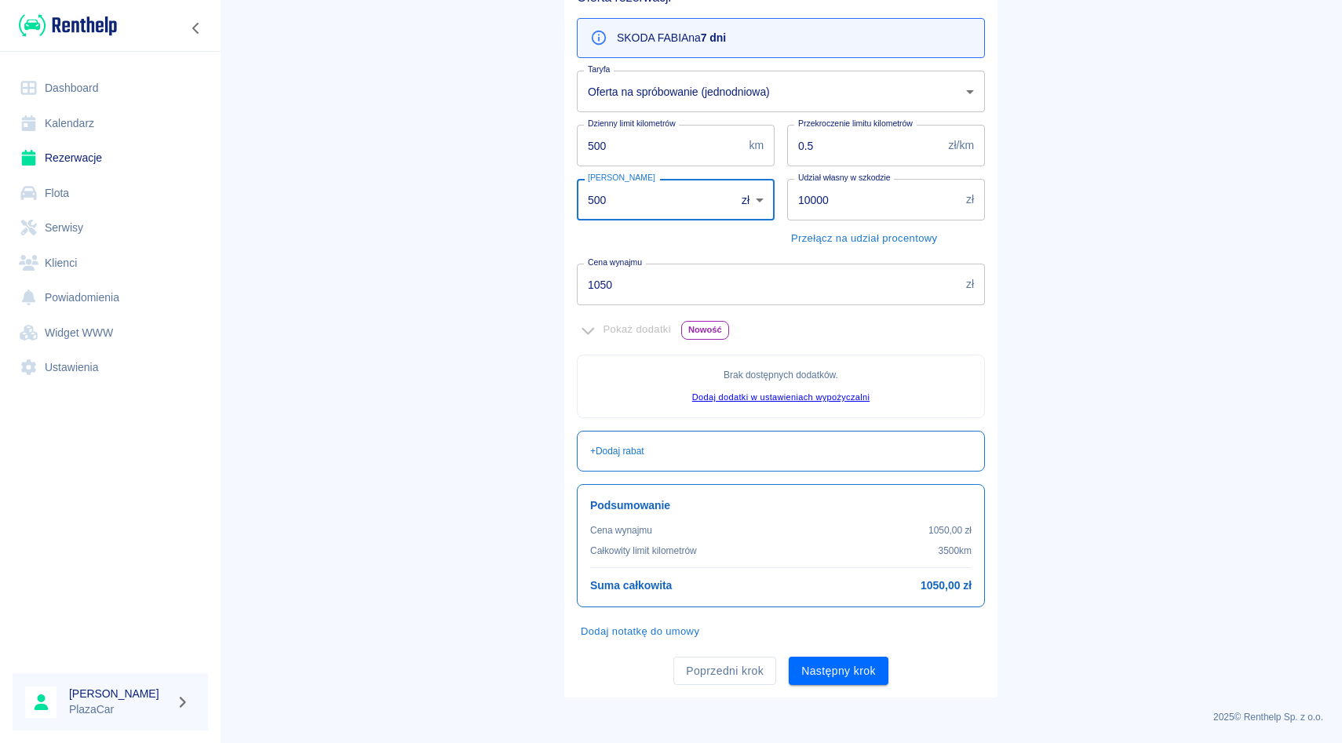
click at [669, 204] on input "500" at bounding box center [651, 200] width 148 height 42
type input "5"
type input "0"
click at [812, 663] on button "Następny krok" at bounding box center [839, 671] width 100 height 29
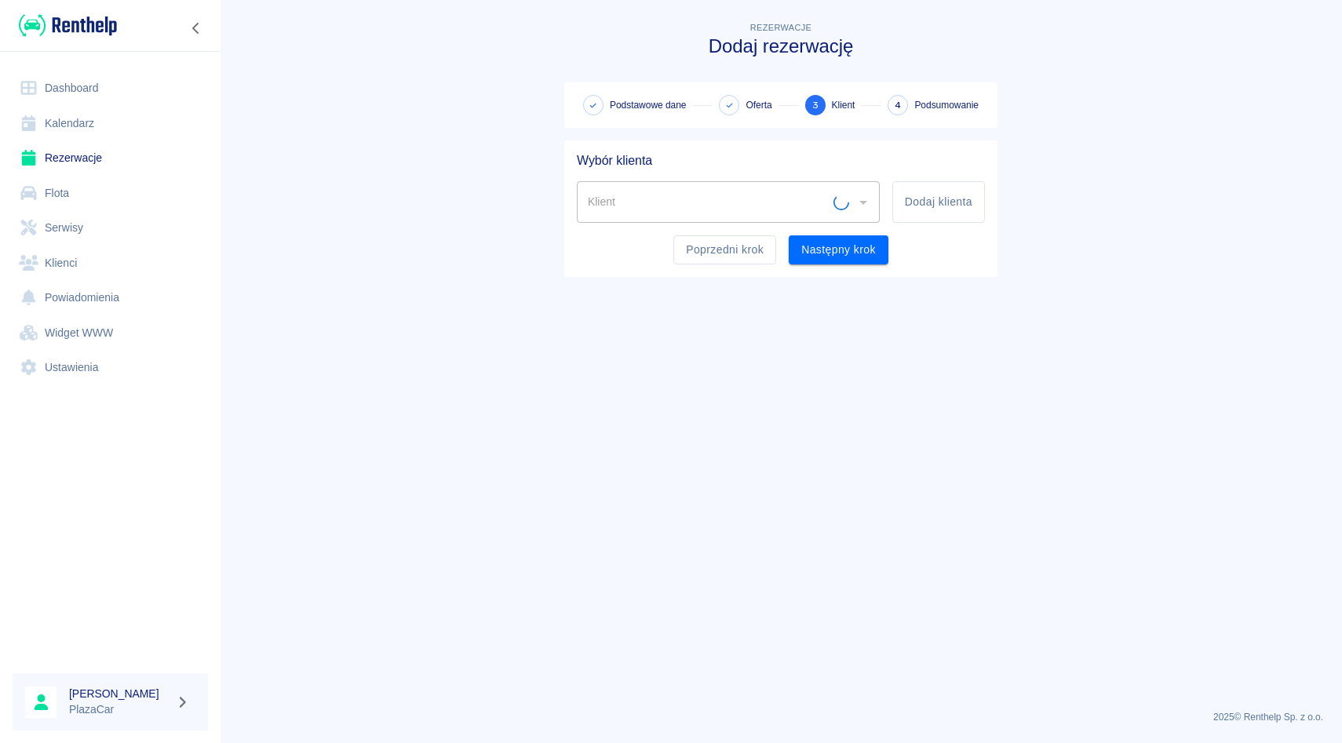
scroll to position [0, 0]
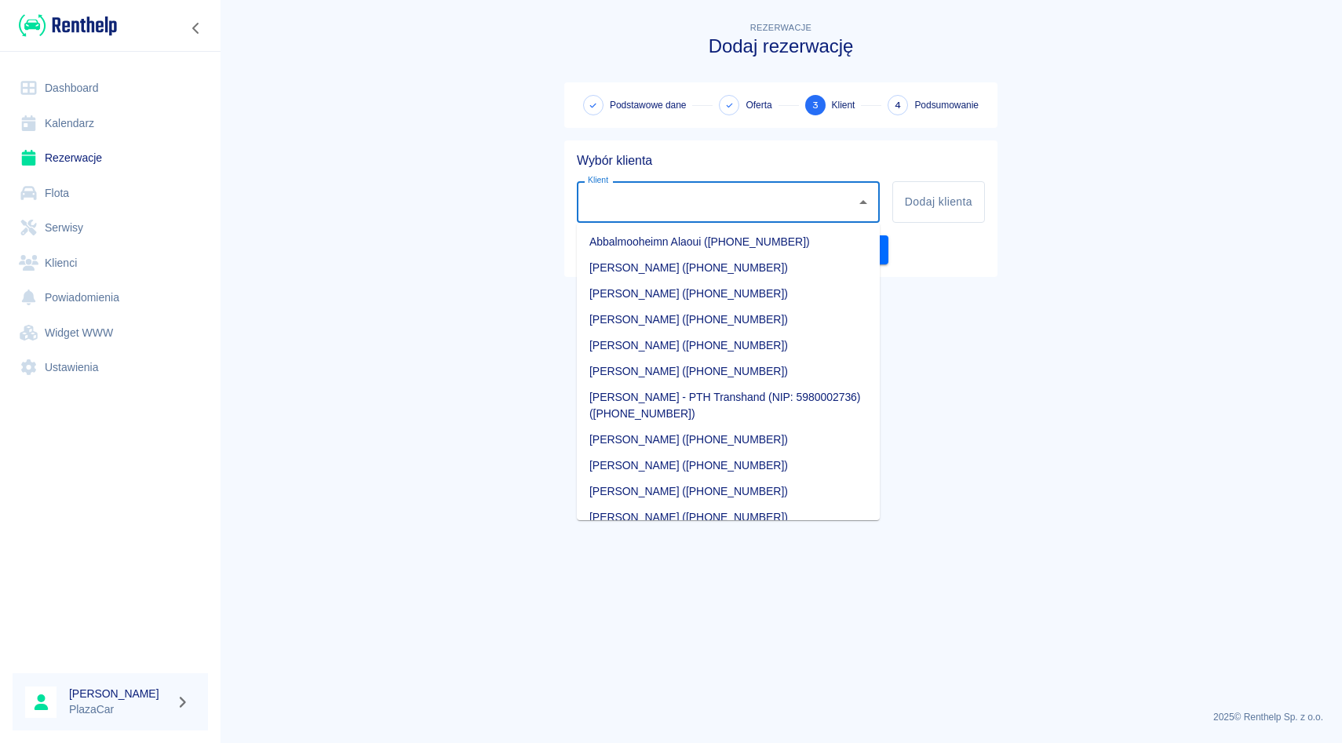
click at [618, 202] on input "Klient" at bounding box center [716, 201] width 265 height 27
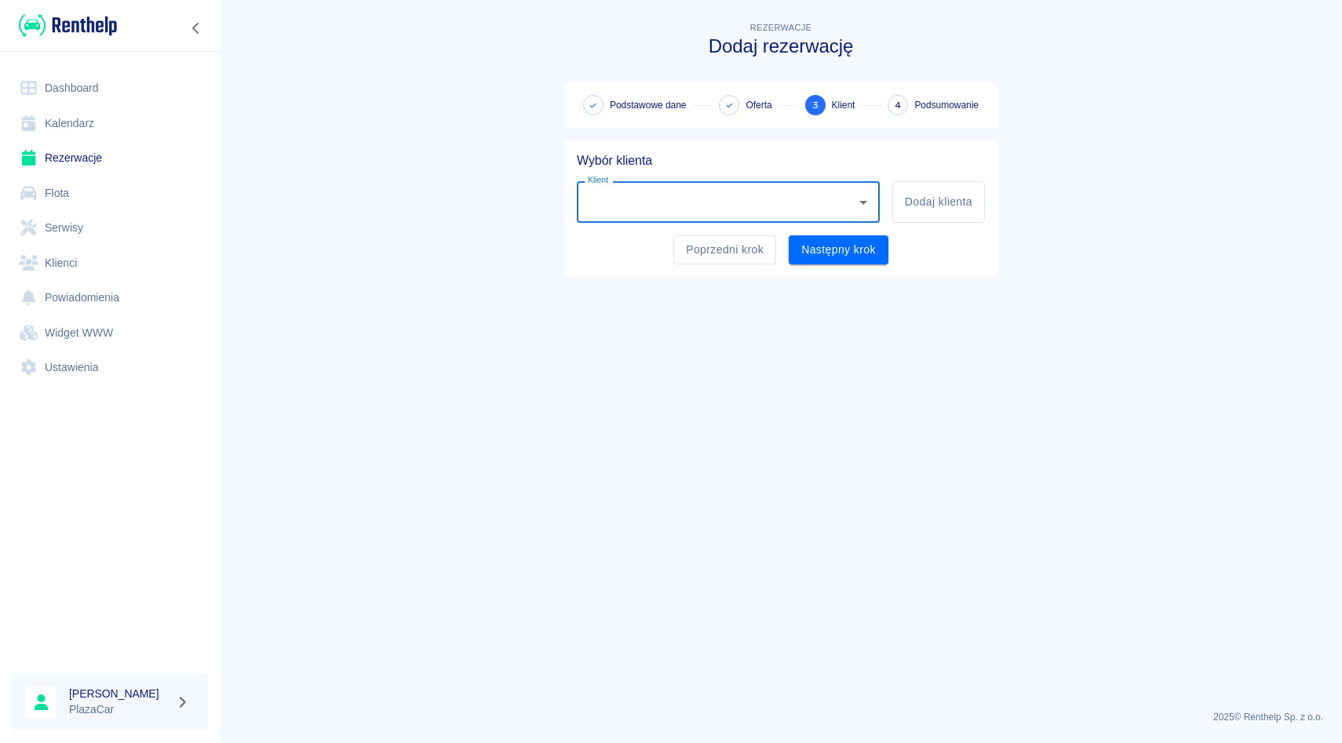
click at [618, 202] on input "Klient" at bounding box center [716, 201] width 265 height 27
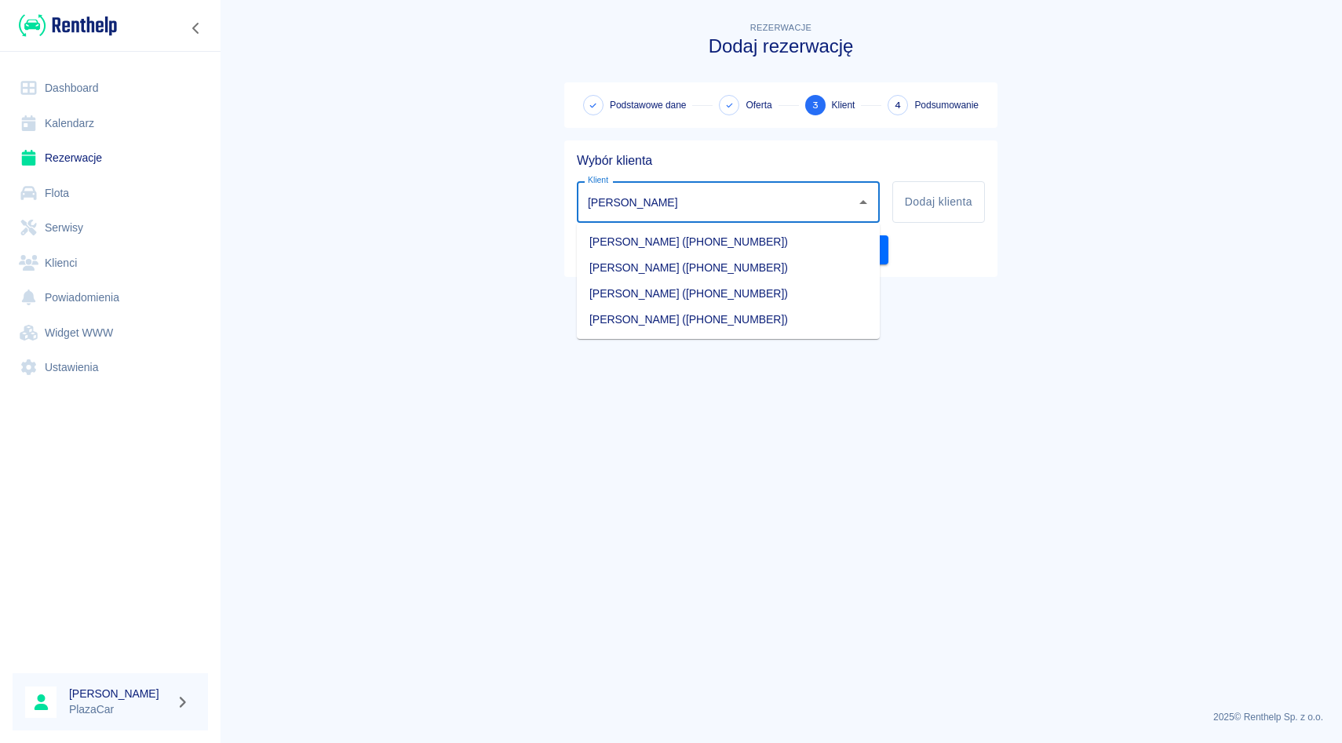
click at [621, 242] on li "[PERSON_NAME] ([PHONE_NUMBER])" at bounding box center [728, 242] width 303 height 26
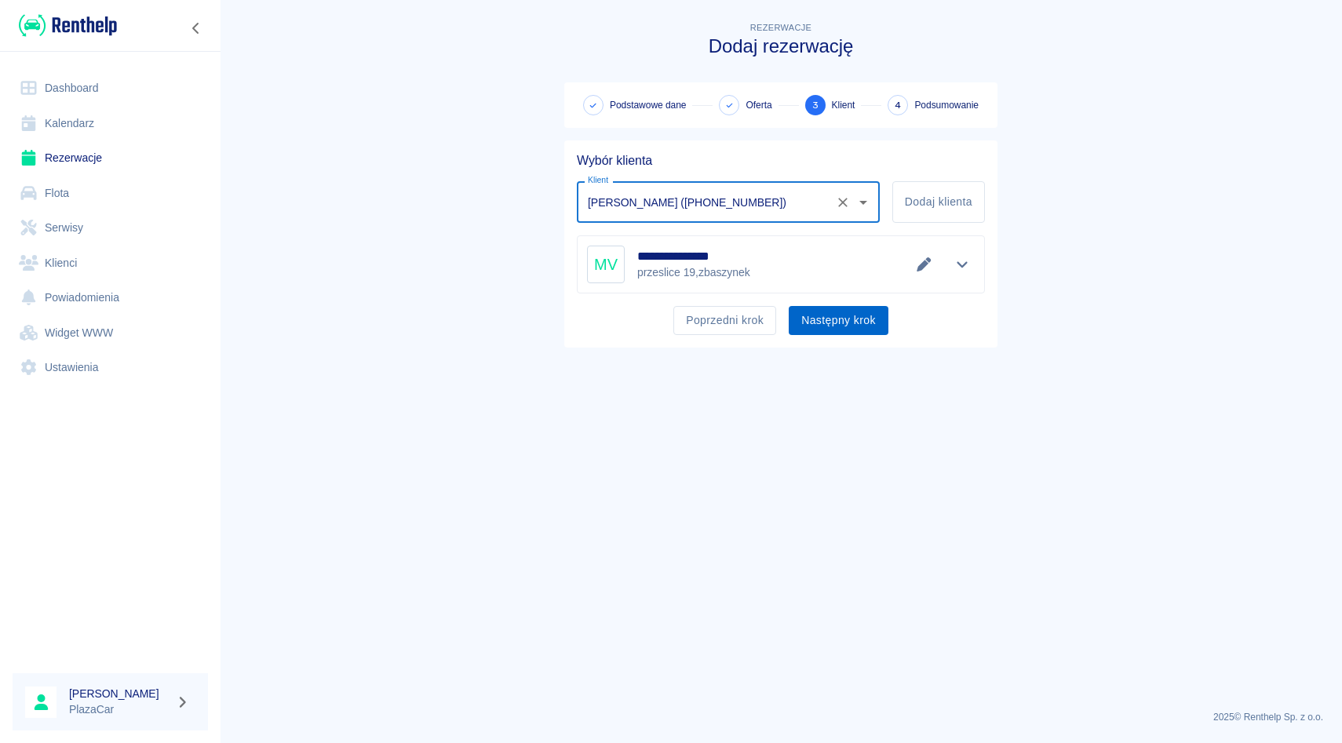
type input "[PERSON_NAME] ([PHONE_NUMBER])"
click at [843, 308] on button "Następny krok" at bounding box center [839, 320] width 100 height 29
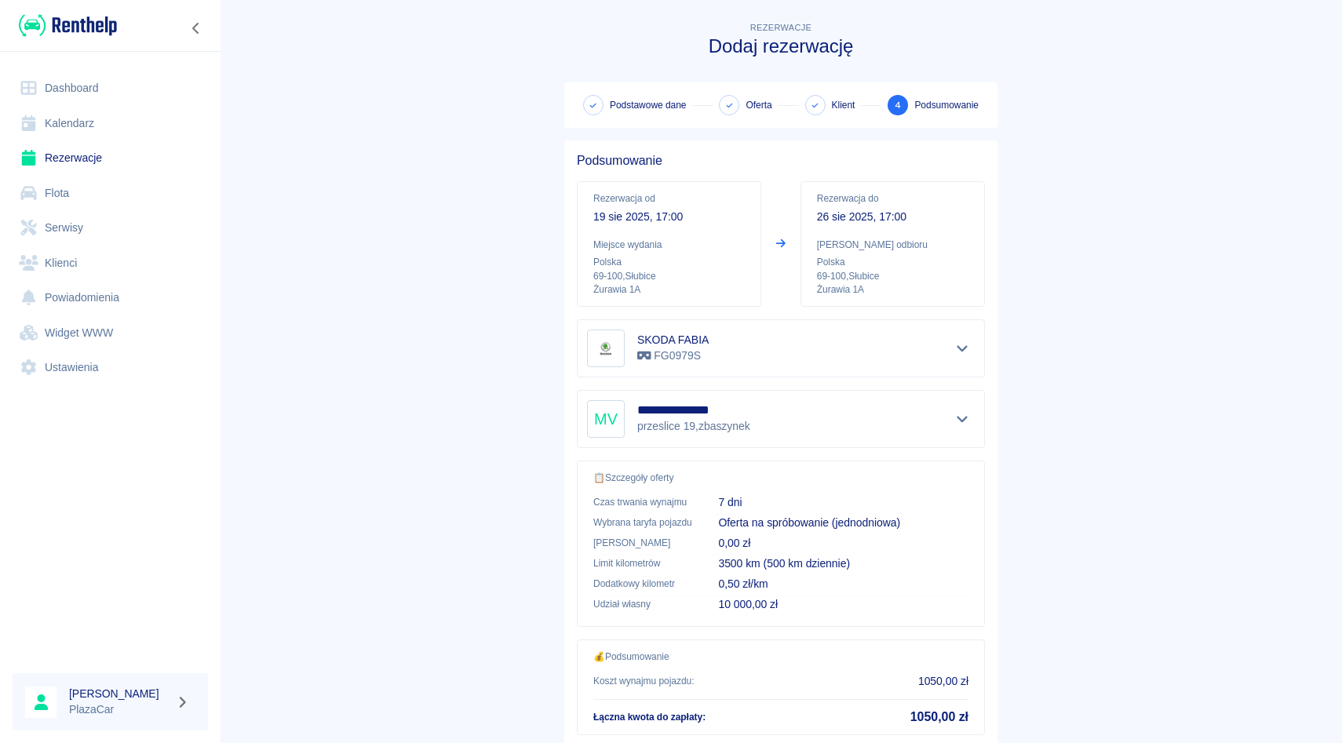
scroll to position [104, 0]
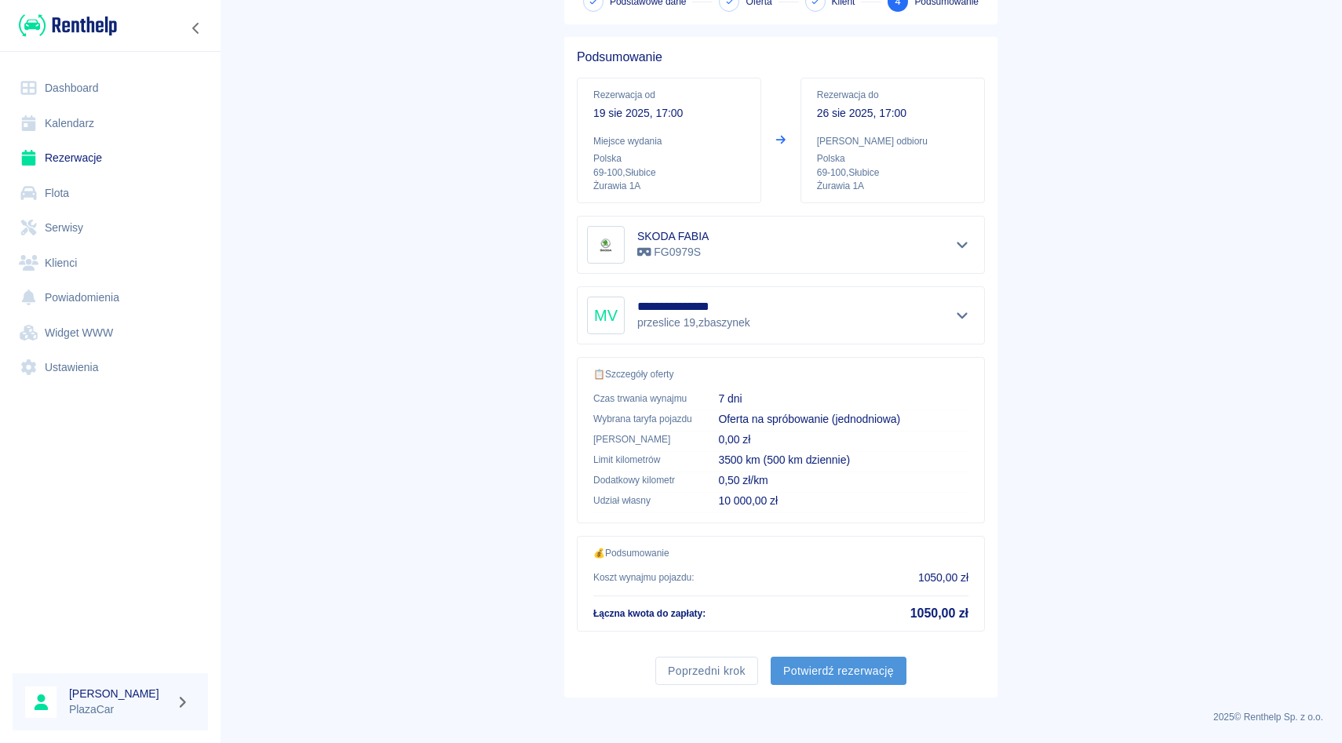
click at [812, 674] on button "Potwierdź rezerwację" at bounding box center [839, 671] width 136 height 29
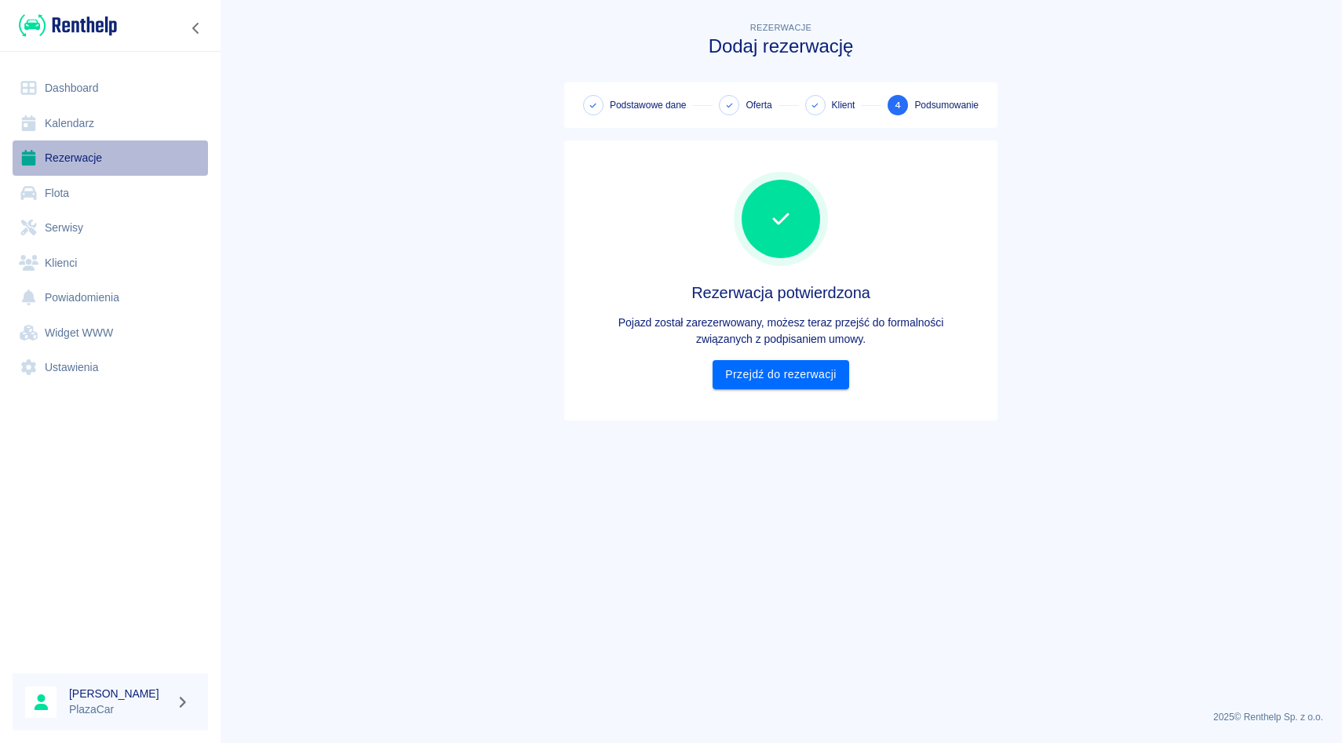
click at [105, 153] on link "Rezerwacje" at bounding box center [110, 157] width 195 height 35
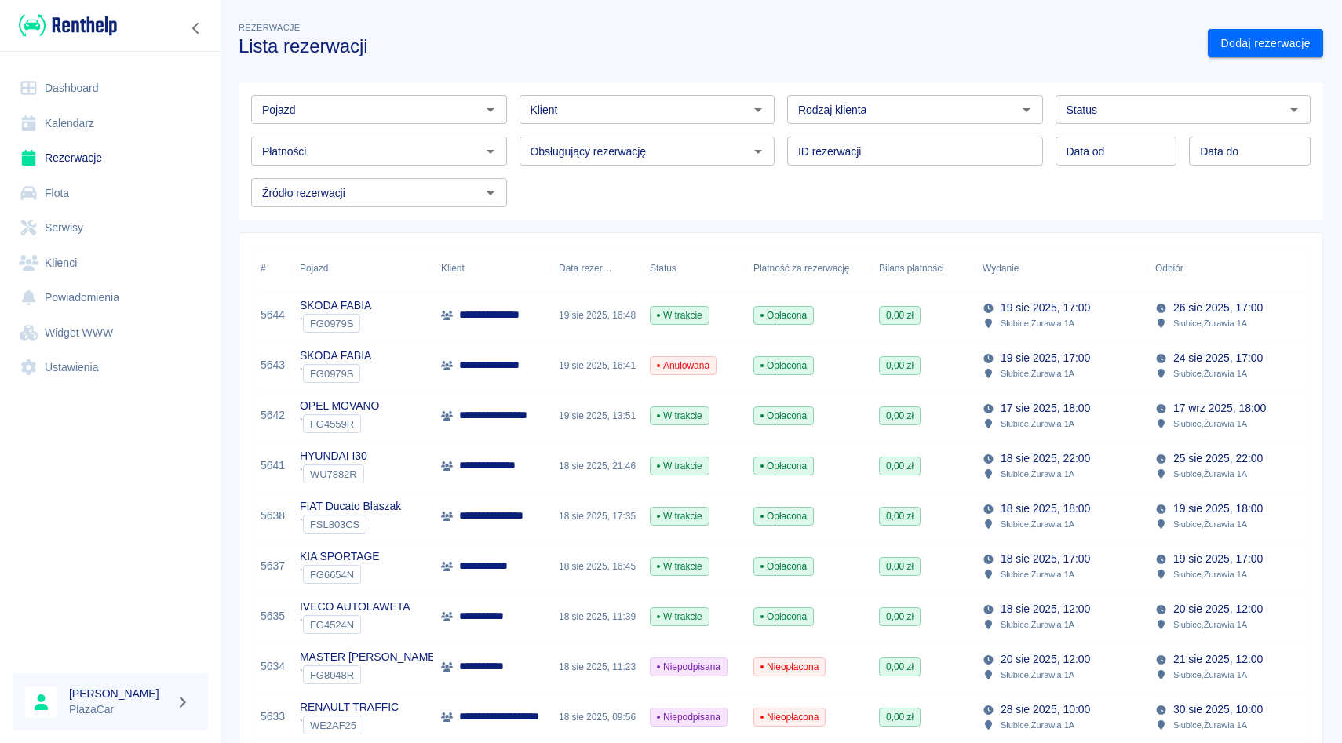
click at [572, 363] on div "19 sie 2025, 16:41" at bounding box center [596, 366] width 91 height 50
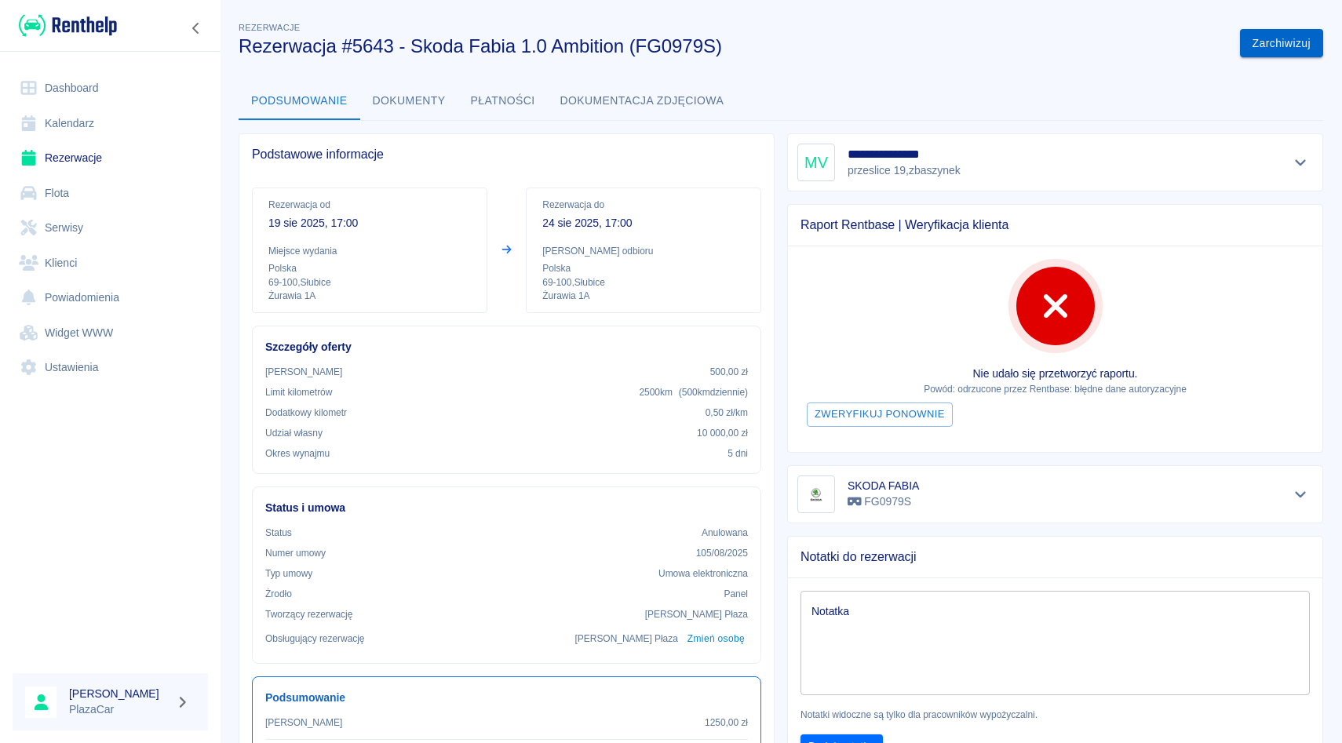
click at [1303, 39] on button "Zarchiwizuj" at bounding box center [1281, 43] width 83 height 29
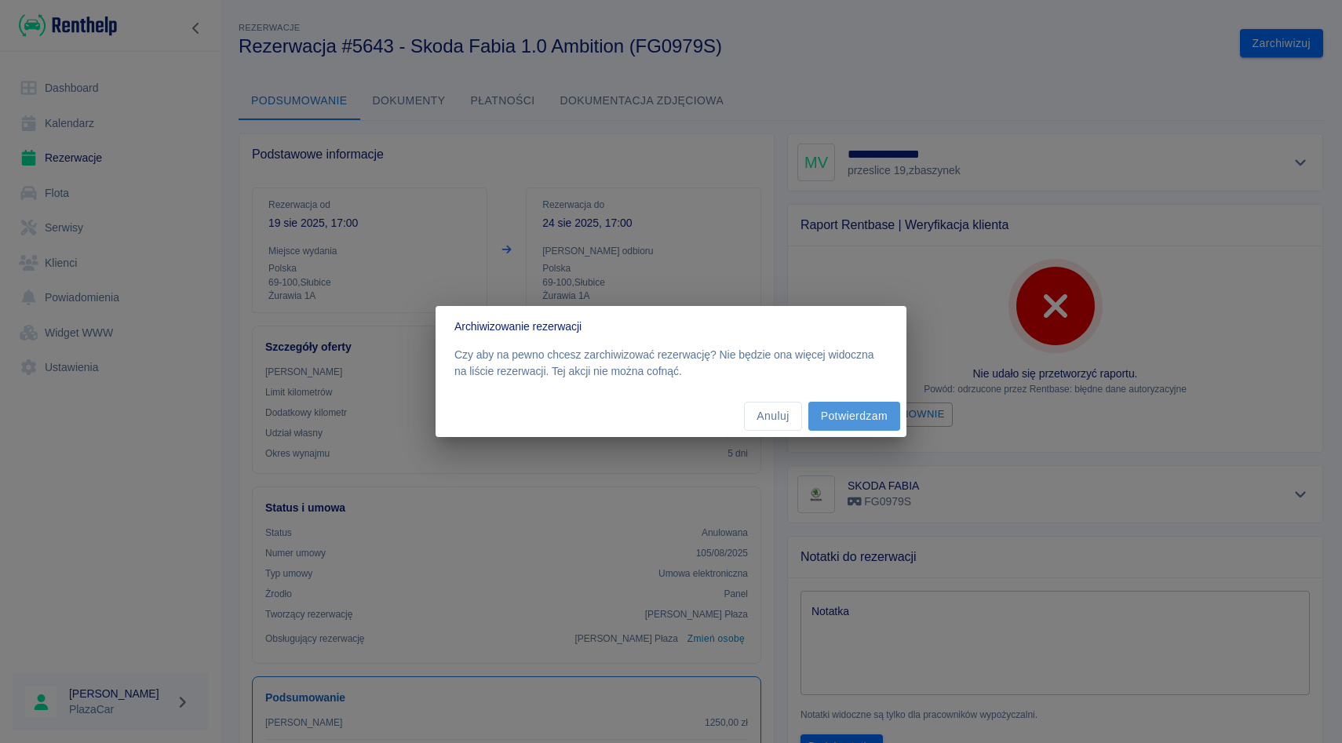
click at [890, 409] on button "Potwierdzam" at bounding box center [854, 416] width 92 height 29
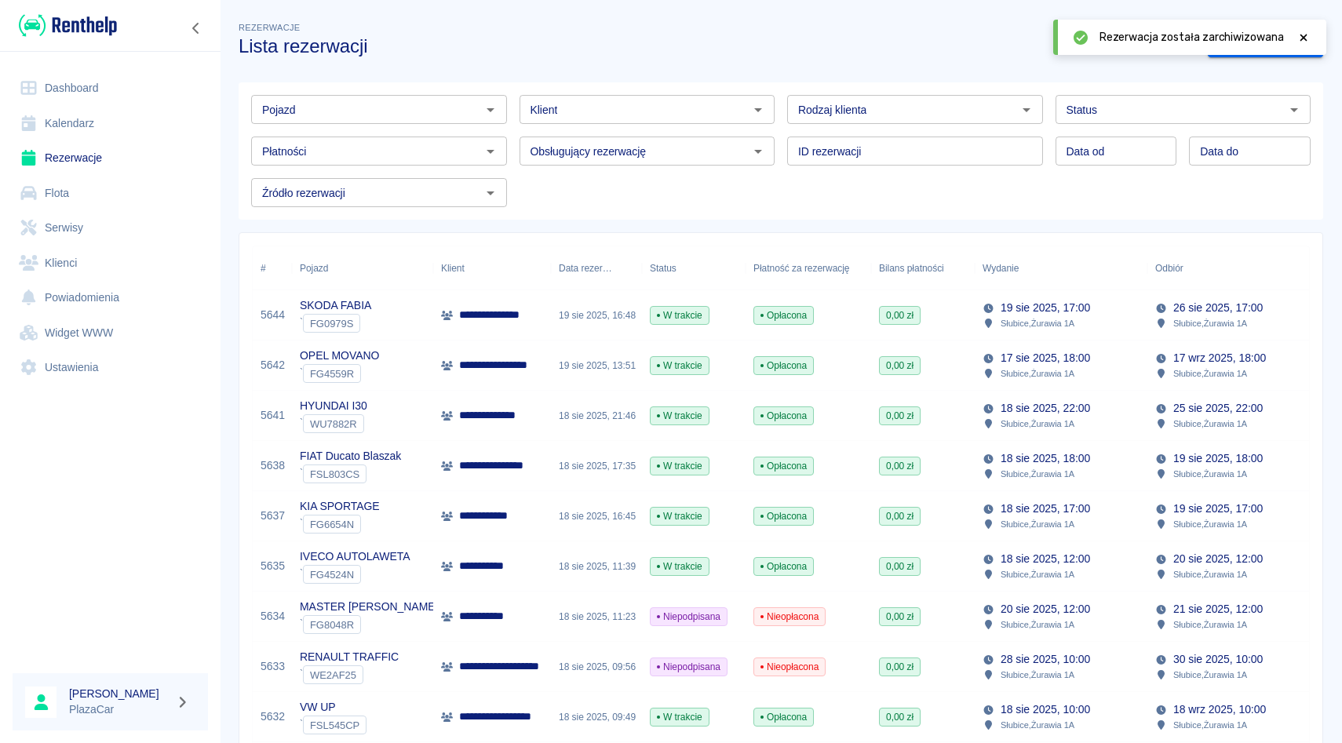
click at [591, 120] on div "Klient" at bounding box center [647, 109] width 256 height 29
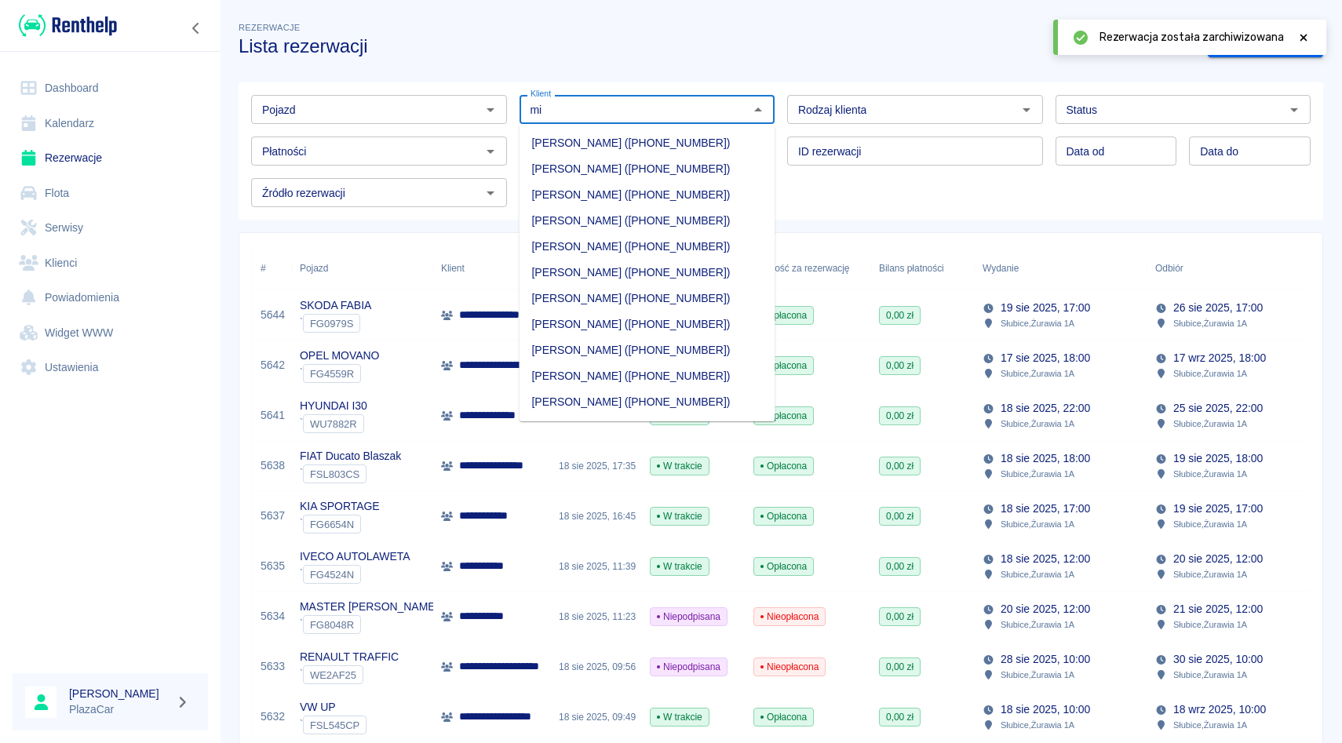
type input "m"
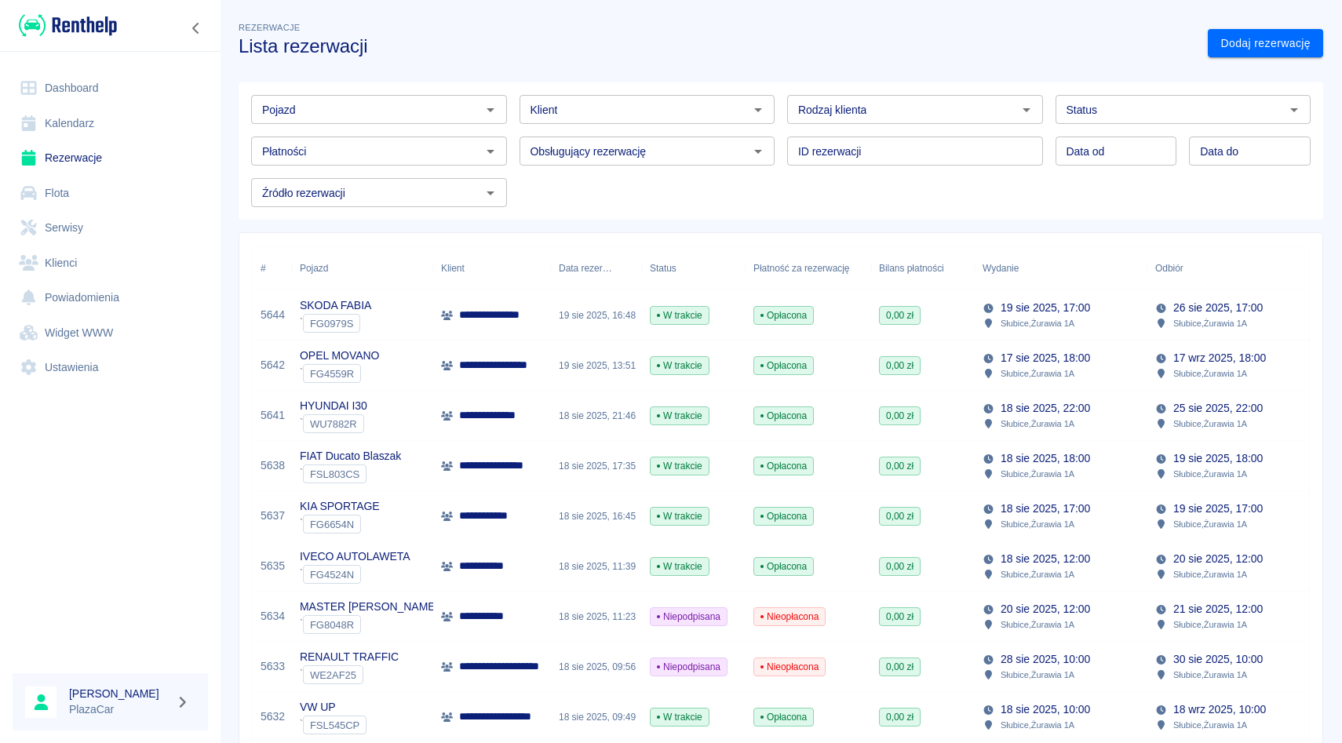
click at [785, 126] on div "ID rezerwacji ID rezerwacji" at bounding box center [908, 145] width 268 height 42
click at [615, 123] on div "Klient" at bounding box center [647, 109] width 256 height 29
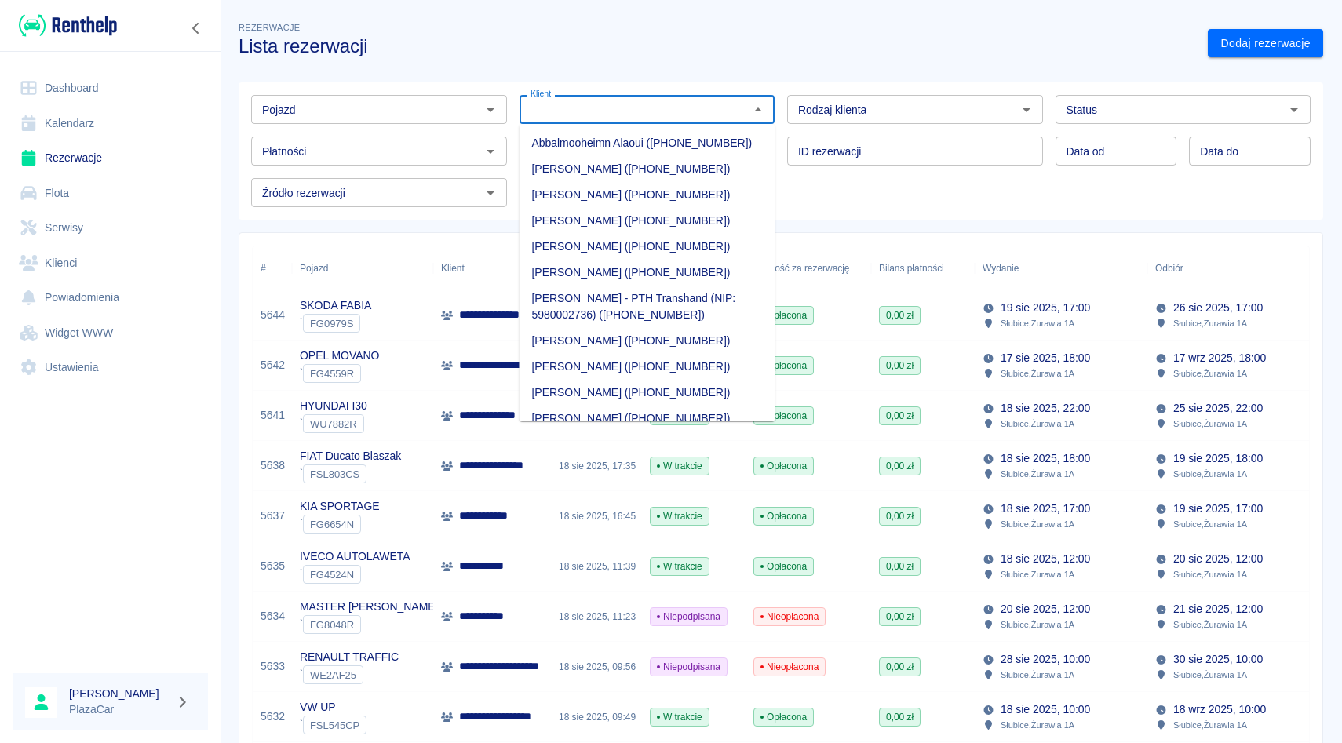
click at [775, 82] on div "Rodzaj klienta Rodzaj klienta" at bounding box center [908, 103] width 268 height 42
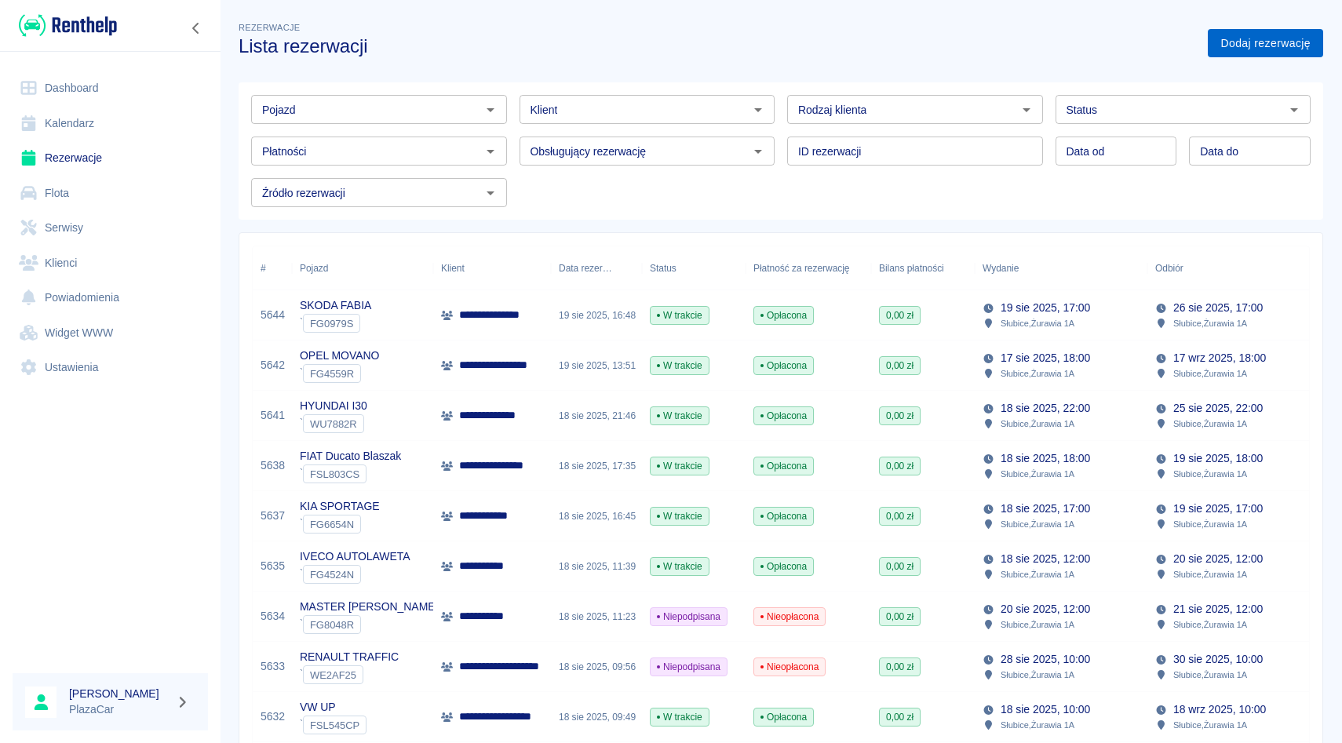
click at [1232, 46] on link "Dodaj rezerwację" at bounding box center [1265, 43] width 115 height 29
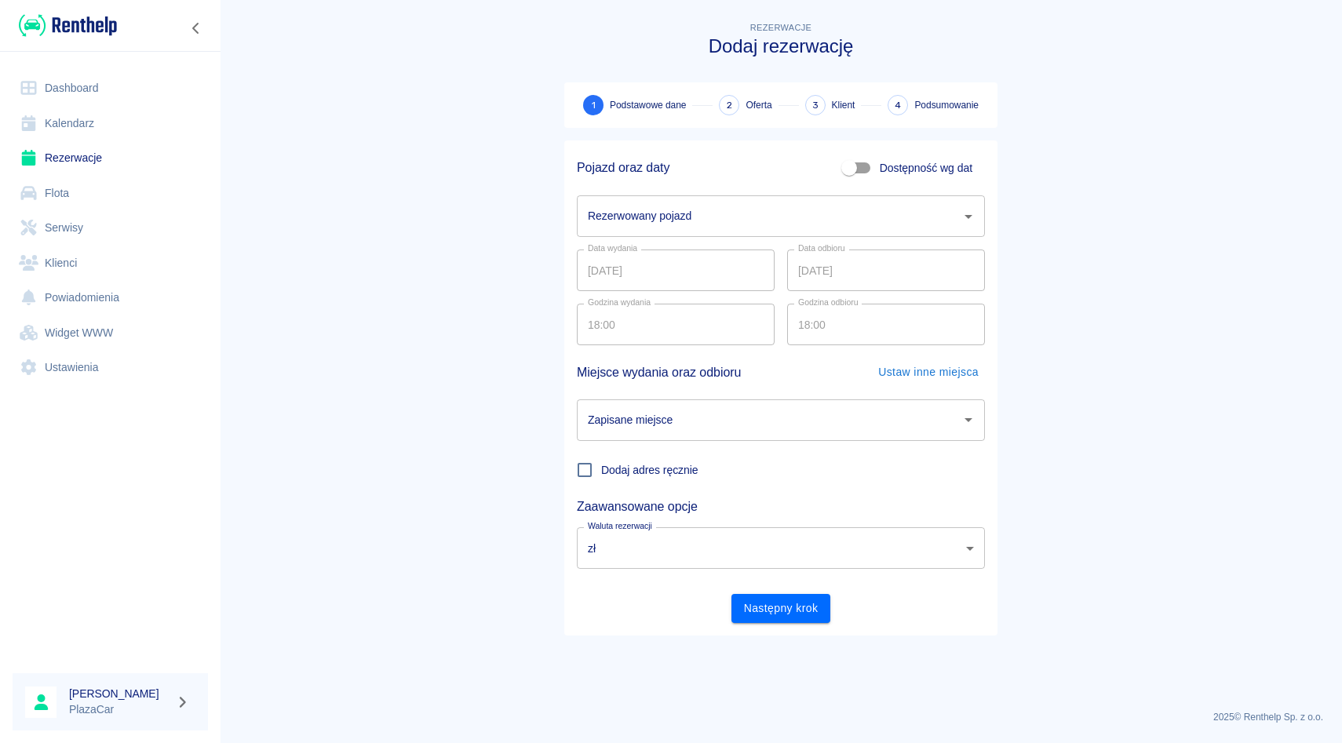
click at [680, 236] on div "Rezerwowany pojazd" at bounding box center [781, 216] width 408 height 42
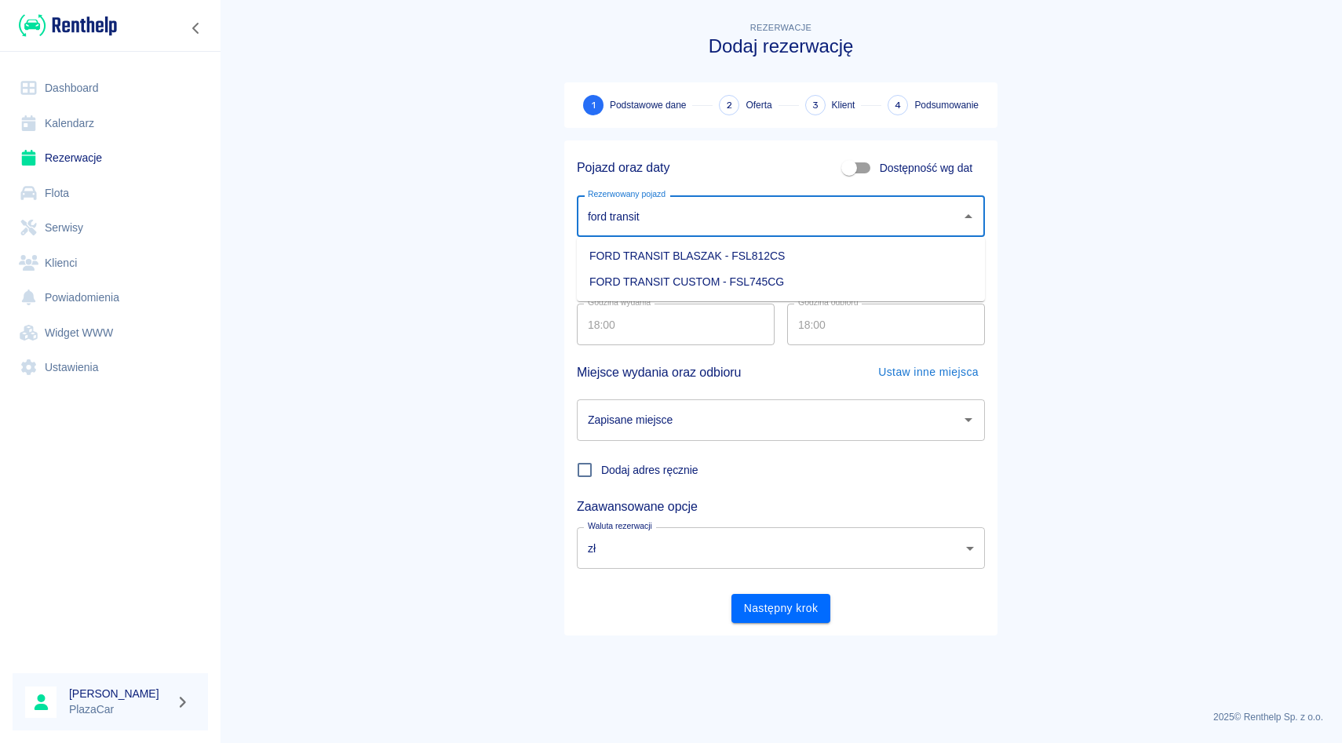
click at [735, 279] on li "FORD TRANSIT CUSTOM - FSL745CG" at bounding box center [781, 282] width 408 height 26
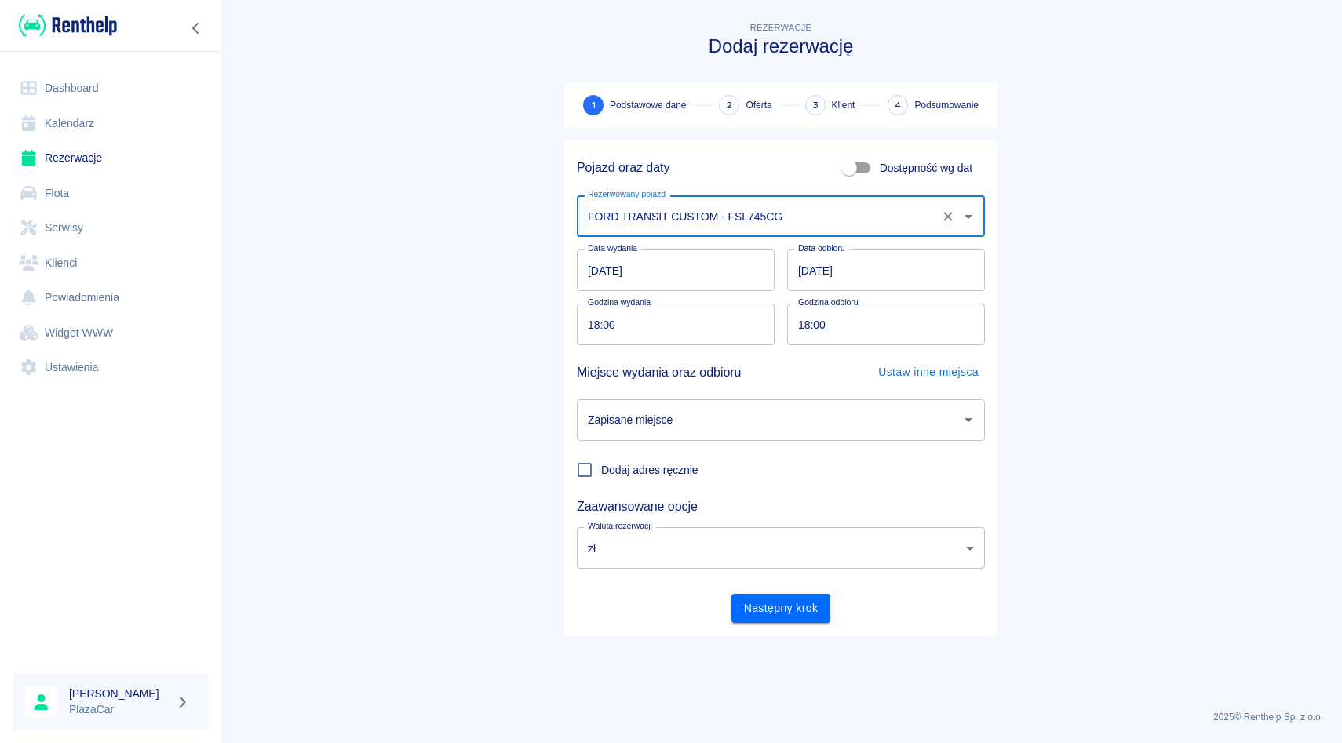
type input "FORD TRANSIT CUSTOM - FSL745CG"
click at [654, 397] on div "Zapisane miejsce Zapisane miejsce" at bounding box center [774, 414] width 421 height 54
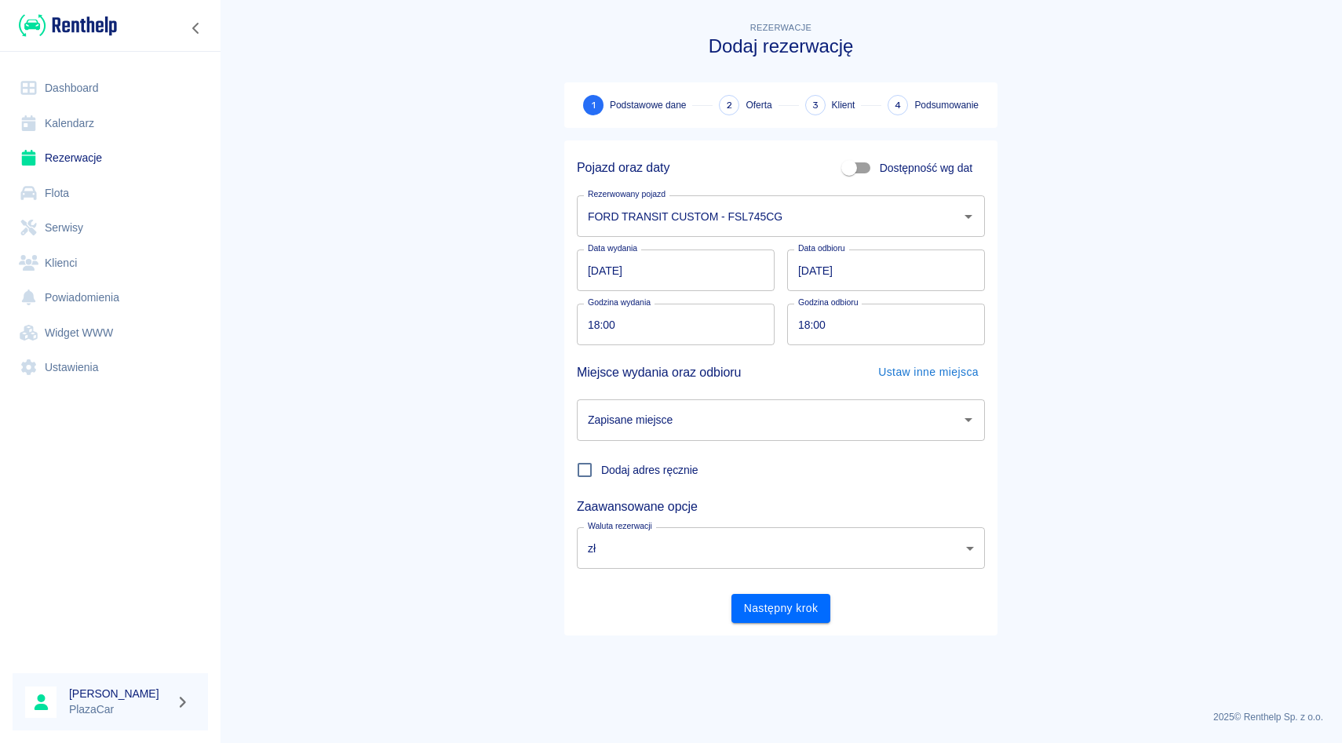
click at [654, 431] on input "Zapisane miejsce" at bounding box center [769, 419] width 370 height 27
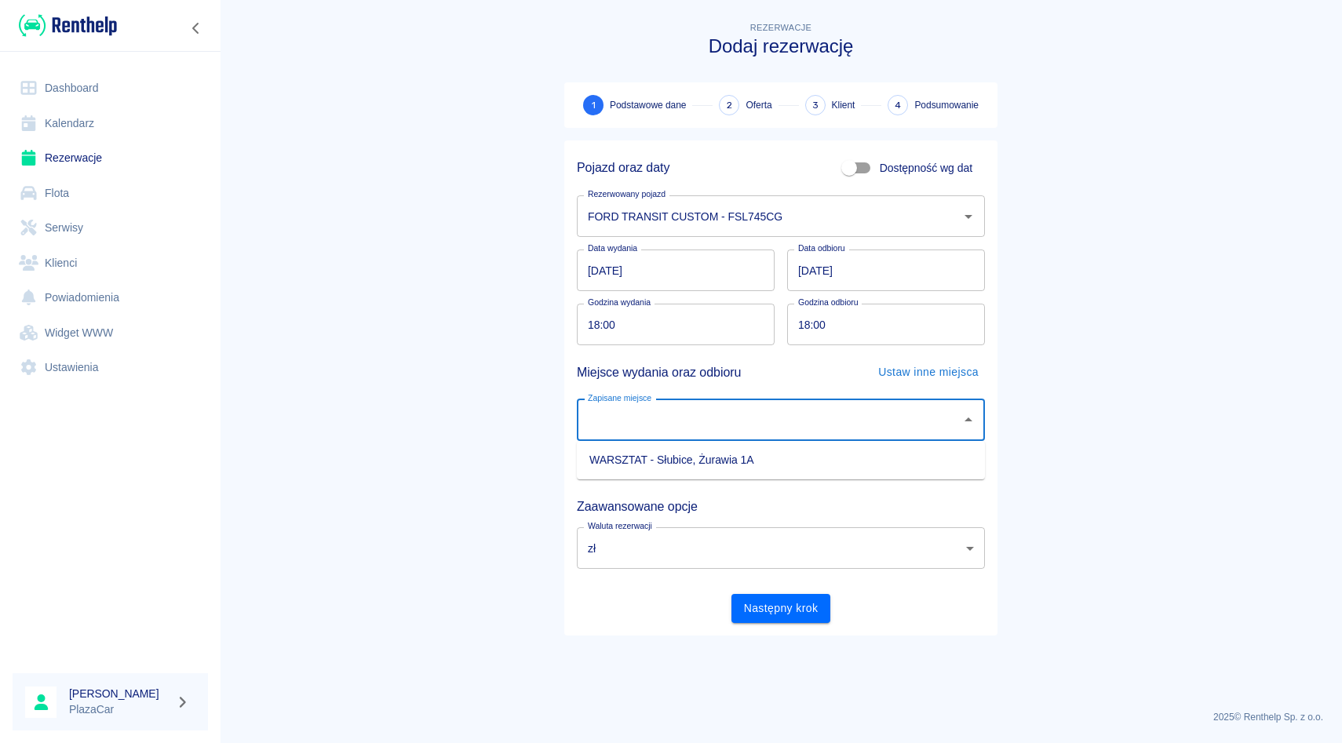
click at [654, 447] on li "WARSZTAT - Słubice, Żurawia 1A" at bounding box center [781, 460] width 408 height 26
type input "WARSZTAT - Słubice, Żurawia 1A"
click at [764, 603] on button "Następny krok" at bounding box center [781, 608] width 100 height 29
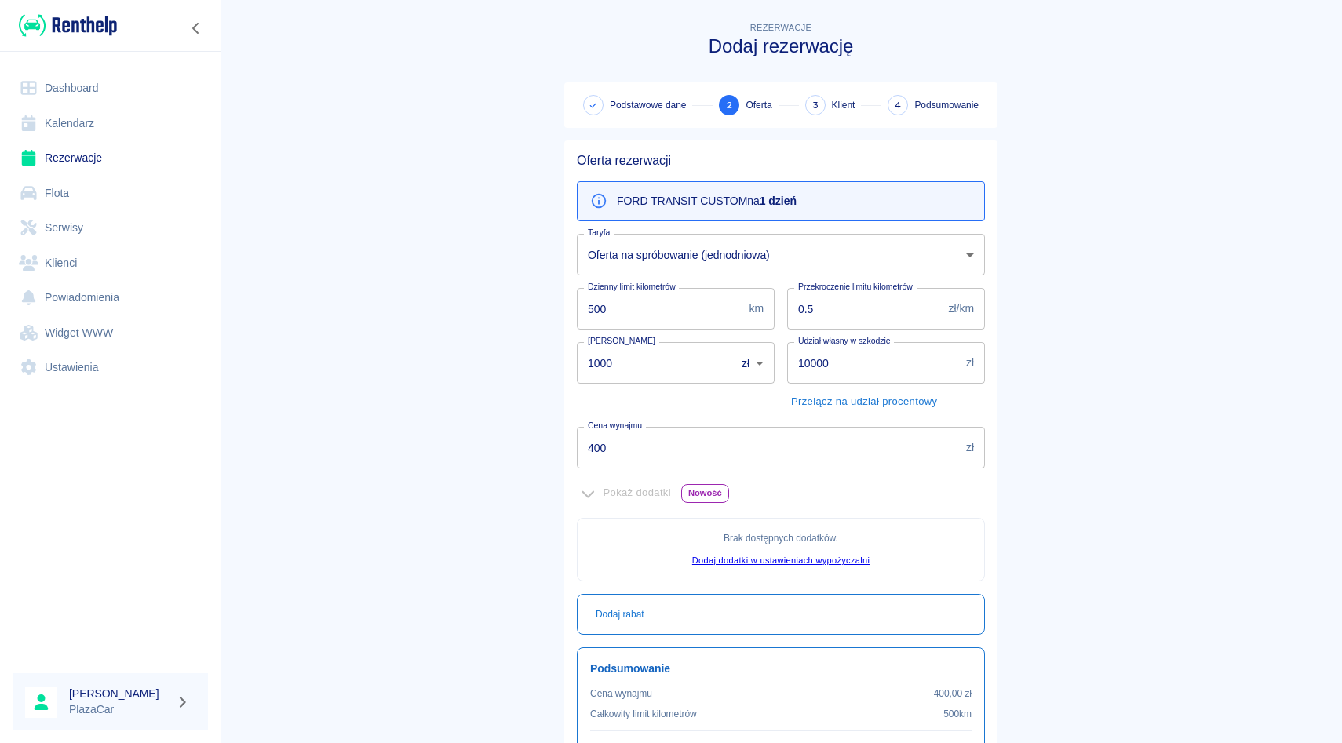
scroll to position [163, 0]
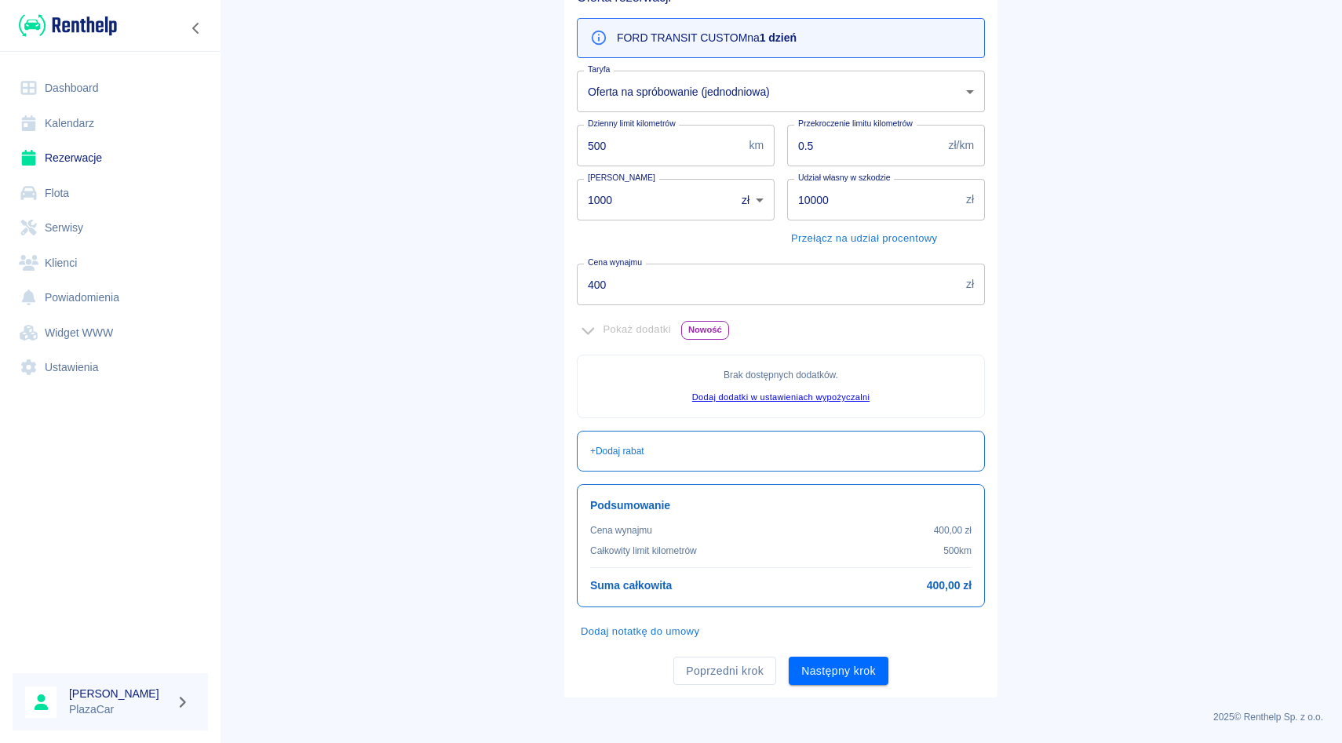
click at [632, 283] on input "400" at bounding box center [768, 285] width 383 height 42
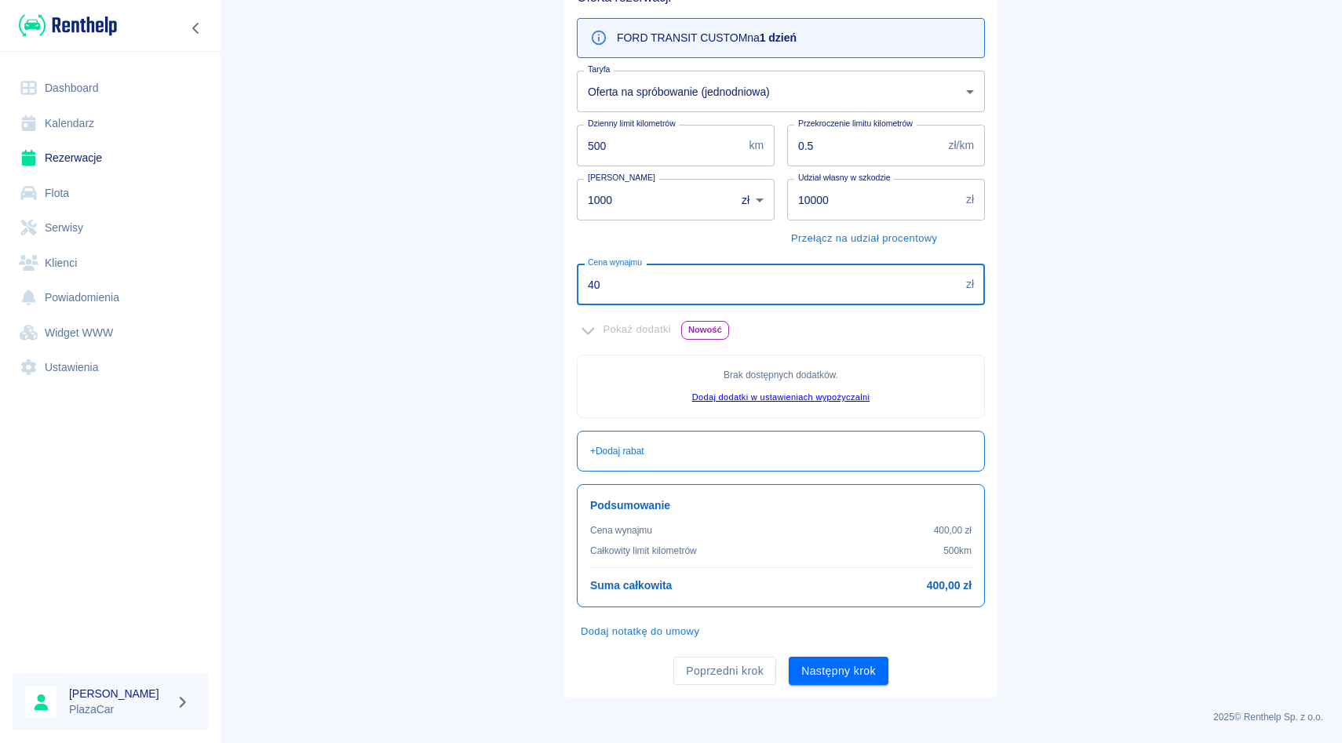
type input "4"
type input "300"
click at [706, 246] on div "Kaucja 1000 zł PLN ​ [PERSON_NAME]" at bounding box center [669, 208] width 210 height 85
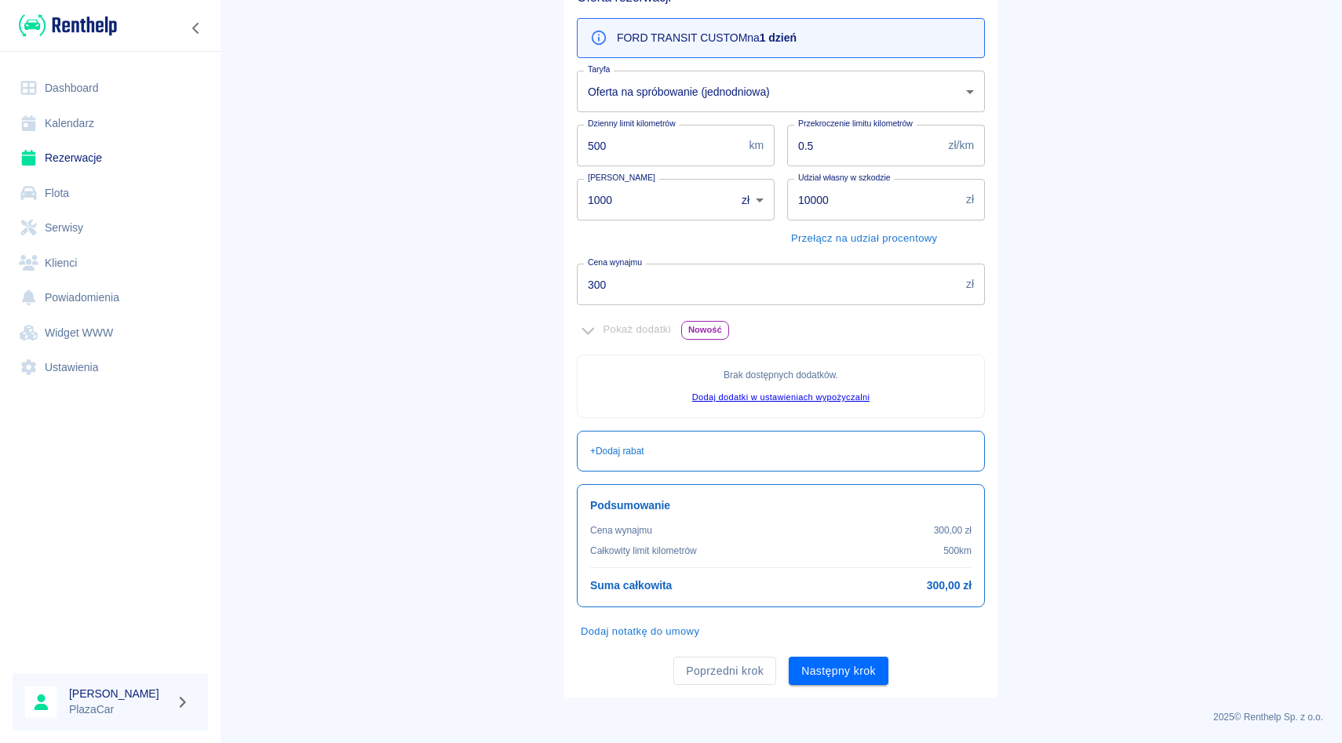
click at [633, 191] on input "1000" at bounding box center [651, 200] width 148 height 42
click at [618, 195] on input "1000" at bounding box center [651, 200] width 148 height 42
type input "1"
type input "0"
click at [870, 674] on button "Następny krok" at bounding box center [839, 671] width 100 height 29
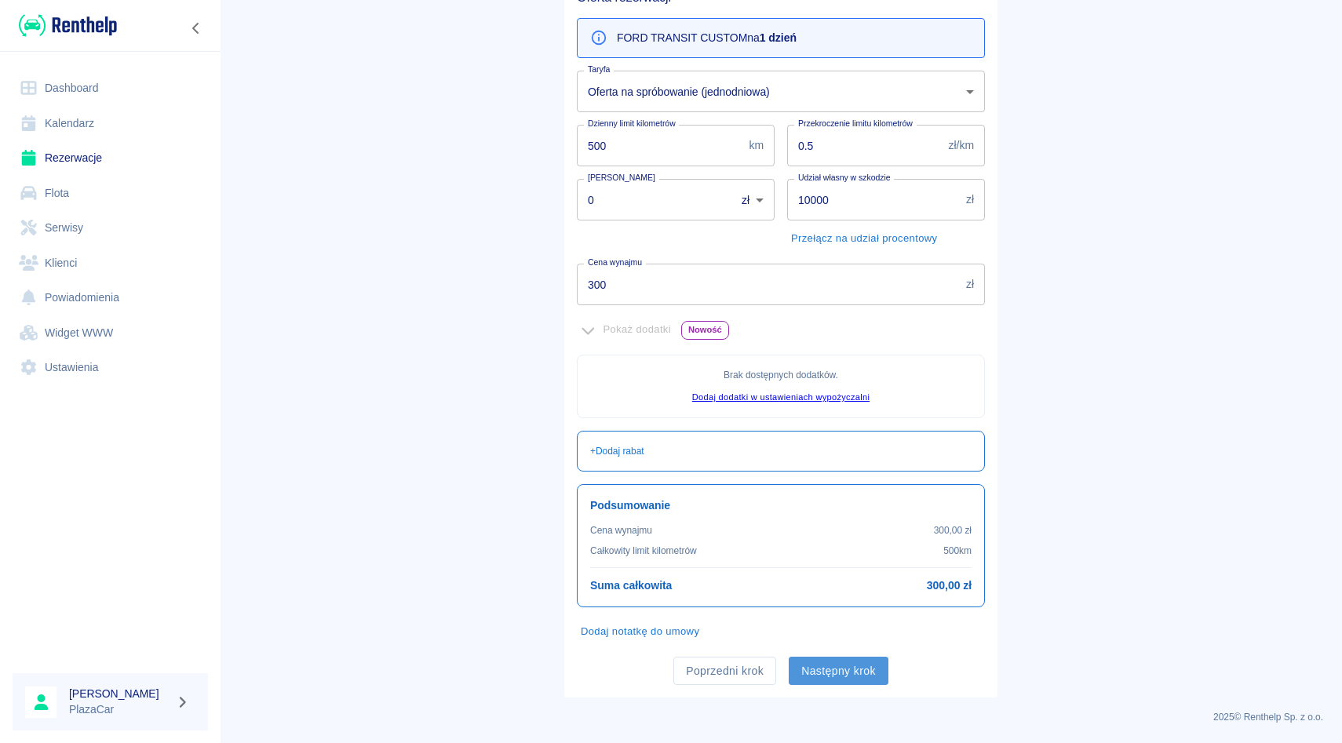
scroll to position [0, 0]
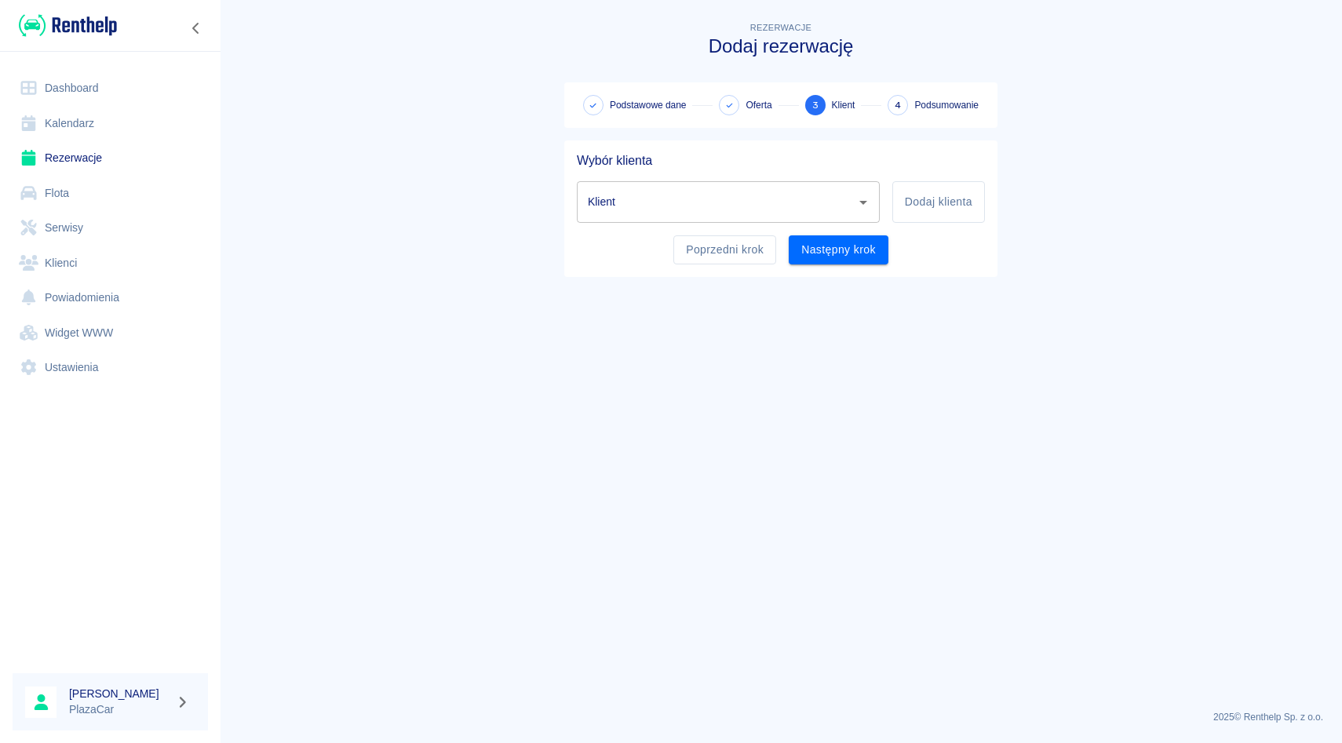
click at [729, 222] on div "Klient" at bounding box center [728, 202] width 303 height 42
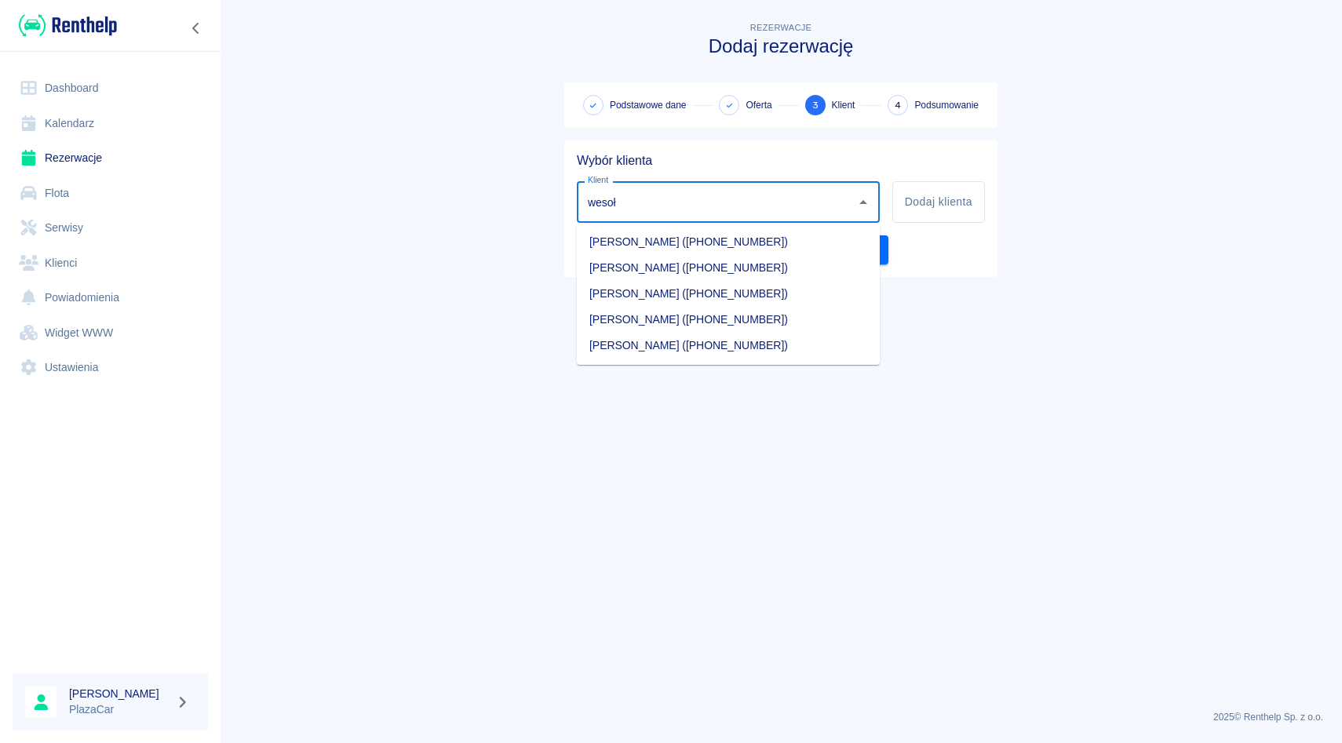
click at [729, 285] on li "[PERSON_NAME] ([PHONE_NUMBER])" at bounding box center [728, 294] width 303 height 26
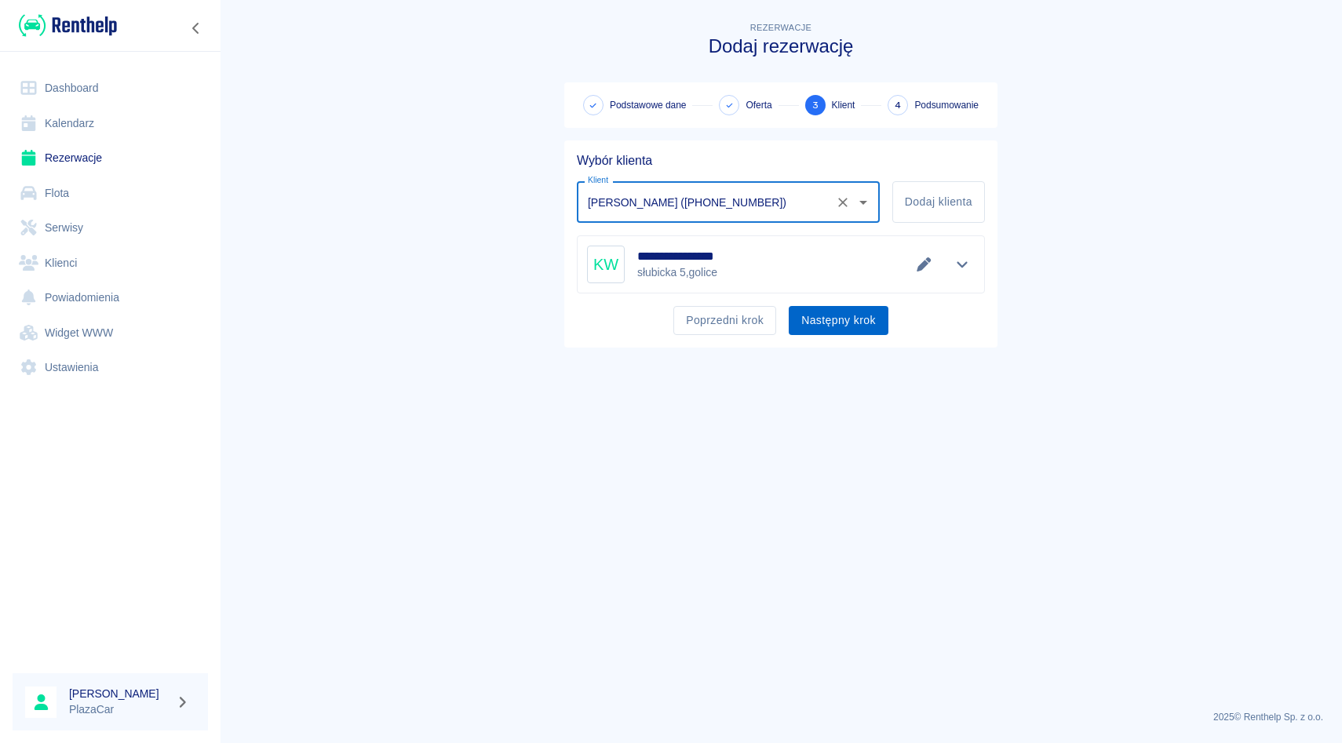
type input "[PERSON_NAME] ([PHONE_NUMBER])"
click at [818, 321] on button "Następny krok" at bounding box center [839, 320] width 100 height 29
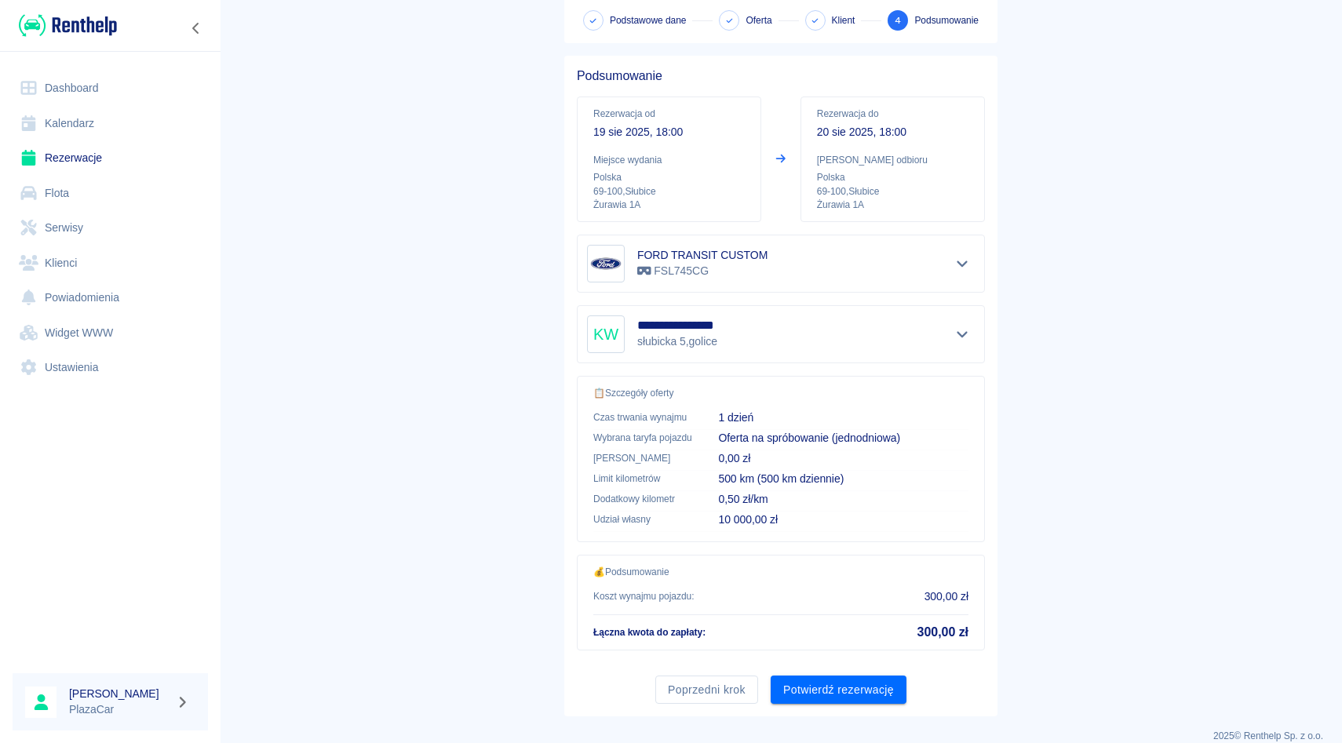
scroll to position [104, 0]
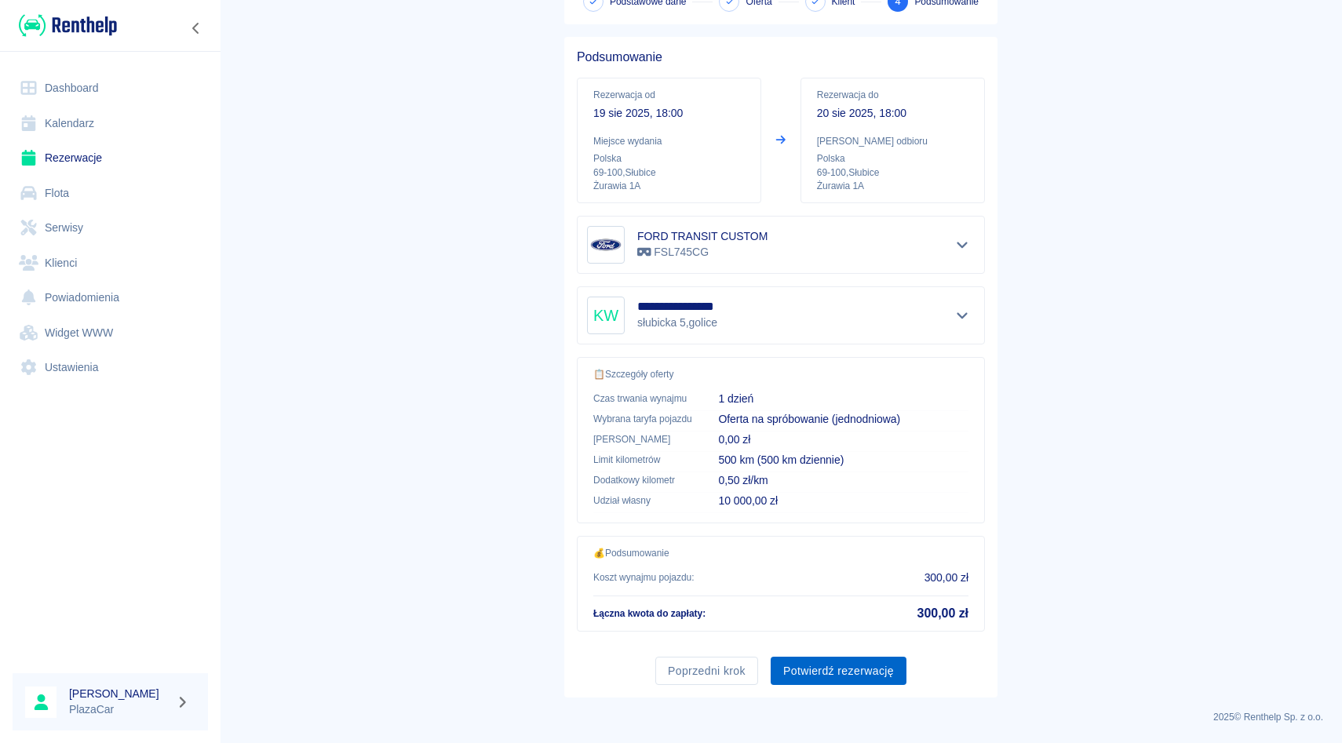
click at [810, 673] on button "Potwierdź rezerwację" at bounding box center [839, 671] width 136 height 29
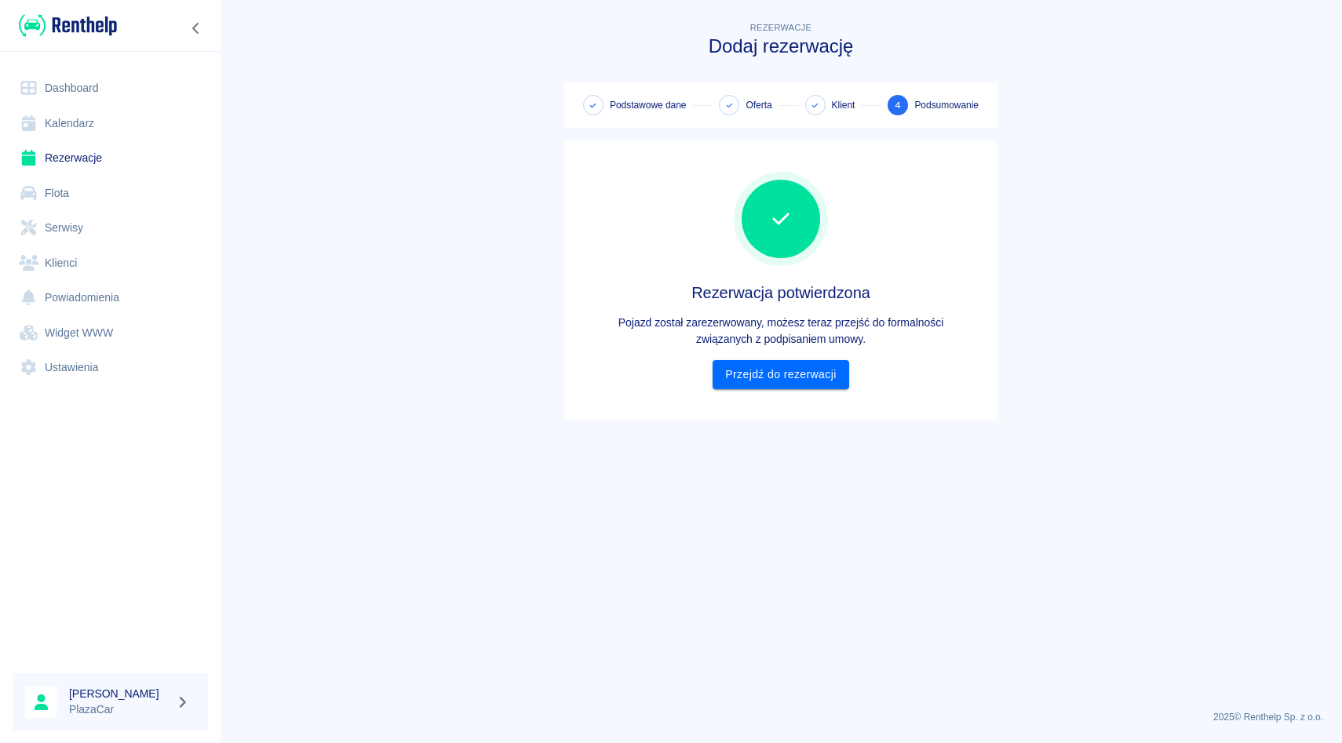
scroll to position [0, 0]
click at [827, 397] on div "Rezerwacja potwierdzona Pojazd został zarezerwowany, możesz teraz przejść do fo…" at bounding box center [781, 280] width 408 height 255
click at [825, 389] on div "Rezerwacja potwierdzona Pojazd został zarezerwowany, możesz teraz przejść do fo…" at bounding box center [781, 280] width 408 height 255
click at [800, 380] on link "Przejdź do rezerwacji" at bounding box center [781, 374] width 136 height 29
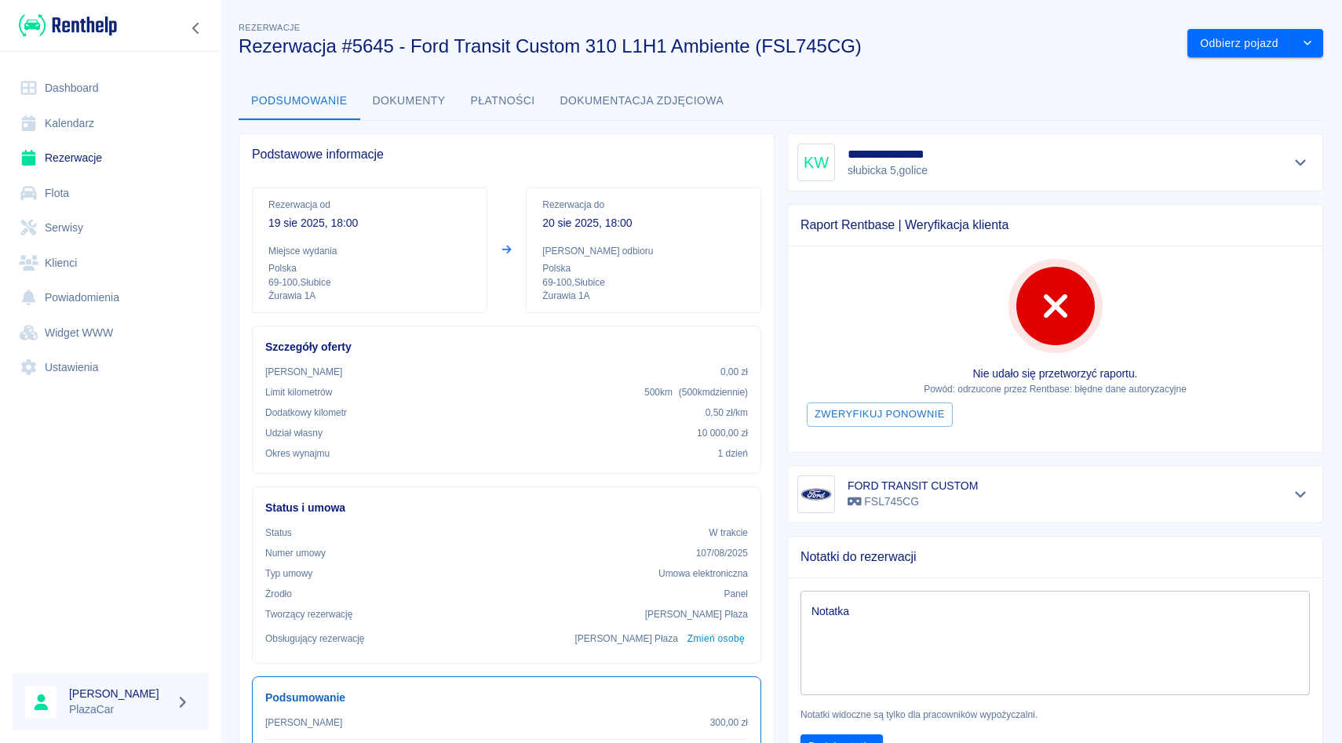
click at [104, 156] on link "Rezerwacje" at bounding box center [110, 157] width 195 height 35
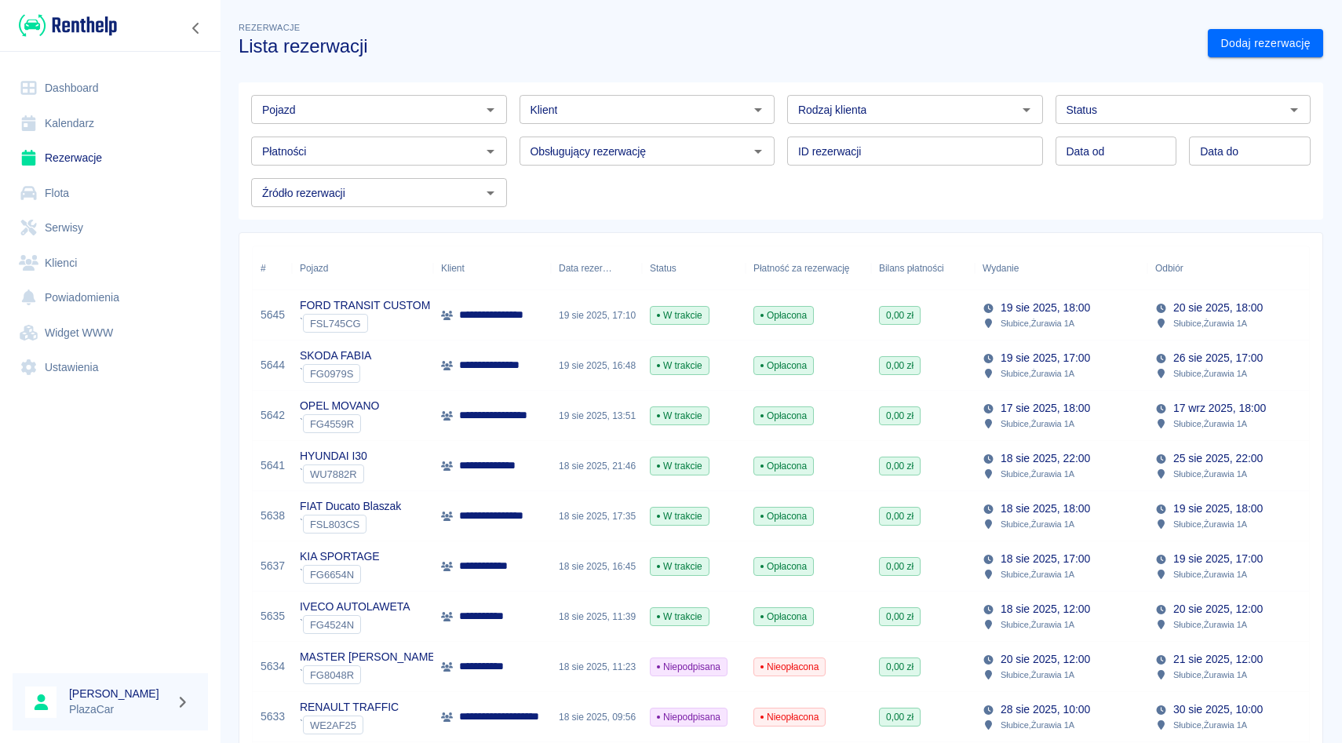
click at [771, 126] on div "Obsługujący rezerwację Obsługujący rezerwację" at bounding box center [641, 145] width 268 height 42
